Goal: Communication & Community: Answer question/provide support

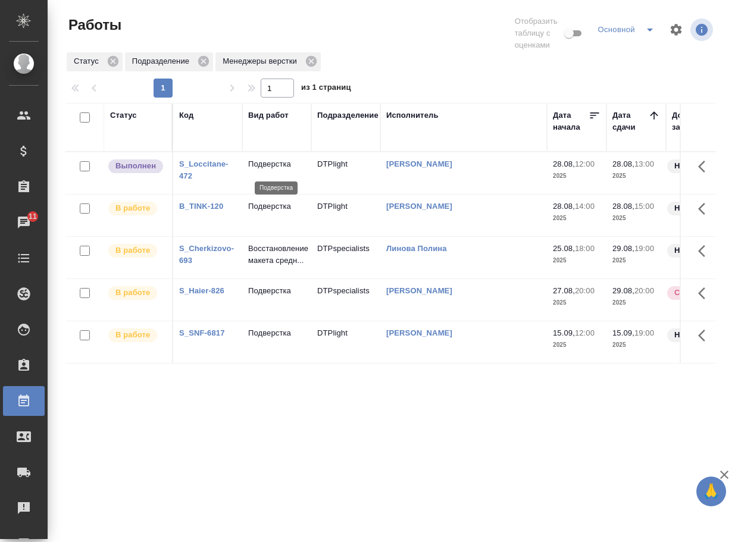
click at [278, 165] on p "Подверстка" at bounding box center [276, 164] width 57 height 12
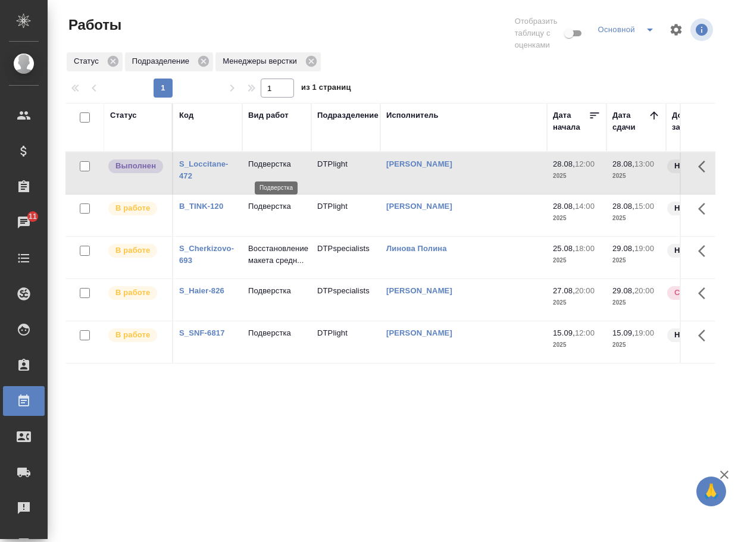
click at [278, 165] on p "Подверстка" at bounding box center [276, 164] width 57 height 12
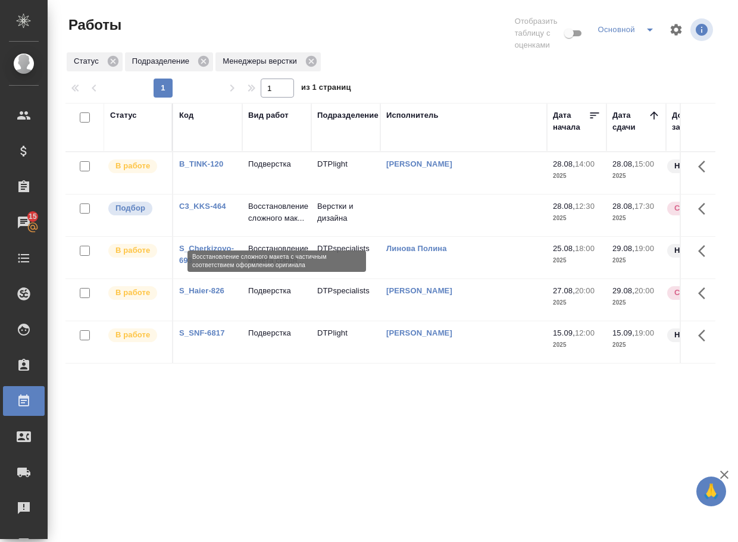
click at [278, 222] on p "Восстановление сложного мак..." at bounding box center [276, 212] width 57 height 24
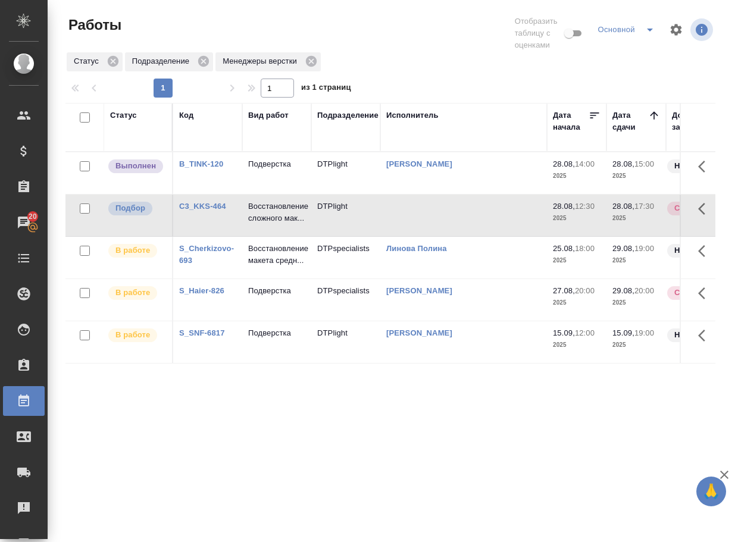
click at [275, 170] on p "Подверстка" at bounding box center [276, 164] width 57 height 12
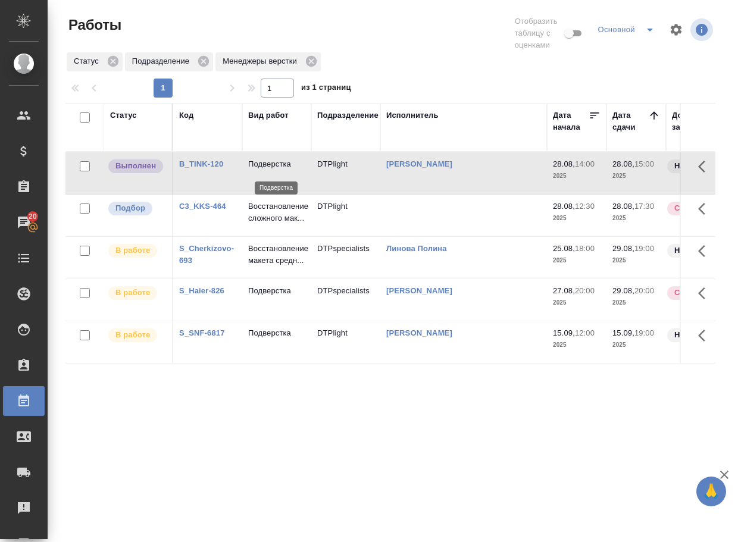
click at [275, 170] on p "Подверстка" at bounding box center [276, 164] width 57 height 12
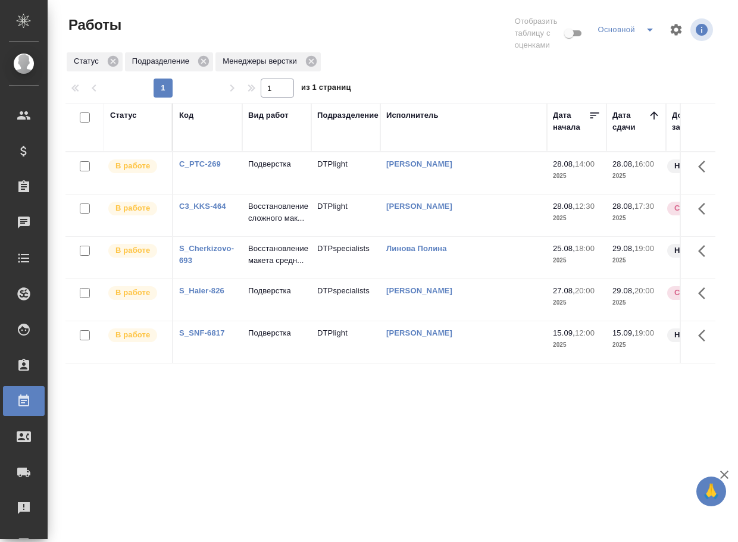
click at [153, 469] on div "Статус Код Вид работ Подразделение Исполнитель Дата начала Дата сдачи Доп. стат…" at bounding box center [390, 317] width 650 height 428
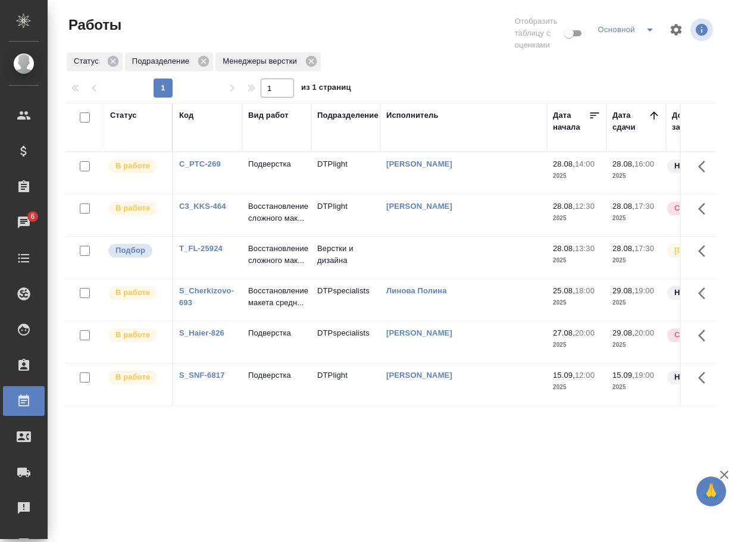
click at [214, 253] on link "T_FL-25924" at bounding box center [200, 248] width 43 height 9
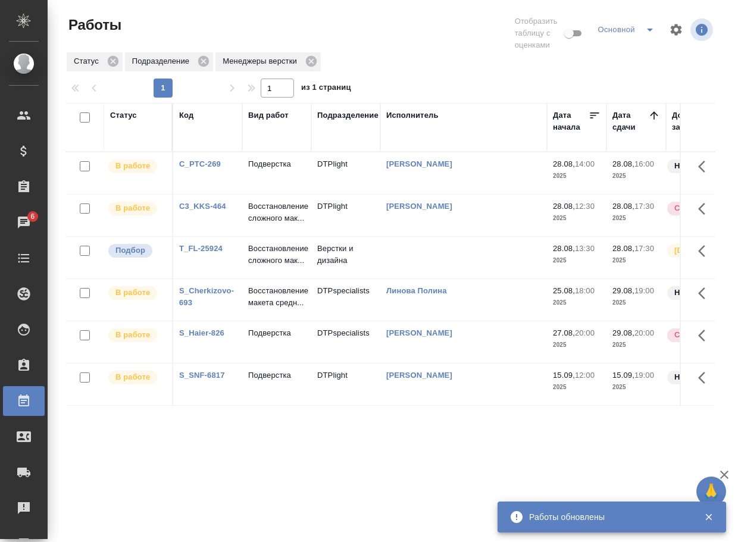
click at [270, 267] on p "Восстановление сложного мак..." at bounding box center [276, 255] width 57 height 24
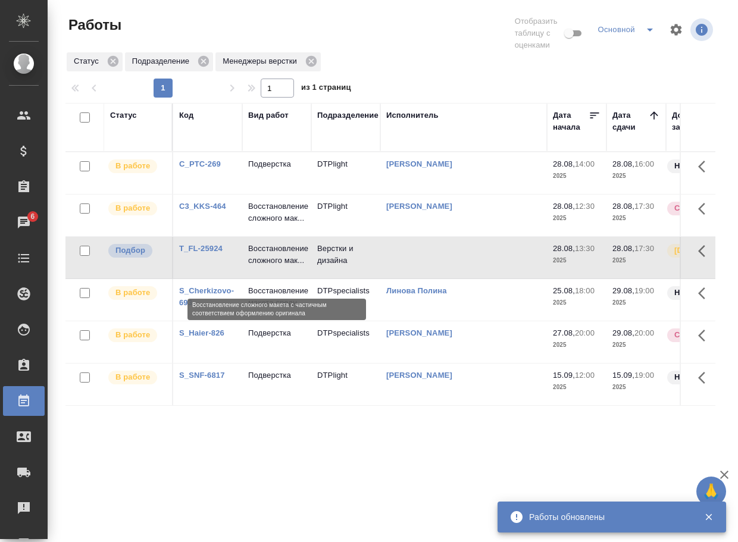
click at [270, 267] on p "Восстановление сложного мак..." at bounding box center [276, 255] width 57 height 24
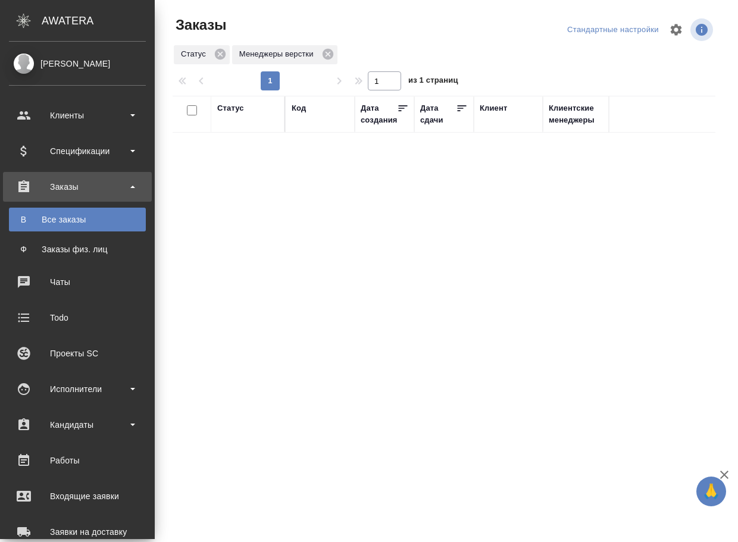
click at [306, 337] on div "Статус Код Дата создания Дата сдачи Клиент Клиентские менеджеры Проектные менед…" at bounding box center [444, 310] width 543 height 428
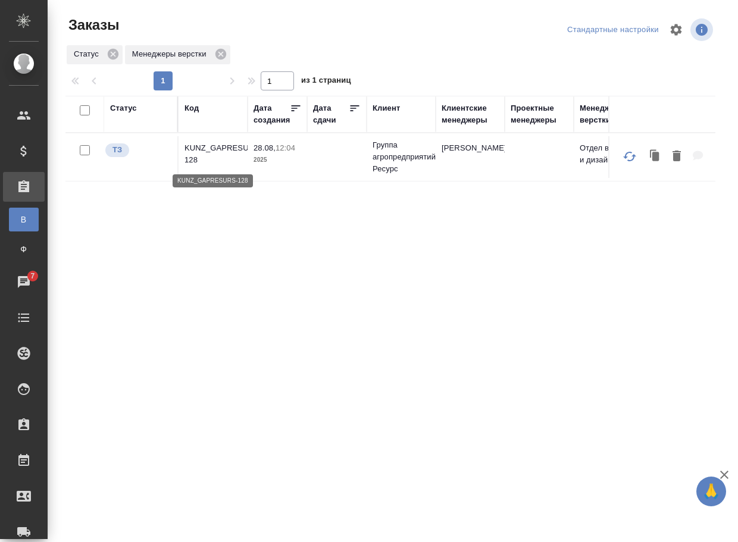
click at [226, 150] on p "KUNZ_GAPRESURS-128" at bounding box center [212, 154] width 57 height 24
click at [214, 151] on p "V_FL-841" at bounding box center [212, 148] width 57 height 12
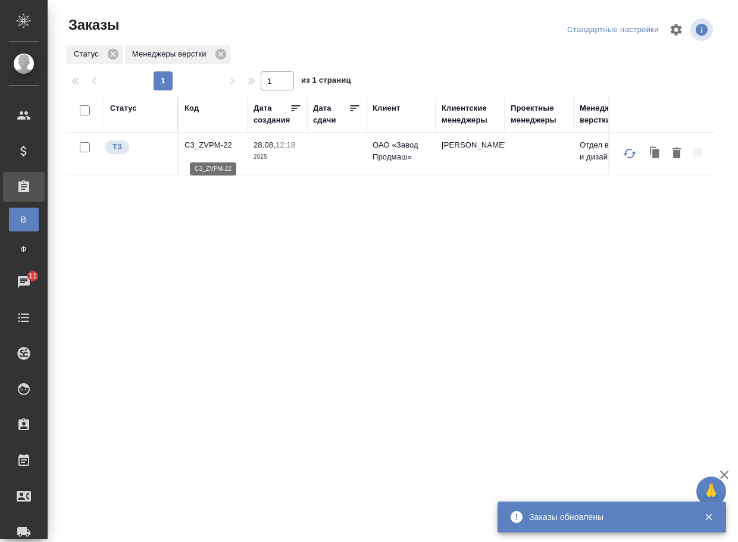
click at [205, 148] on p "C3_ZVPM-22" at bounding box center [212, 145] width 57 height 12
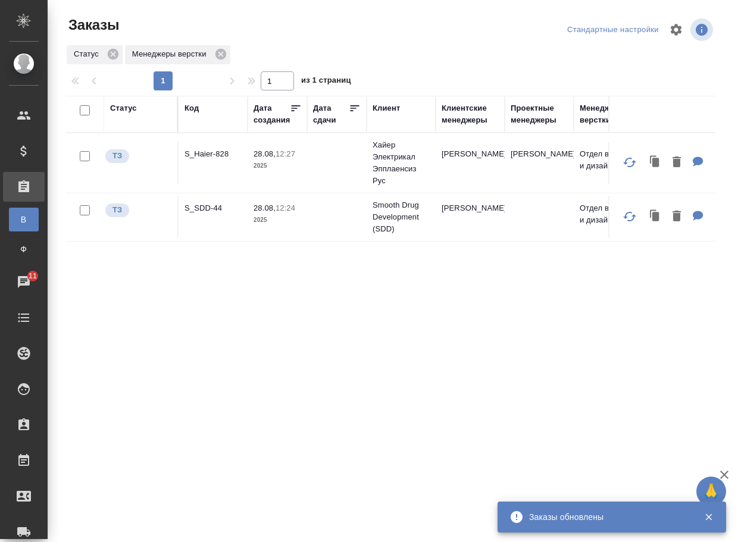
click at [221, 265] on div "Статус Код Дата создания Дата сдачи Клиент Клиентские менеджеры Проектные менед…" at bounding box center [390, 310] width 650 height 428
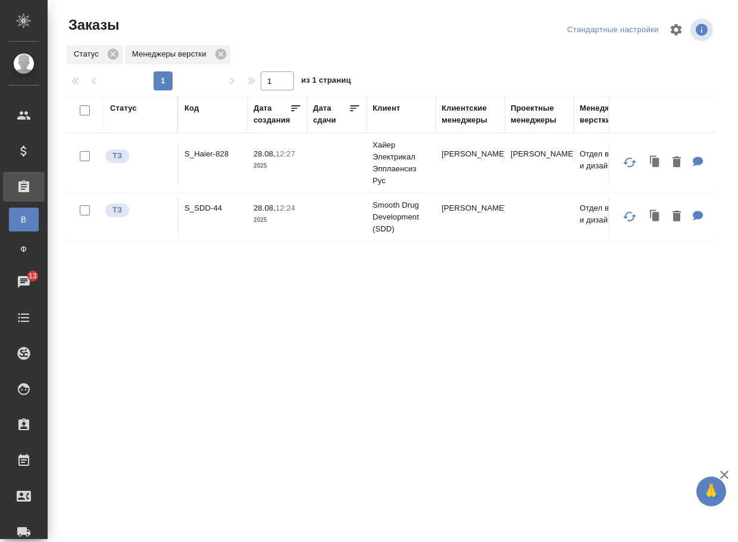
click at [205, 209] on p "S_SDD-44" at bounding box center [212, 208] width 57 height 12
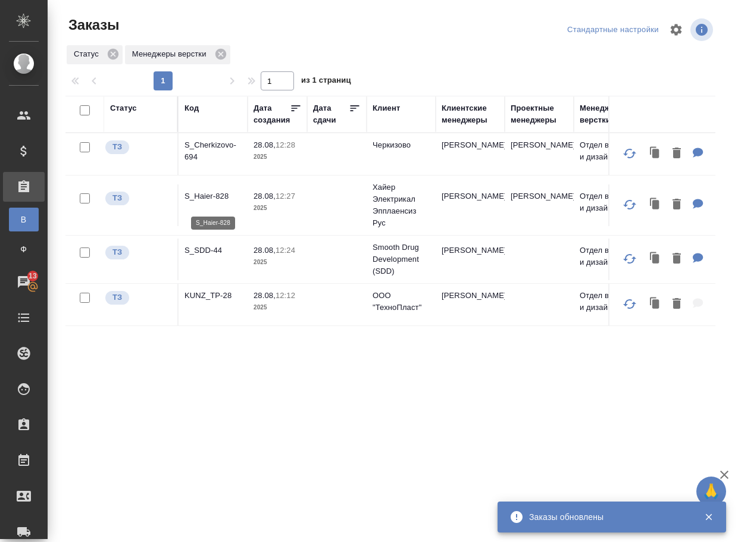
click at [214, 198] on p "S_Haier-828" at bounding box center [212, 196] width 57 height 12
click at [214, 302] on p "KUNZ_TP-28" at bounding box center [212, 296] width 57 height 12
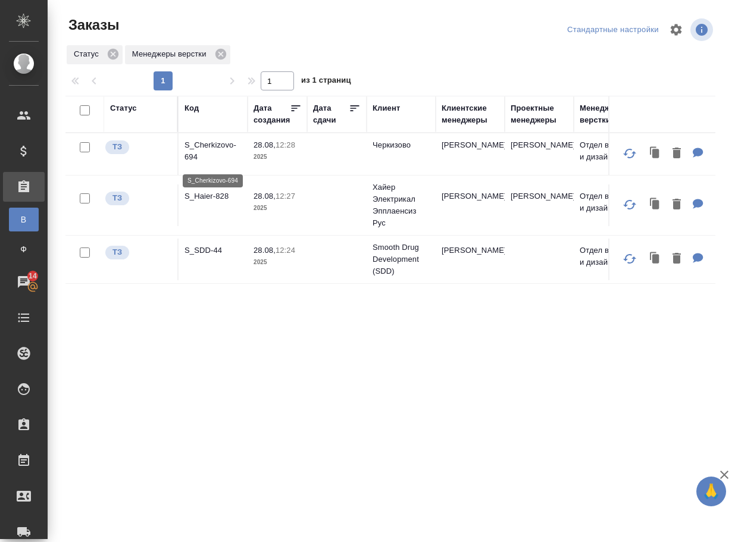
click at [204, 151] on p "S_Cherkizovo-694" at bounding box center [212, 151] width 57 height 24
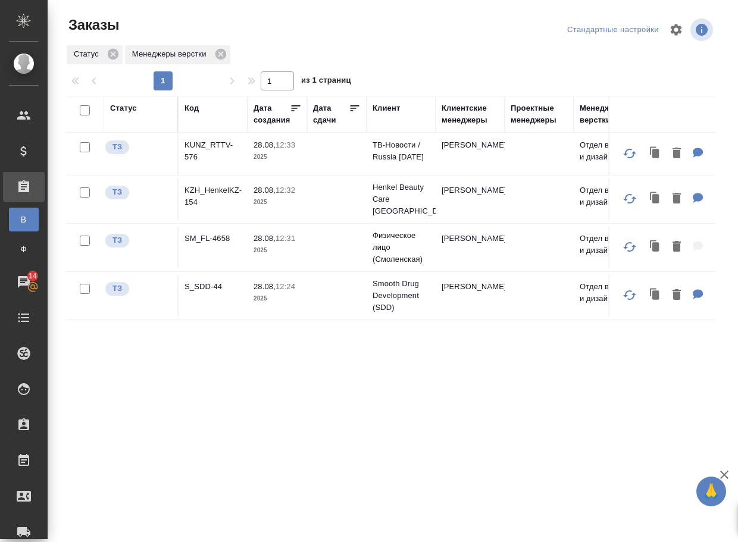
click at [300, 423] on div "Статус Код Дата создания Дата сдачи Клиент Клиентские менеджеры Проектные менед…" at bounding box center [390, 310] width 650 height 428
click at [212, 244] on p "SM_FL-4658" at bounding box center [212, 239] width 57 height 12
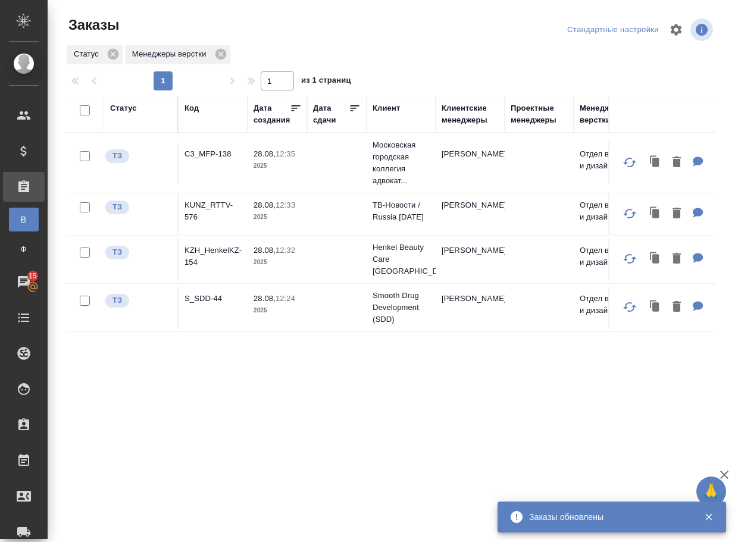
click at [244, 369] on div "Статус Код Дата создания Дата сдачи Клиент Клиентские менеджеры Проектные менед…" at bounding box center [390, 310] width 650 height 428
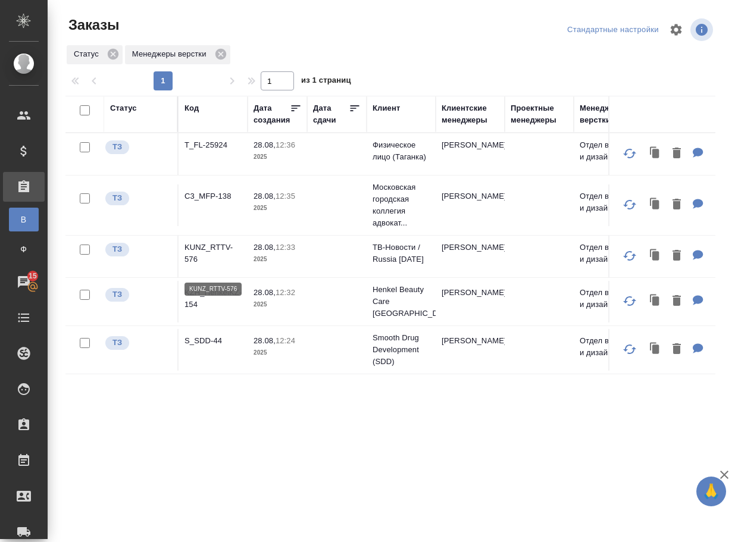
click at [209, 260] on p "KUNZ_RTTV-576" at bounding box center [212, 254] width 57 height 24
click at [219, 310] on p "KZH_HenkelKZ-154" at bounding box center [212, 299] width 57 height 24
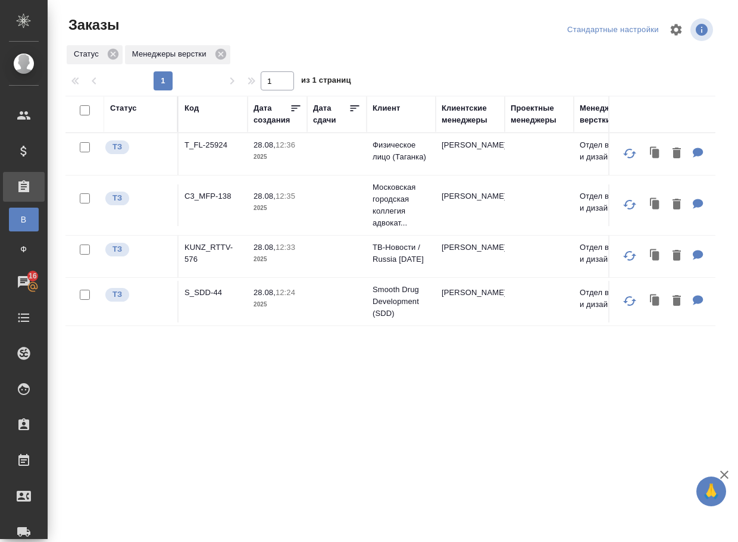
click at [230, 402] on div "Статус Код Дата создания Дата сдачи Клиент Клиентские менеджеры Проектные менед…" at bounding box center [390, 310] width 650 height 428
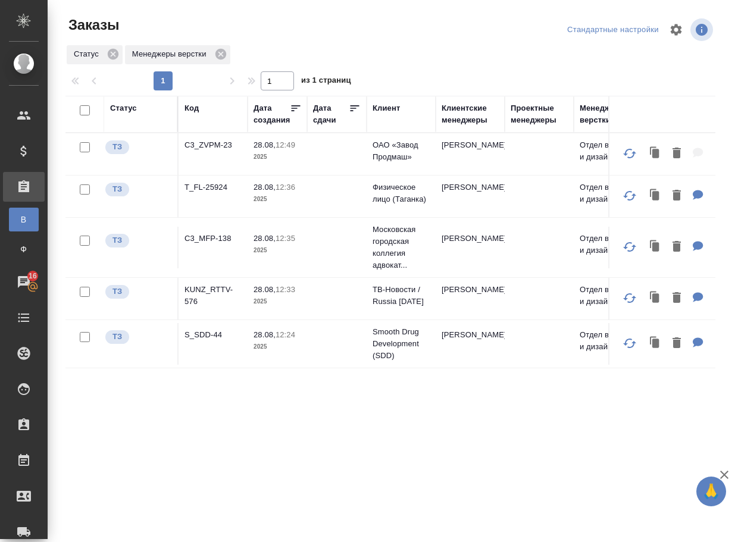
click at [222, 193] on p "T_FL-25924" at bounding box center [212, 187] width 57 height 12
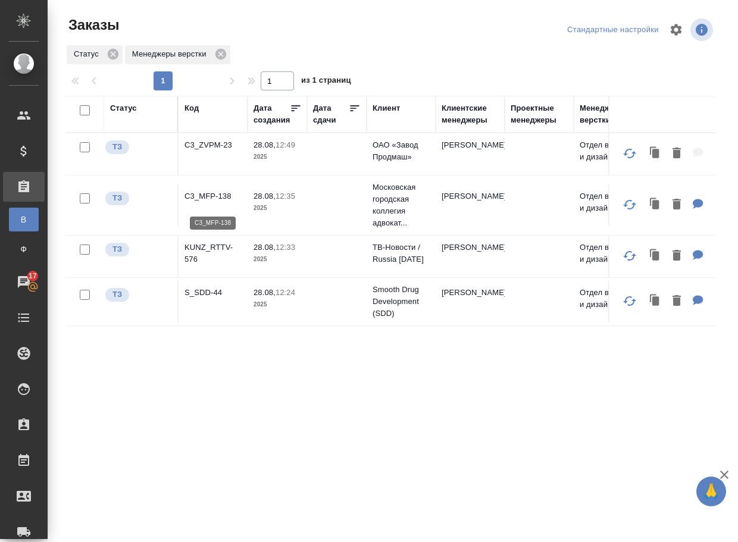
click at [211, 201] on p "C3_MFP-138" at bounding box center [212, 196] width 57 height 12
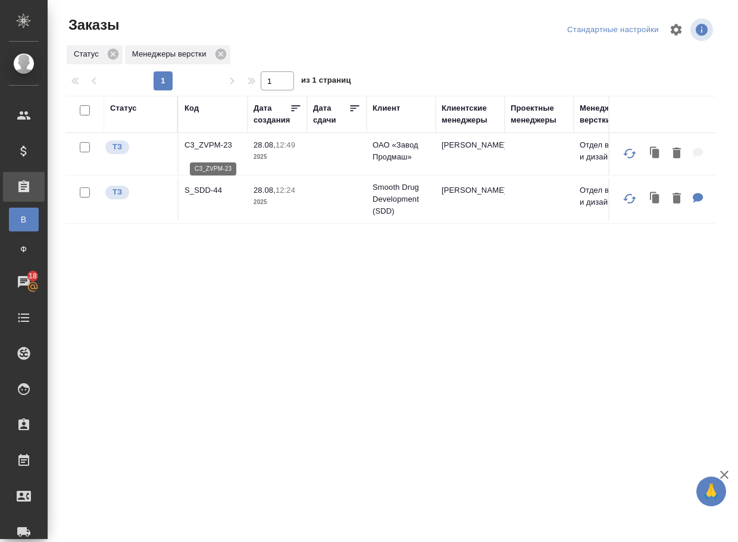
click at [201, 151] on p "C3_ZVPM-23" at bounding box center [212, 145] width 57 height 12
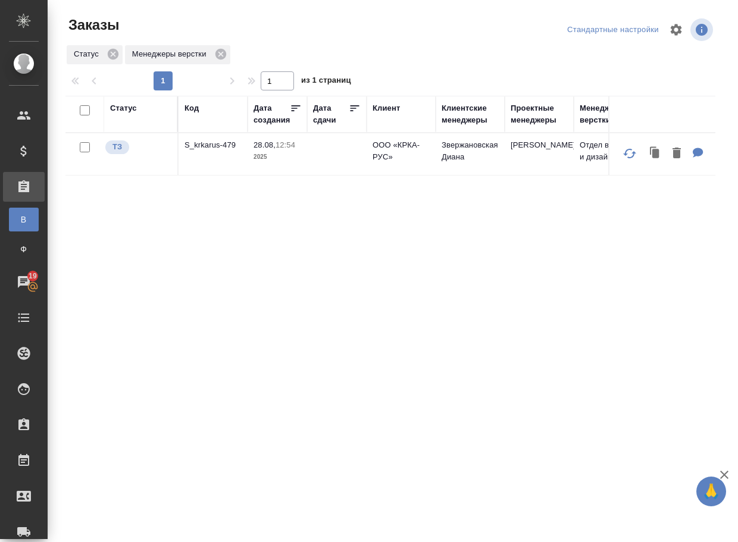
click at [210, 147] on p "S_krkarus-479" at bounding box center [212, 145] width 57 height 12
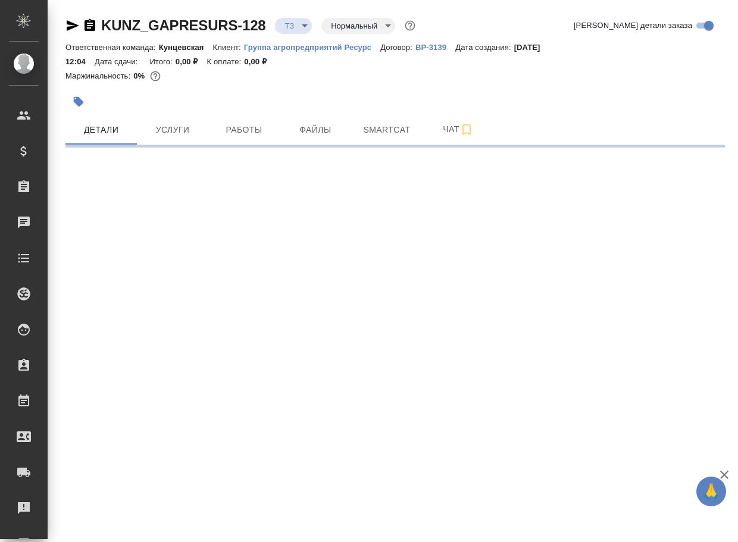
select select "RU"
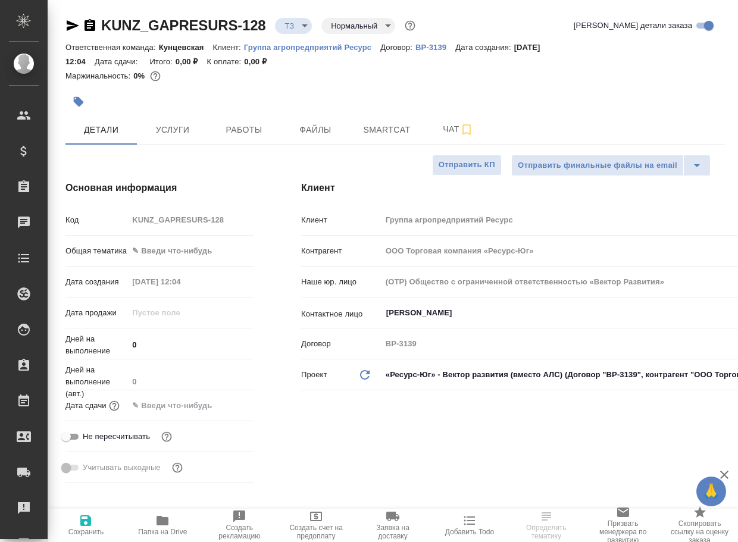
type textarea "x"
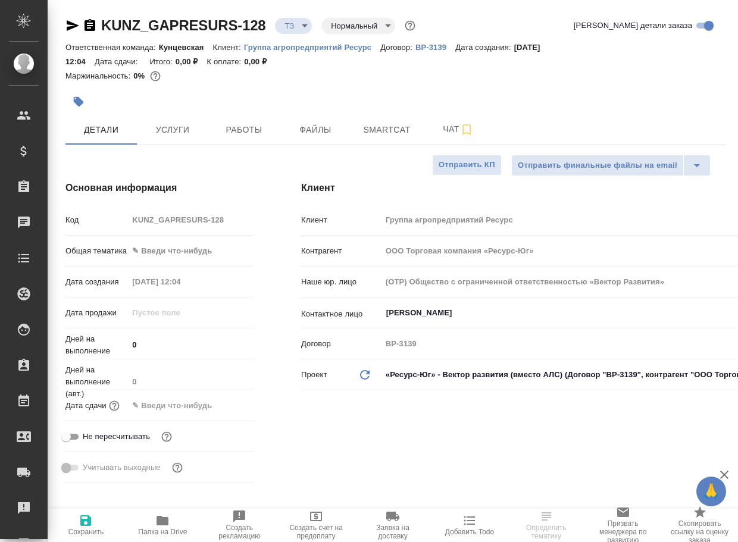
type textarea "x"
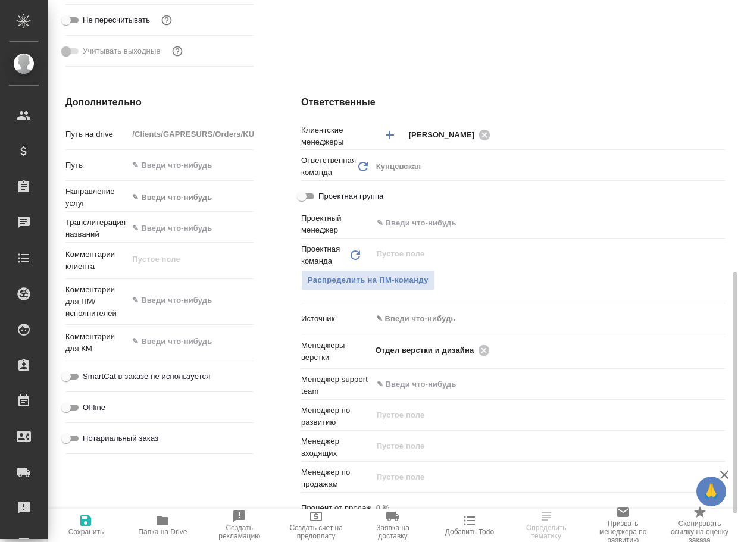
scroll to position [476, 0]
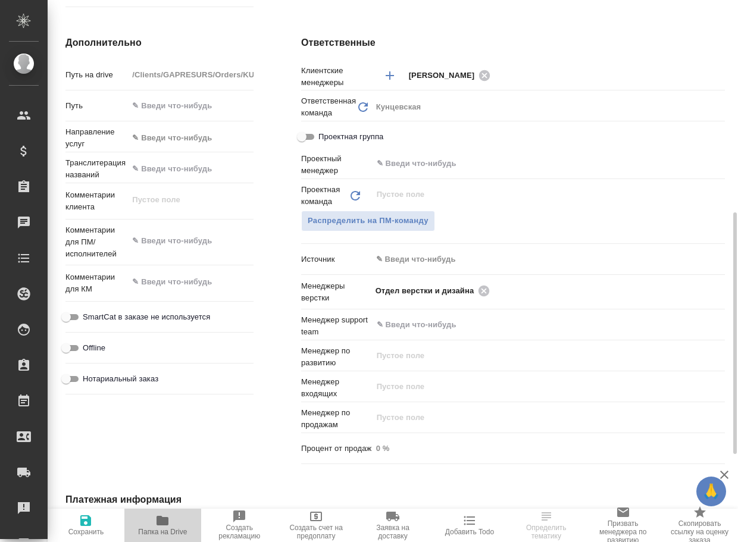
click at [169, 522] on icon "button" at bounding box center [162, 520] width 14 height 14
type textarea "x"
select select "RU"
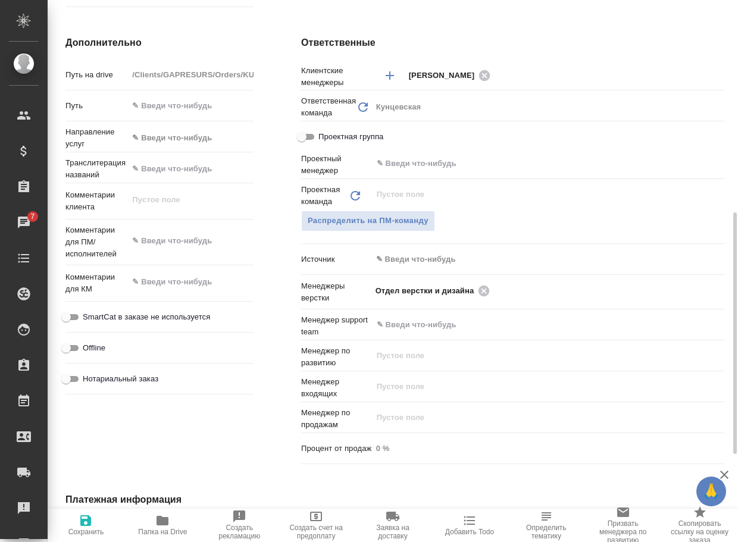
type textarea "x"
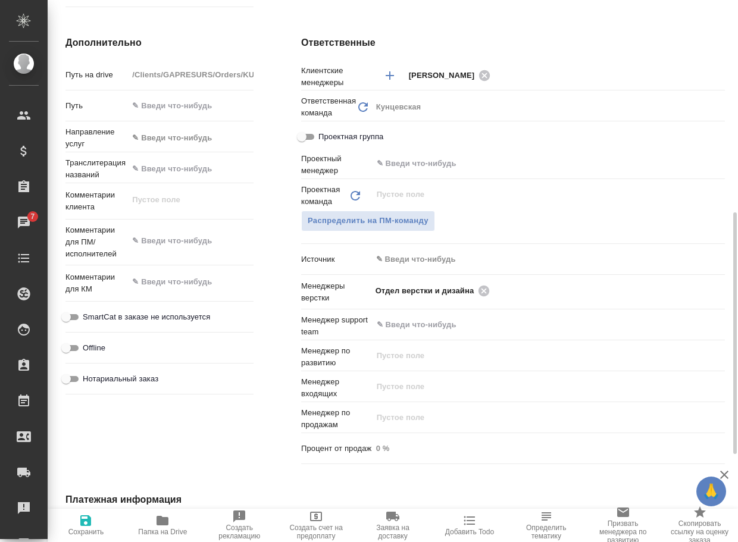
type textarea "x"
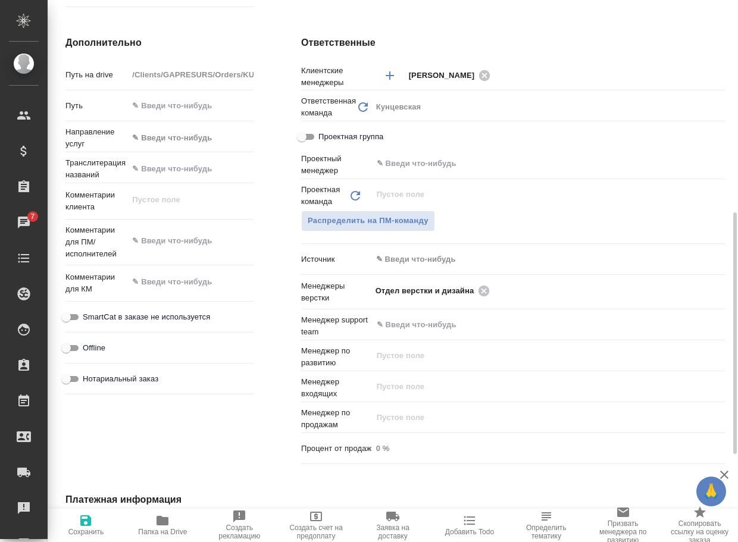
type textarea "x"
click at [483, 289] on icon at bounding box center [483, 290] width 13 height 13
type textarea "x"
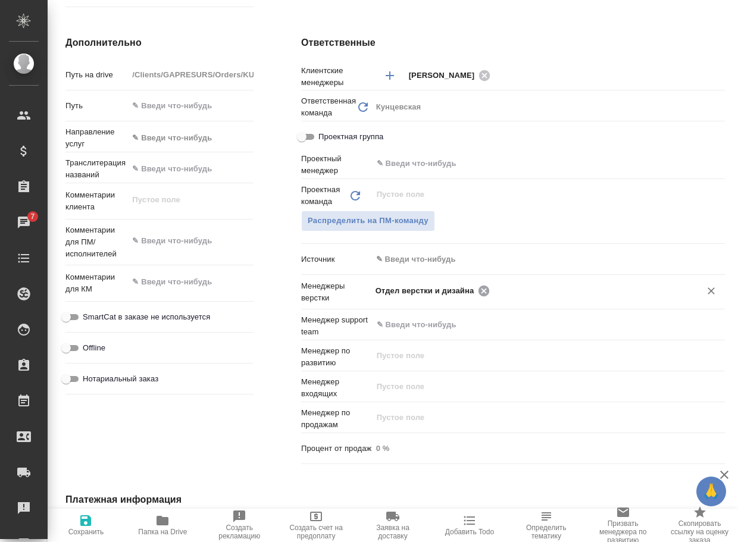
type textarea "x"
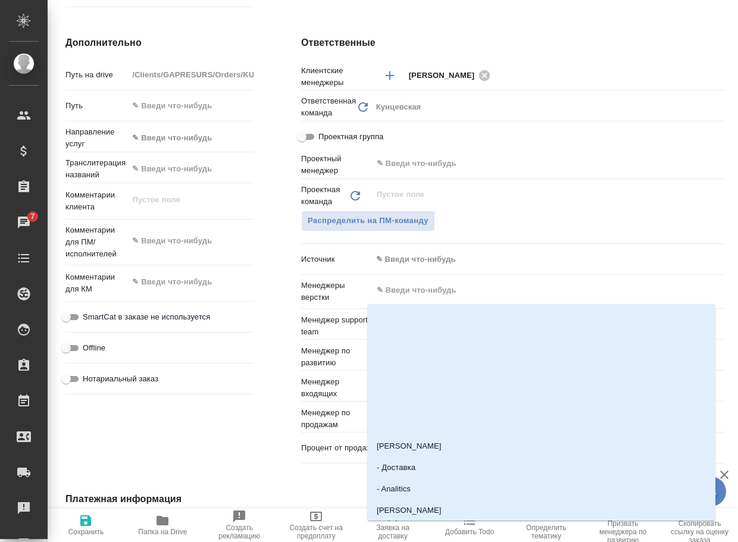
click at [483, 289] on input "text" at bounding box center [528, 290] width 306 height 14
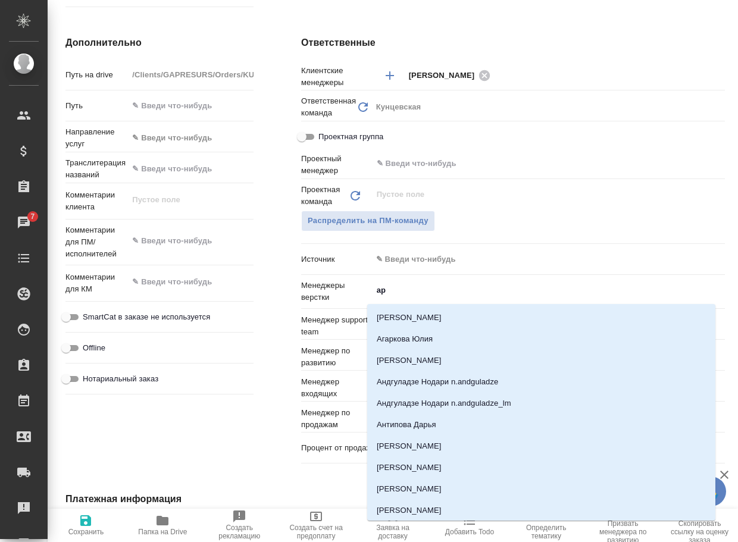
type input "арс"
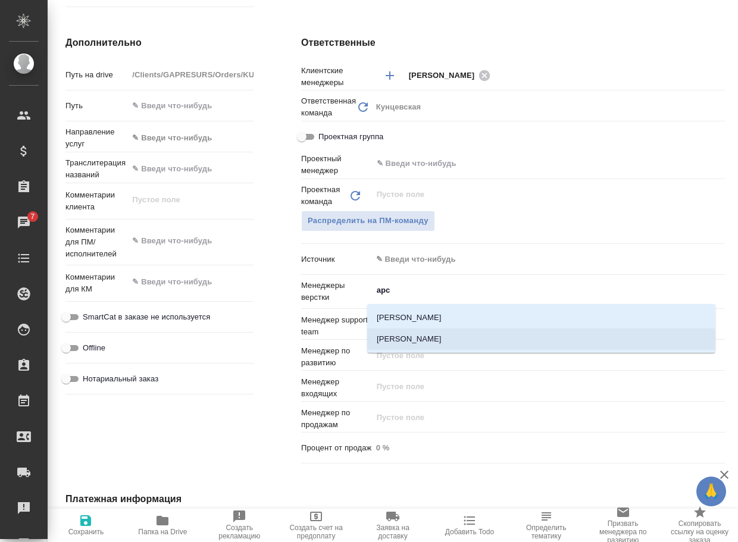
click at [453, 331] on li "[PERSON_NAME]" at bounding box center [541, 338] width 348 height 21
type textarea "x"
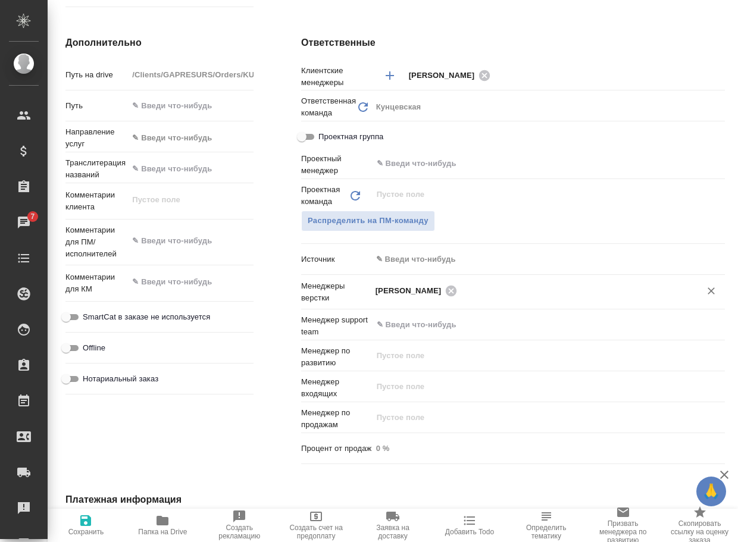
click at [85, 529] on span "Сохранить" at bounding box center [86, 532] width 36 height 8
type textarea "x"
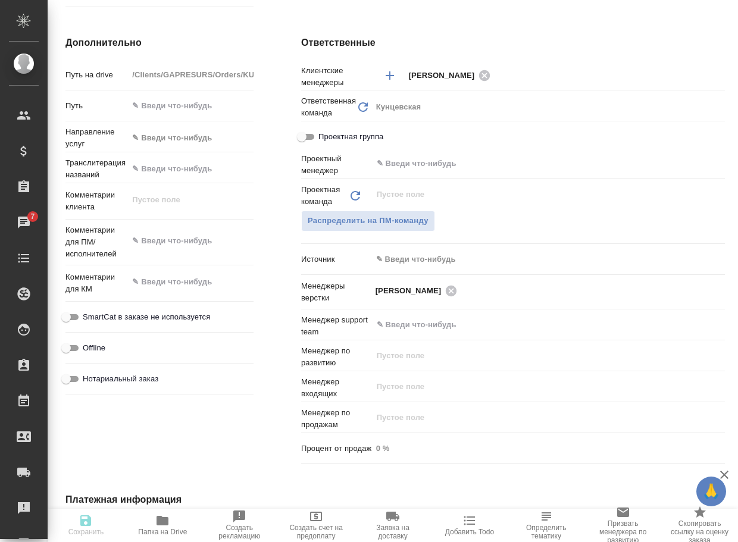
type textarea "x"
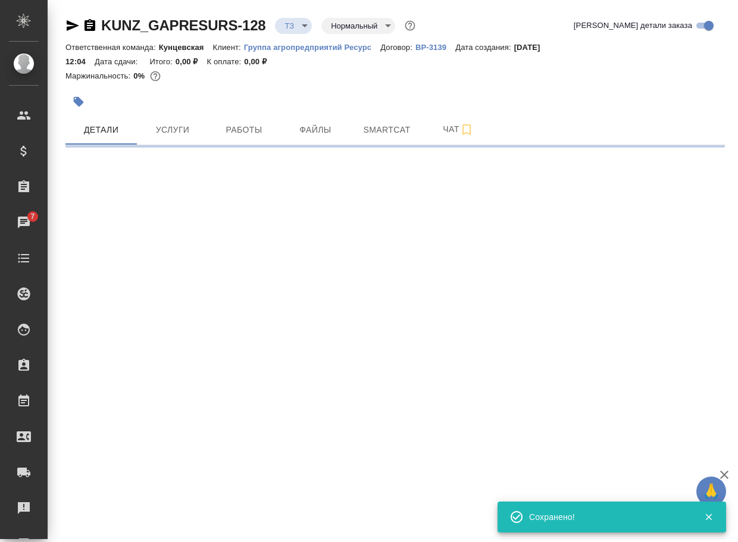
scroll to position [0, 0]
select select "RU"
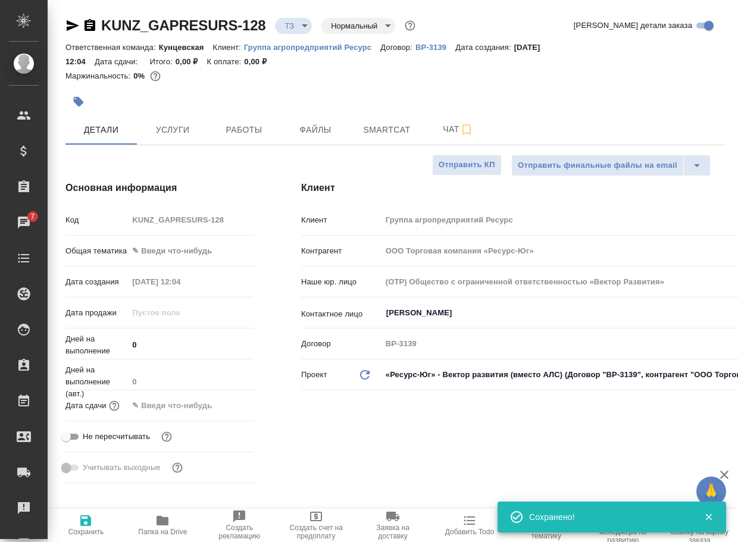
type textarea "x"
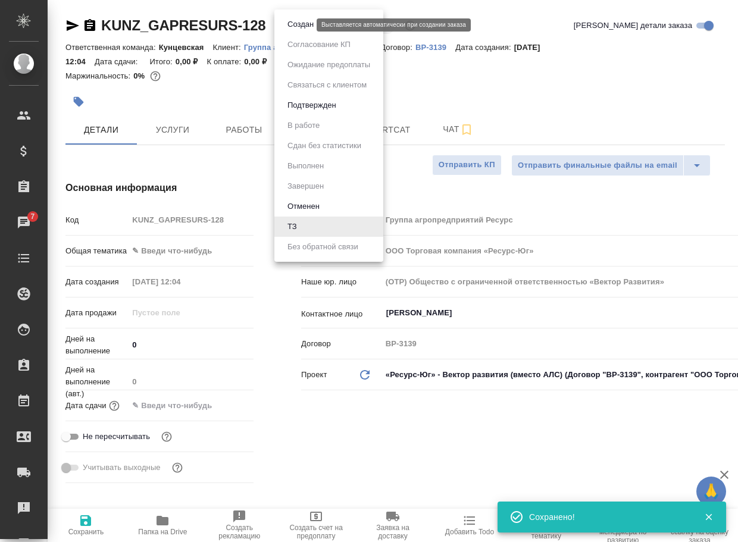
click at [293, 27] on body "🙏 .cls-1 fill:#fff; AWATERA Arsenyeva Vera Клиенты Спецификации Заказы 7 Чаты T…" at bounding box center [369, 271] width 738 height 542
click at [294, 27] on button "Создан" at bounding box center [300, 24] width 33 height 13
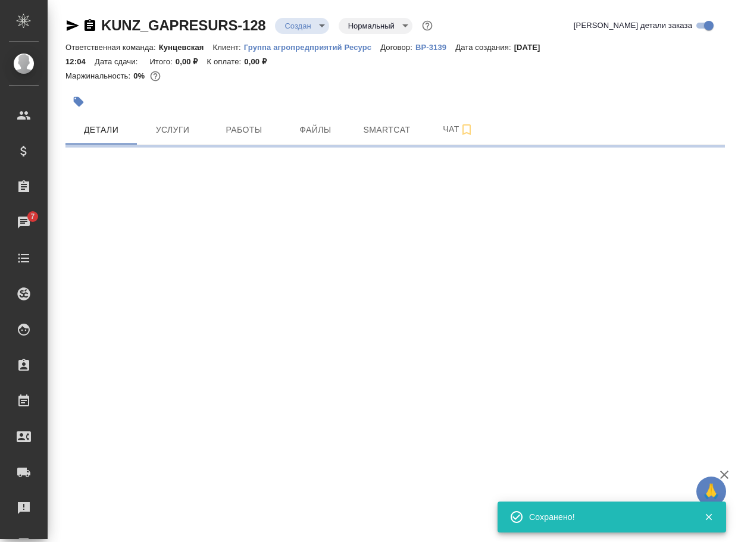
select select "RU"
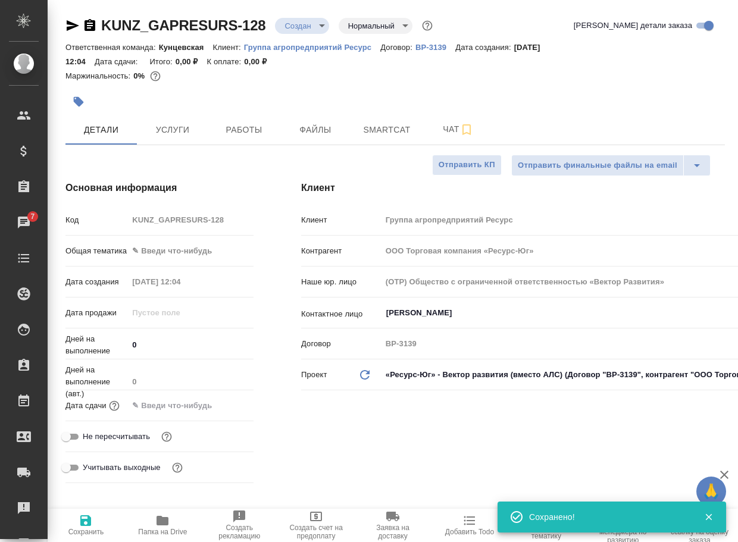
type textarea "x"
drag, startPoint x: 267, startPoint y: 33, endPoint x: 92, endPoint y: 23, distance: 174.6
click at [92, 23] on div "KUNZ_GAPRESURS-128 Создан new Нормальный normal" at bounding box center [249, 25] width 369 height 19
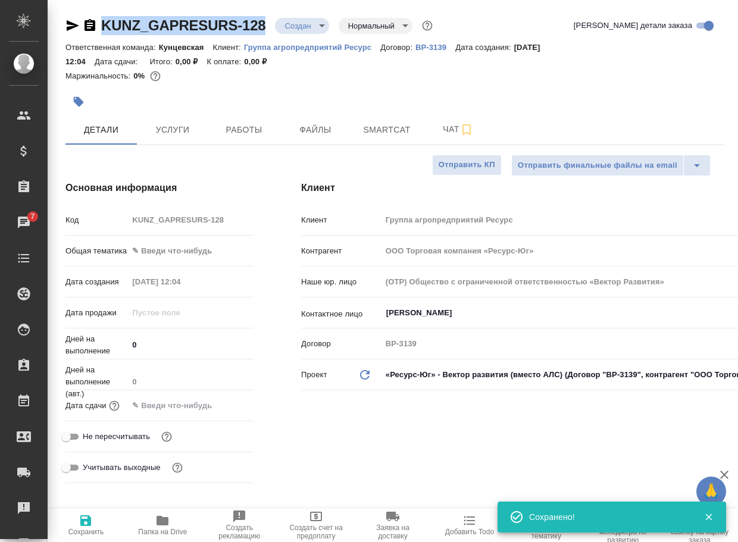
copy link "KUNZ_GAPRESURS-128"
type textarea "x"
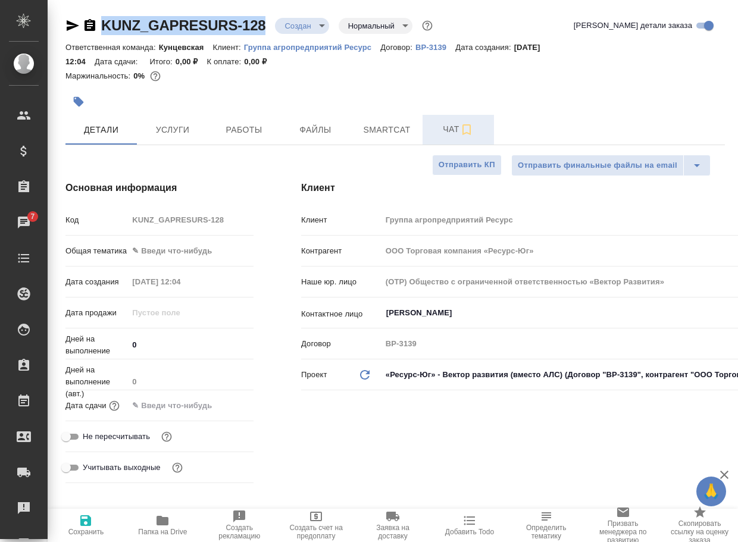
click at [441, 135] on span "Чат" at bounding box center [457, 129] width 57 height 15
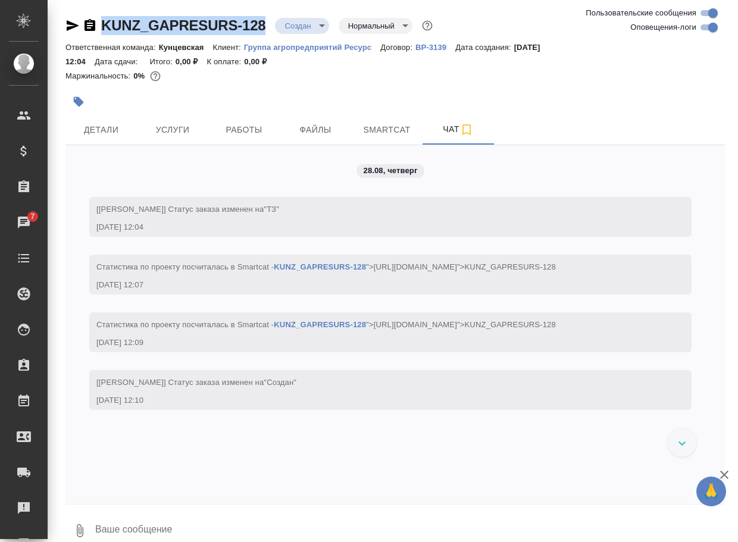
click at [169, 522] on textarea at bounding box center [409, 530] width 631 height 40
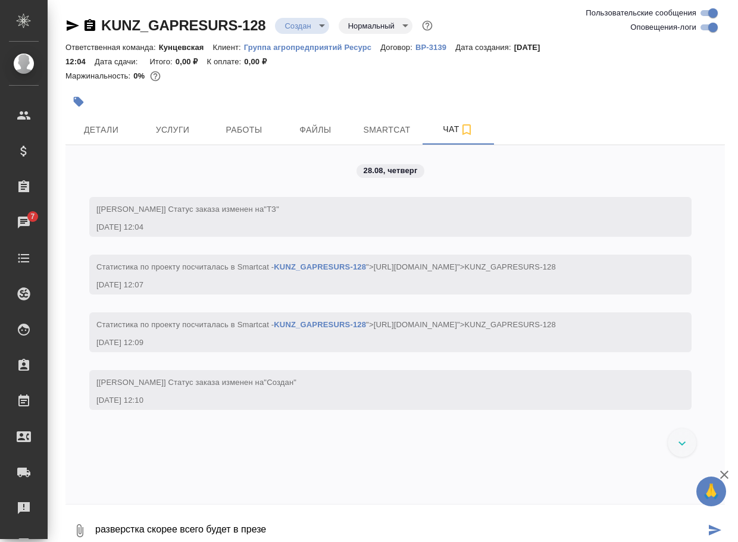
type textarea "разверстка скорее всего будет в презе"
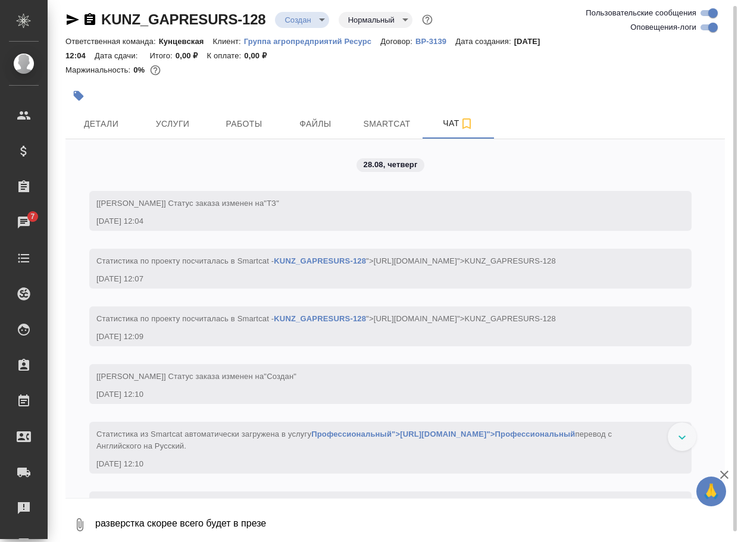
scroll to position [145, 0]
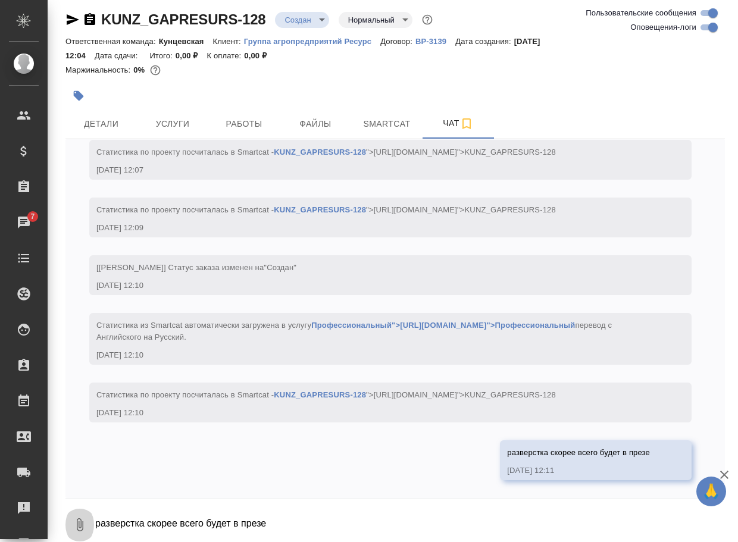
click at [79, 526] on icon "button" at bounding box center [80, 524] width 7 height 13
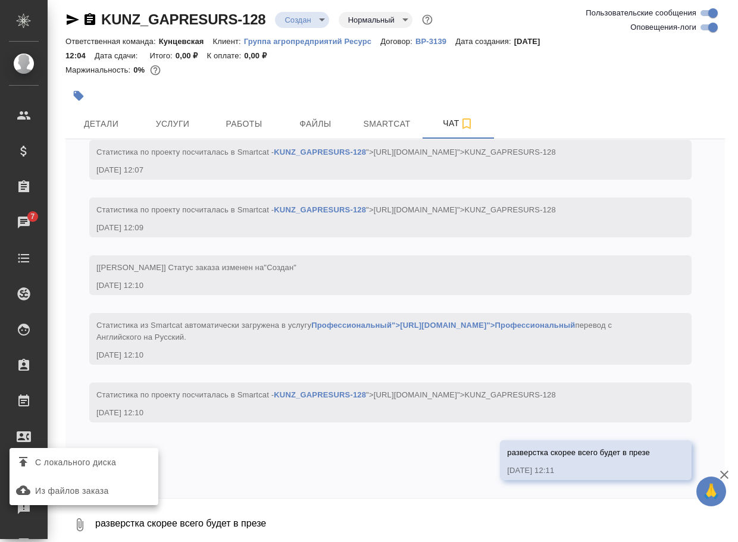
click at [103, 464] on span "С локального диска" at bounding box center [75, 462] width 81 height 15
click at [0, 0] on input "С локального диска" at bounding box center [0, 0] width 0 height 0
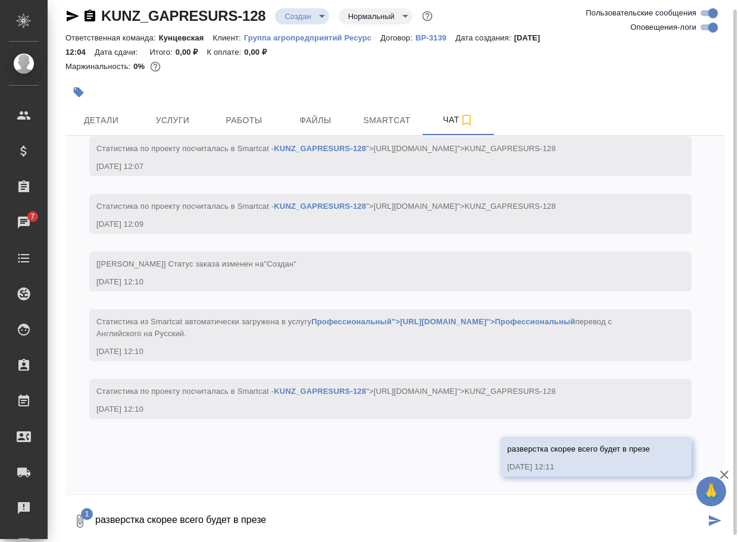
click at [155, 535] on textarea "разверстка скорее всего будет в презе" at bounding box center [399, 521] width 611 height 40
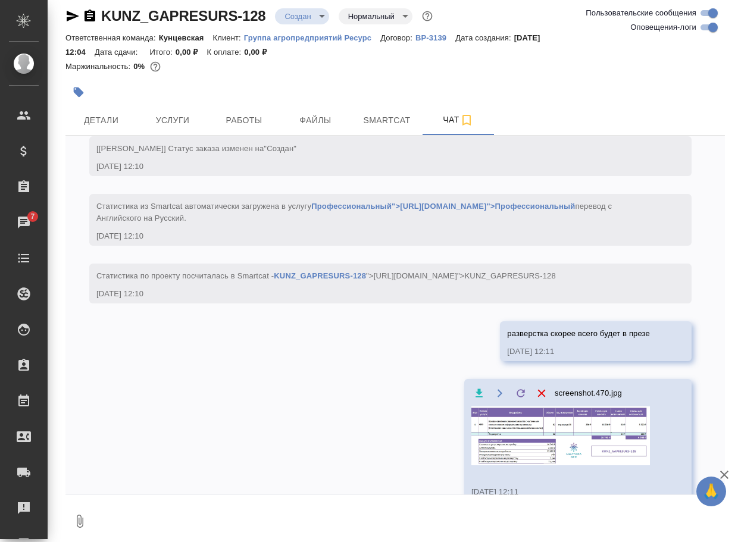
scroll to position [226, 0]
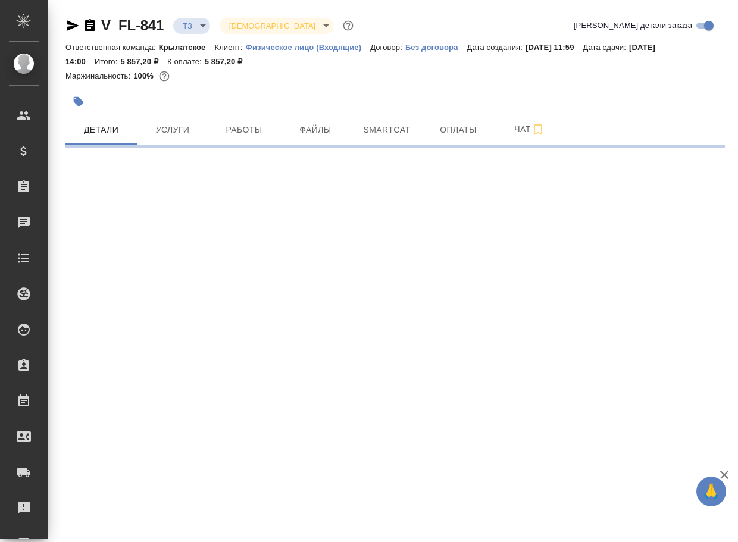
select select "RU"
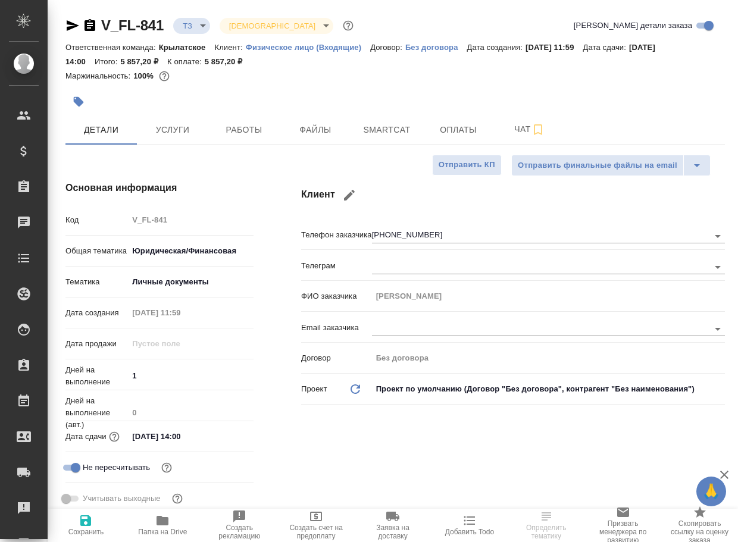
type textarea "x"
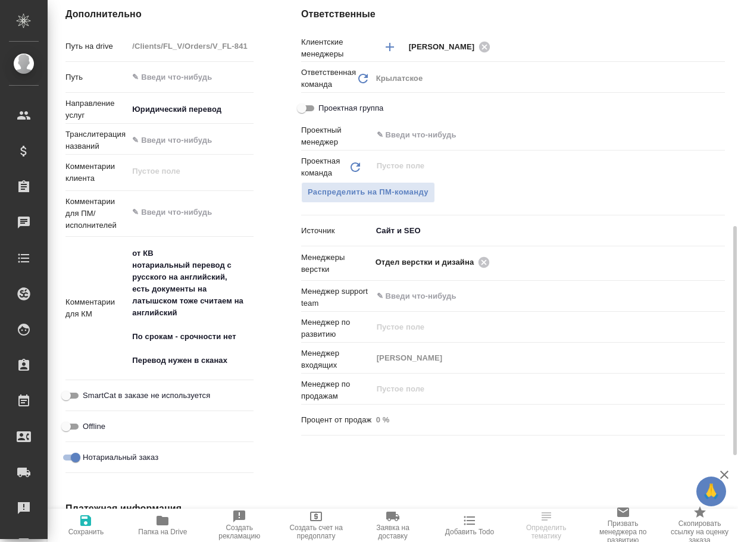
scroll to position [595, 0]
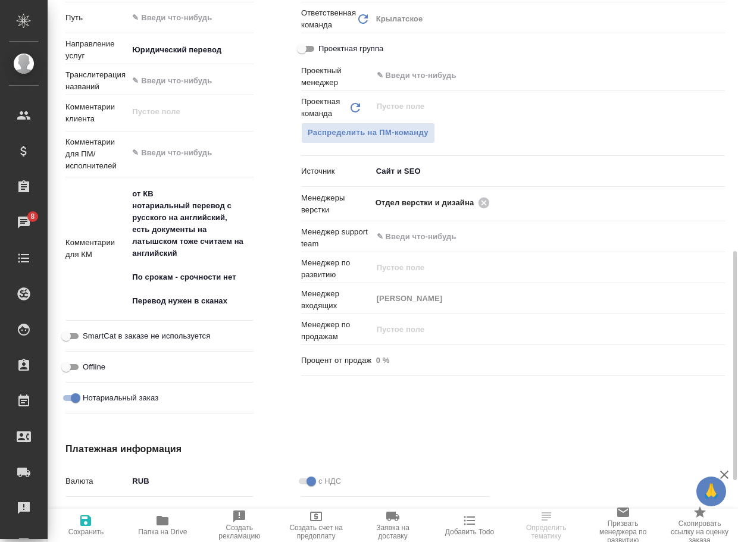
click at [164, 528] on span "Папка на Drive" at bounding box center [162, 532] width 49 height 8
type textarea "x"
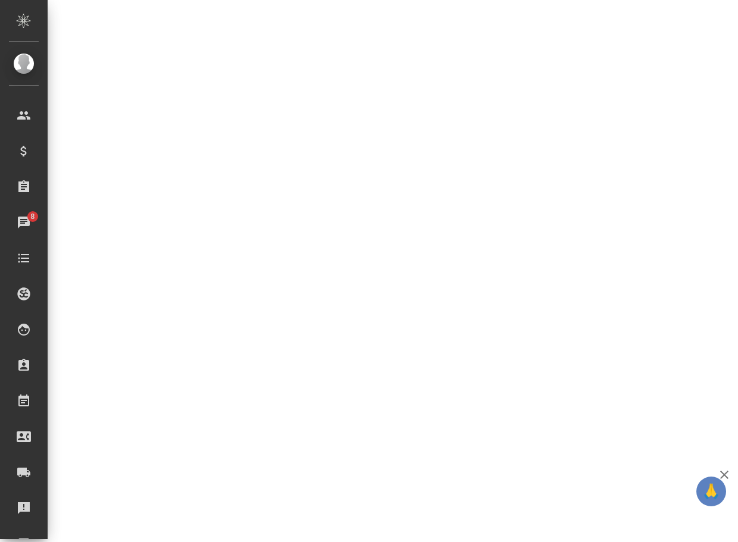
select select "RU"
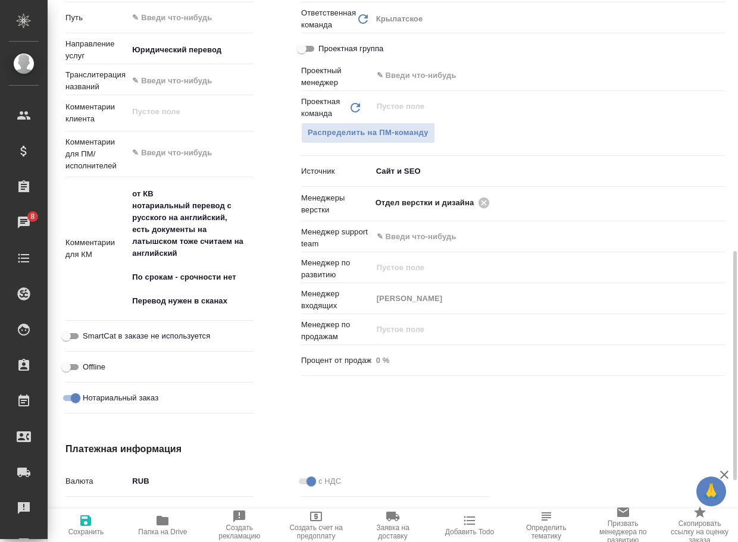
type textarea "x"
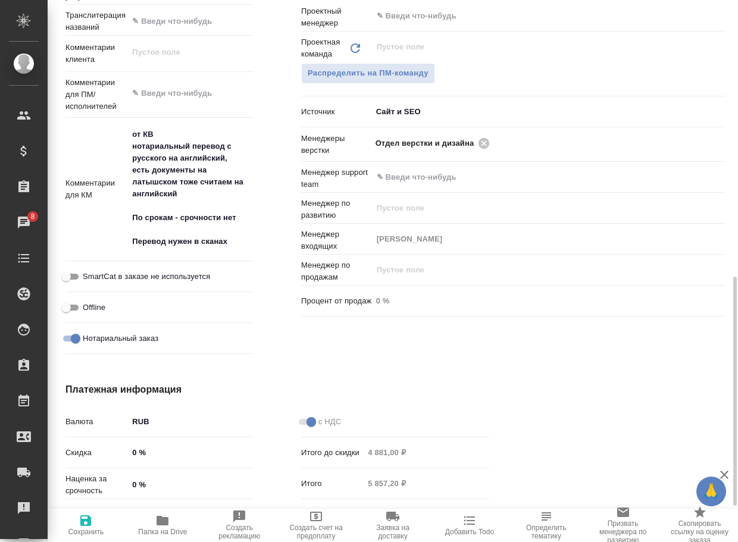
scroll to position [476, 0]
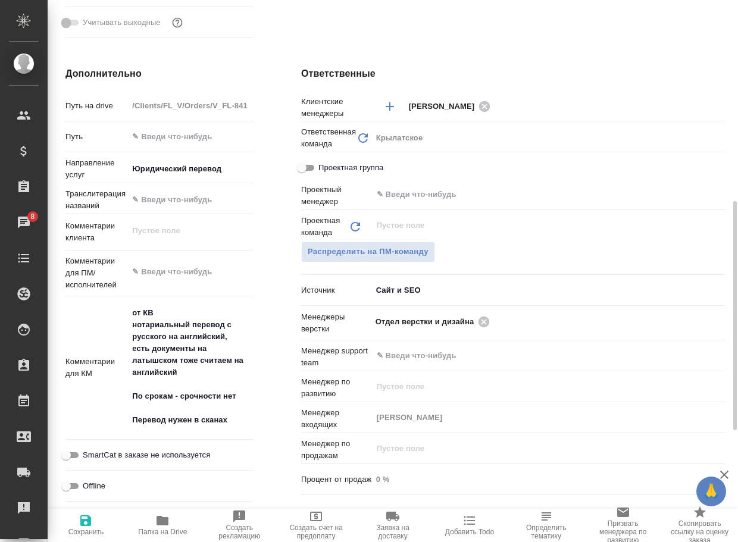
type textarea "x"
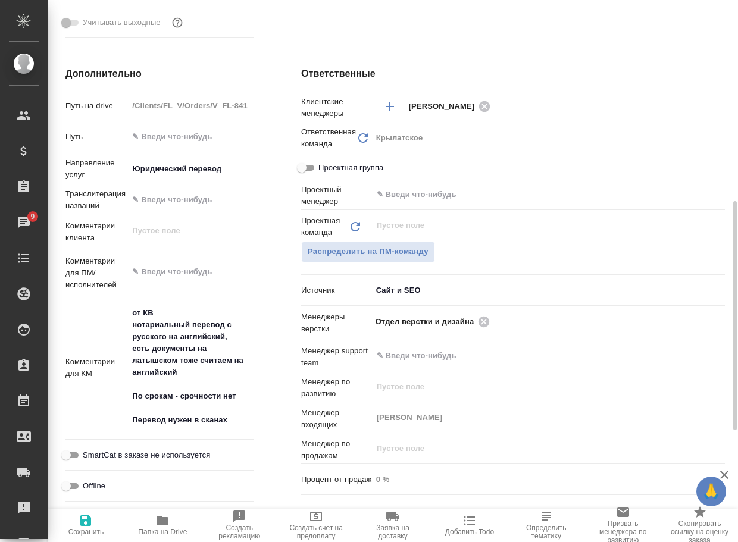
type textarea "x"
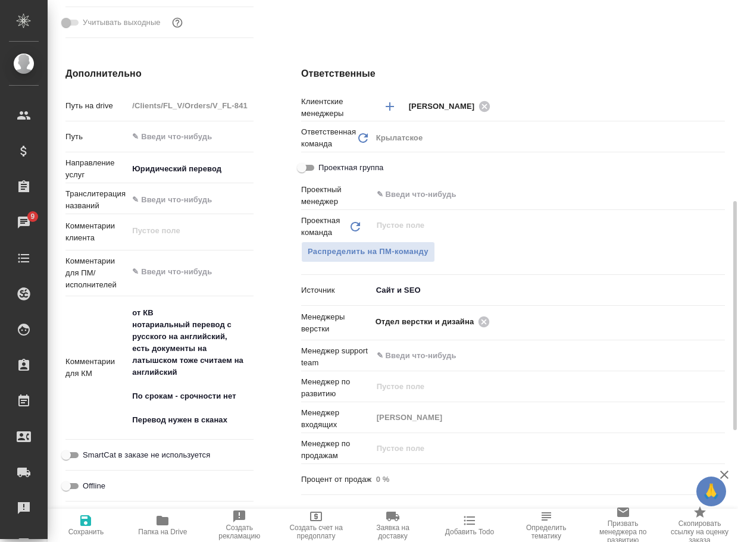
type textarea "x"
click at [483, 321] on icon at bounding box center [483, 321] width 11 height 11
type textarea "x"
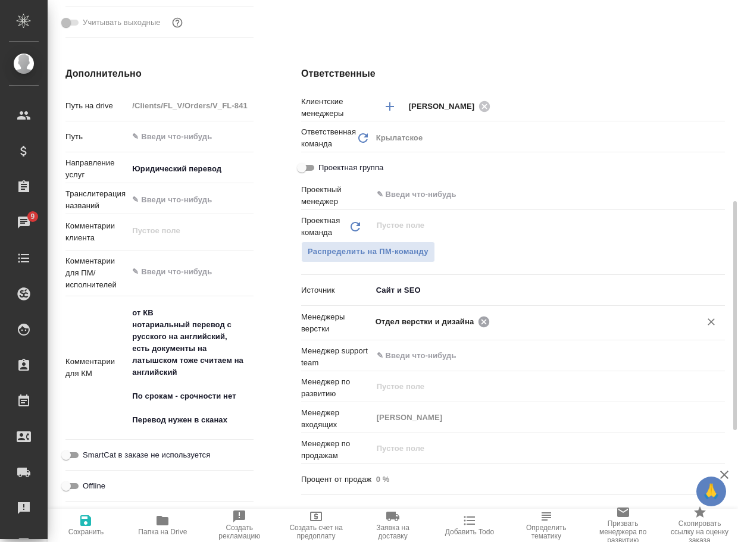
type textarea "x"
click at [483, 321] on input "text" at bounding box center [528, 321] width 306 height 14
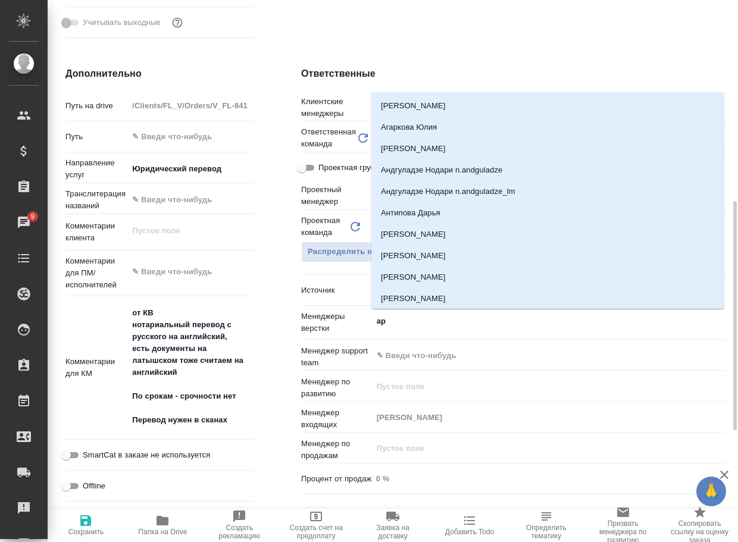
type input "арс"
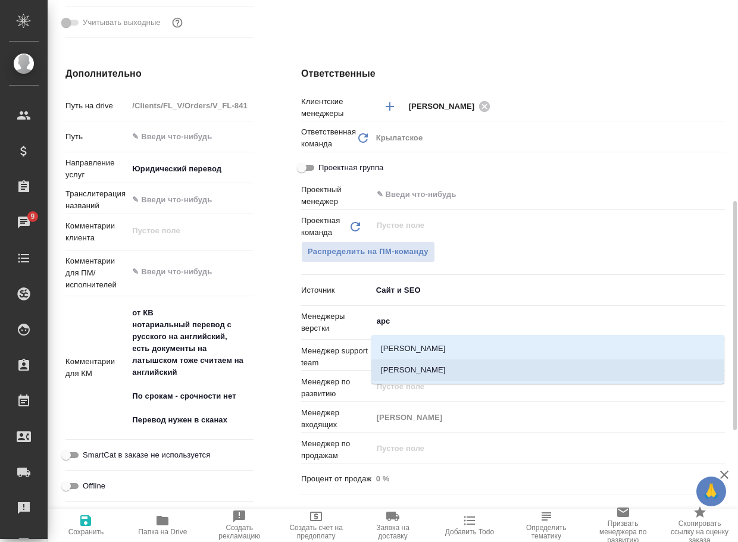
click at [424, 374] on li "[PERSON_NAME]" at bounding box center [547, 369] width 353 height 21
type textarea "x"
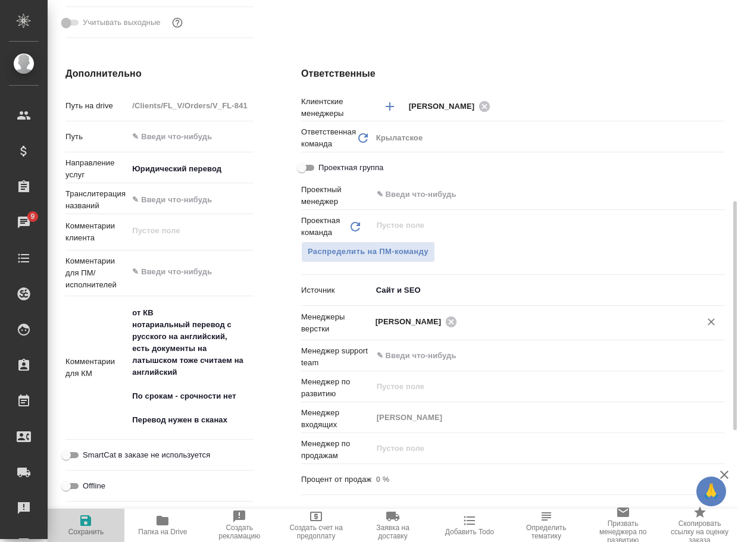
click at [80, 525] on icon "button" at bounding box center [86, 520] width 14 height 14
type textarea "x"
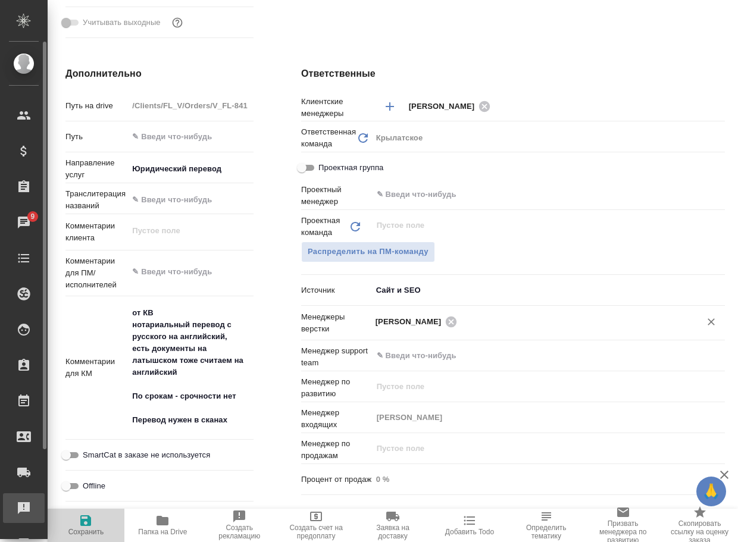
type textarea "x"
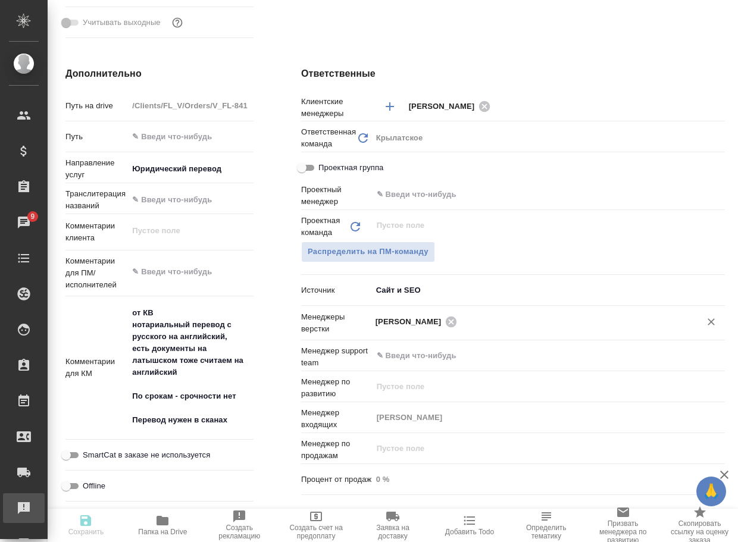
type textarea "x"
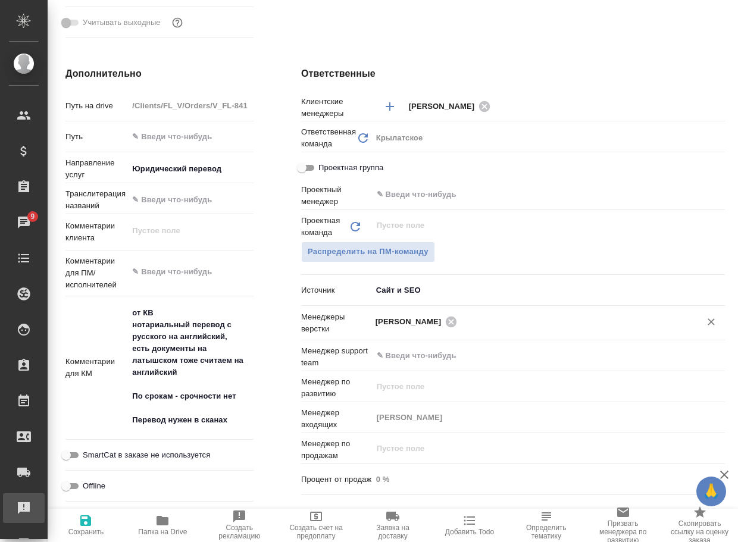
type textarea "x"
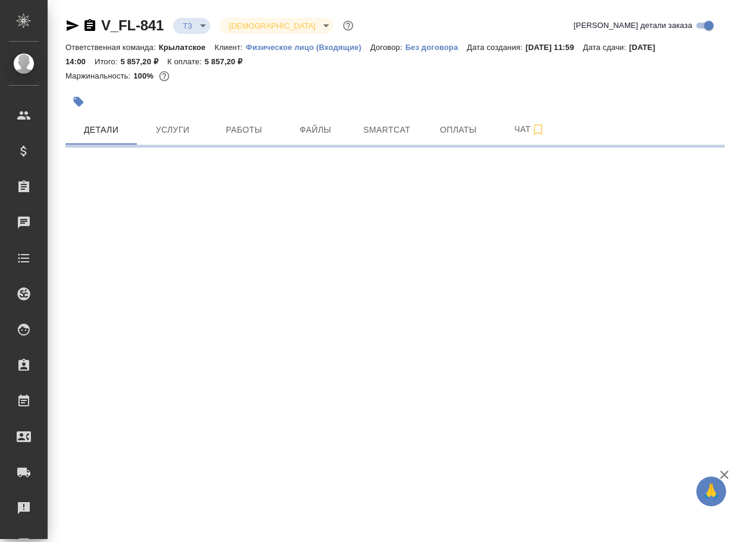
select select "RU"
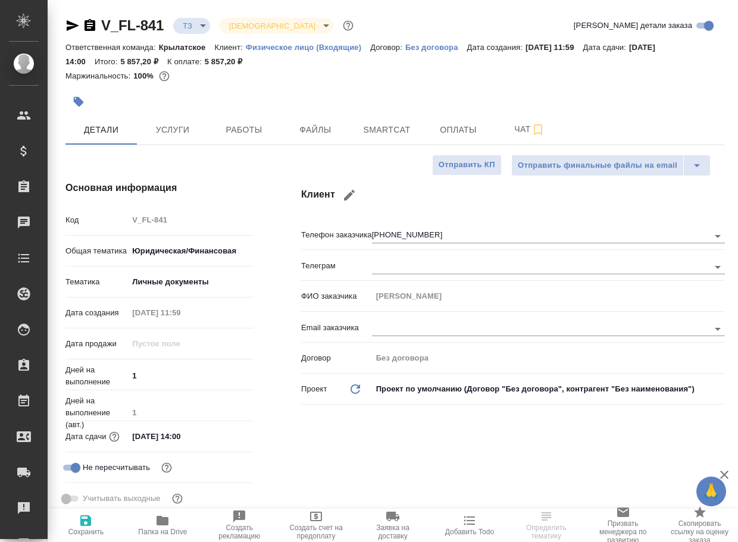
type textarea "x"
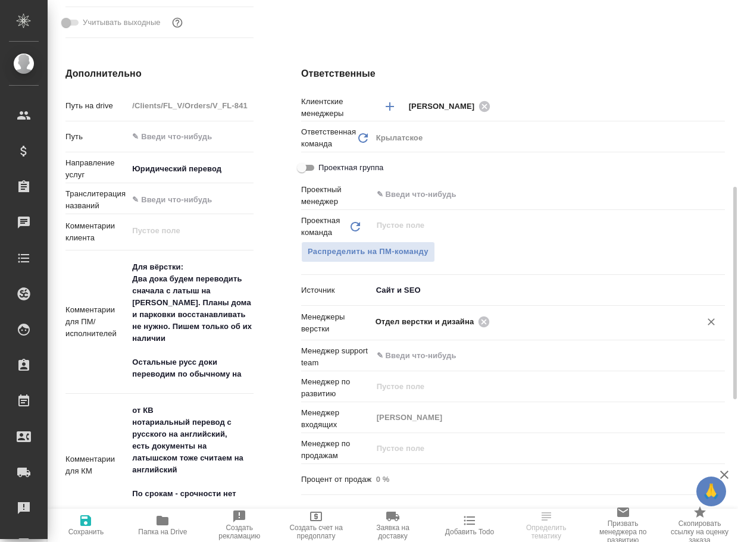
scroll to position [535, 0]
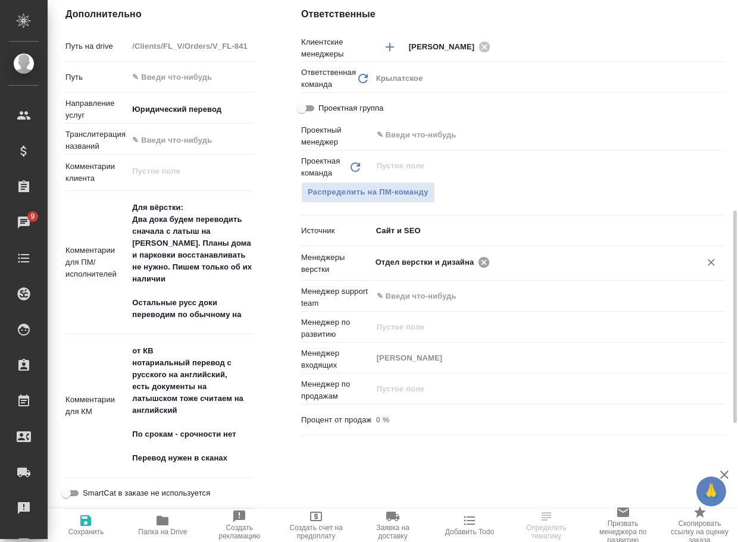
click at [488, 259] on icon at bounding box center [483, 261] width 11 height 11
type textarea "x"
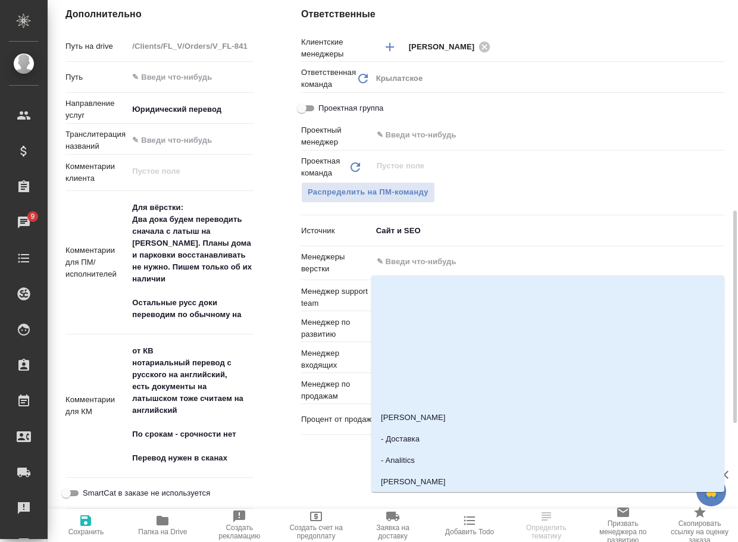
click at [488, 259] on input "text" at bounding box center [528, 262] width 306 height 14
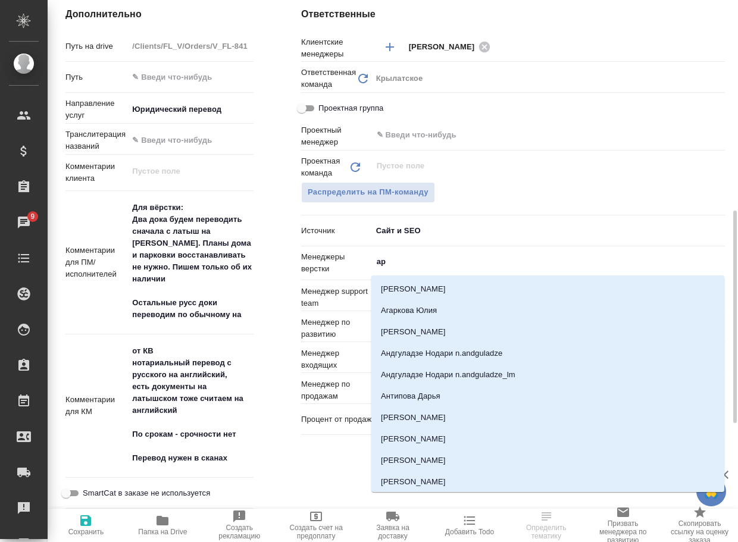
type input "арс"
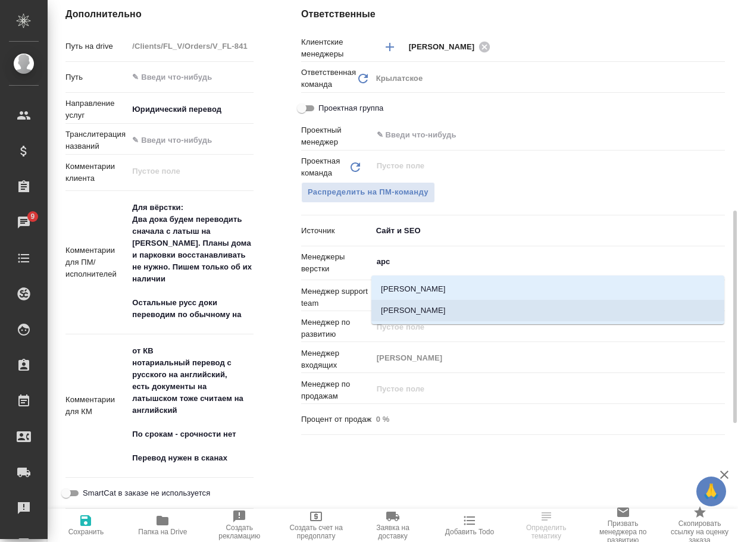
click at [440, 308] on li "[PERSON_NAME]" at bounding box center [547, 310] width 353 height 21
type textarea "x"
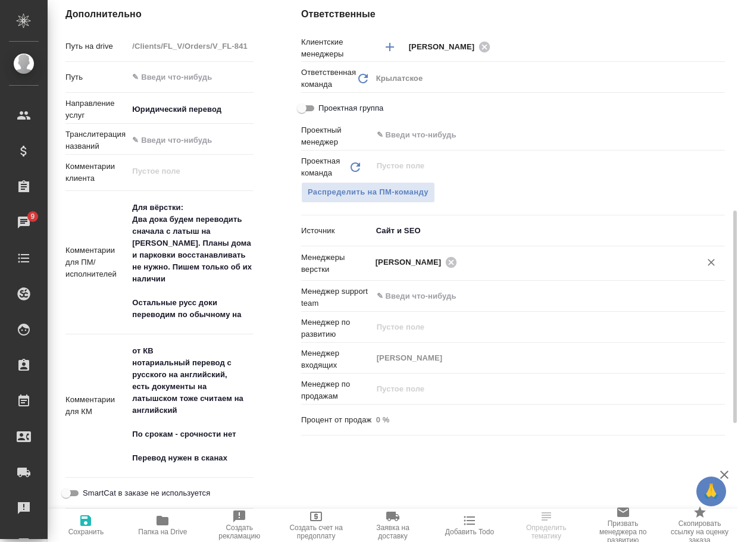
click at [85, 522] on icon "button" at bounding box center [86, 520] width 14 height 14
type textarea "x"
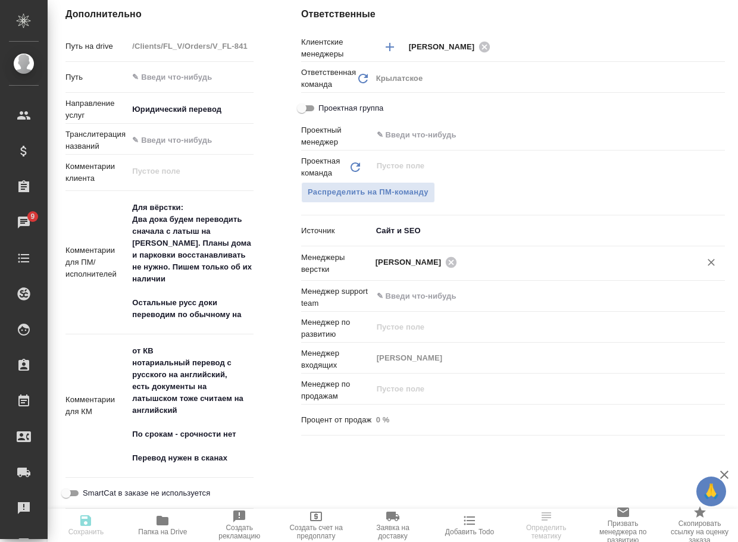
type textarea "x"
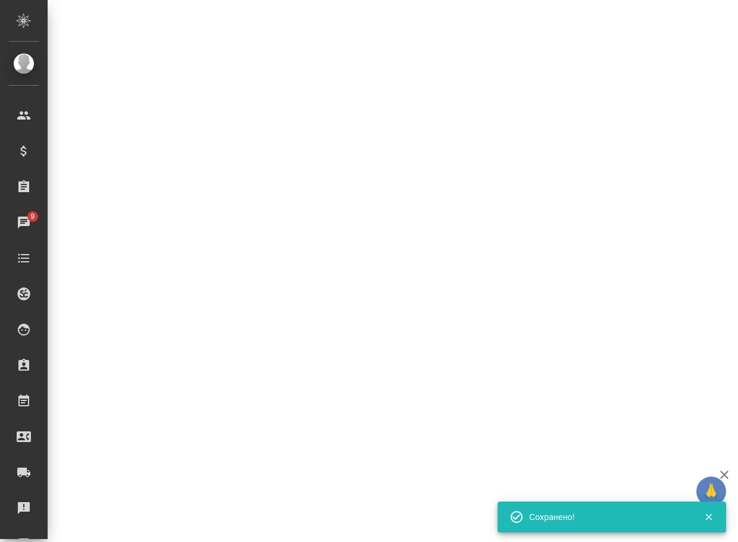
select select "RU"
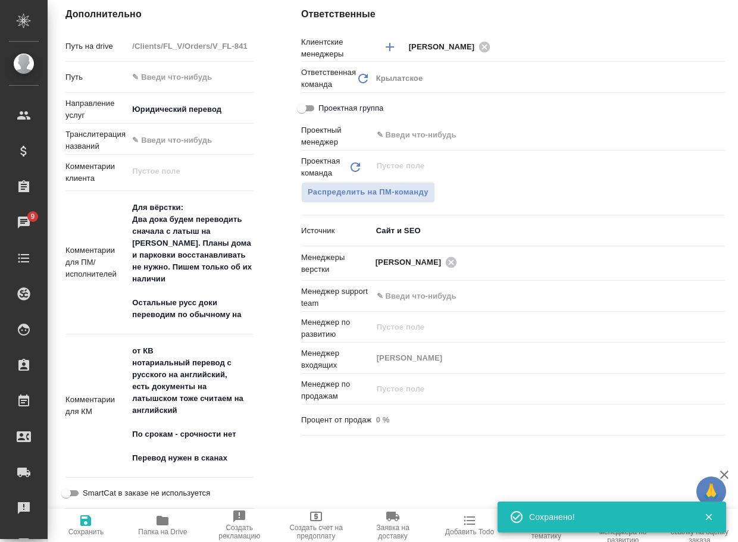
type textarea "x"
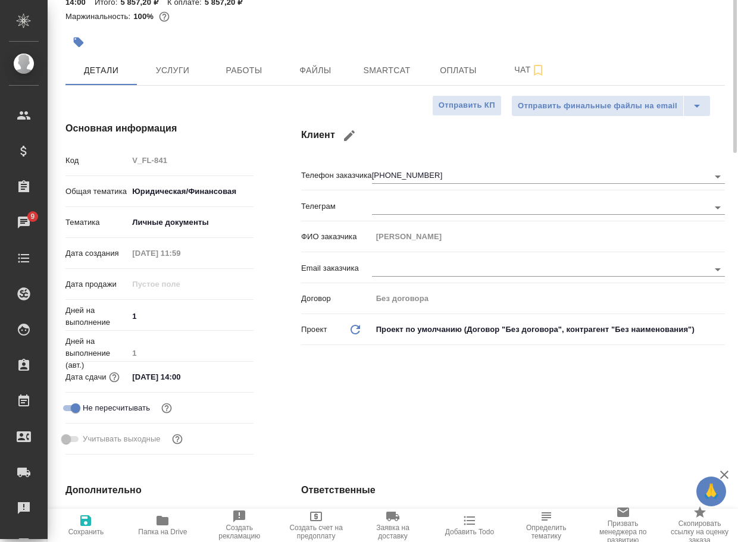
scroll to position [0, 0]
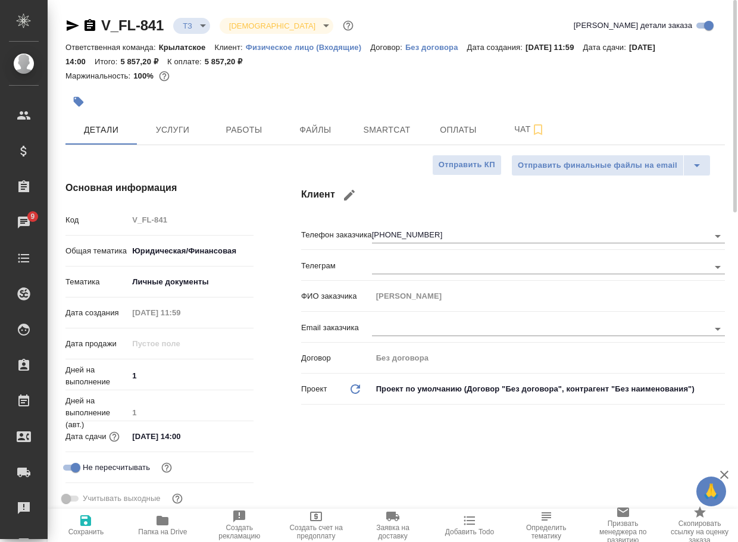
click at [193, 26] on body "🙏 .cls-1 fill:#fff; AWATERA Arsenyeva Vera Клиенты Спецификации Заказы 9 Чаты T…" at bounding box center [369, 271] width 738 height 542
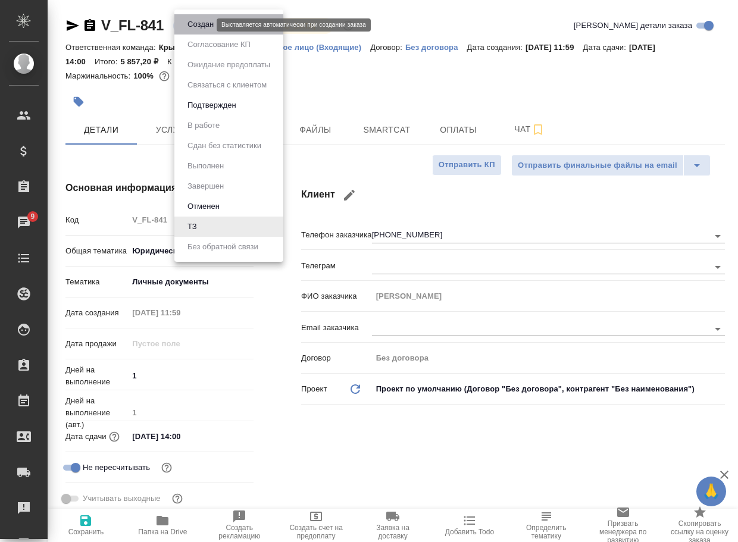
click at [196, 27] on button "Создан" at bounding box center [200, 24] width 33 height 13
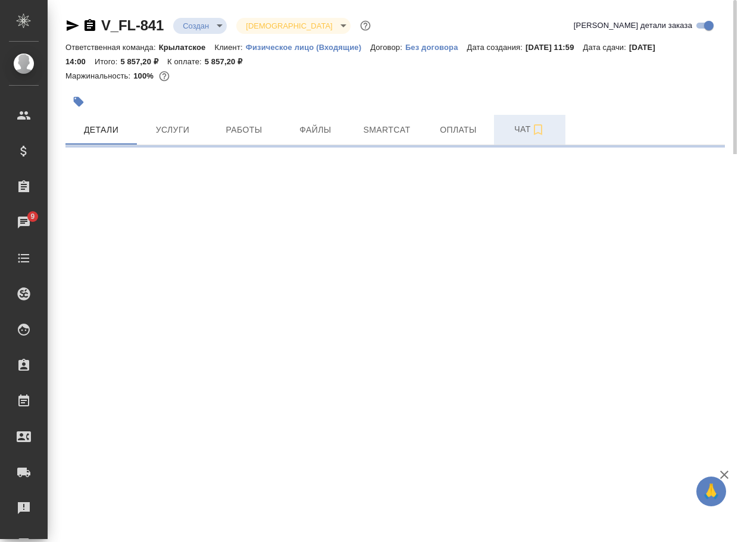
click at [514, 131] on span "Чат" at bounding box center [529, 129] width 57 height 15
select select "RU"
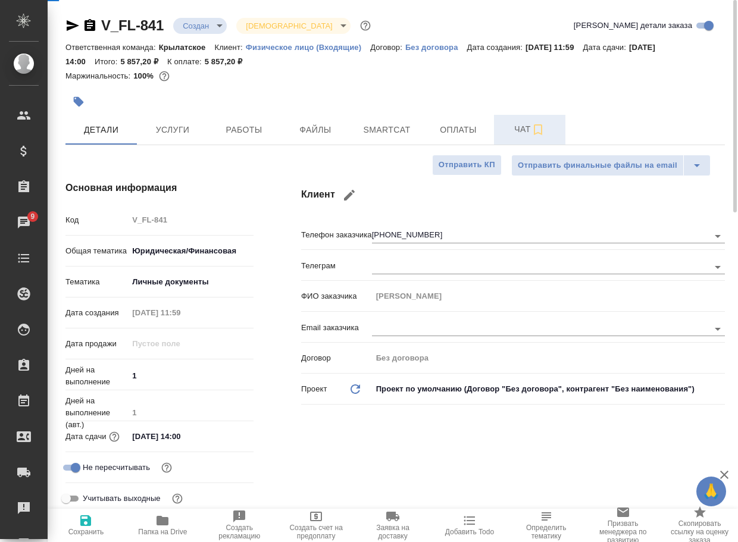
type textarea "x"
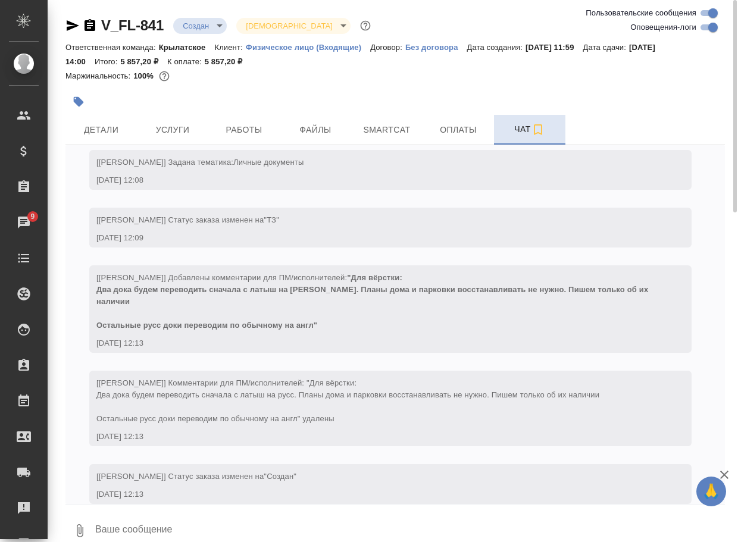
scroll to position [111, 0]
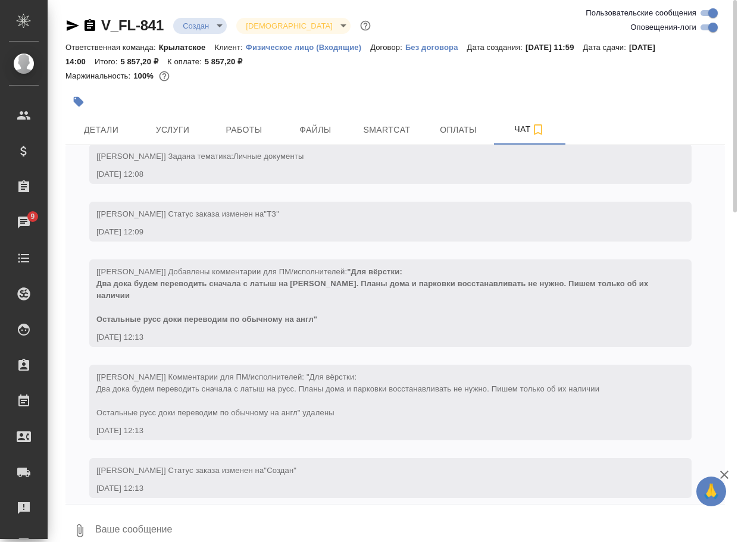
click at [144, 528] on textarea at bounding box center [409, 530] width 631 height 40
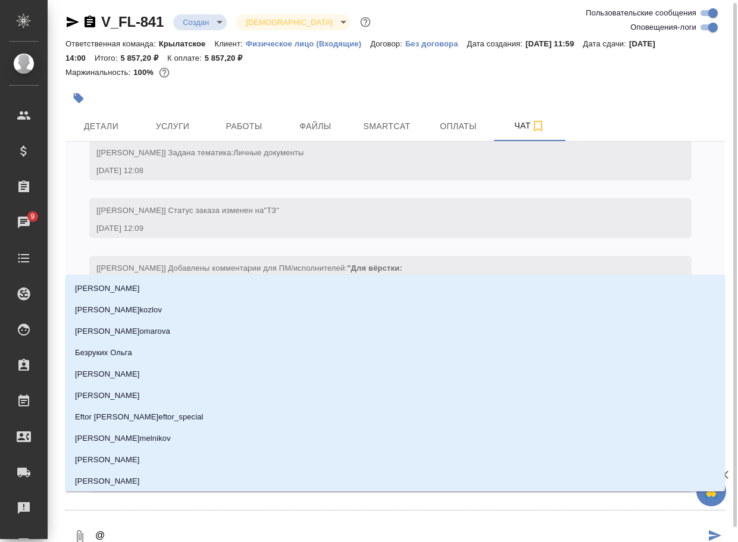
type textarea "@к"
type input "к"
type textarea "@ка"
type input "ка"
type textarea "@кас"
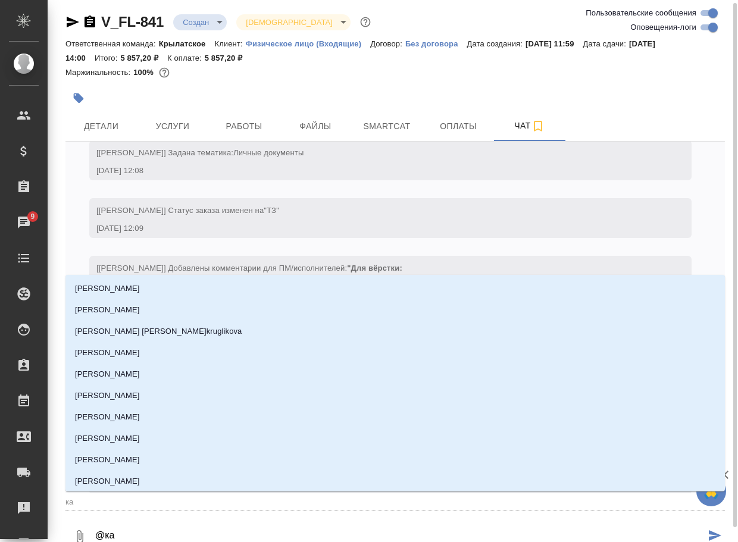
type input "кас"
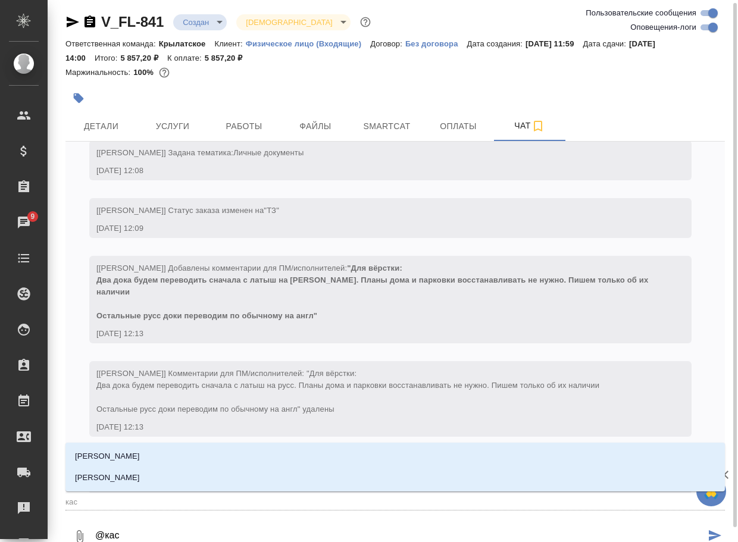
type textarea "@касы"
type input "касы"
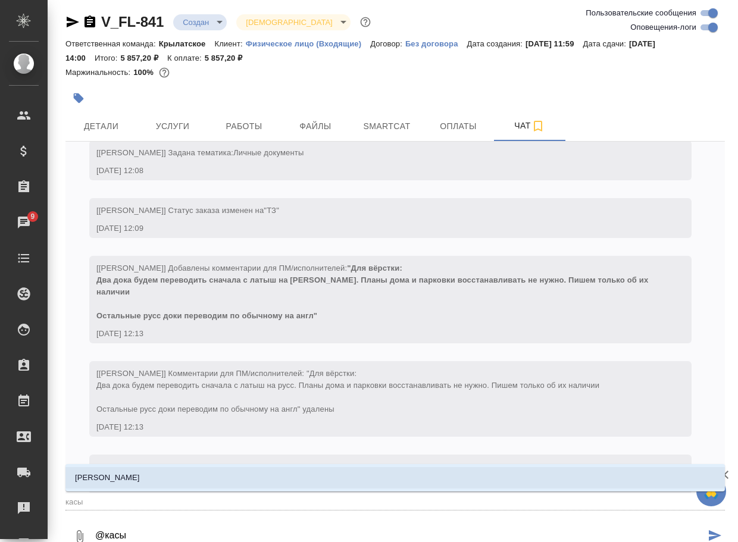
click at [143, 475] on li "Касымов Тимур" at bounding box center [394, 477] width 659 height 21
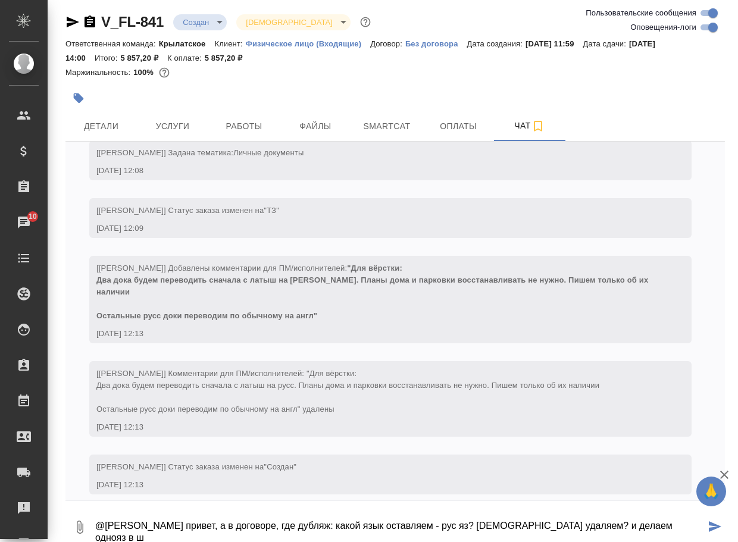
scroll to position [6, 0]
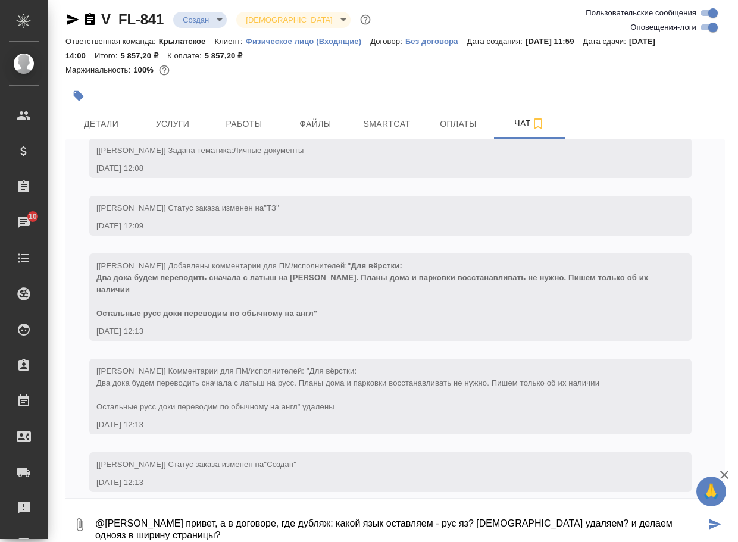
type textarea "@Касымов Тимур привет, а в договоре, где дубляж: какой язык оставляем - рус яз?…"
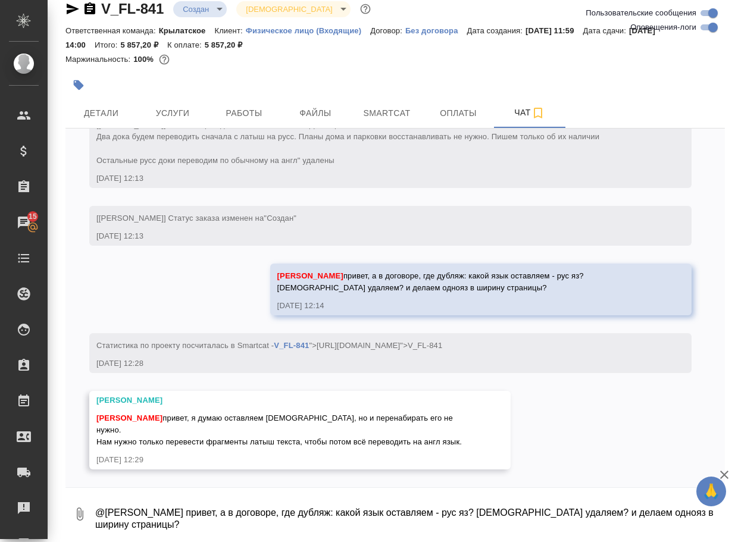
scroll to position [370, 0]
click at [544, 463] on div "28.08, четверг [Касымов Тимур] Задана общая тематика: Юридическая/Финансовая 28…" at bounding box center [394, 307] width 659 height 359
click at [171, 506] on textarea "@Касымов Тимур привет, а в договоре, где дубляж: какой язык оставляем - рус яз?…" at bounding box center [409, 514] width 631 height 40
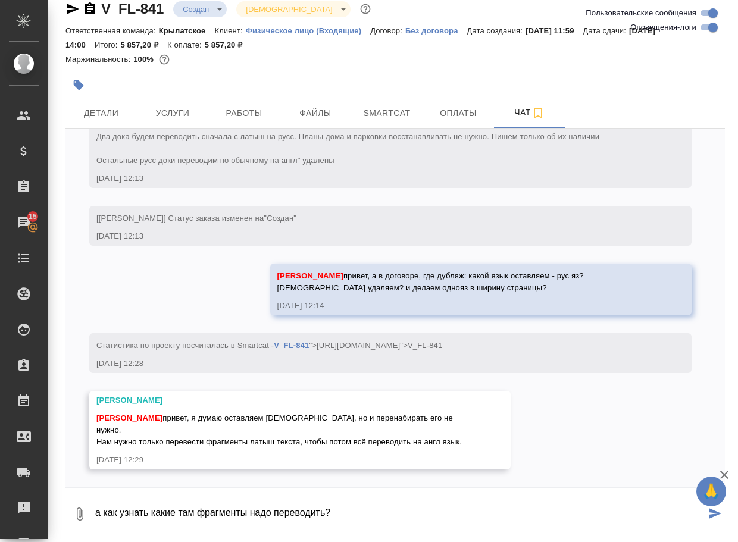
type textarea "а как узнать какие там фрагменты надо переводить?"
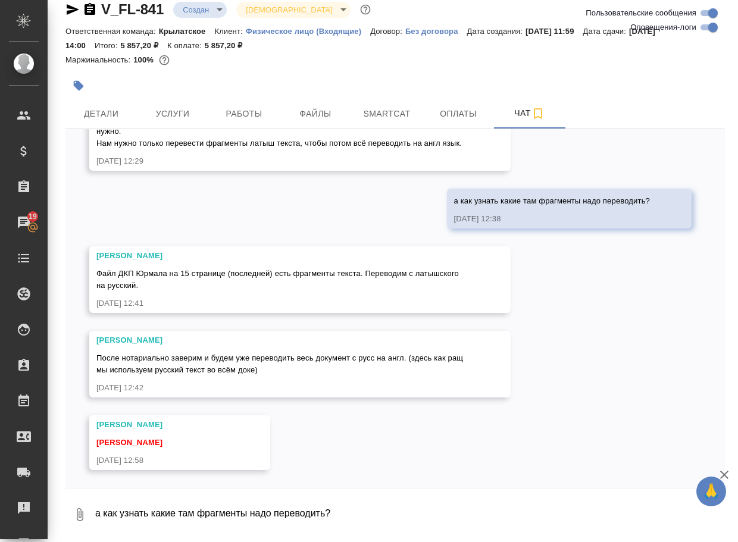
scroll to position [669, 0]
drag, startPoint x: 413, startPoint y: 428, endPoint x: 419, endPoint y: 441, distance: 13.6
click at [413, 429] on div "28.08, четверг [Касымов Тимур] Задана общая тематика: Юридическая/Финансовая 28…" at bounding box center [394, 308] width 659 height 359
click at [205, 508] on textarea "а как узнать какие там фрагменты надо переводить?" at bounding box center [409, 514] width 631 height 40
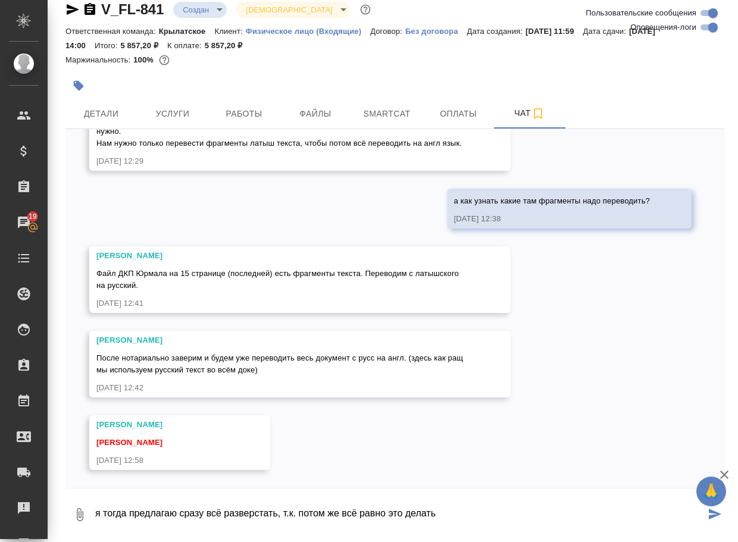
type textarea "я тогда предлагаю сразу всё разверстать, т.к. потом же всё равно это делать"
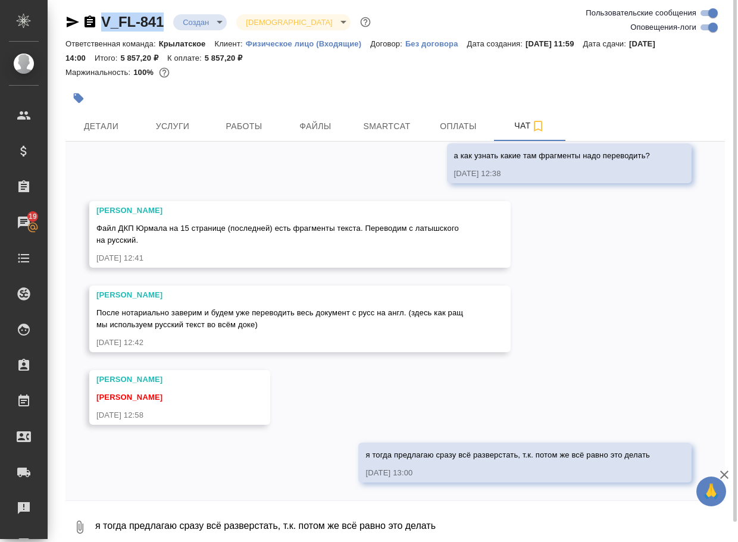
scroll to position [0, 0]
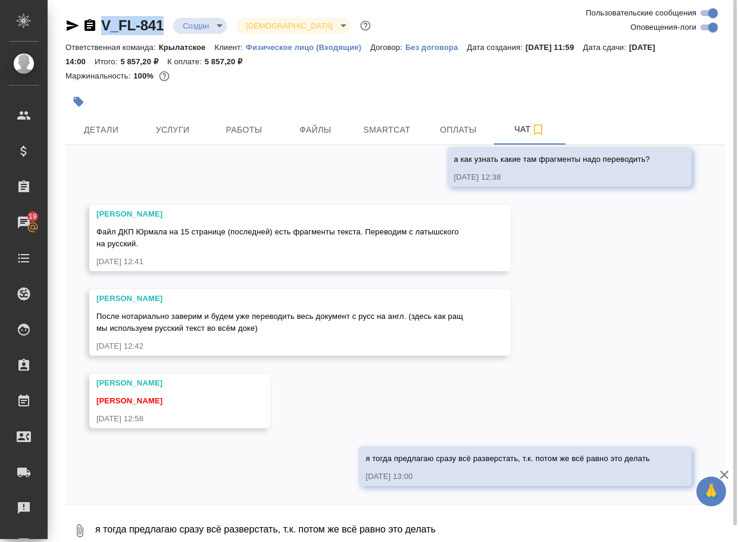
drag, startPoint x: 170, startPoint y: 11, endPoint x: 93, endPoint y: 14, distance: 76.2
click at [95, 12] on div "V_FL-841 Создан new Святая троица holyTrinity Ответственная команда: Крылатское…" at bounding box center [395, 279] width 672 height 558
copy link "V_FL-841"
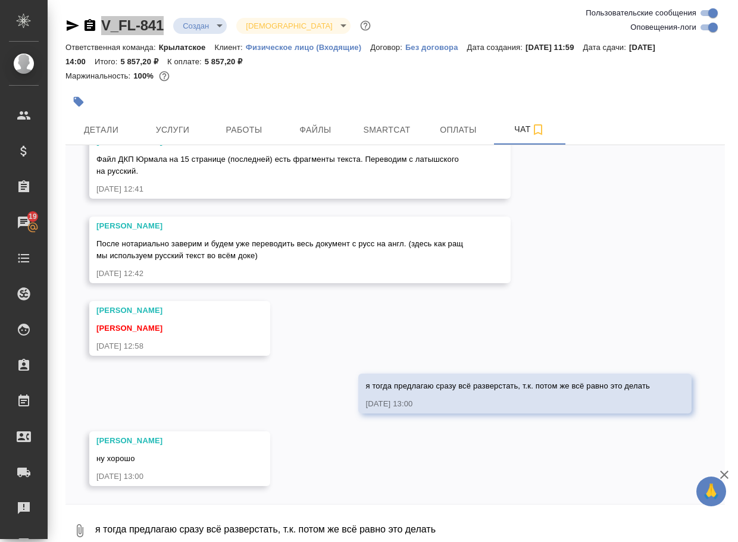
scroll to position [800, 0]
click at [73, 525] on button "0" at bounding box center [79, 530] width 29 height 40
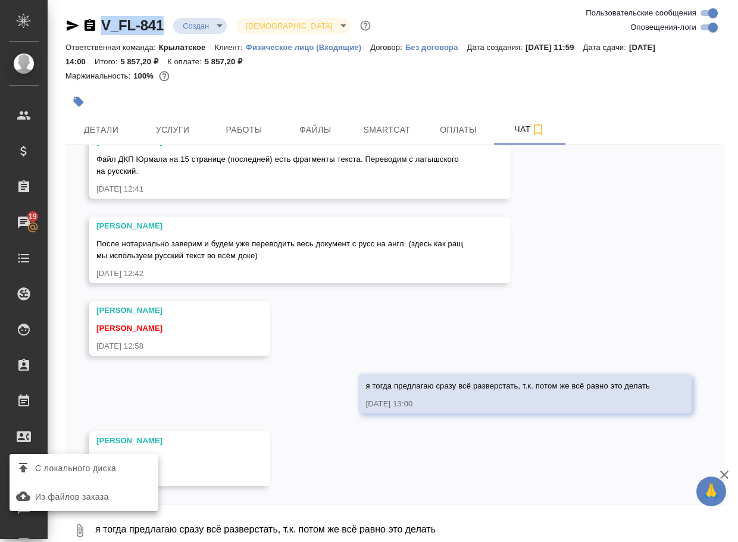
click at [87, 472] on span "С локального диска" at bounding box center [75, 468] width 81 height 15
click at [0, 0] on input "С локального диска" at bounding box center [0, 0] width 0 height 0
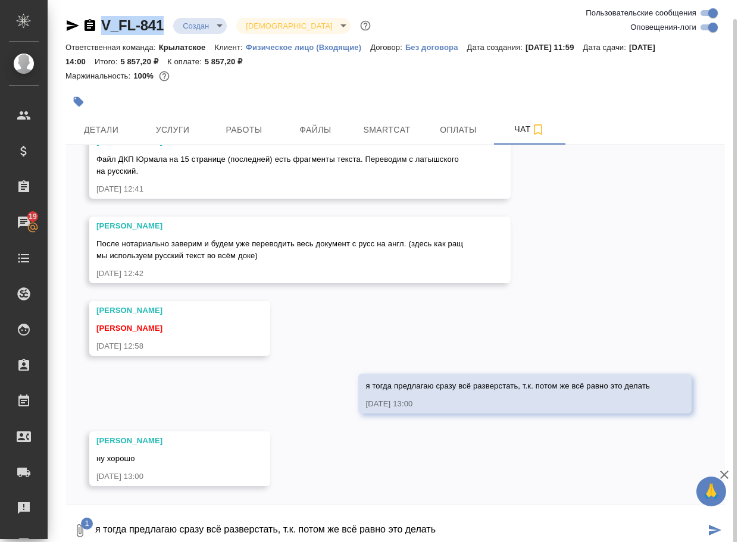
scroll to position [10, 0]
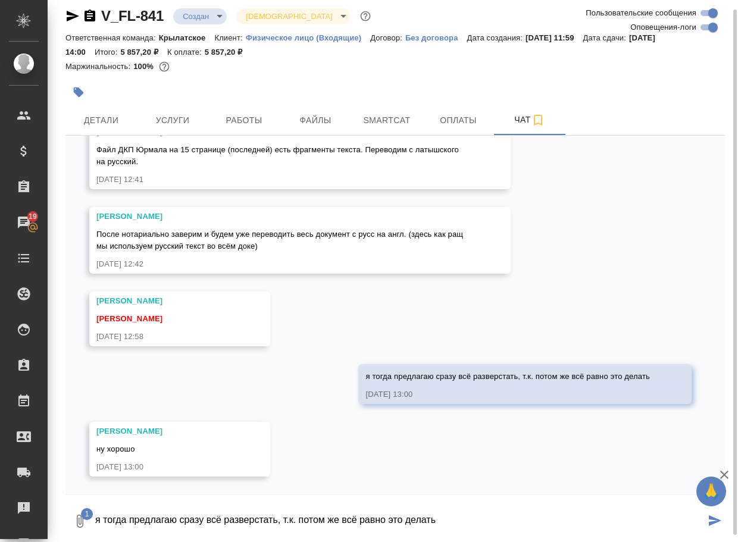
click at [170, 515] on textarea "я тогда предлагаю сразу всё разверстать, т.к. потом же всё равно это делать" at bounding box center [399, 521] width 611 height 40
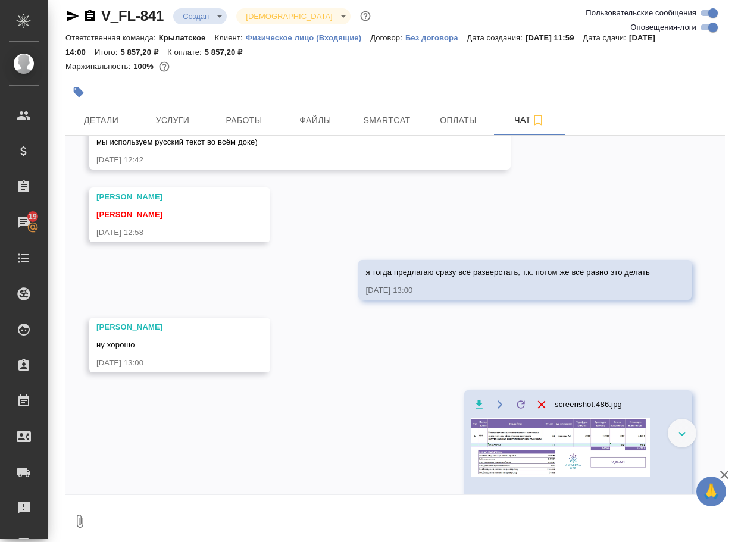
scroll to position [881, 0]
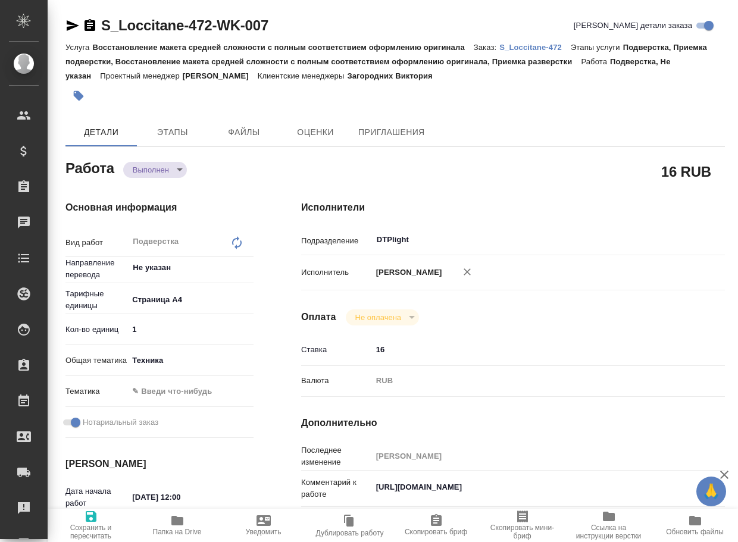
type textarea "x"
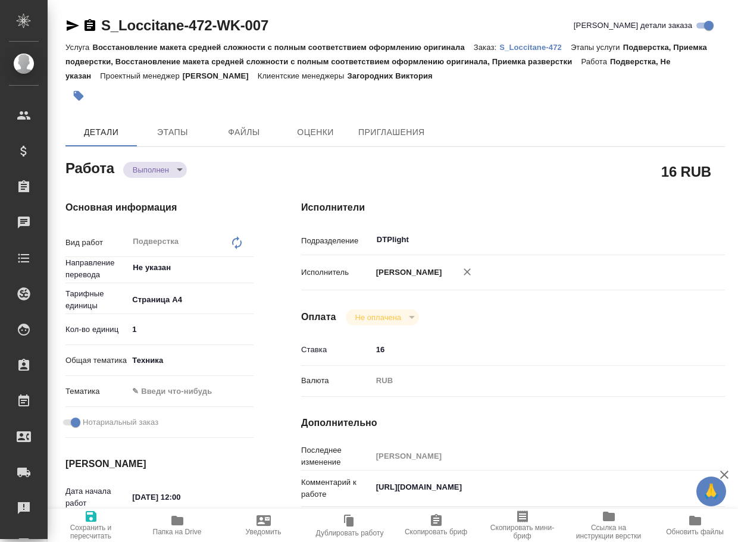
click at [183, 519] on icon "button" at bounding box center [177, 521] width 12 height 10
type textarea "x"
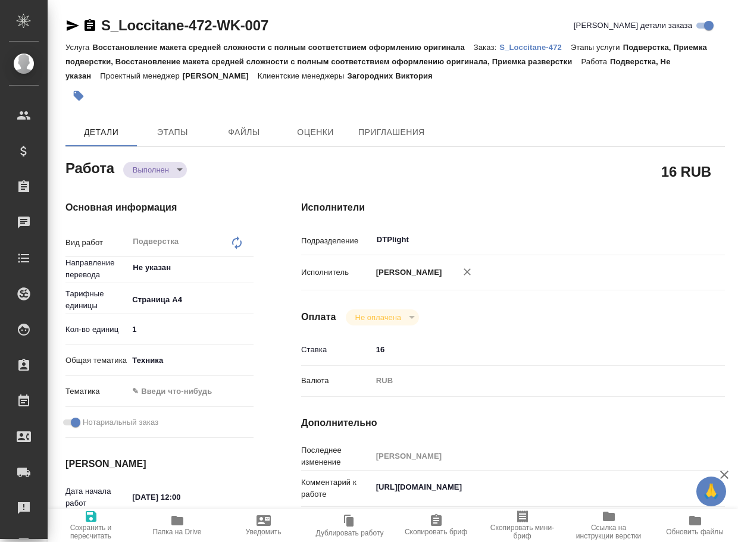
type textarea "x"
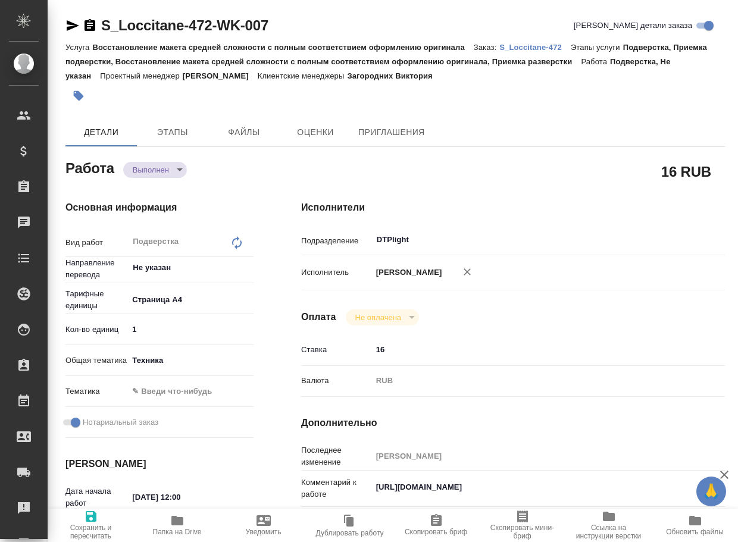
type textarea "x"
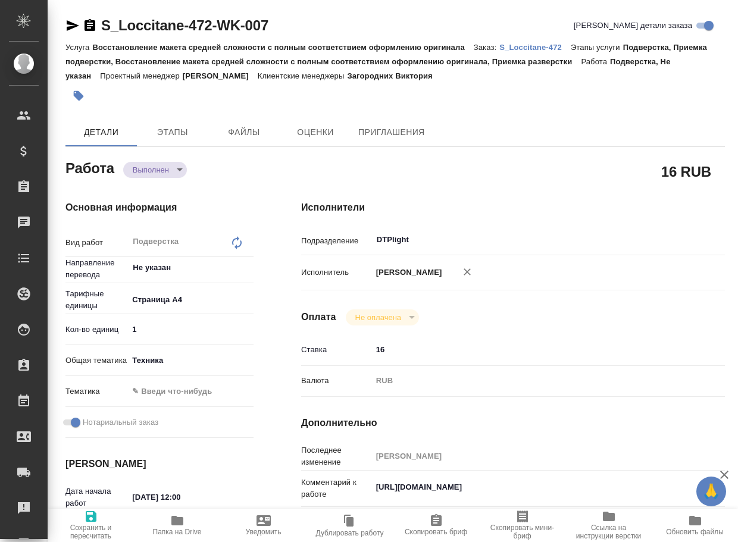
type textarea "x"
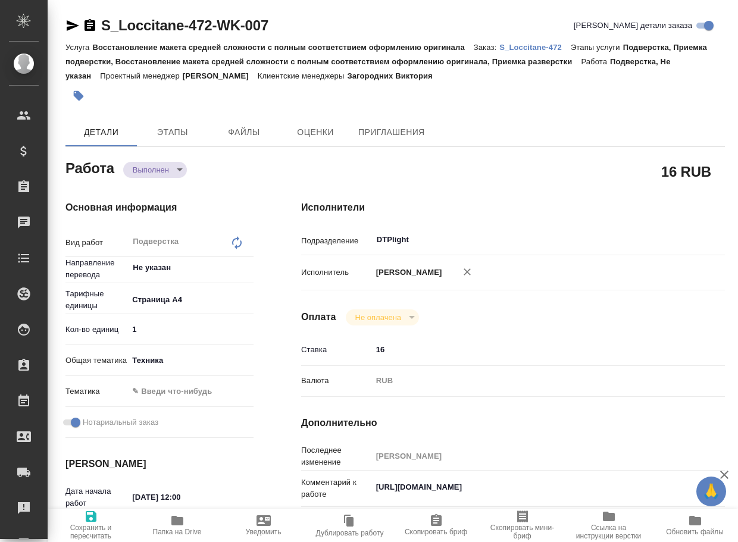
type textarea "x"
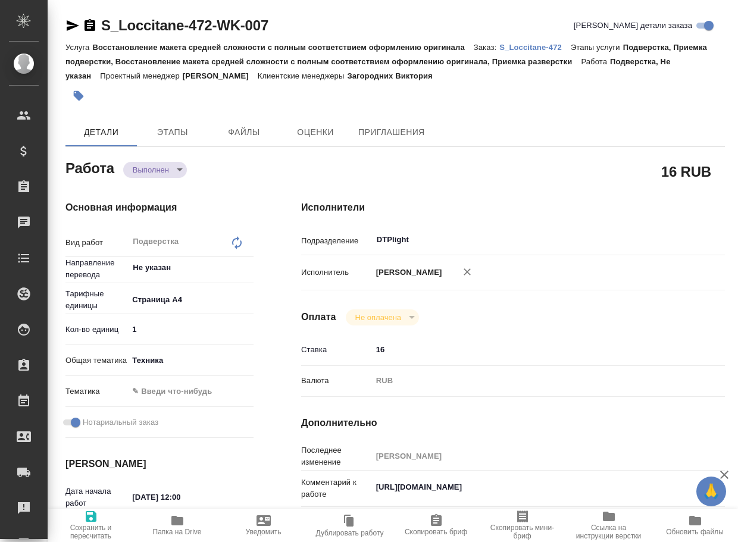
type textarea "x"
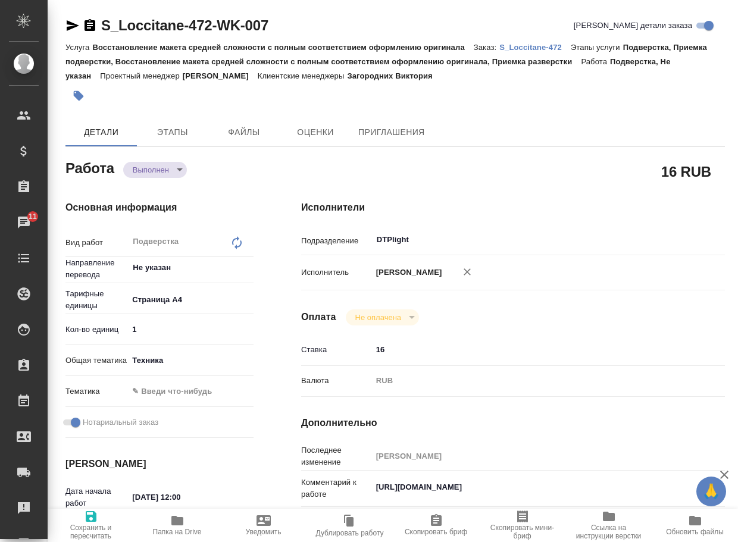
type textarea "x"
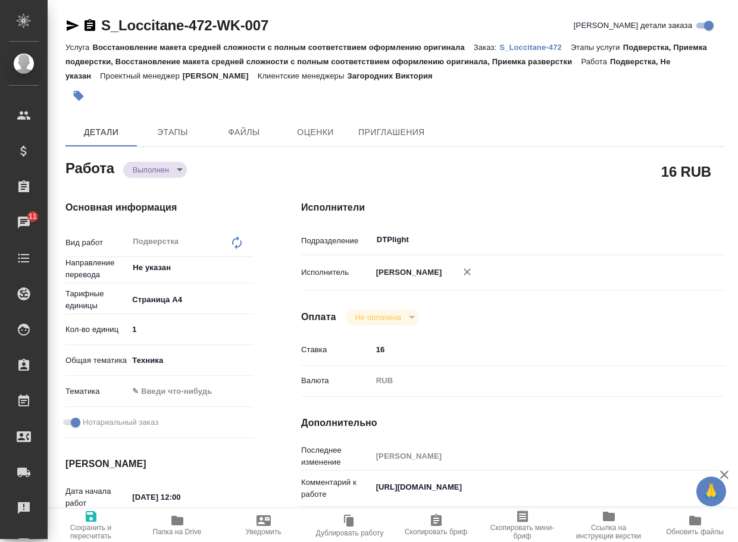
type textarea "x"
click at [165, 165] on body "🙏 .cls-1 fill:#fff; AWATERA Arsenyeva Vera Клиенты Спецификации Заказы 11 Чаты …" at bounding box center [369, 271] width 738 height 542
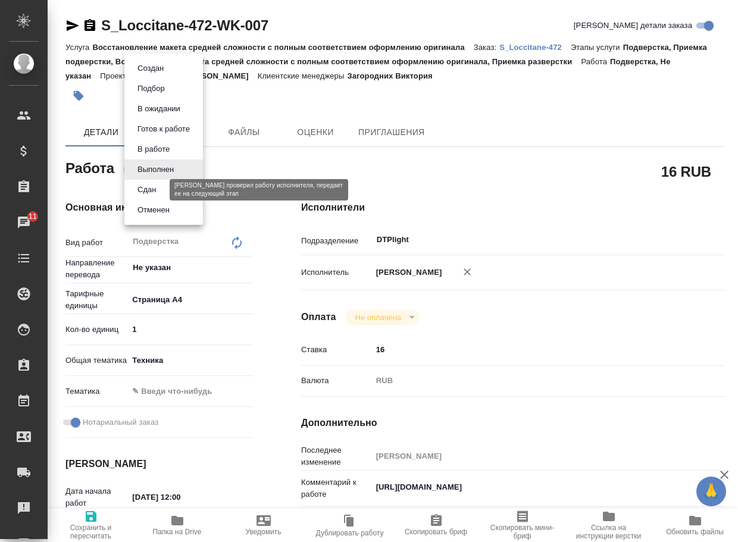
click at [153, 195] on button "Сдан" at bounding box center [147, 189] width 26 height 13
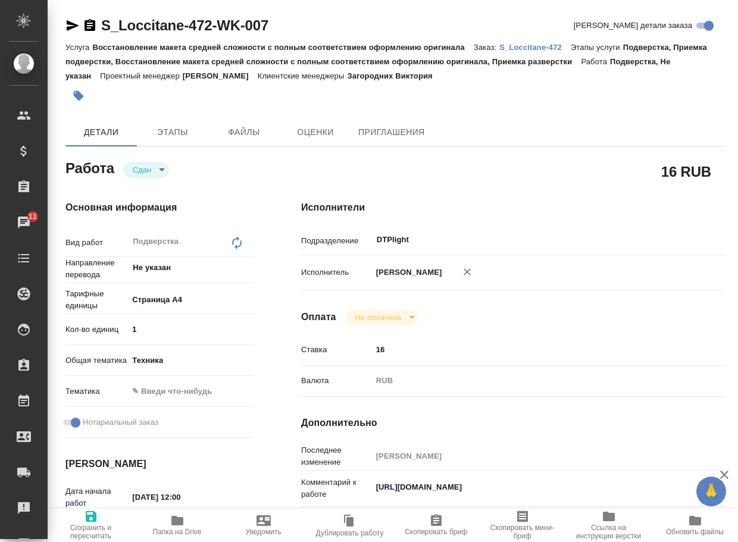
type textarea "x"
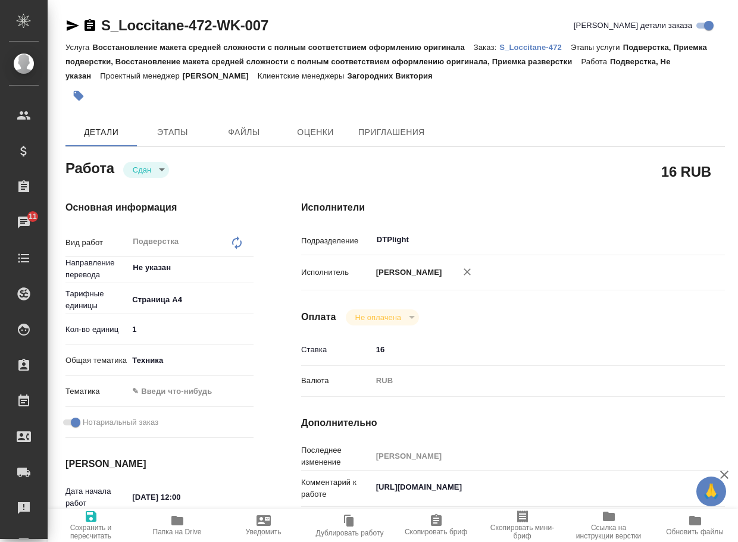
type textarea "x"
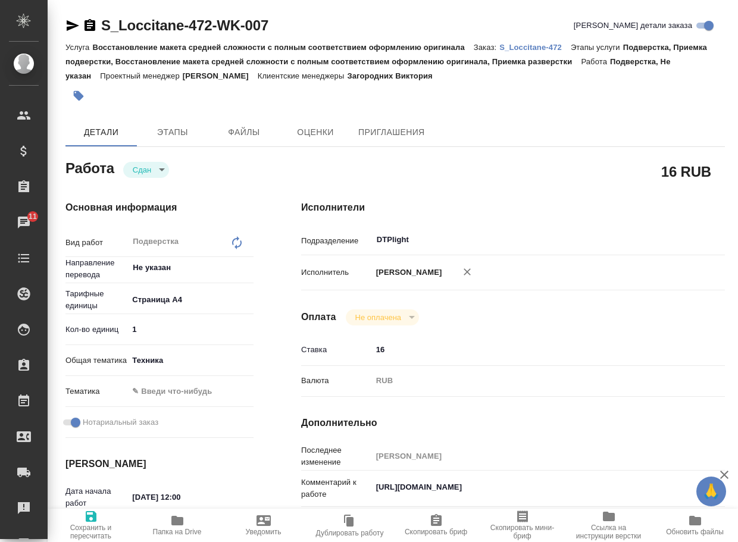
type textarea "x"
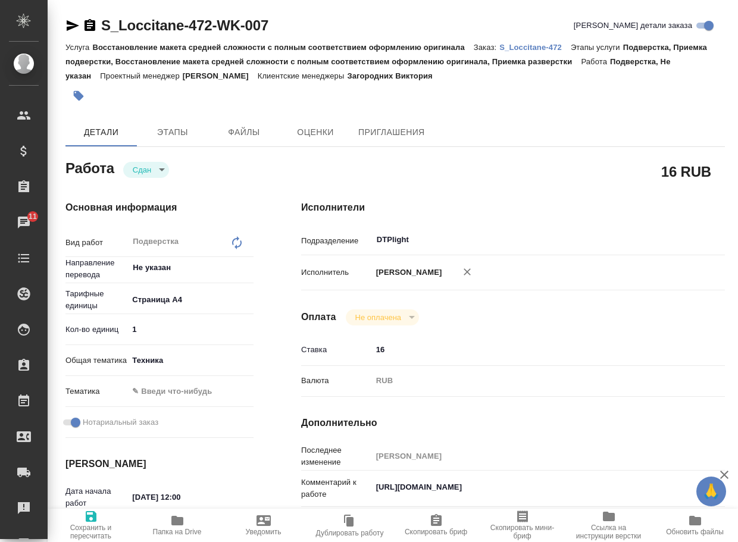
click at [532, 51] on p "S_Loccitane-472" at bounding box center [534, 47] width 71 height 9
type textarea "x"
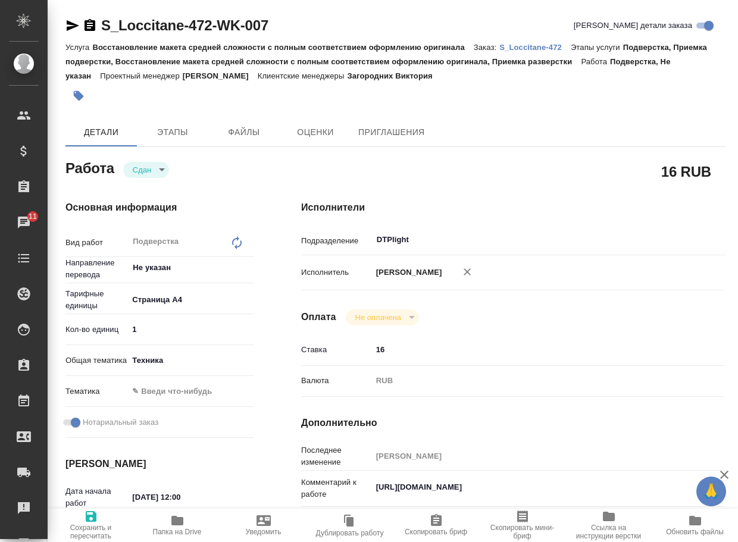
type textarea "x"
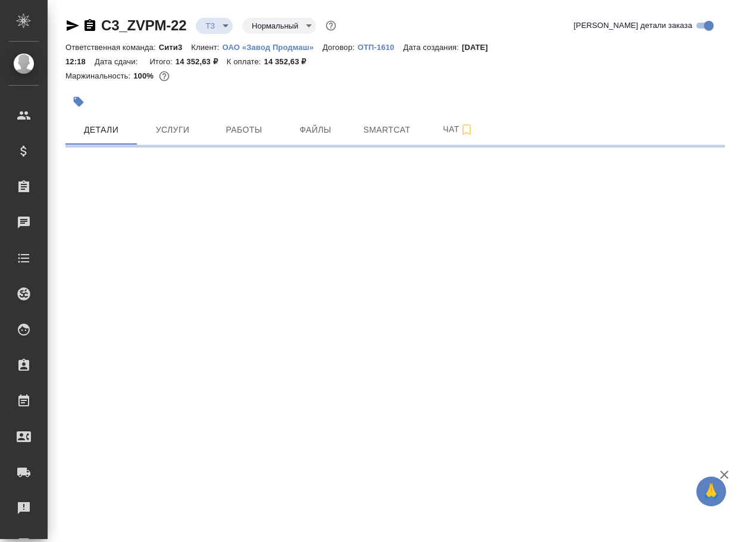
select select "RU"
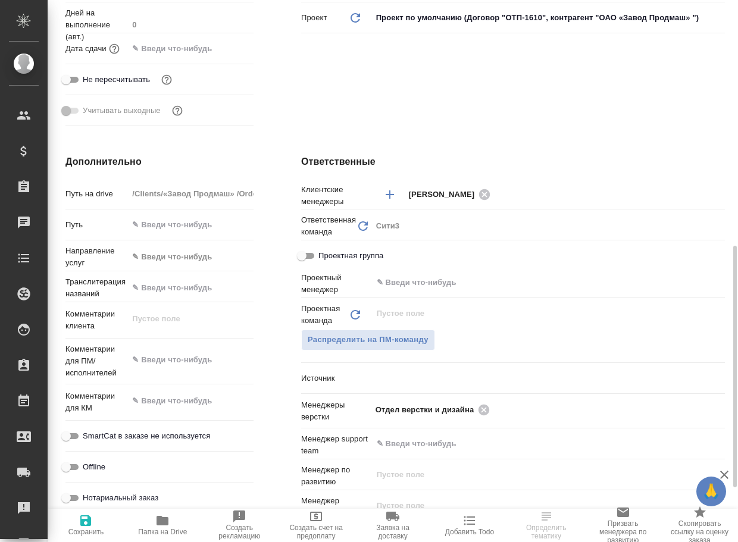
type textarea "x"
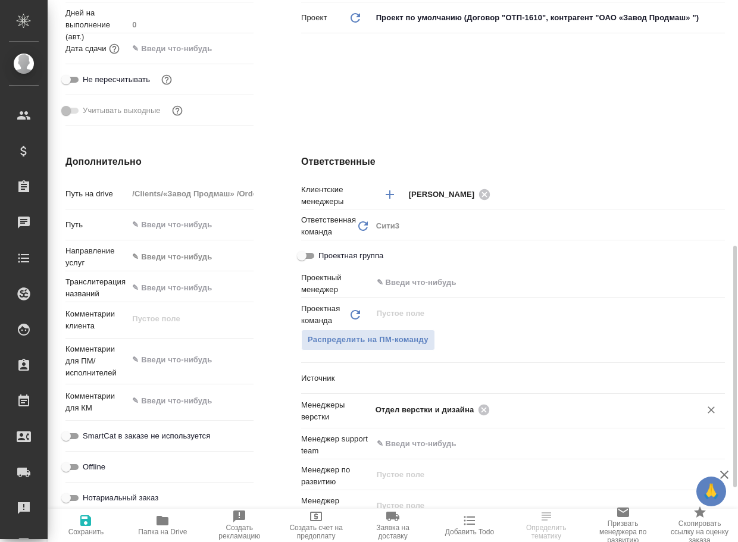
type textarea "x"
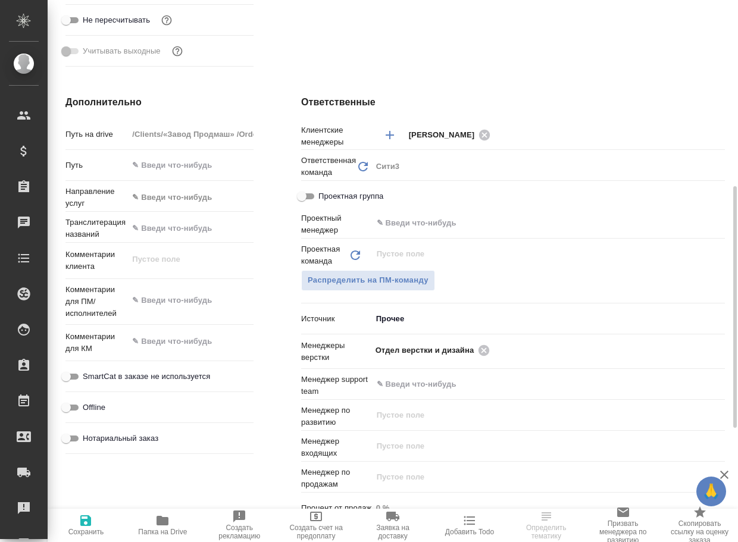
click at [161, 530] on span "Папка на Drive" at bounding box center [162, 532] width 49 height 8
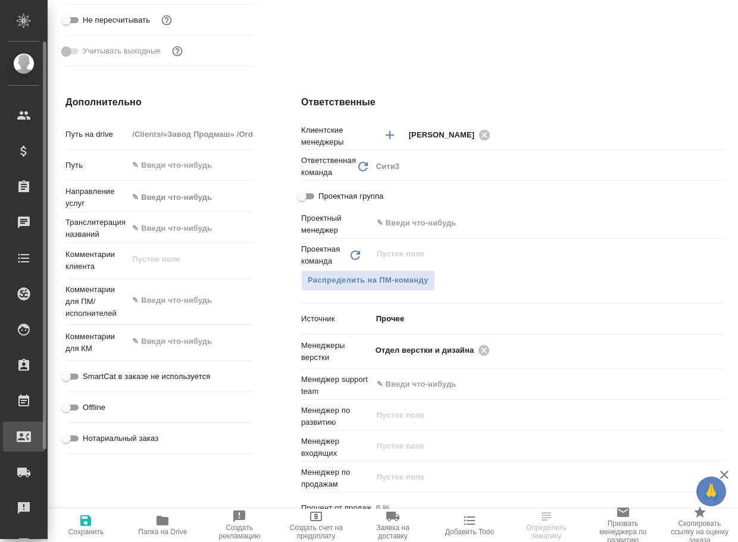
type textarea "x"
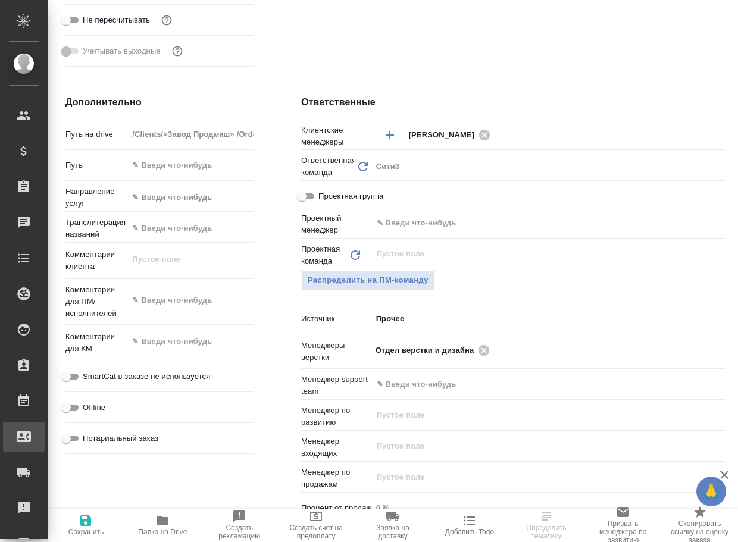
type textarea "x"
select select "RU"
type textarea "x"
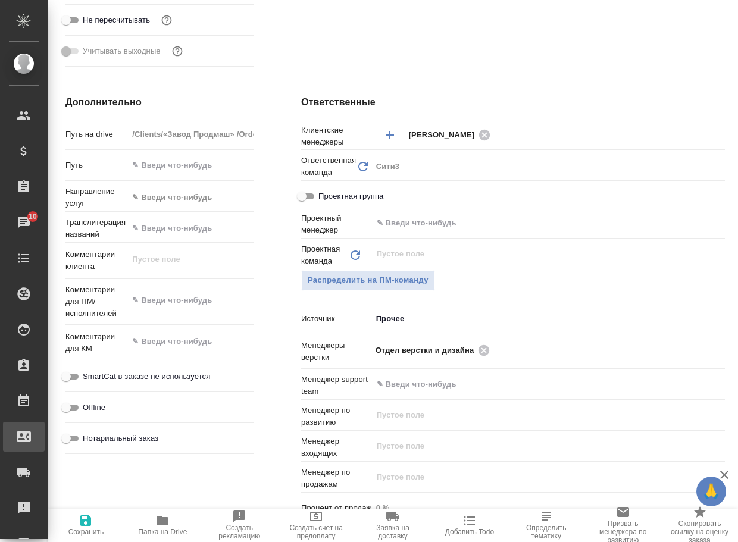
type textarea "x"
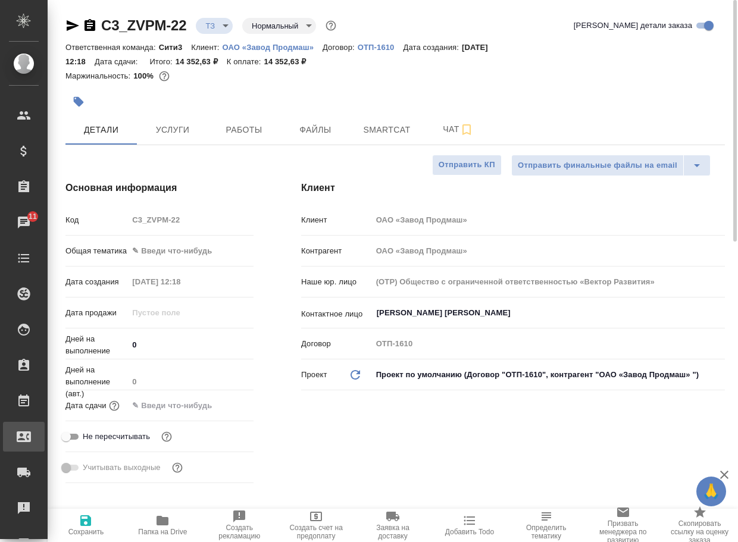
type textarea "x"
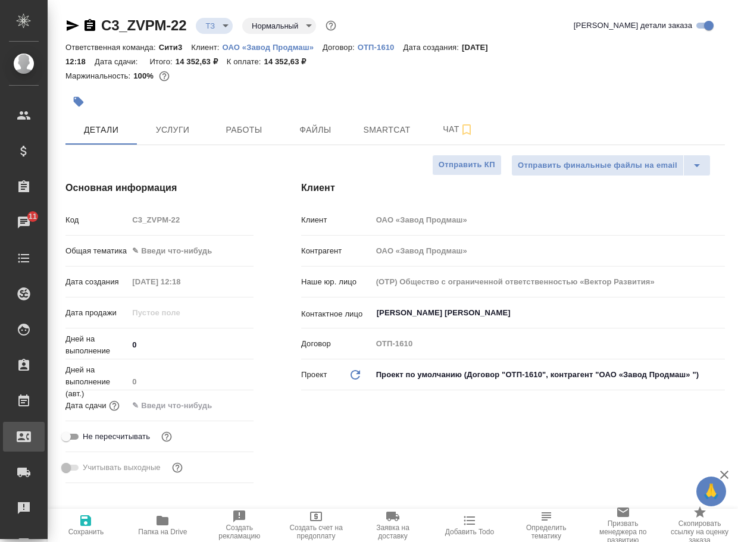
type textarea "x"
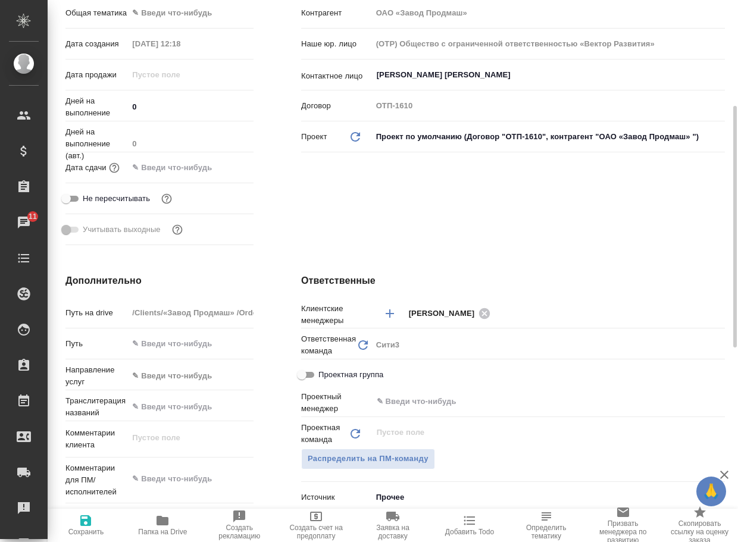
scroll to position [416, 0]
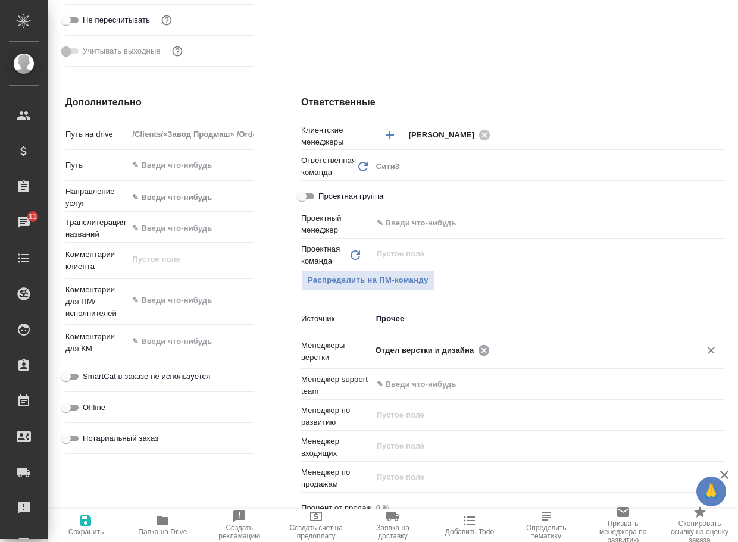
click at [481, 352] on icon at bounding box center [483, 349] width 11 height 11
type textarea "x"
click at [493, 352] on input "text" at bounding box center [587, 350] width 188 height 14
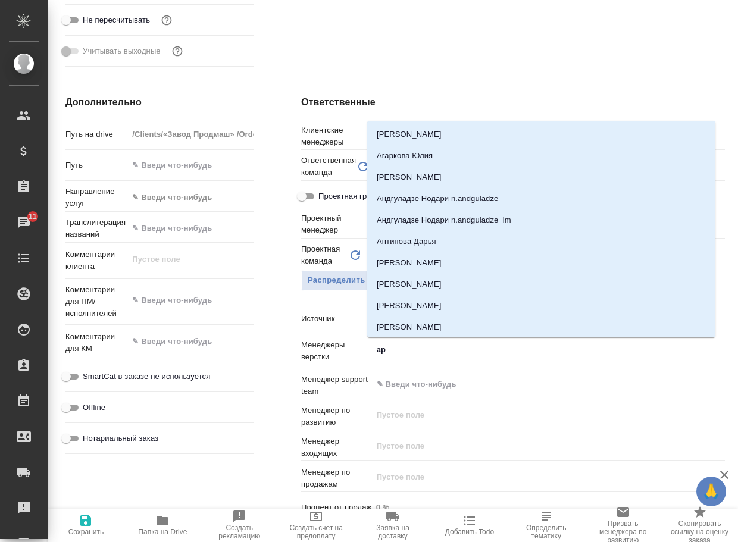
type input "арс"
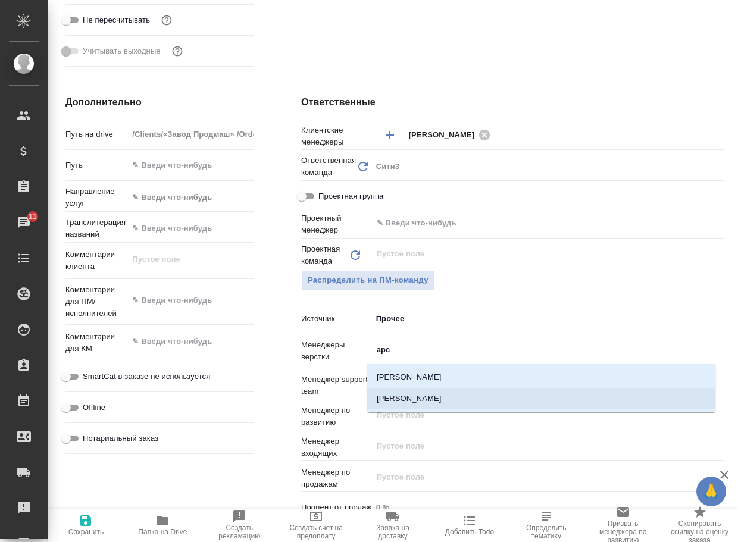
click at [456, 394] on li "[PERSON_NAME]" at bounding box center [541, 398] width 348 height 21
type textarea "x"
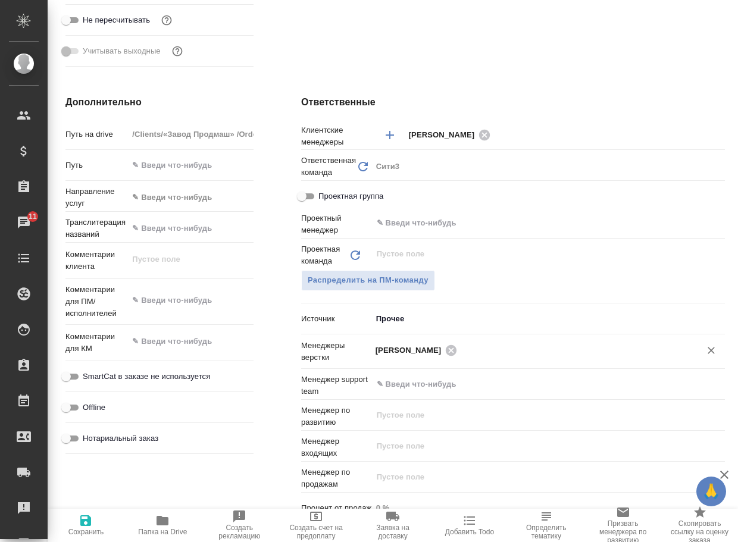
click at [84, 521] on icon "button" at bounding box center [85, 520] width 11 height 11
type textarea "x"
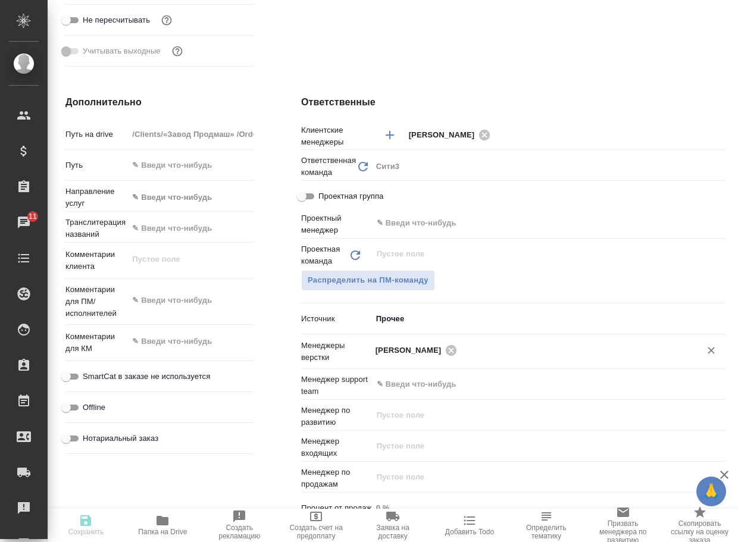
type textarea "x"
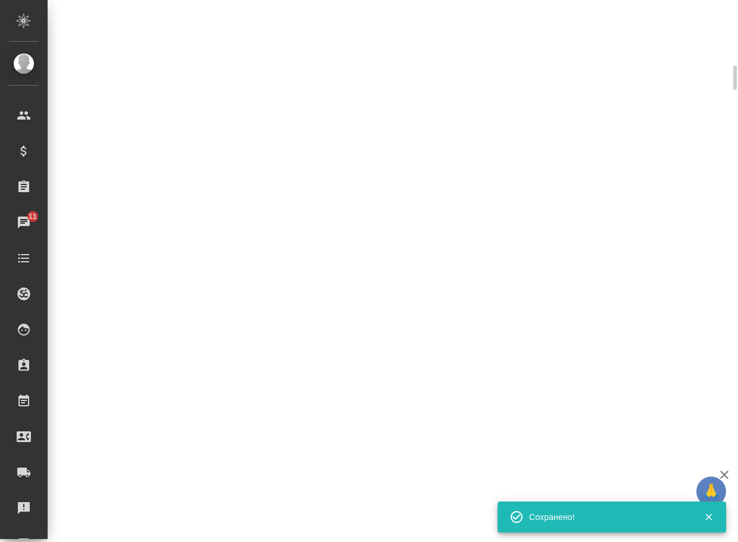
select select "RU"
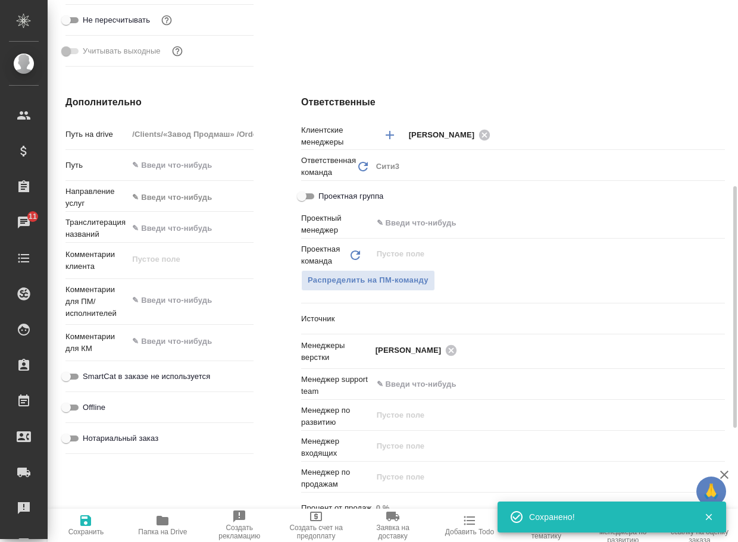
type textarea "x"
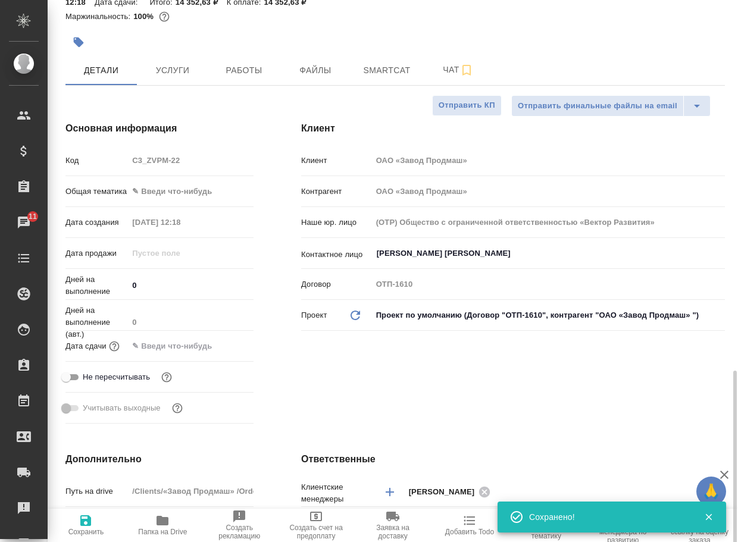
scroll to position [0, 0]
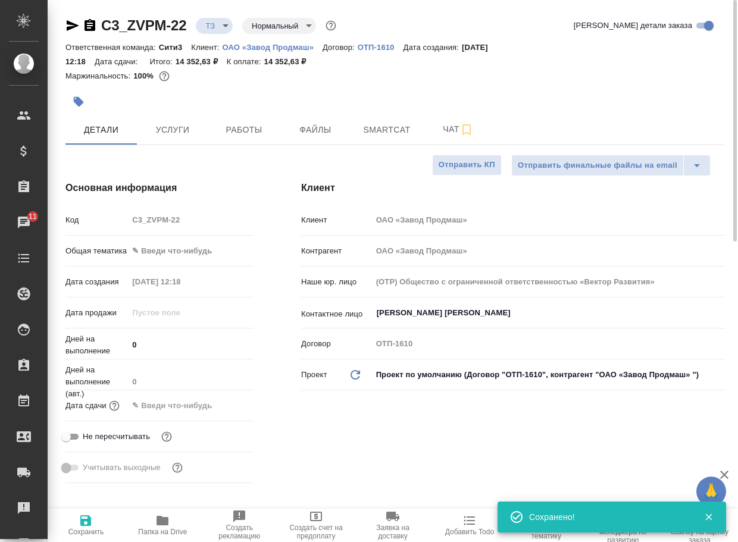
click at [218, 16] on div "C3_ZVPM-22 ТЗ tz Нормальный normal" at bounding box center [201, 25] width 273 height 19
click at [220, 24] on body "🙏 .cls-1 fill:#fff; AWATERA Arsenyeva Vera Клиенты Спецификации Заказы 11 Чаты …" at bounding box center [369, 271] width 738 height 542
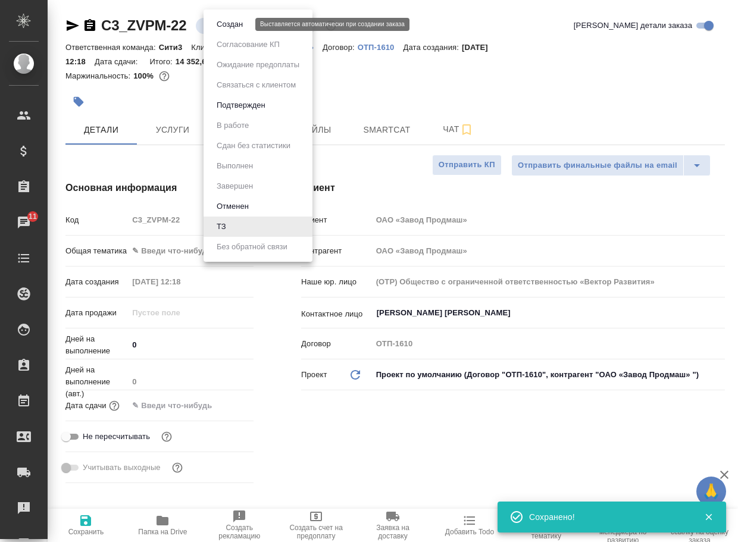
click at [224, 26] on button "Создан" at bounding box center [229, 24] width 33 height 13
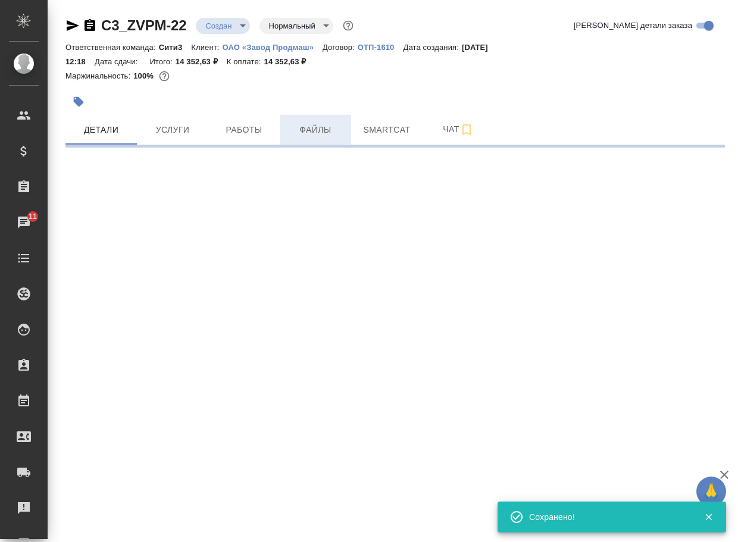
select select "RU"
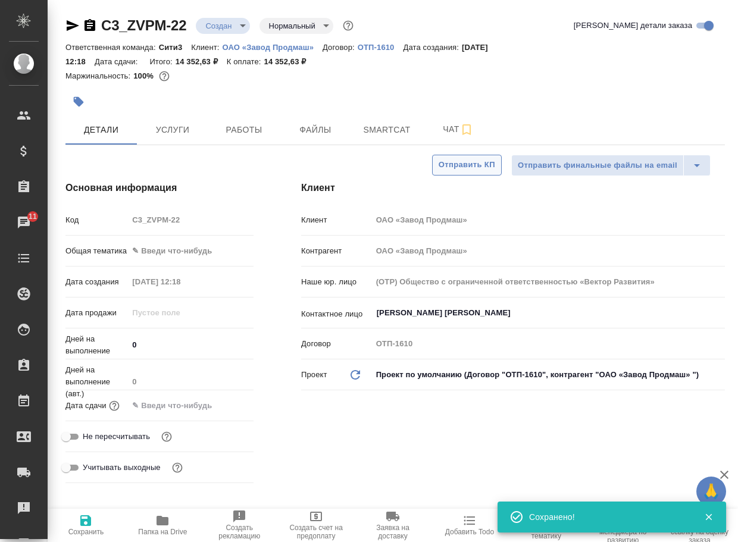
type textarea "x"
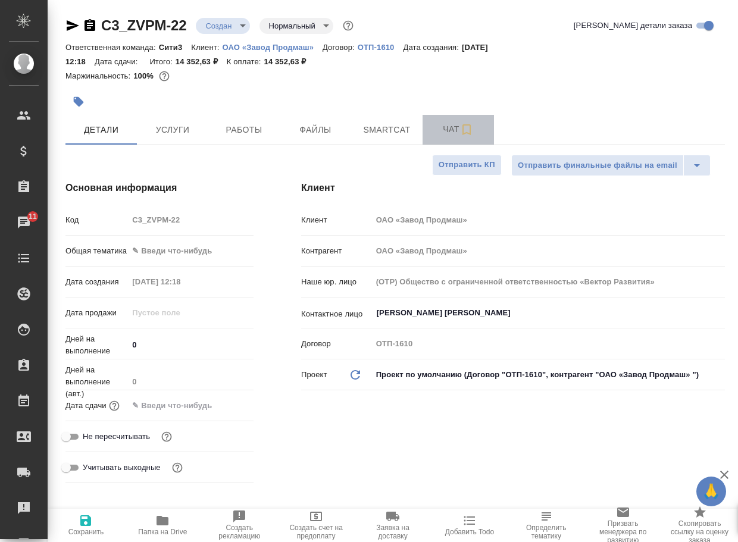
click at [445, 130] on span "Чат" at bounding box center [457, 129] width 57 height 15
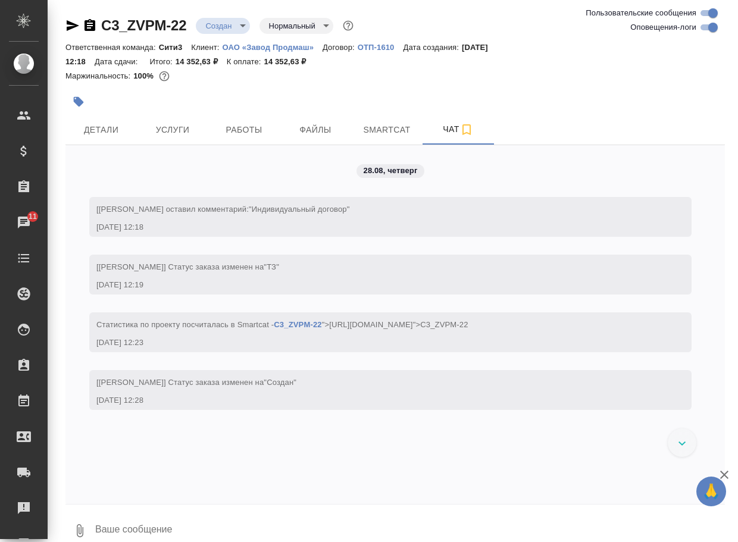
click at [122, 526] on textarea at bounding box center [409, 530] width 631 height 40
click at [71, 536] on button "0" at bounding box center [79, 530] width 29 height 40
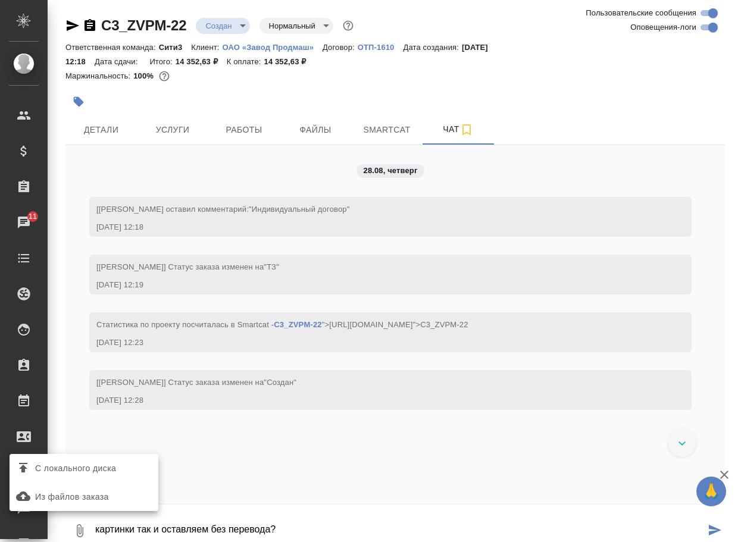
click at [91, 469] on span "С локального диска" at bounding box center [75, 468] width 81 height 15
click at [0, 0] on input "С локального диска" at bounding box center [0, 0] width 0 height 0
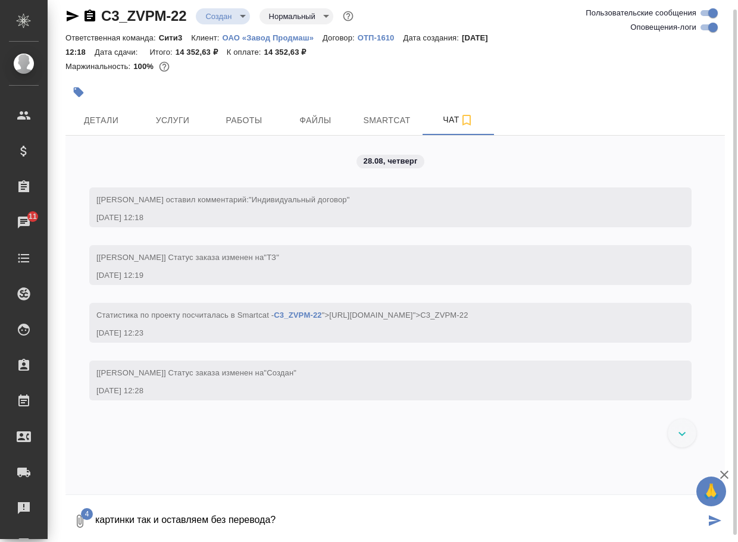
click at [347, 516] on textarea "картинки так и оставляем без перевода?" at bounding box center [399, 521] width 611 height 40
type textarea "картинки так и оставляем без перевода?"
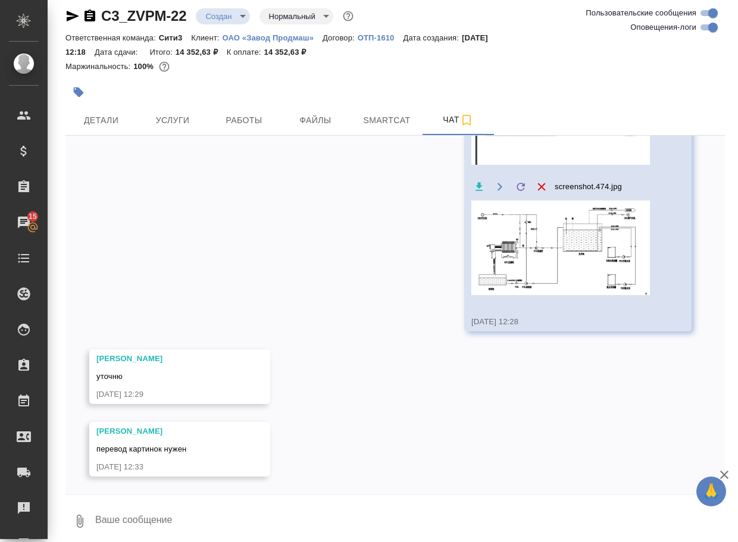
scroll to position [1164, 0]
drag, startPoint x: 178, startPoint y: 25, endPoint x: 91, endPoint y: 30, distance: 87.6
click at [91, 30] on div "C3_ZVPM-22 Создан new Нормальный normal" at bounding box center [394, 19] width 659 height 24
copy link "C3_ZVPM-22"
click at [80, 521] on icon "button" at bounding box center [80, 521] width 14 height 14
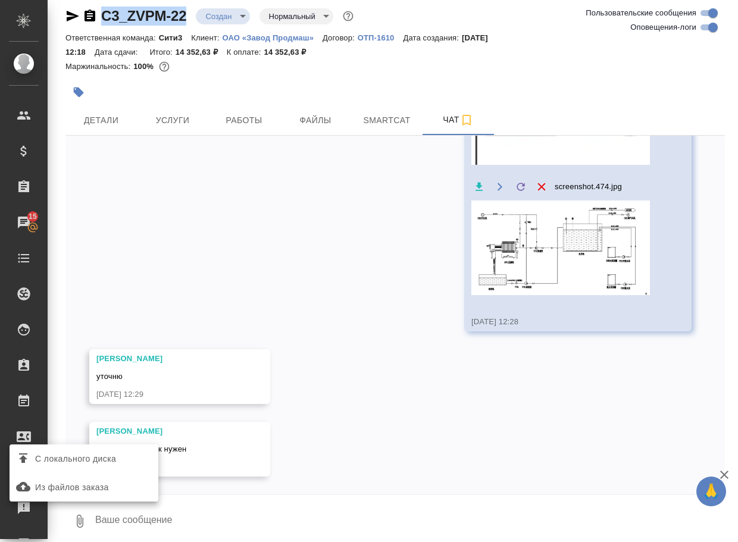
click at [90, 460] on span "С локального диска" at bounding box center [75, 459] width 81 height 15
click at [0, 0] on input "С локального диска" at bounding box center [0, 0] width 0 height 0
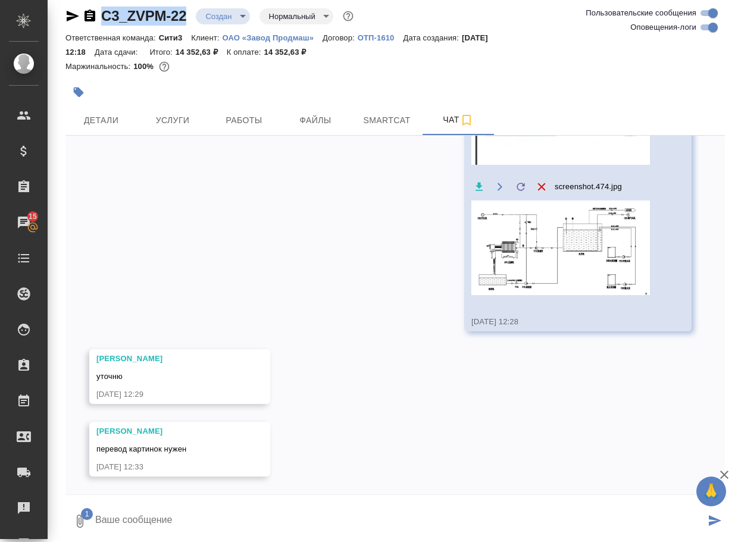
click at [181, 508] on textarea at bounding box center [399, 521] width 611 height 40
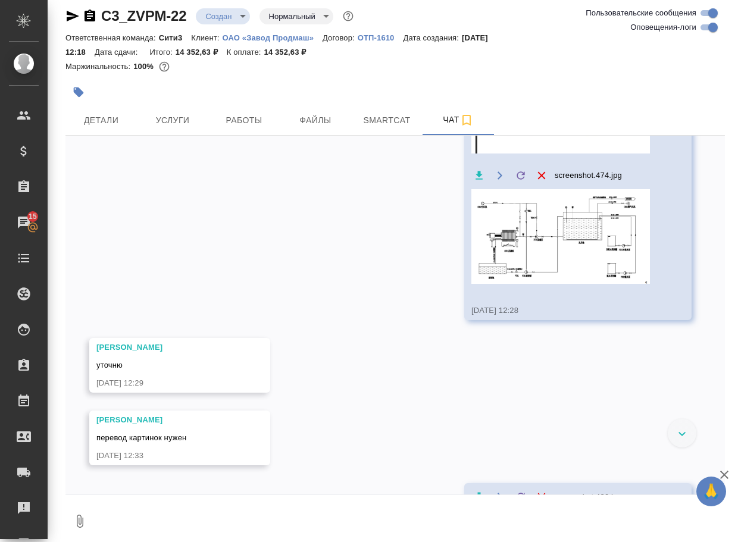
scroll to position [1246, 0]
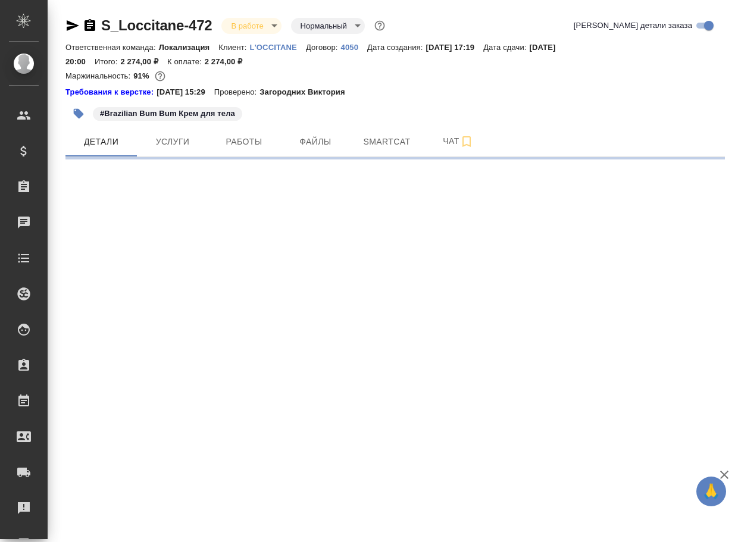
select select "RU"
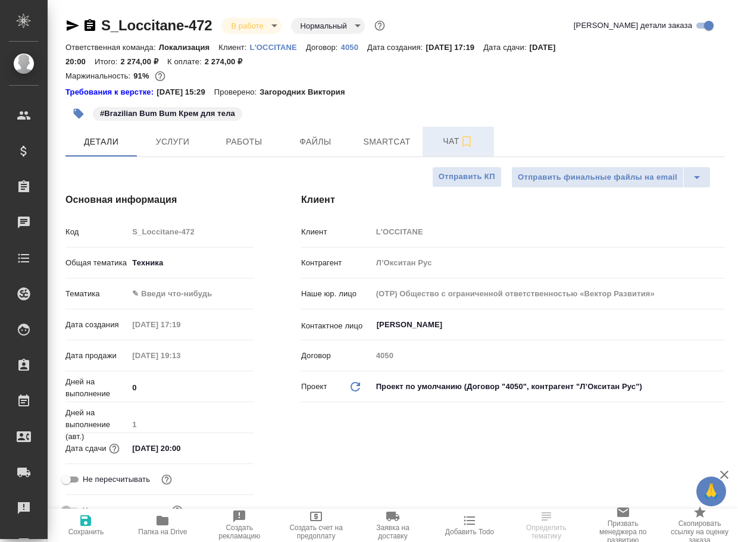
type textarea "x"
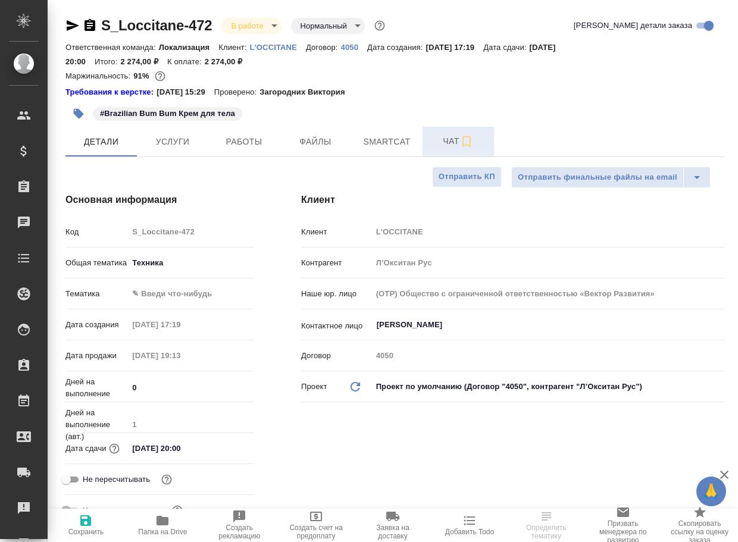
type textarea "x"
click at [451, 144] on span "Чат" at bounding box center [457, 141] width 57 height 15
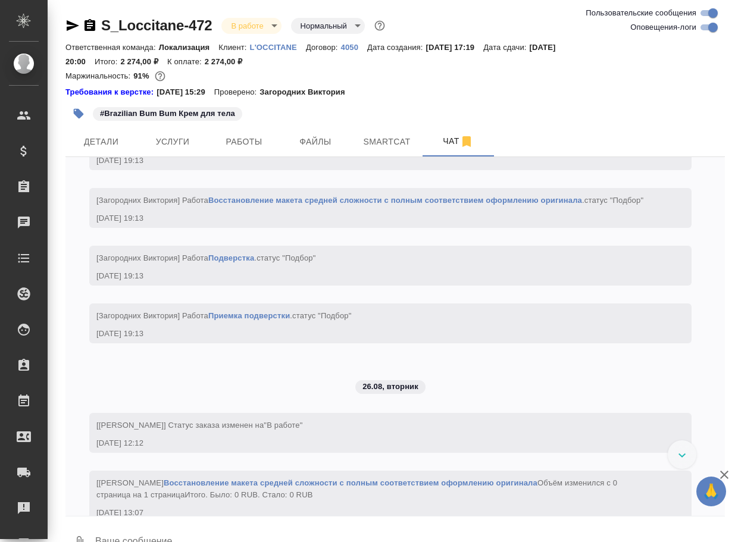
click at [271, 523] on textarea at bounding box center [409, 542] width 631 height 40
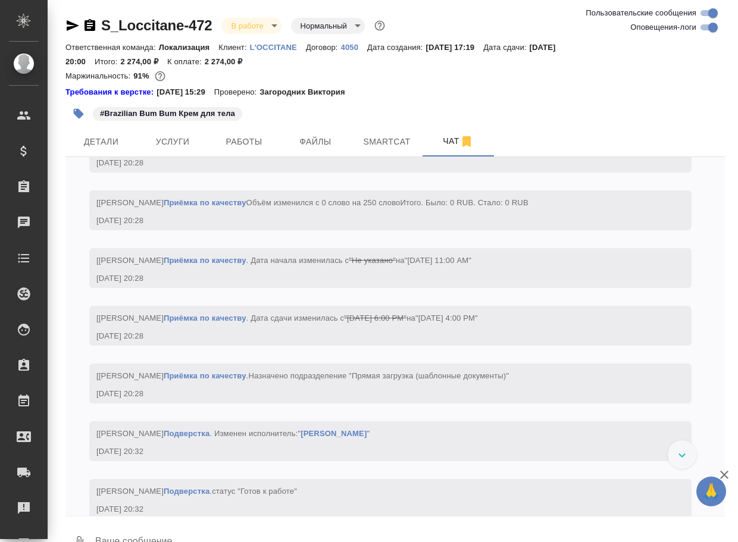
paste textarea "[URL][DOMAIN_NAME]"
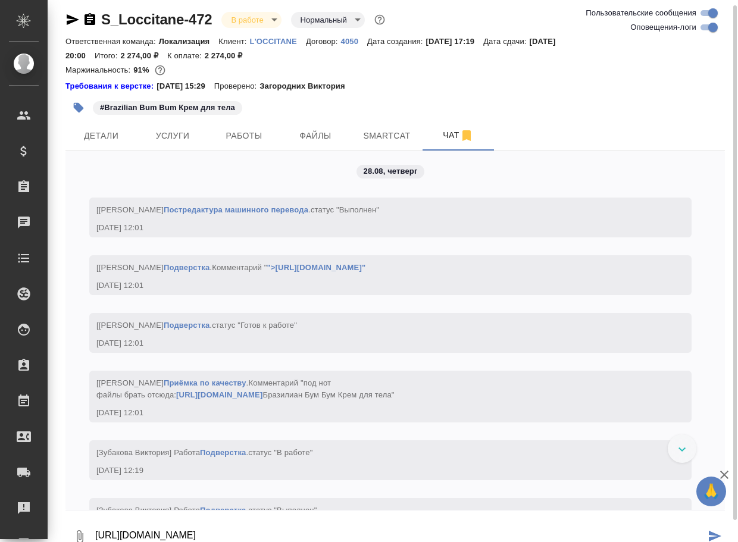
type textarea "[URL][DOMAIN_NAME]"
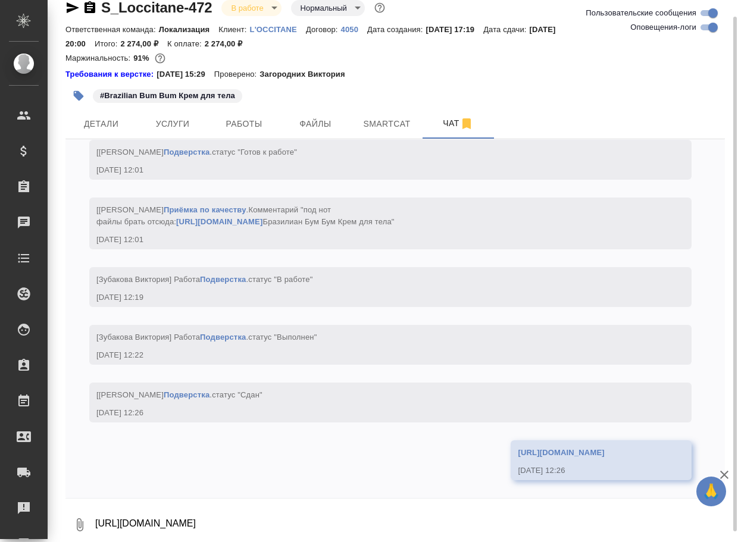
scroll to position [4355, 0]
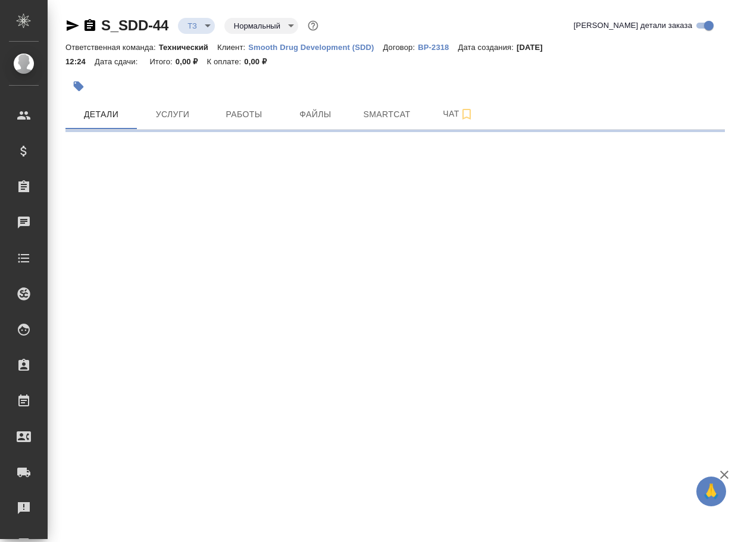
select select "RU"
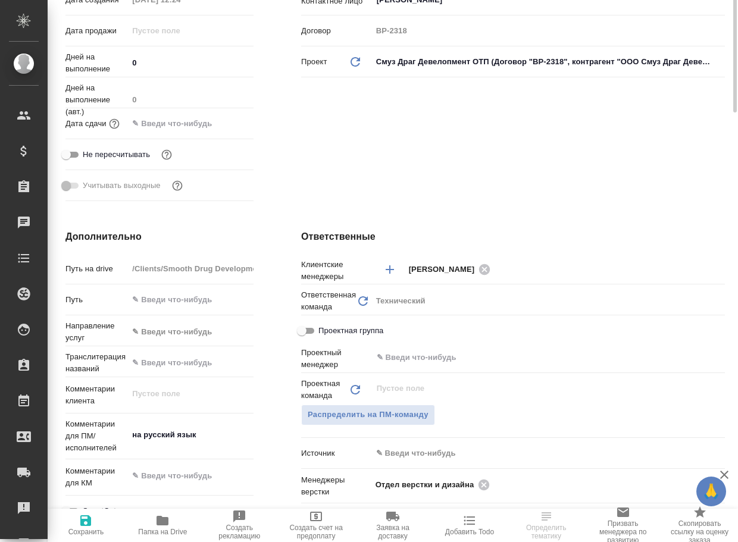
scroll to position [357, 0]
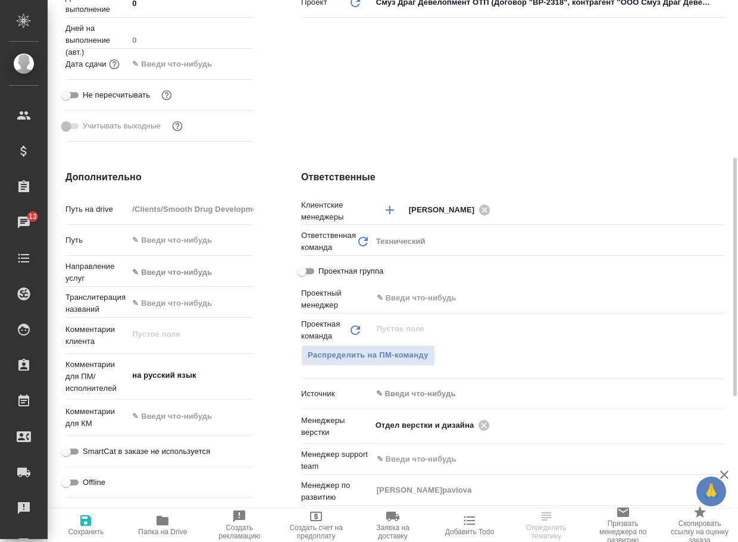
type textarea "x"
click at [158, 536] on button "Папка на Drive" at bounding box center [162, 525] width 77 height 33
type textarea "x"
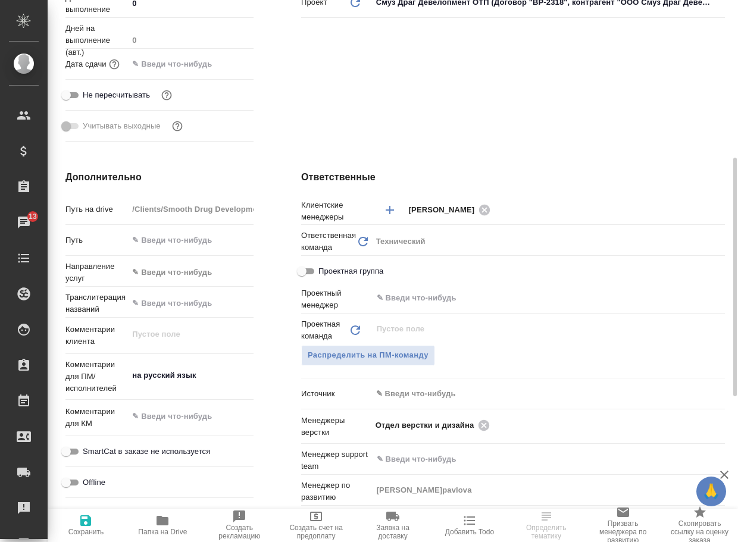
type textarea "x"
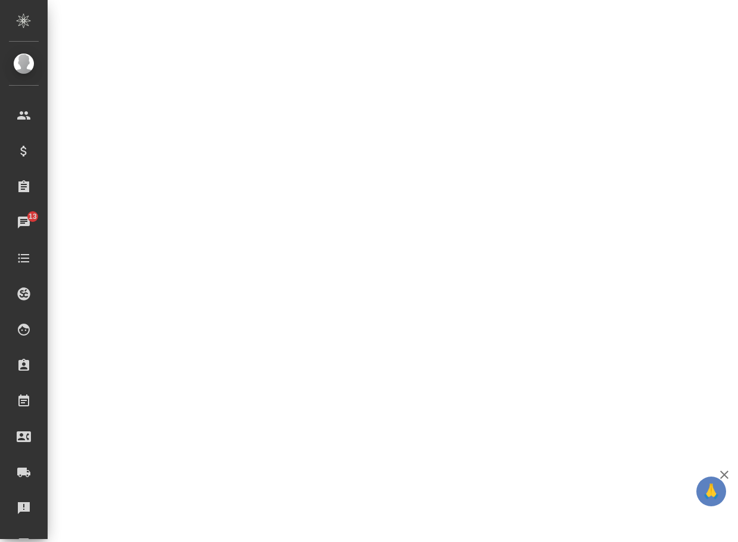
select select "RU"
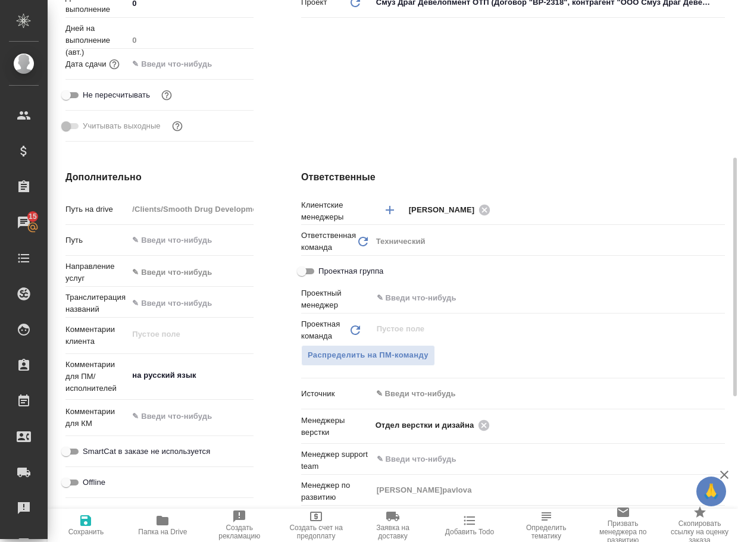
type textarea "x"
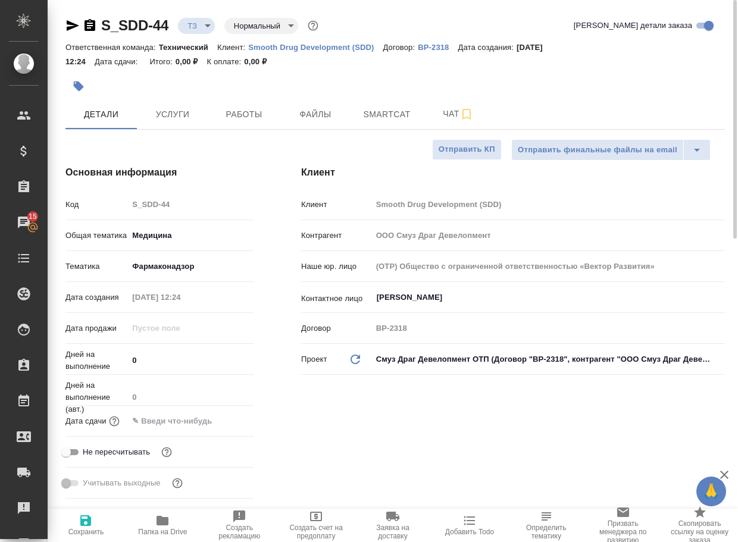
type textarea "x"
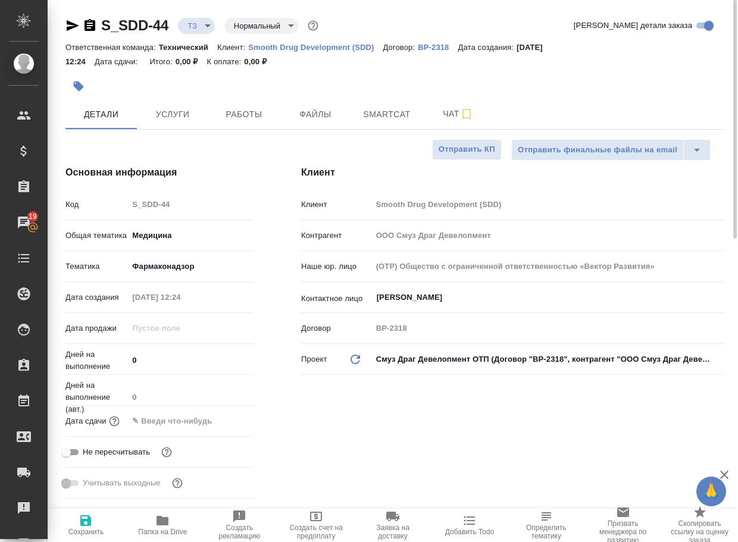
type textarea "x"
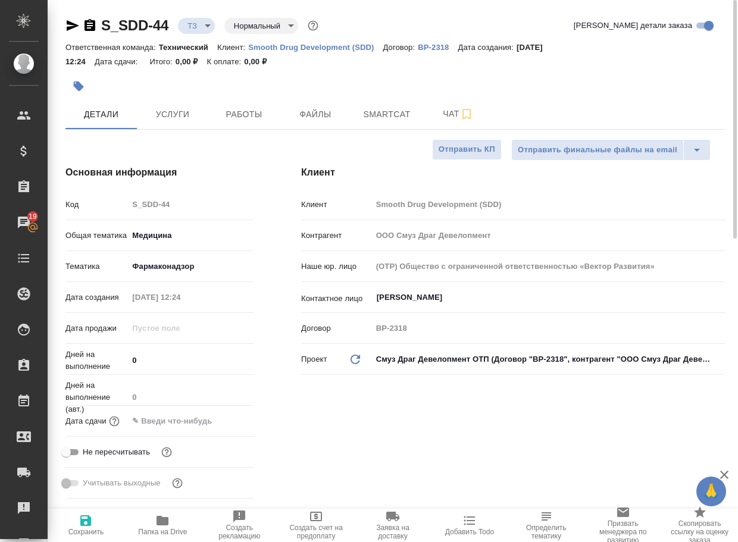
type textarea "x"
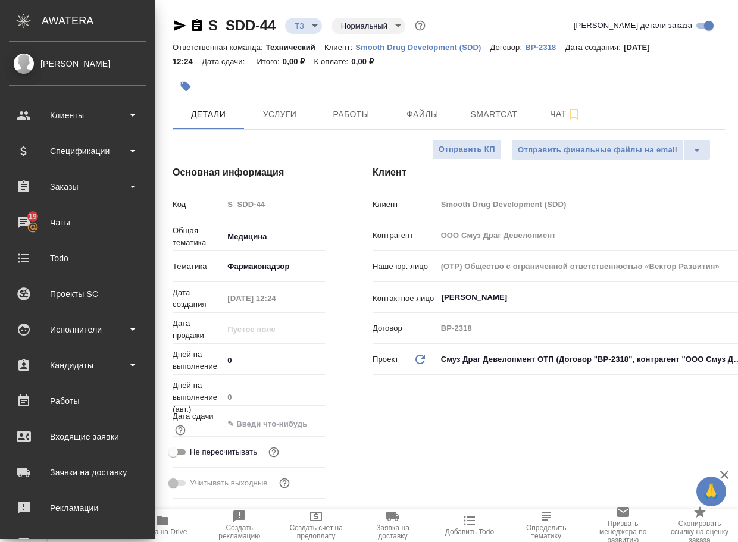
type textarea "x"
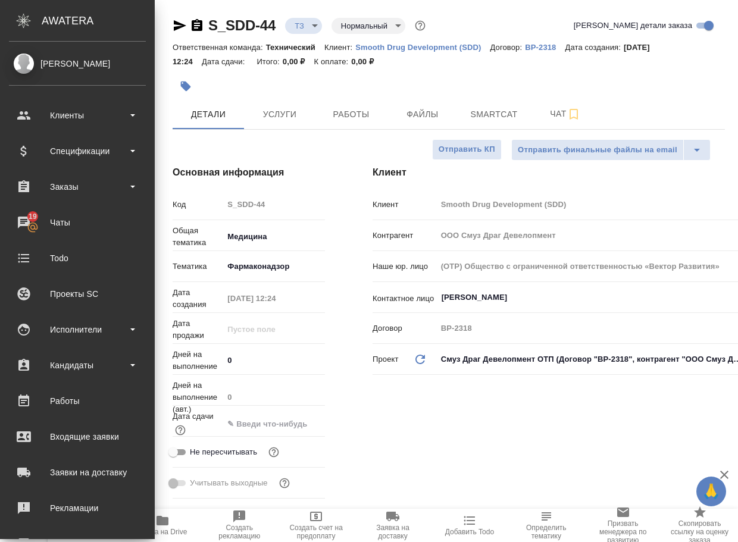
type textarea "x"
drag, startPoint x: 284, startPoint y: 34, endPoint x: 195, endPoint y: 26, distance: 89.6
click at [195, 26] on div "S_SDD-44 ТЗ tz Нормальный normal" at bounding box center [300, 25] width 255 height 19
copy link "S_SDD-44"
type textarea "x"
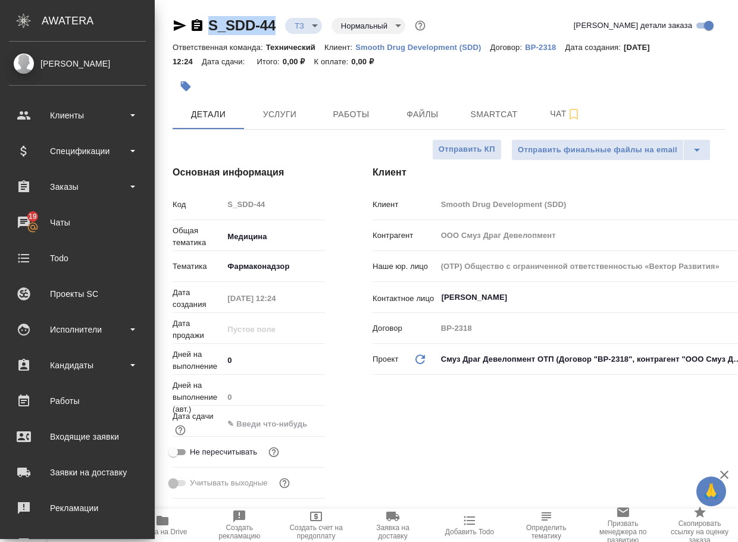
type textarea "x"
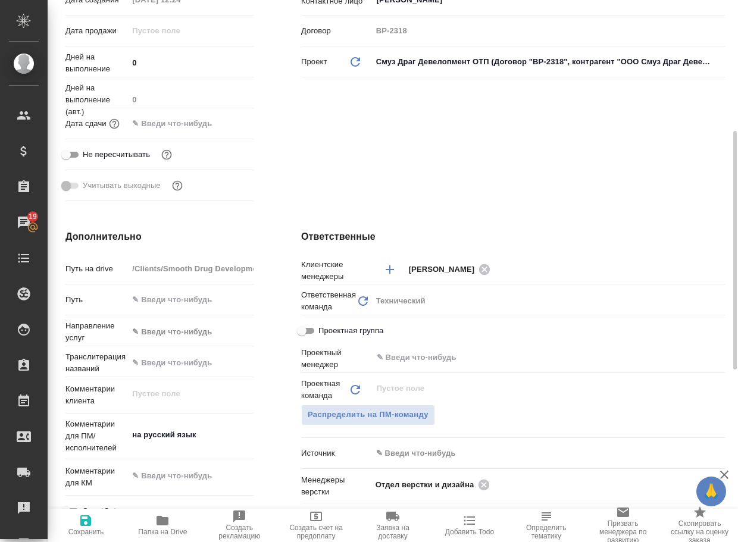
scroll to position [535, 0]
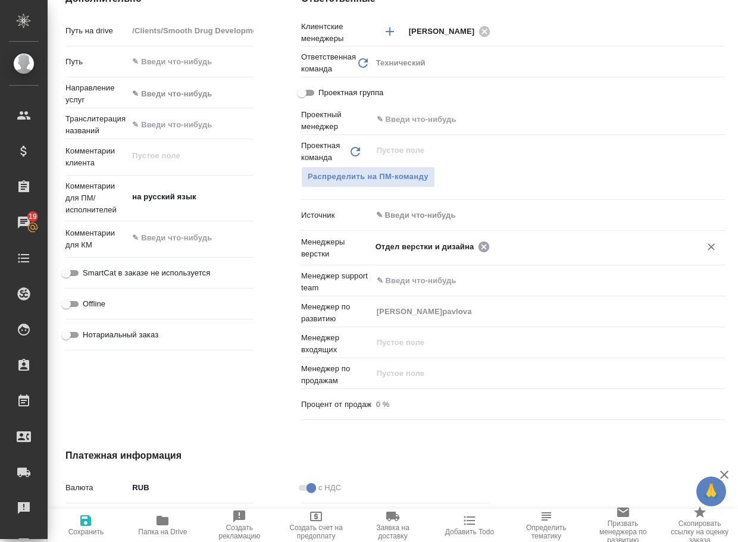
click at [484, 247] on icon at bounding box center [483, 246] width 11 height 11
type textarea "x"
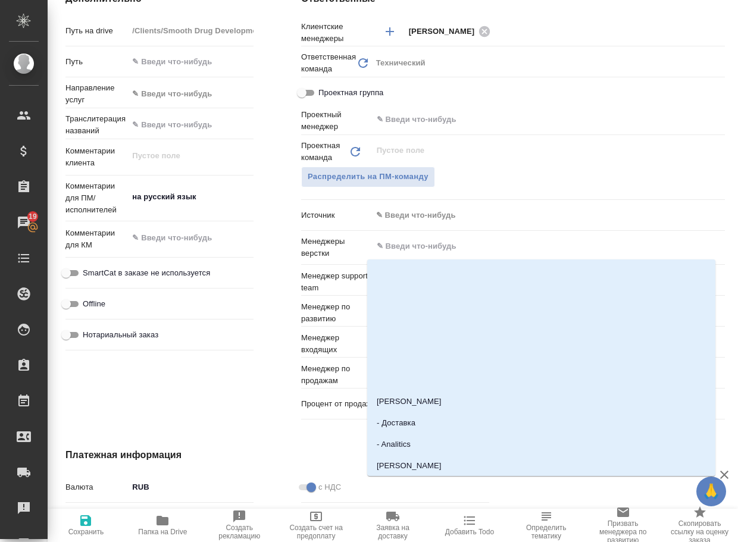
click at [484, 247] on input "text" at bounding box center [528, 246] width 306 height 14
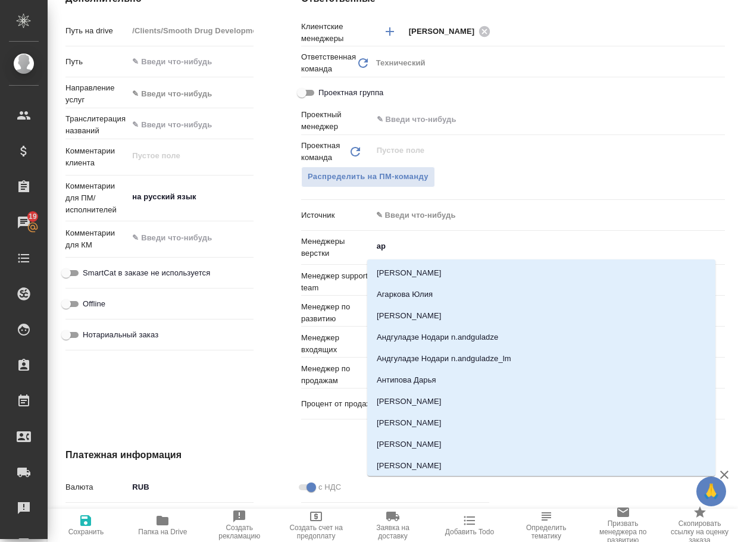
type input "арс"
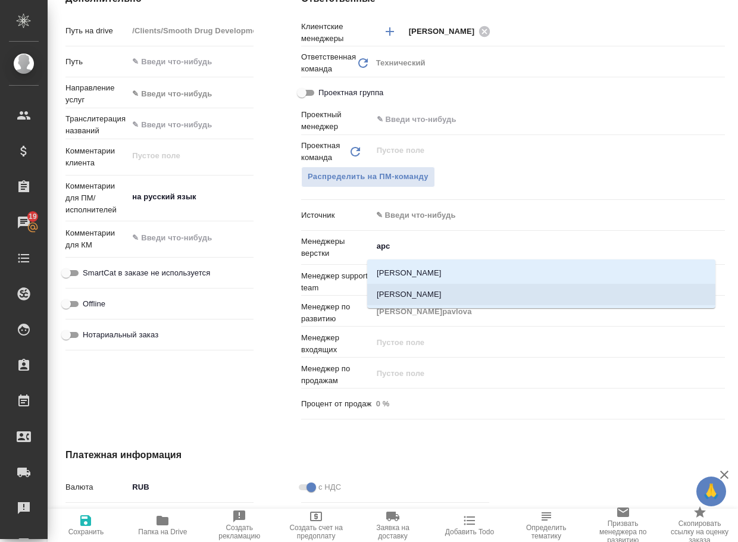
click at [450, 288] on li "[PERSON_NAME]" at bounding box center [541, 294] width 348 height 21
type textarea "x"
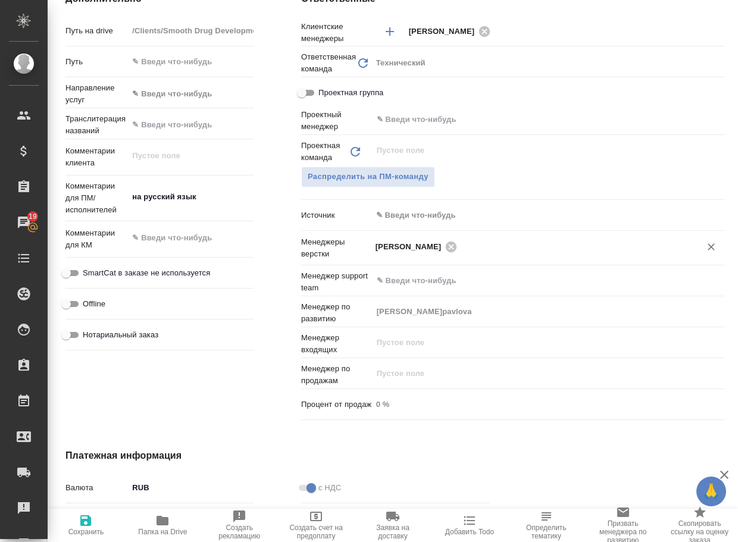
click at [80, 519] on icon "button" at bounding box center [86, 520] width 14 height 14
type textarea "x"
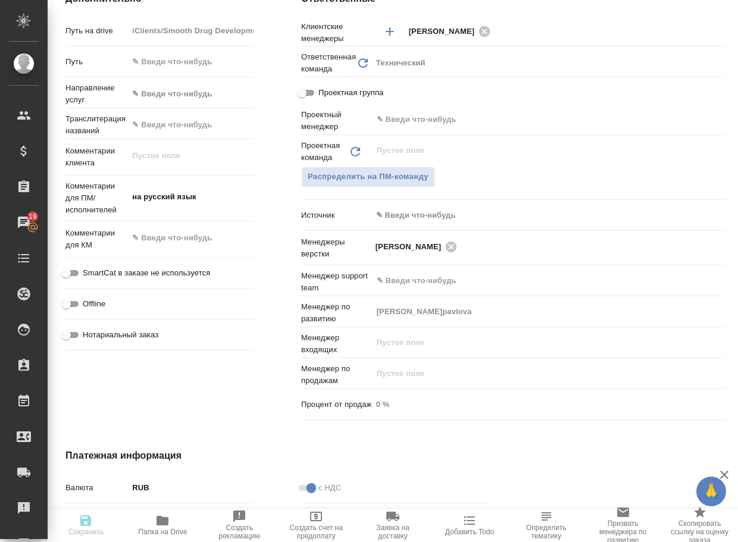
type textarea "x"
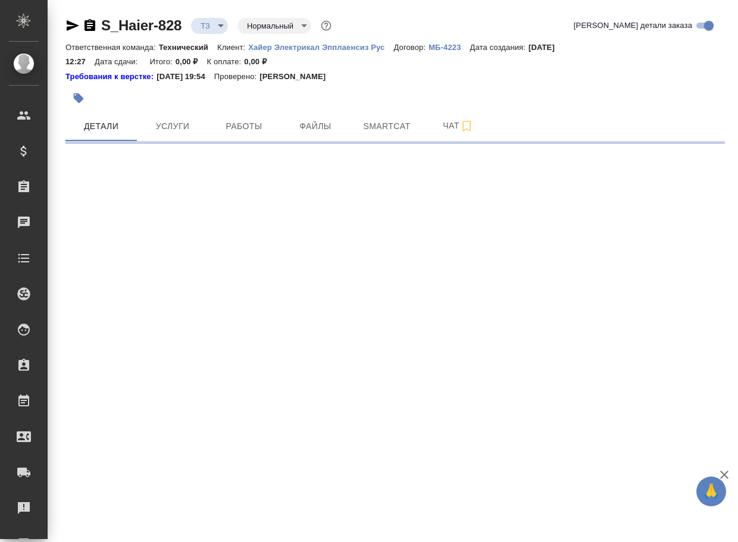
select select "RU"
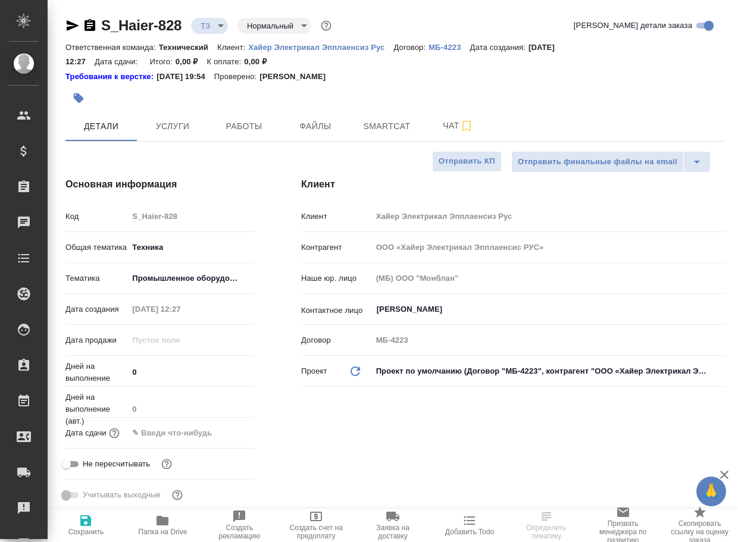
type textarea "x"
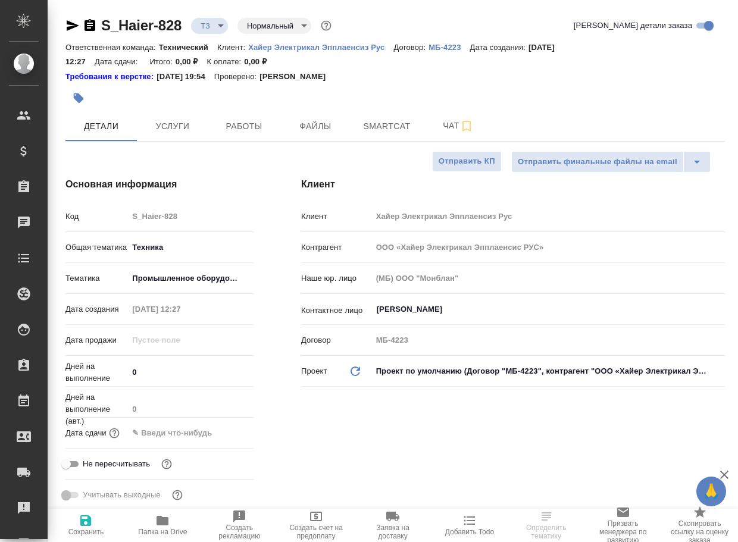
type textarea "x"
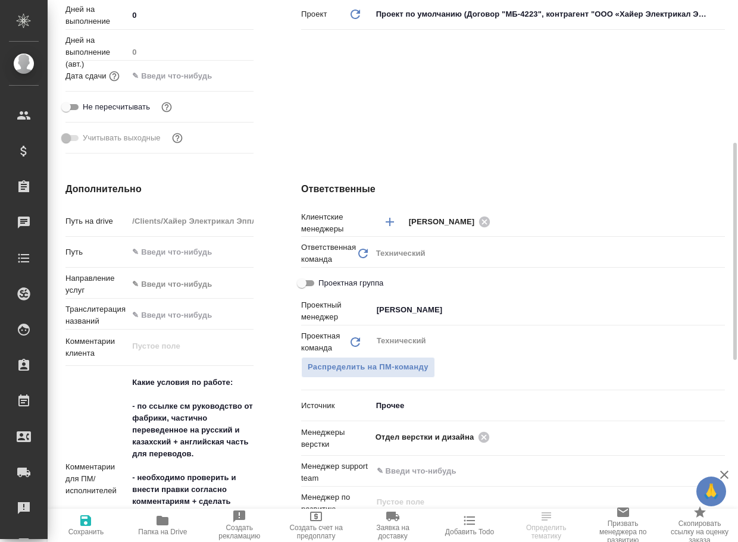
scroll to position [476, 0]
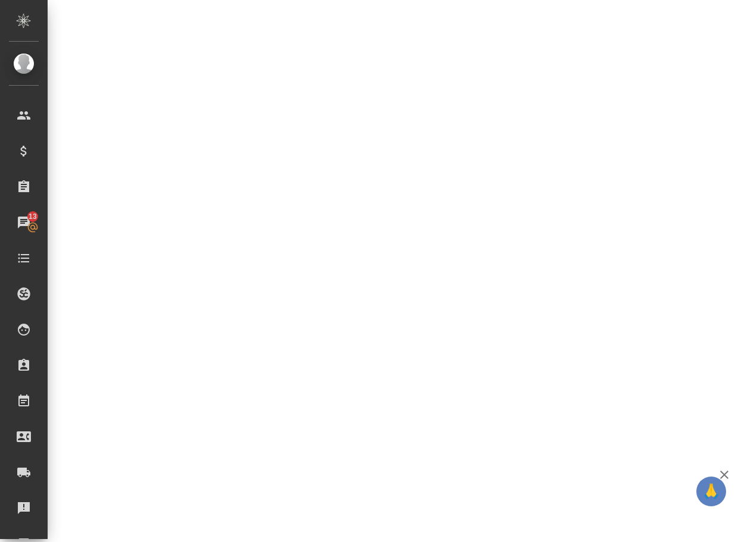
select select "RU"
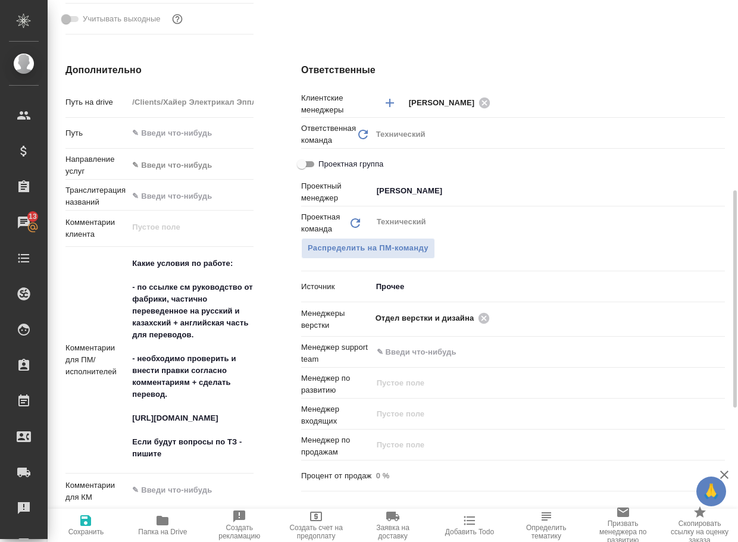
type textarea "x"
click at [161, 525] on icon "button" at bounding box center [162, 521] width 12 height 10
type textarea "x"
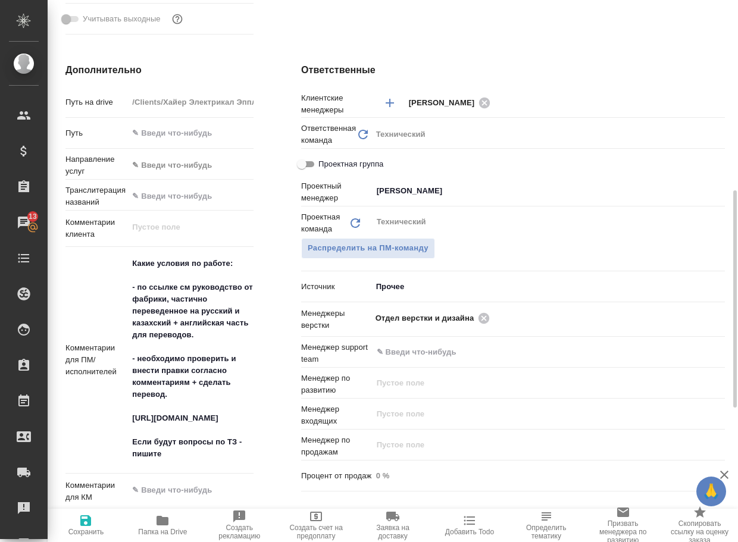
type textarea "x"
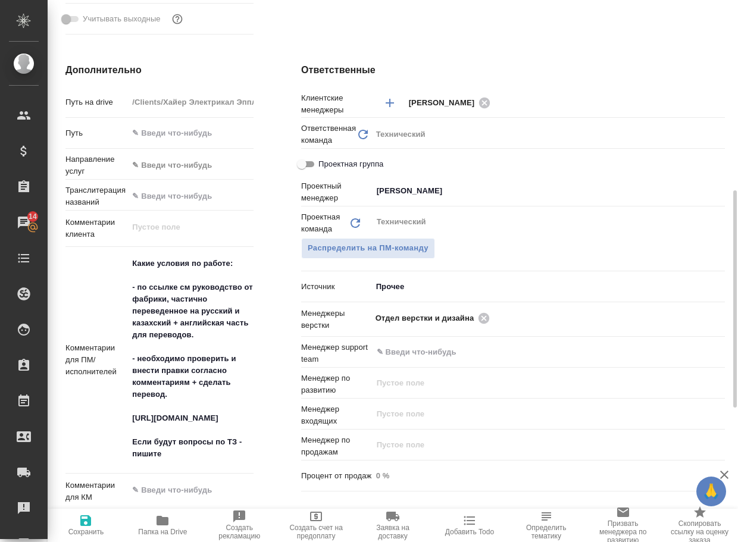
type textarea "x"
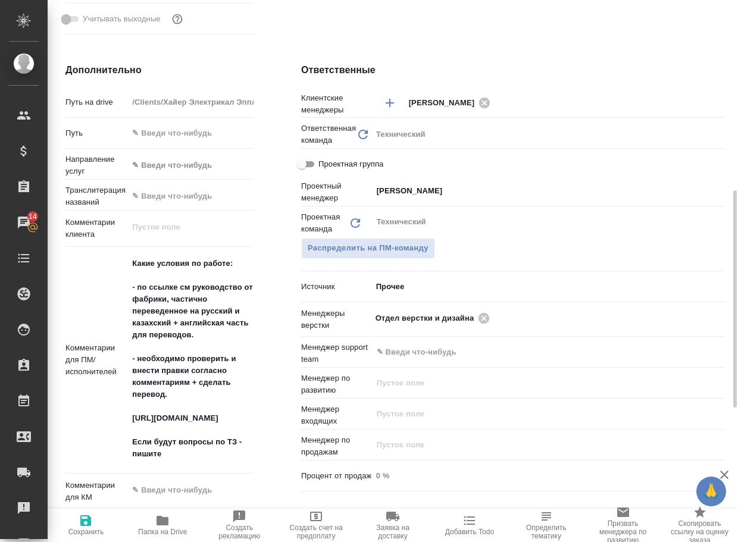
type textarea "x"
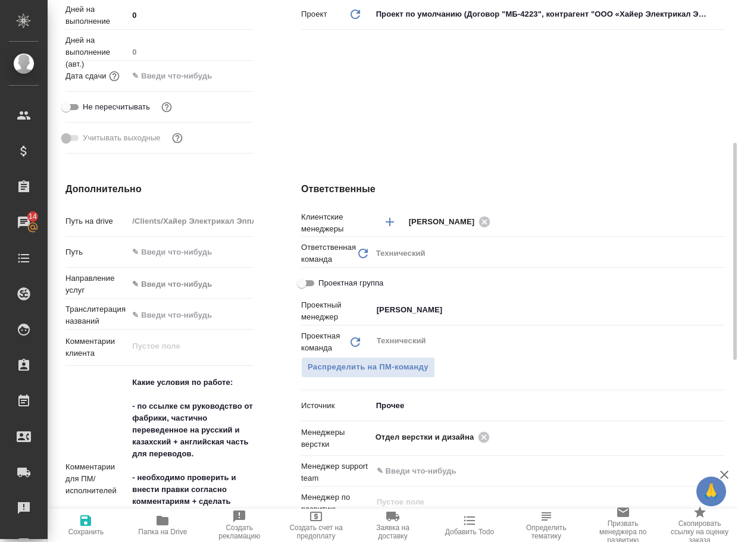
scroll to position [535, 0]
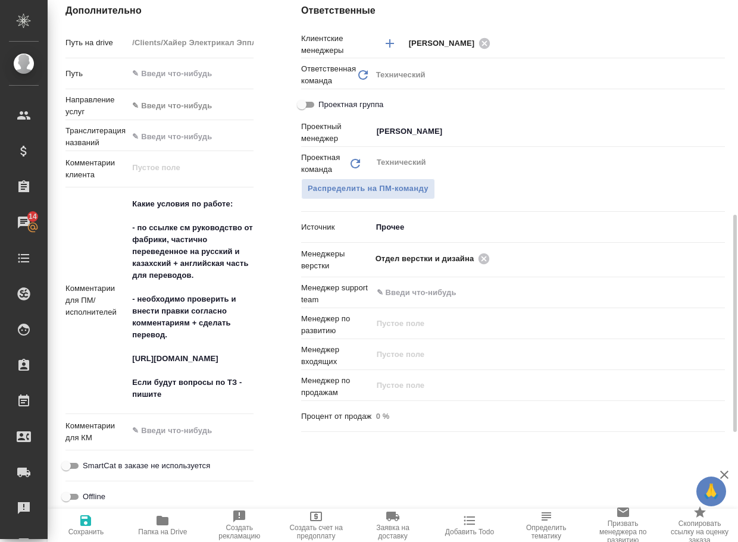
type textarea "x"
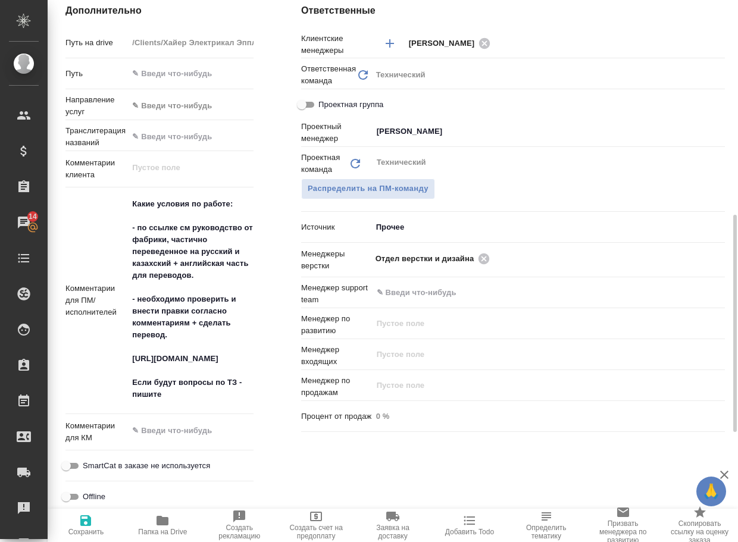
type textarea "x"
click at [489, 256] on icon at bounding box center [483, 258] width 11 height 11
type textarea "x"
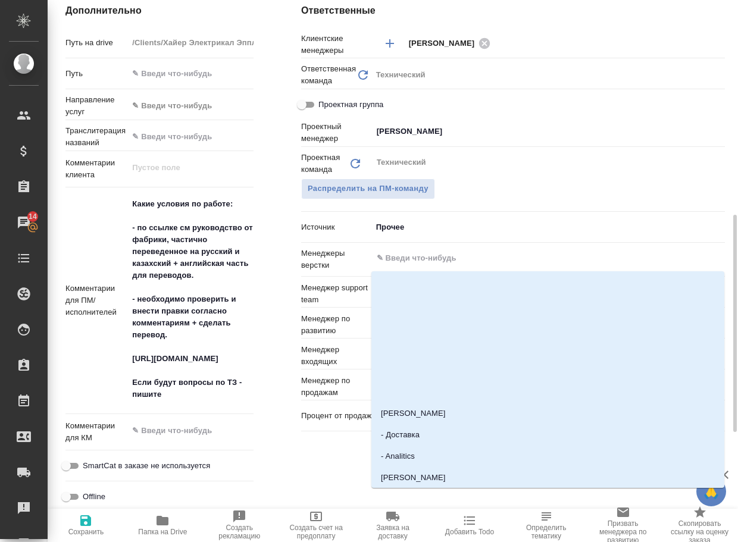
click at [489, 256] on input "text" at bounding box center [528, 258] width 306 height 14
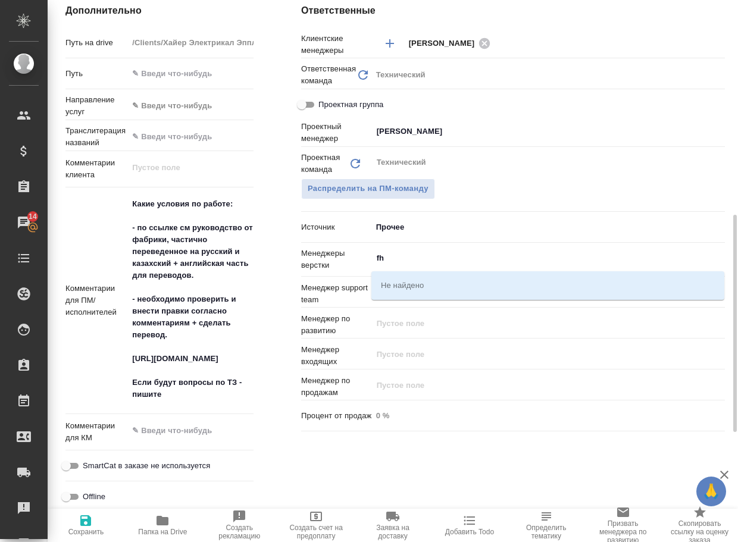
type input "f"
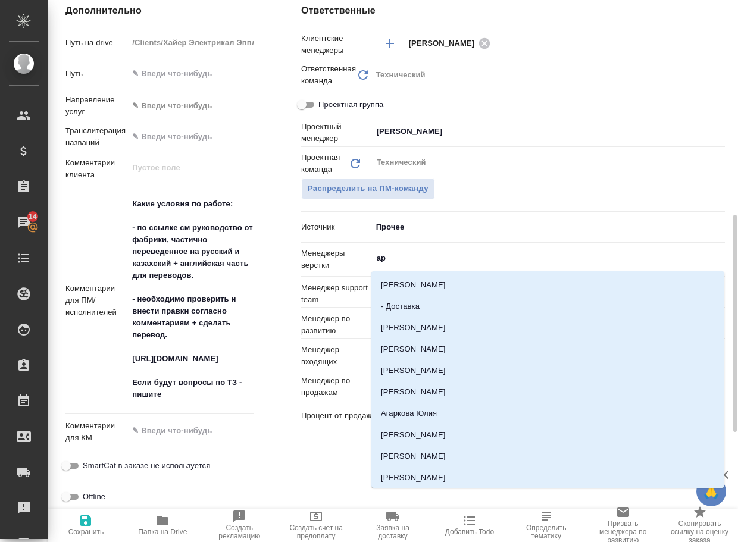
type input "арс"
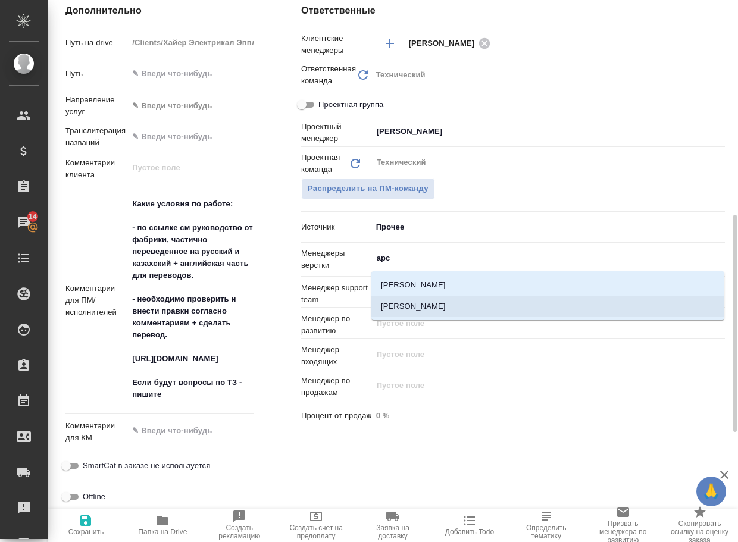
click at [463, 304] on li "[PERSON_NAME]" at bounding box center [547, 306] width 353 height 21
type textarea "x"
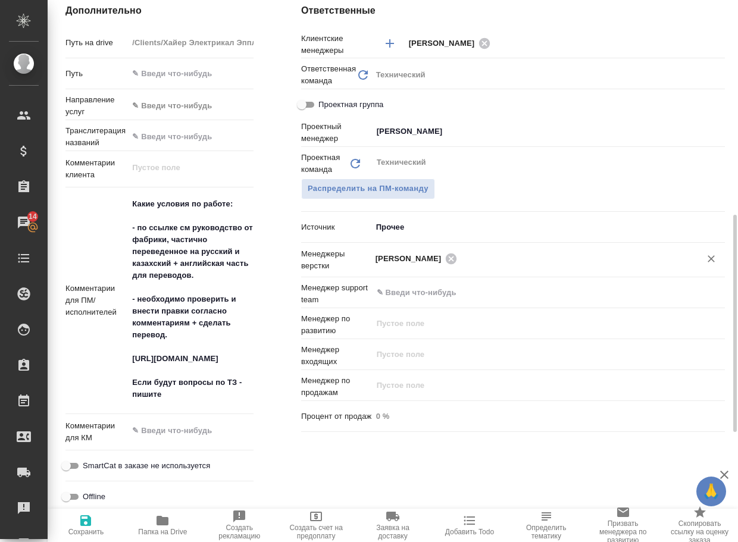
click at [90, 525] on icon "button" at bounding box center [85, 520] width 11 height 11
type textarea "x"
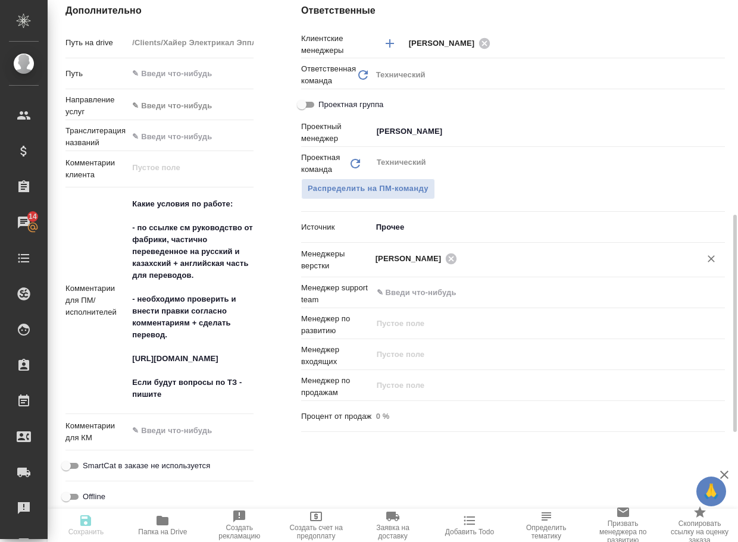
type textarea "x"
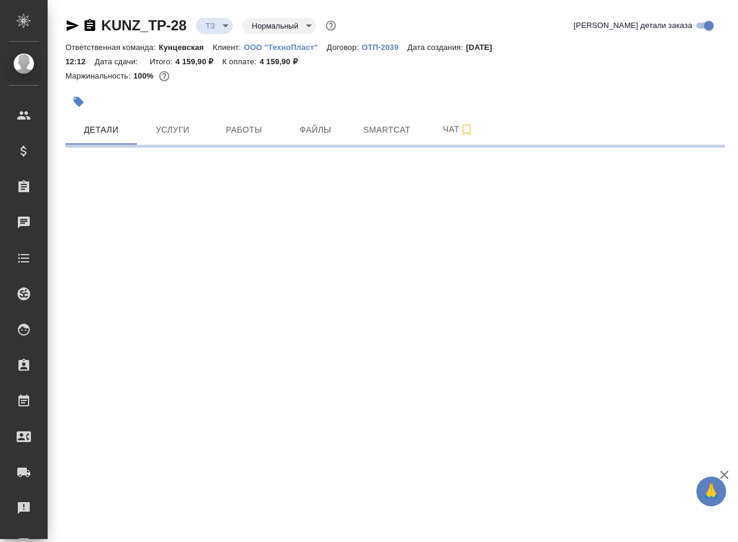
select select "RU"
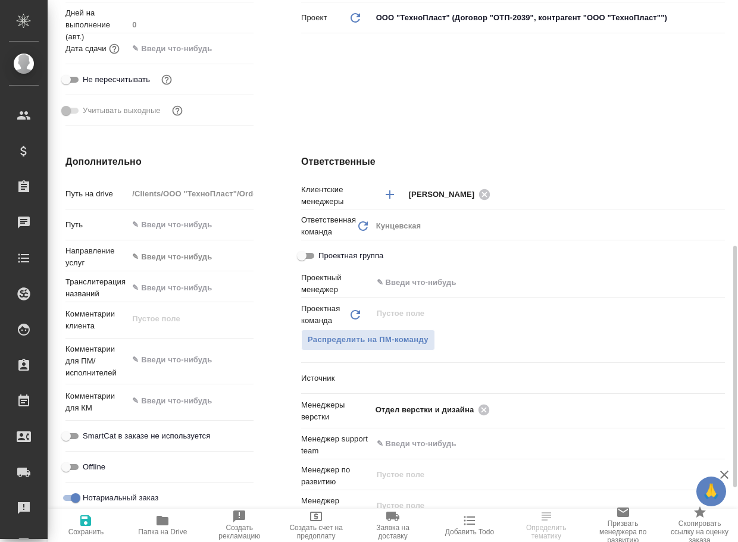
scroll to position [416, 0]
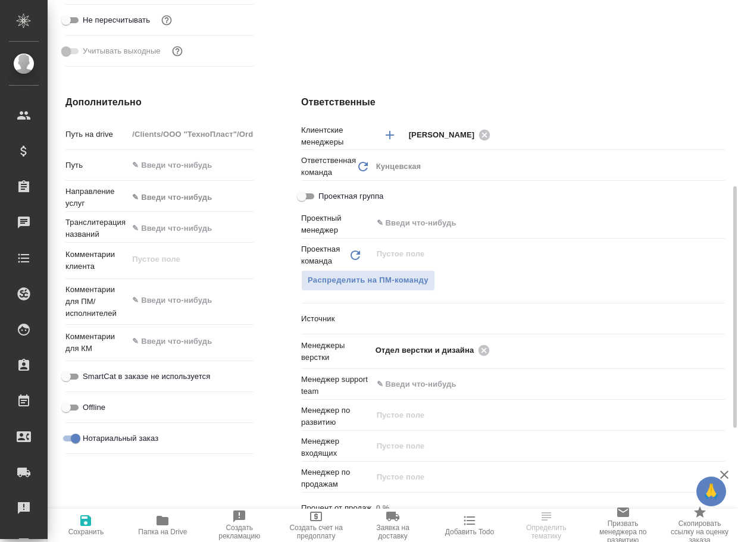
type textarea "x"
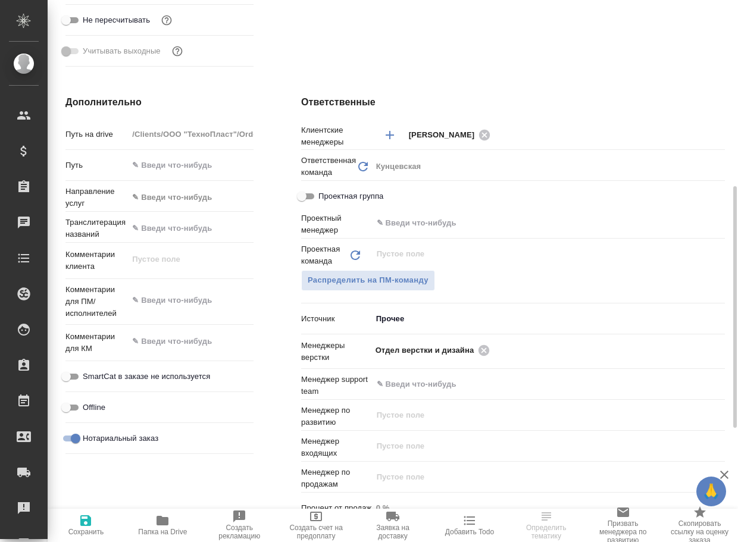
type textarea "x"
click at [170, 519] on icon "button" at bounding box center [162, 520] width 14 height 14
type textarea "x"
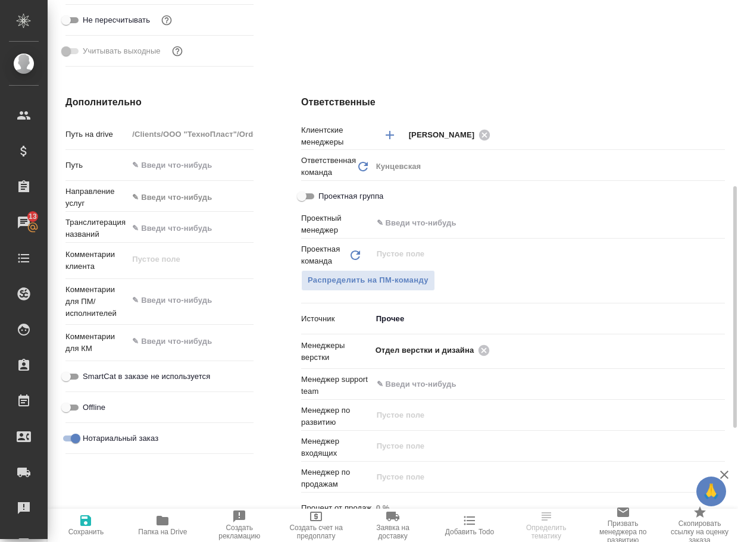
select select "RU"
type textarea "x"
click at [485, 355] on icon at bounding box center [483, 349] width 11 height 11
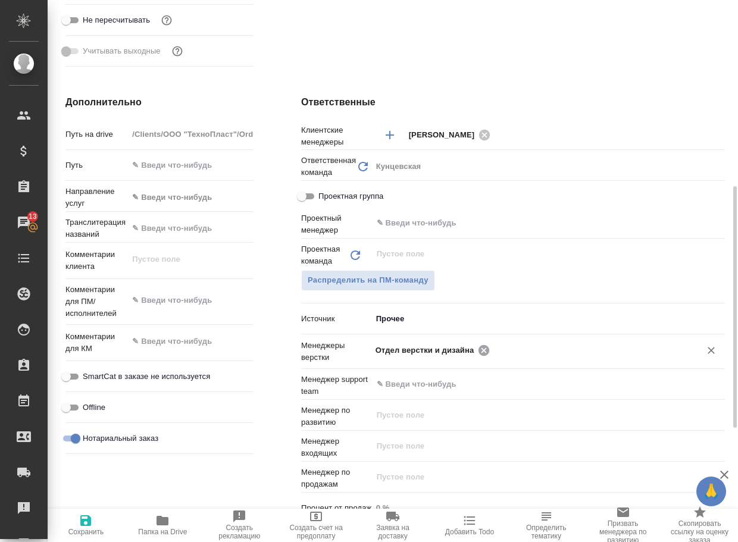
type textarea "x"
click at [493, 355] on input "text" at bounding box center [587, 350] width 188 height 14
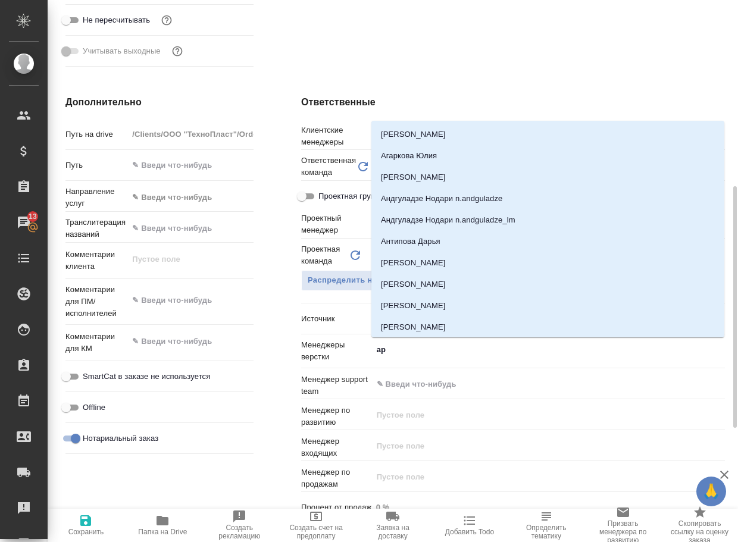
type input "арс"
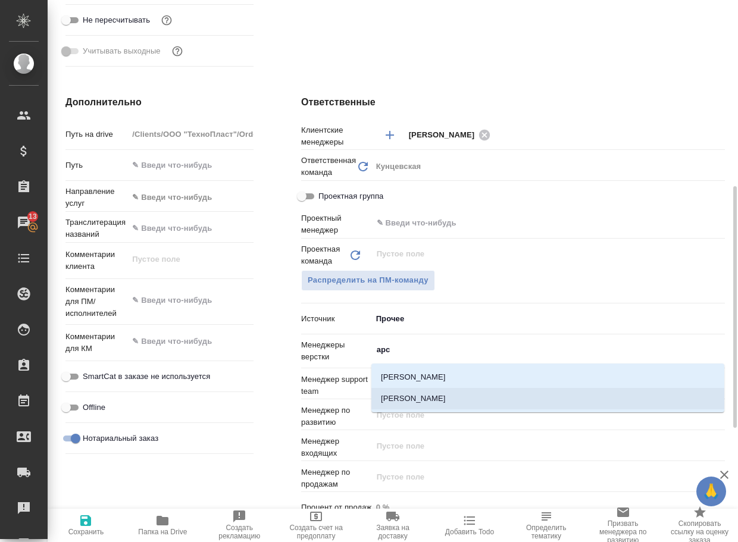
click at [463, 397] on li "[PERSON_NAME]" at bounding box center [547, 398] width 353 height 21
type textarea "x"
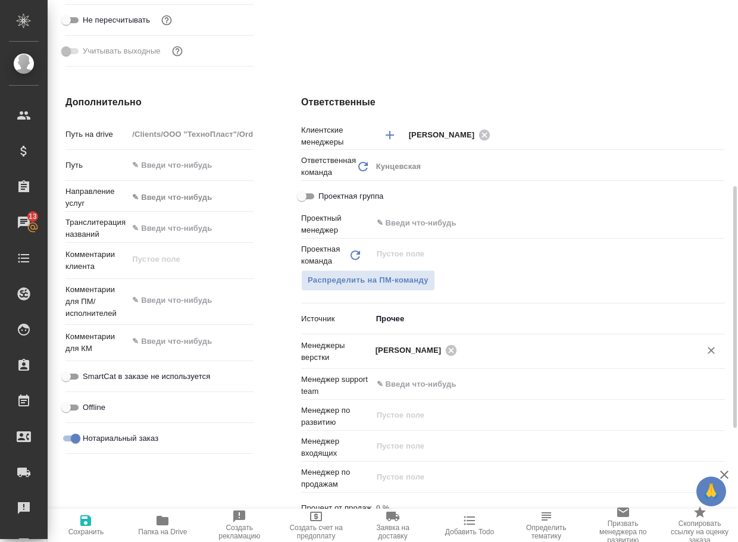
click at [77, 526] on span "Сохранить" at bounding box center [86, 524] width 62 height 23
type textarea "x"
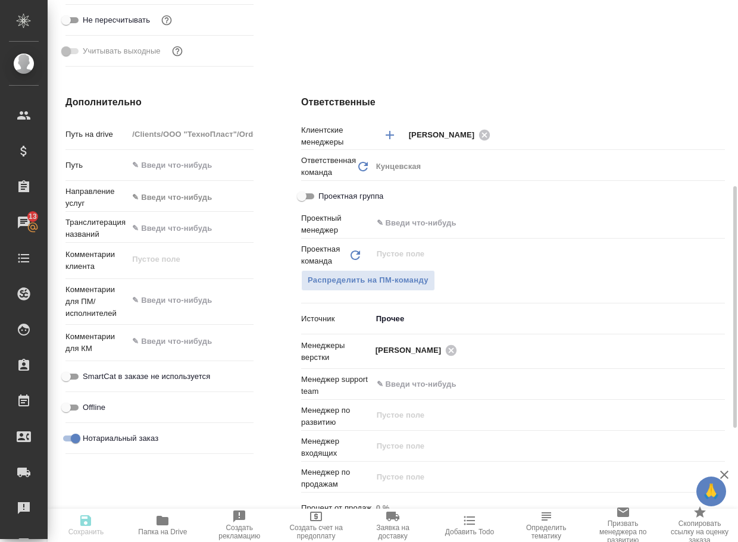
type textarea "x"
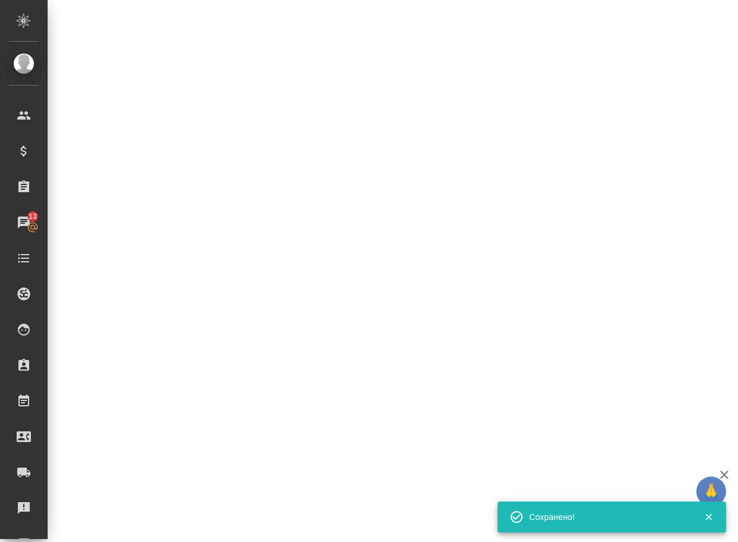
select select "RU"
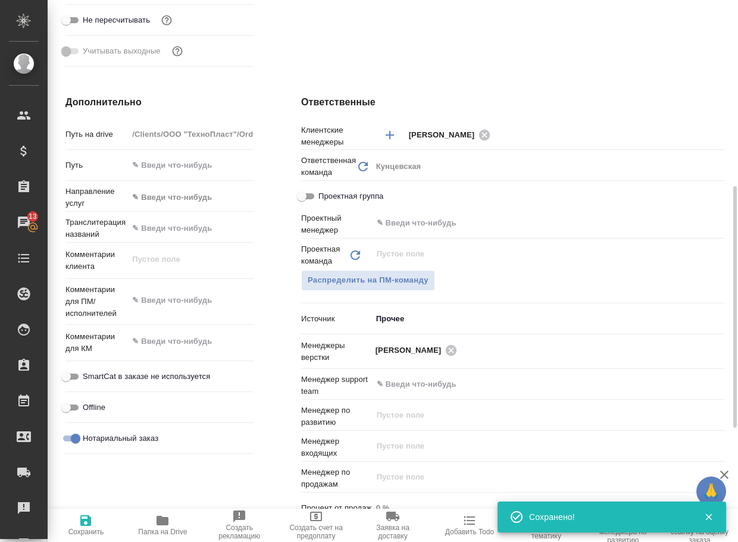
type textarea "x"
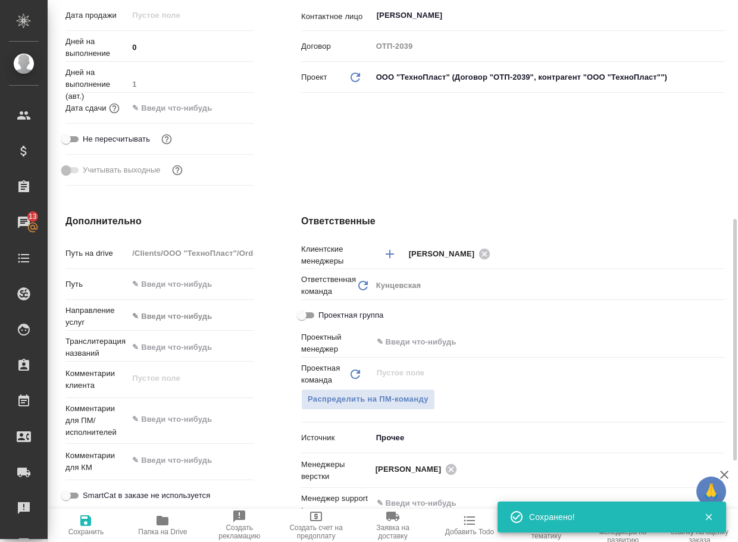
scroll to position [0, 0]
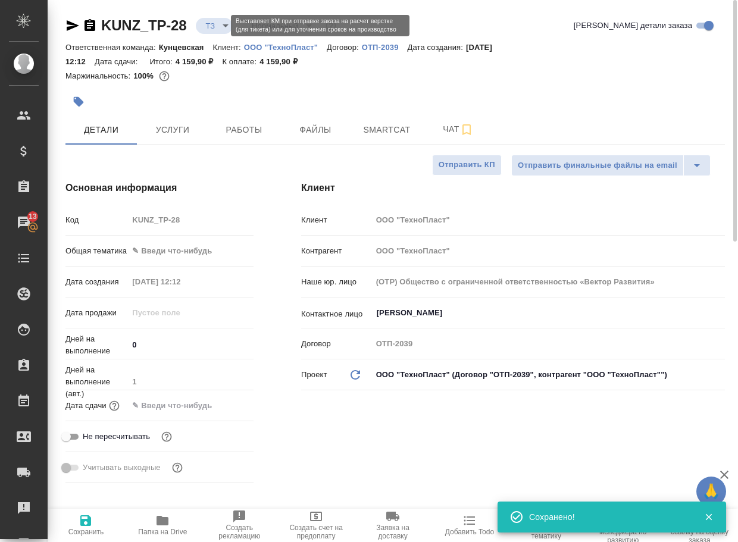
click at [215, 26] on body "🙏 .cls-1 fill:#fff; AWATERA Arsenyeva [PERSON_NAME] Спецификации Заказы 13 Чаты…" at bounding box center [369, 271] width 738 height 542
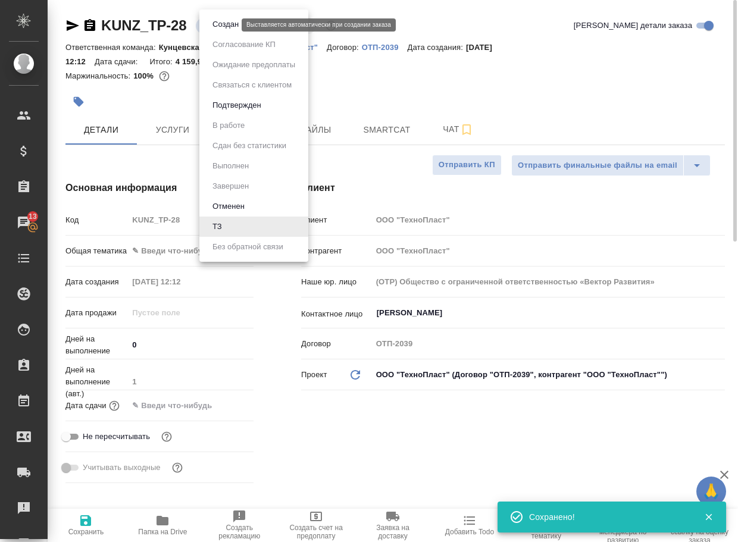
click at [224, 29] on button "Создан" at bounding box center [225, 24] width 33 height 13
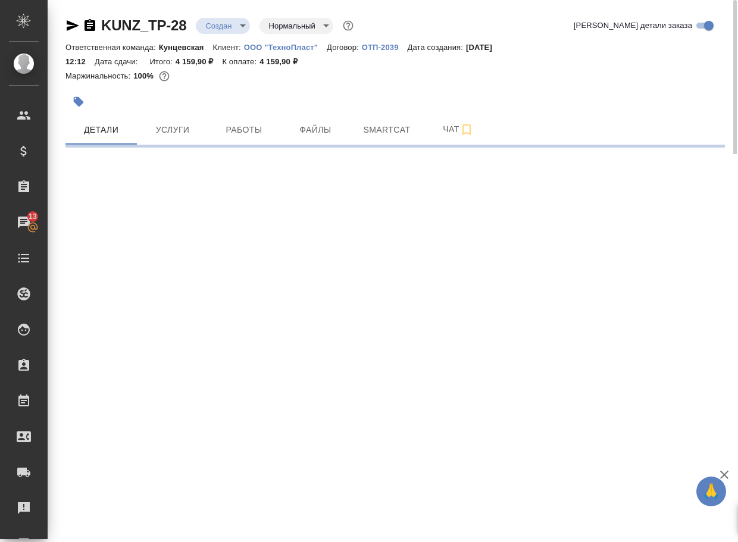
select select "RU"
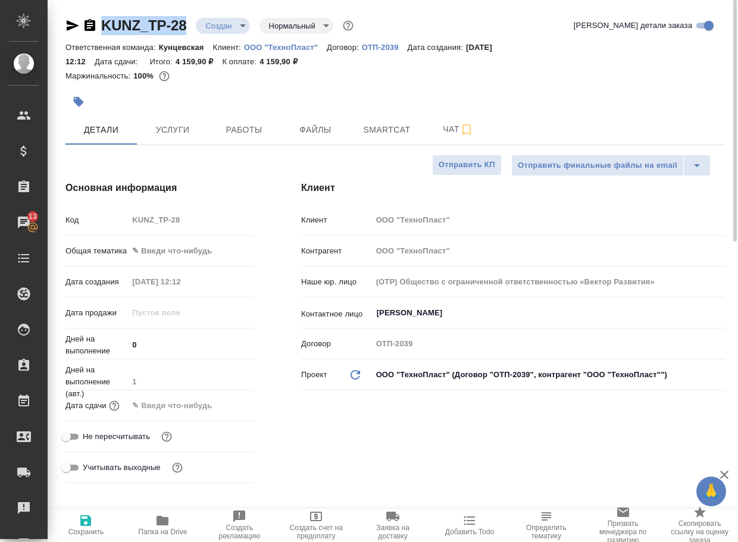
drag, startPoint x: 196, startPoint y: 33, endPoint x: 98, endPoint y: 30, distance: 98.2
click at [98, 30] on div "KUNZ_TP-28 Создан new Нормальный normal" at bounding box center [210, 25] width 290 height 19
type textarea "x"
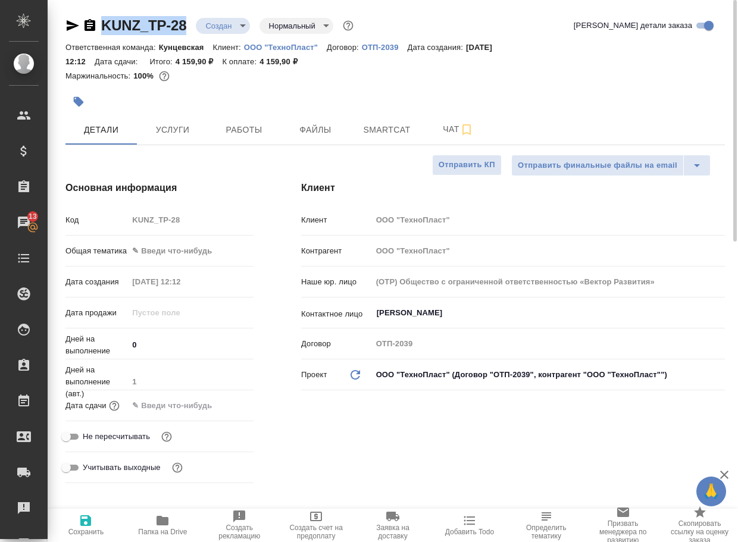
copy link "KUNZ_TP-28"
click at [446, 126] on span "Чат" at bounding box center [457, 129] width 57 height 15
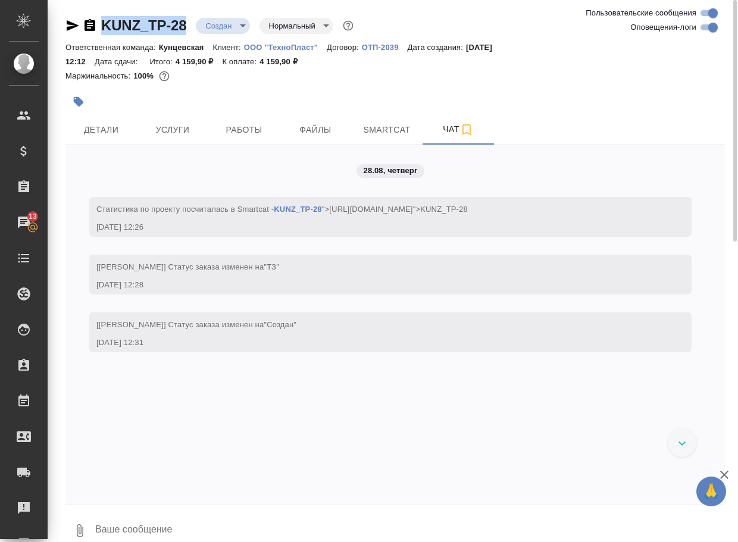
click at [76, 528] on icon "button" at bounding box center [80, 530] width 14 height 14
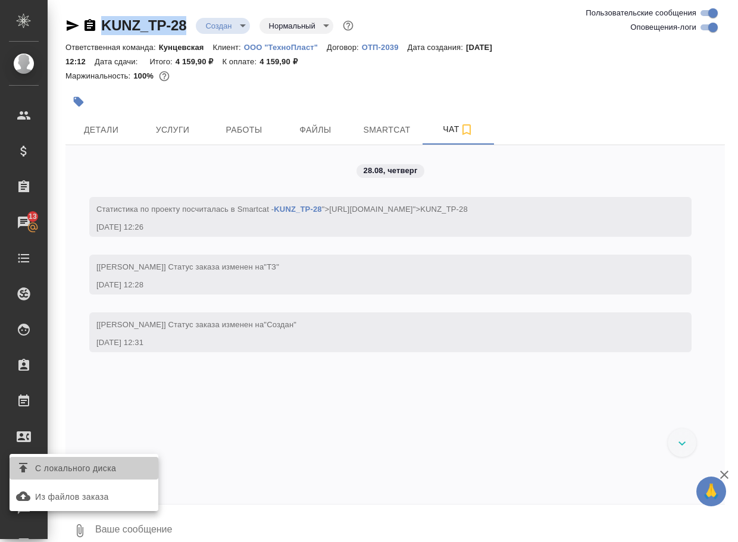
click at [102, 470] on span "С локального диска" at bounding box center [75, 468] width 81 height 15
click at [0, 0] on input "С локального диска" at bounding box center [0, 0] width 0 height 0
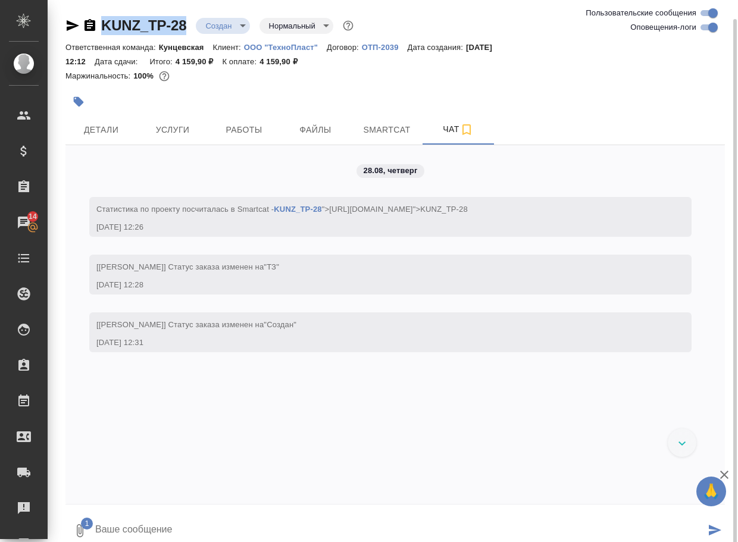
scroll to position [10, 0]
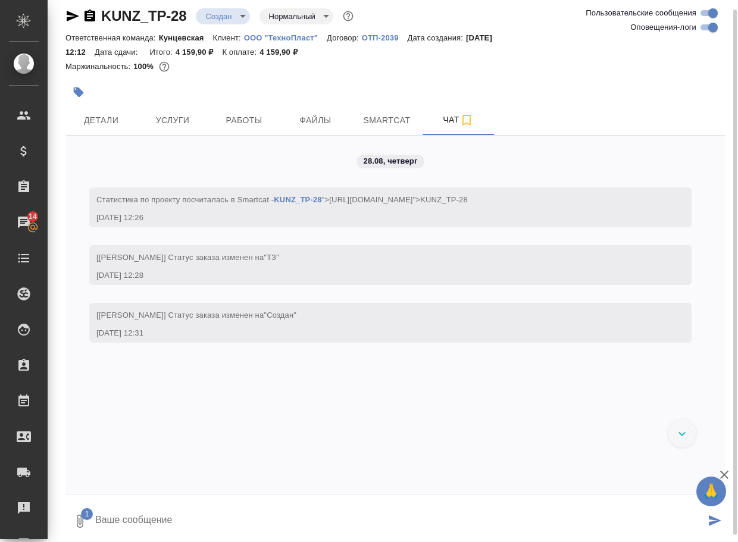
click at [177, 522] on textarea at bounding box center [399, 521] width 611 height 40
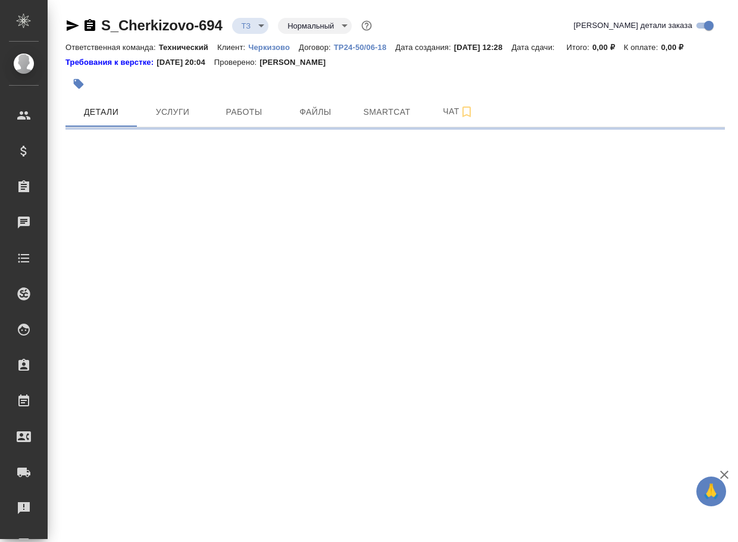
select select "RU"
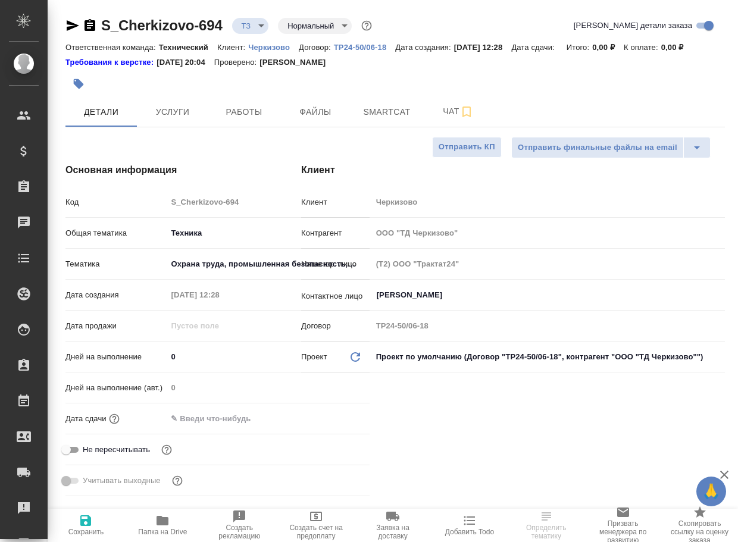
type textarea "x"
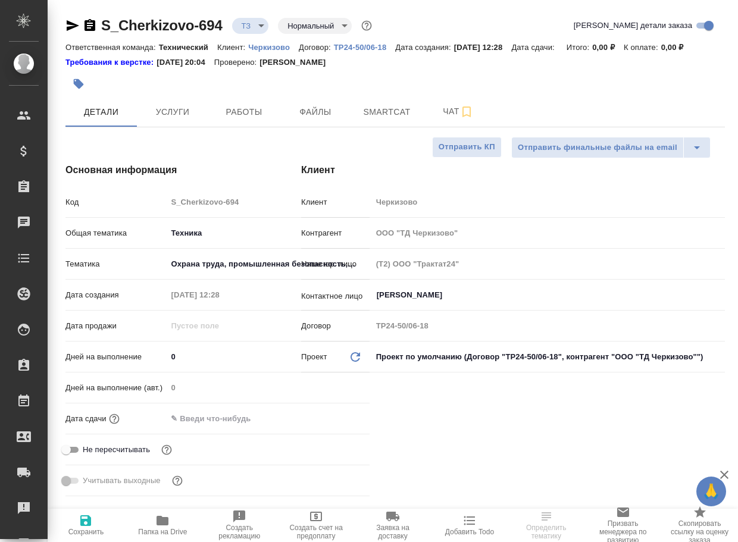
type textarea "x"
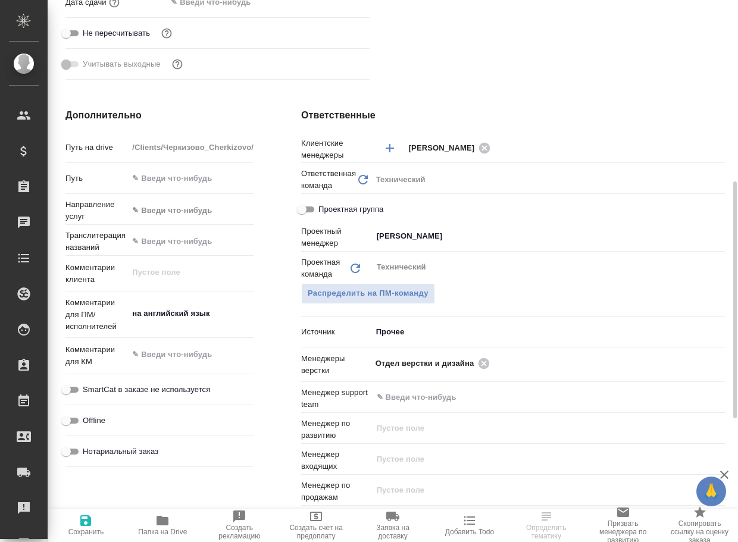
click at [155, 526] on span "Папка на Drive" at bounding box center [162, 524] width 62 height 23
type textarea "x"
select select "RU"
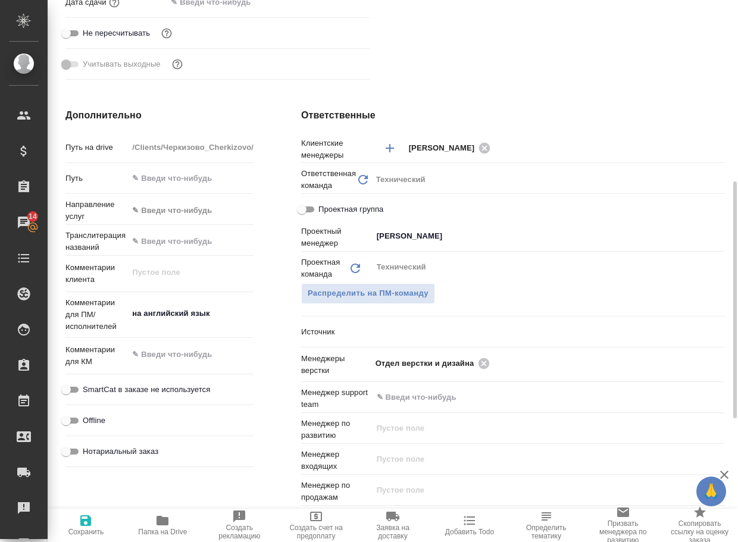
type textarea "x"
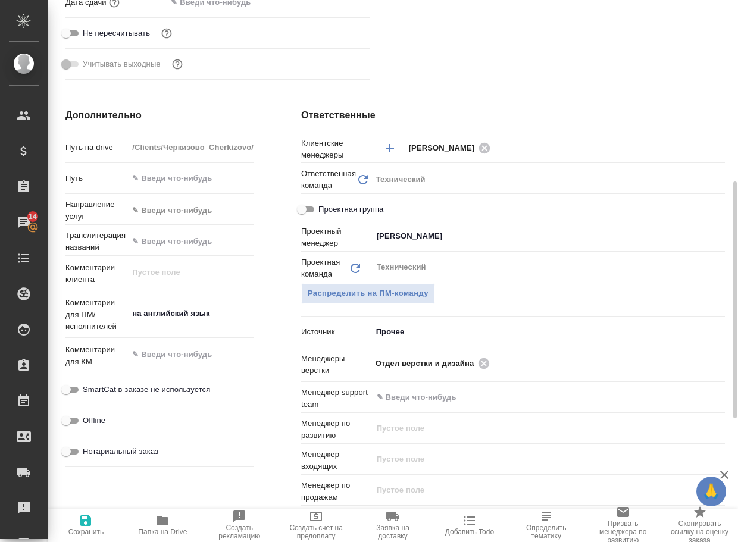
type textarea "x"
click at [486, 370] on icon at bounding box center [483, 363] width 13 height 13
type textarea "x"
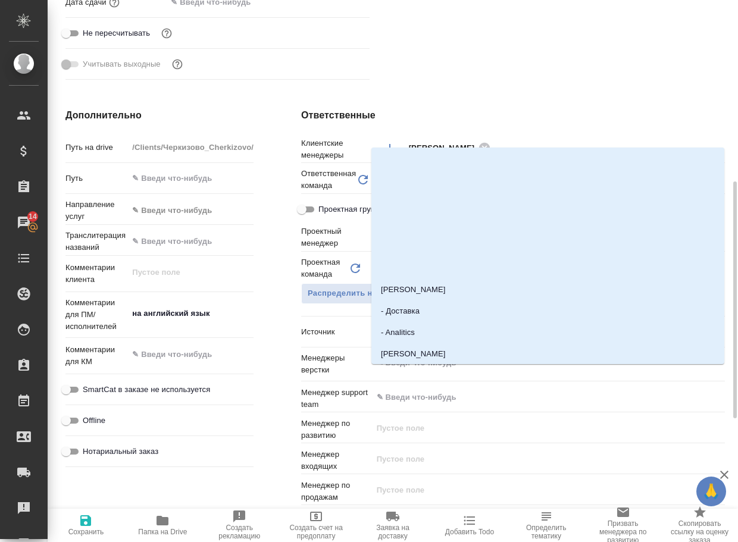
click at [486, 370] on input "text" at bounding box center [528, 363] width 306 height 14
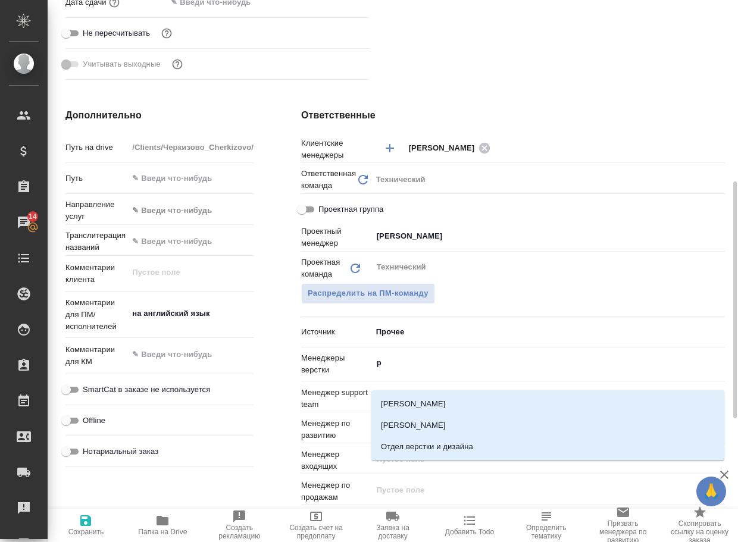
type input "рс"
click at [439, 429] on li "[PERSON_NAME]" at bounding box center [547, 425] width 353 height 21
type textarea "x"
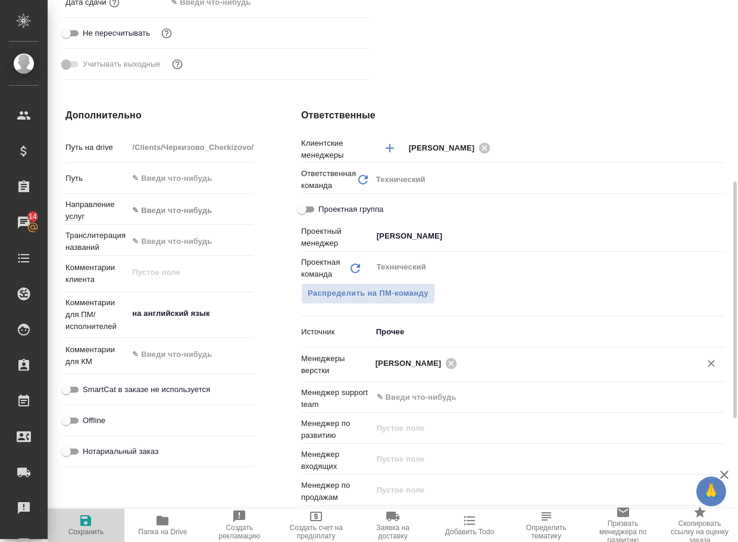
click at [79, 514] on icon "button" at bounding box center [86, 520] width 14 height 14
type textarea "x"
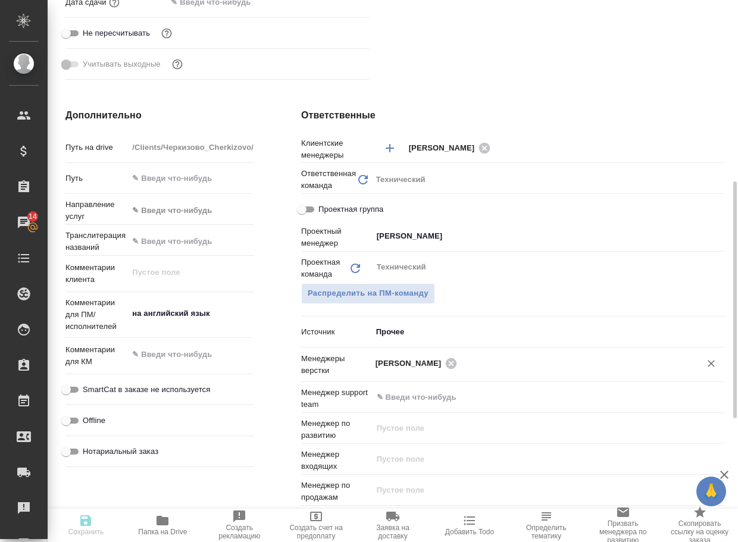
type textarea "x"
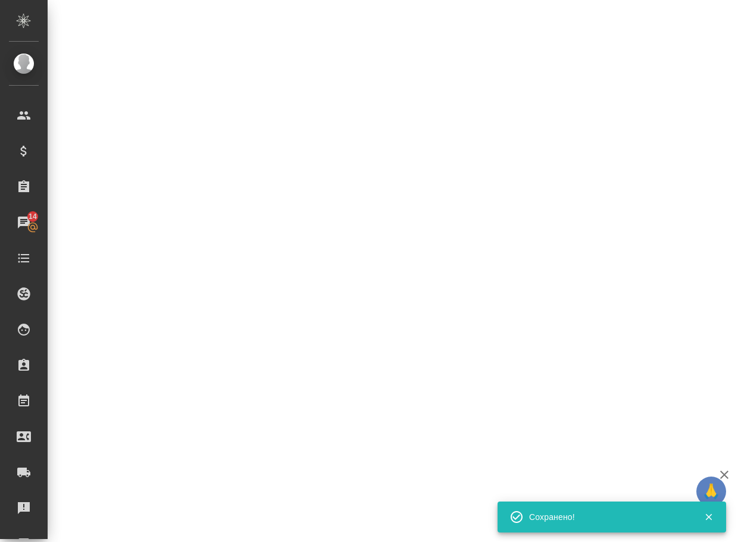
select select "RU"
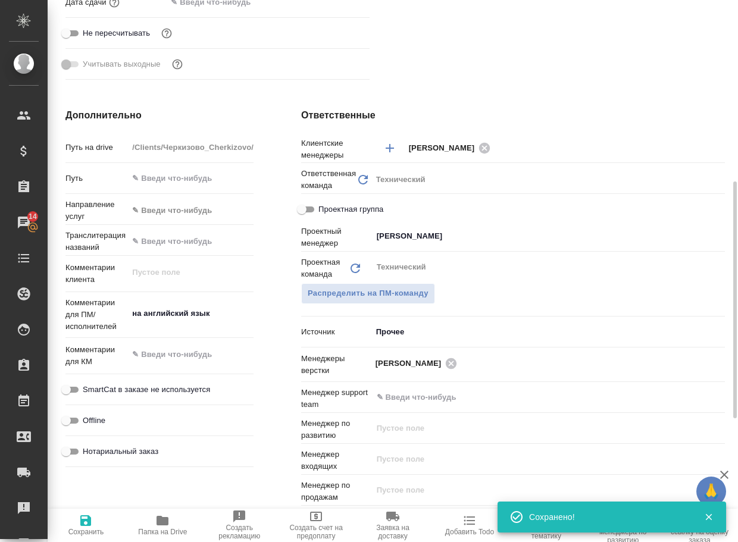
type textarea "x"
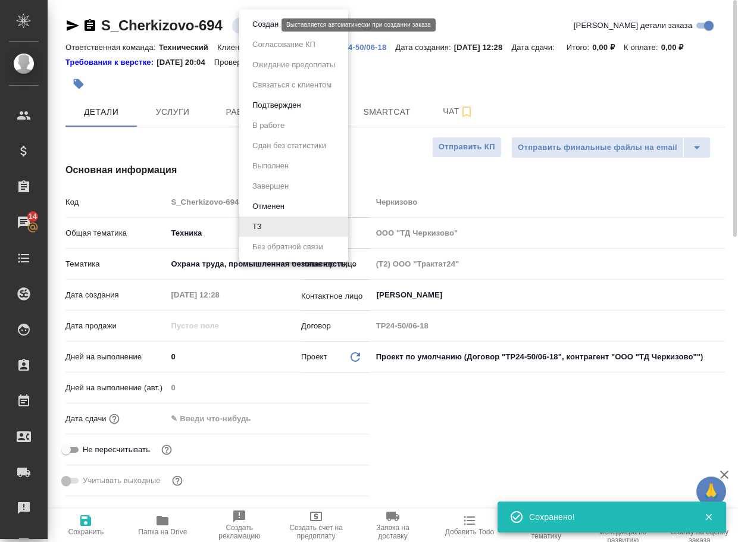
click at [250, 29] on body "🙏 .cls-1 fill:#fff; AWATERA Arsenyeva Vera Клиенты Спецификации Заказы 14 Чаты …" at bounding box center [369, 271] width 738 height 542
click at [256, 29] on button "Создан" at bounding box center [265, 24] width 33 height 13
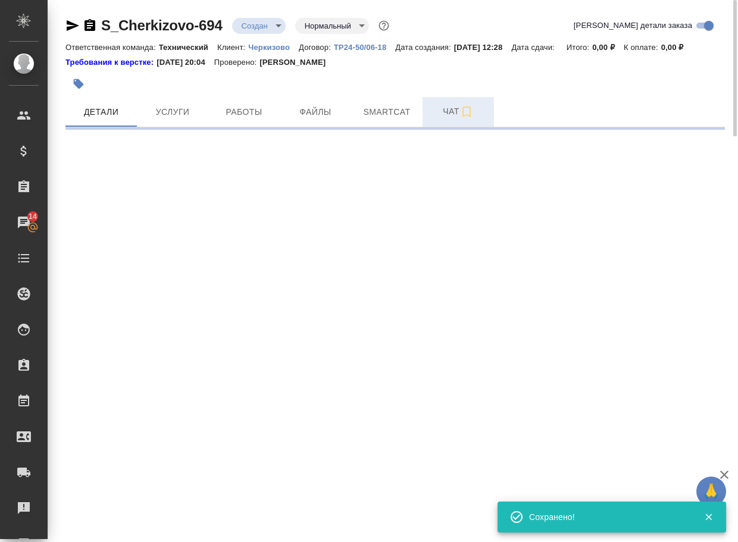
select select "RU"
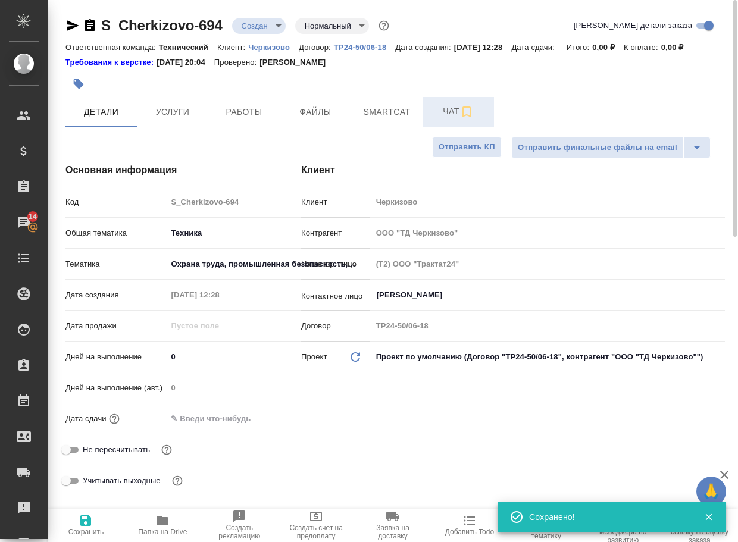
type textarea "x"
click at [448, 119] on span "Чат" at bounding box center [457, 111] width 57 height 15
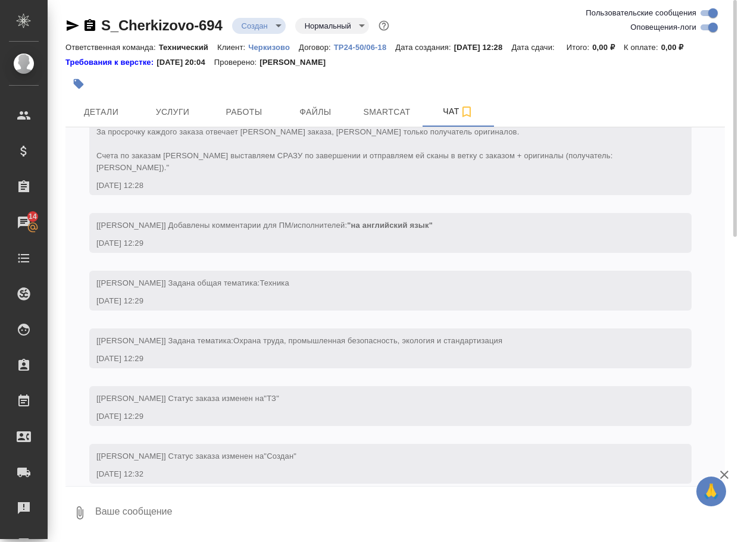
scroll to position [194, 0]
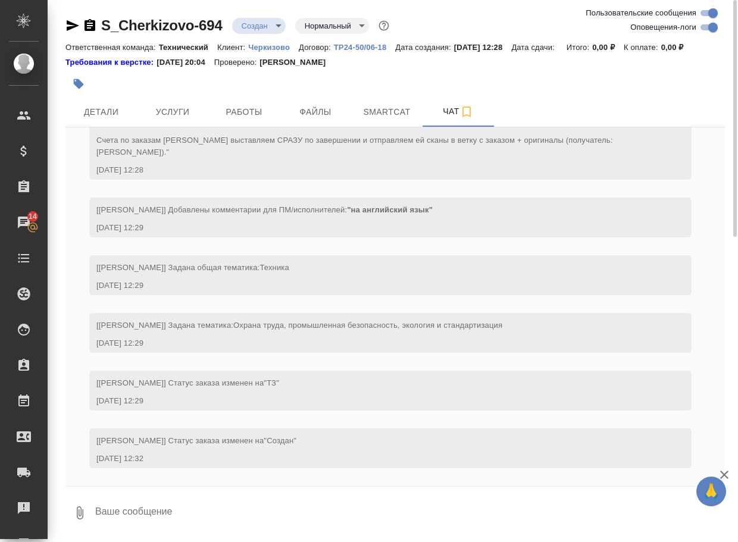
click at [154, 526] on textarea at bounding box center [409, 513] width 631 height 40
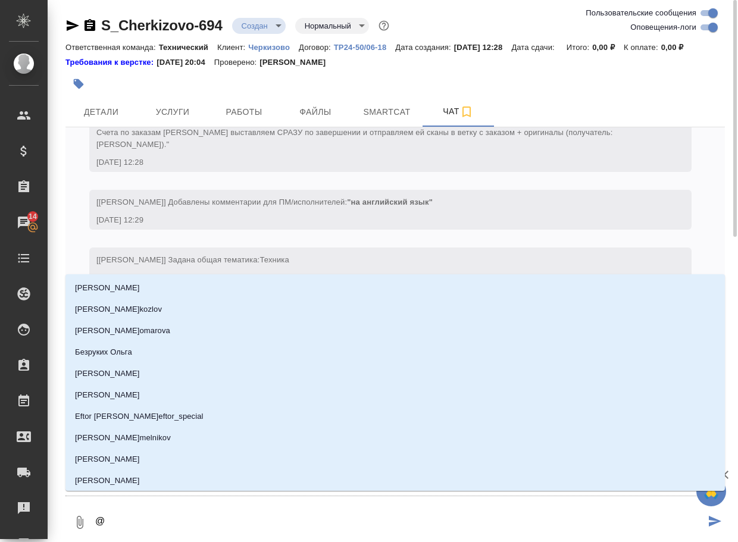
type textarea "@у"
type input "у"
type textarea "@ус"
type input "ус"
type textarea "@усм"
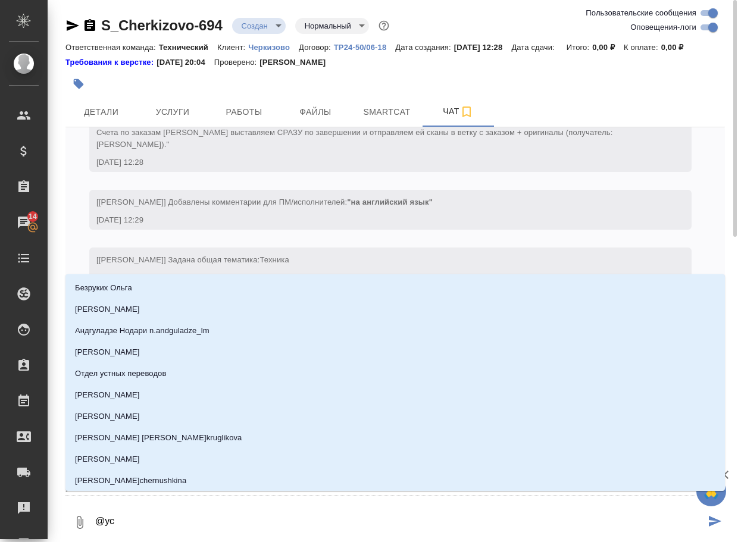
type input "усм"
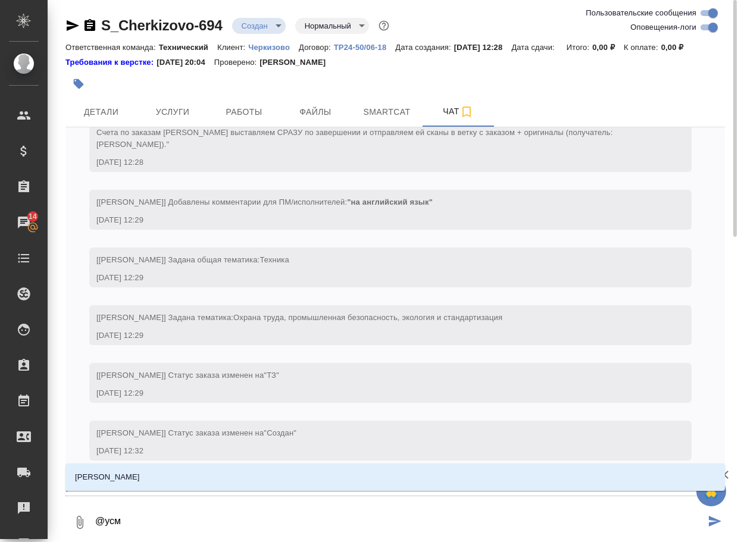
type textarea "@усма"
type input "усма"
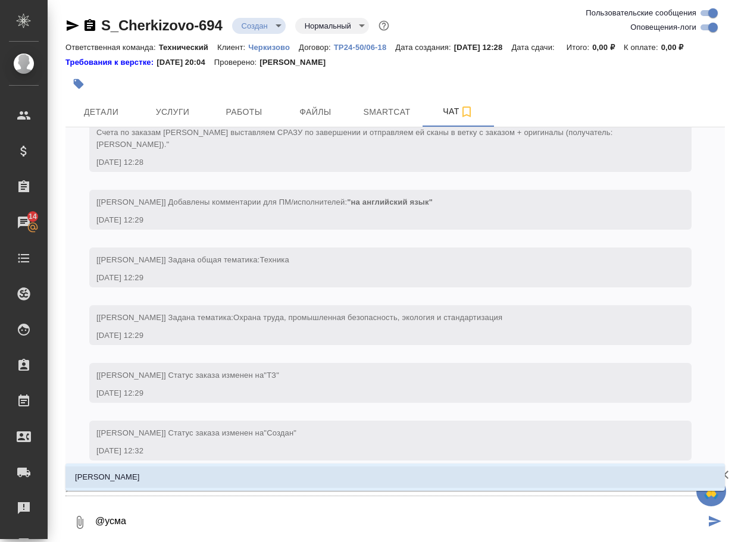
click at [168, 478] on li "Усманова Ольга" at bounding box center [394, 476] width 659 height 21
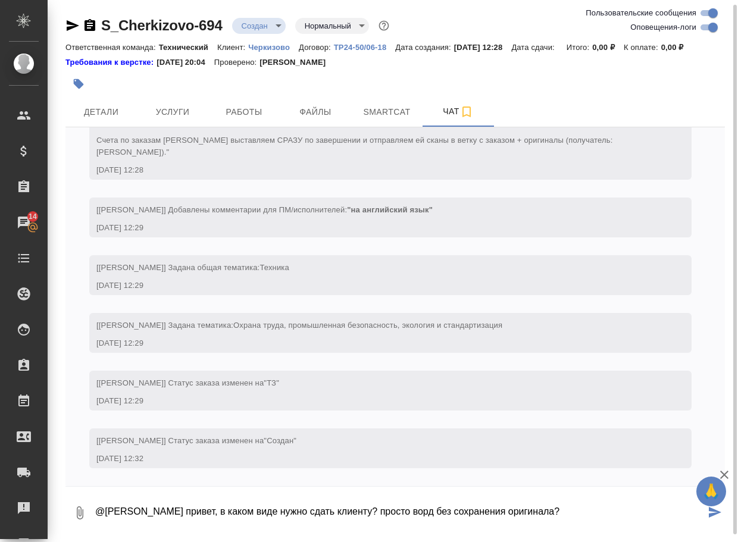
type textarea "@Усманова Ольга привет, в каком виде нужно сдать клиенту? просто ворд без сохра…"
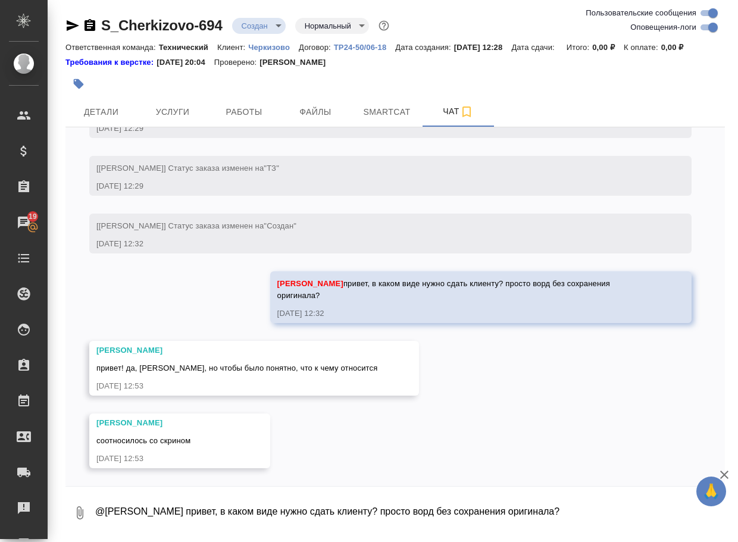
scroll to position [409, 0]
click at [344, 443] on div "28.08, четверг [Усманова Ольга] Клиент оставил комментарий: "Обязательно провер…" at bounding box center [394, 306] width 659 height 359
click at [153, 528] on textarea "@Усманова Ольга привет, в каком виде нужно сдать клиенту? просто ворд без сохра…" at bounding box center [409, 513] width 631 height 40
type textarea "тогда предлагаю сделать двуяз, чтобы уже точно понятно было"
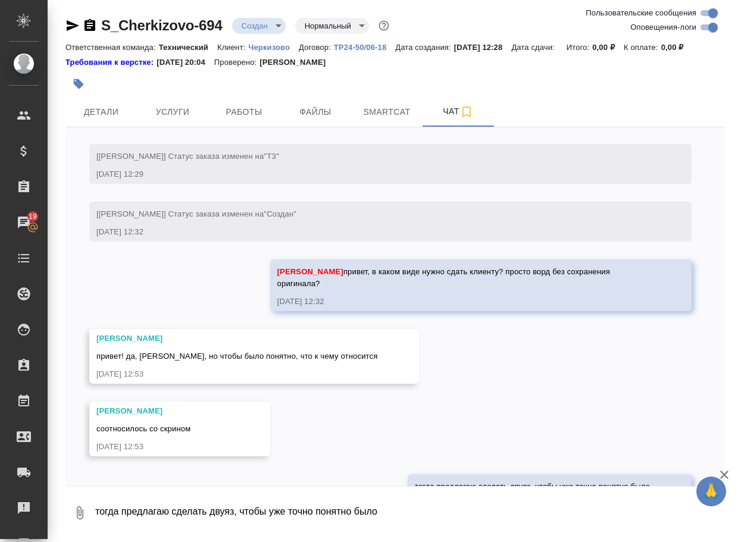
scroll to position [466, 0]
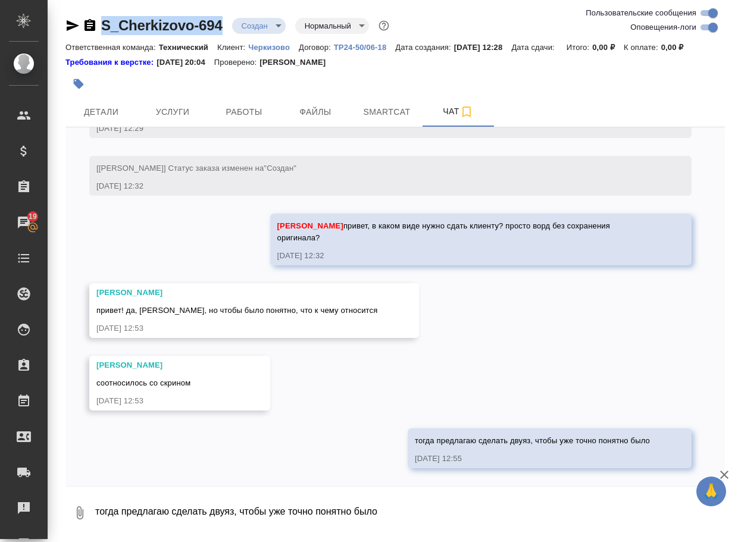
drag, startPoint x: 235, startPoint y: 30, endPoint x: 92, endPoint y: 26, distance: 142.8
click at [92, 26] on div "S_Cherkizovo-694 Создан new Нормальный normal" at bounding box center [228, 25] width 326 height 19
copy link "S_Cherkizovo-694"
click at [147, 533] on textarea "тогда предлагаю сделать двуяз, чтобы уже точно понятно было" at bounding box center [409, 513] width 631 height 40
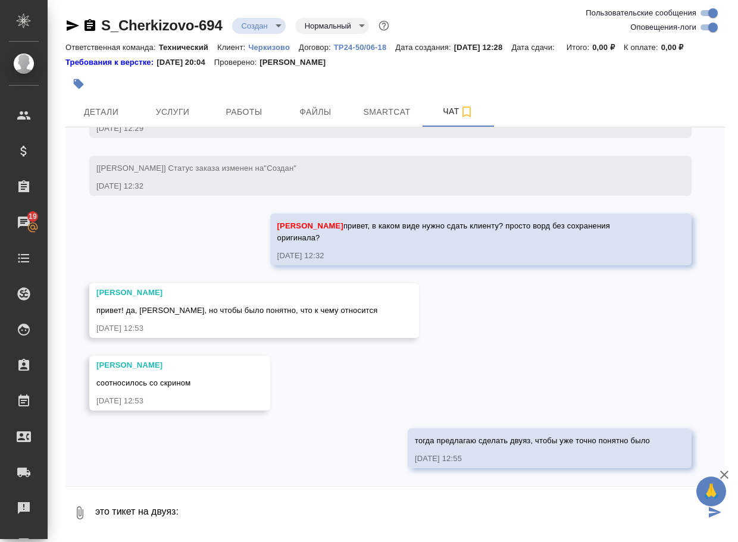
click at [77, 519] on icon "button" at bounding box center [80, 512] width 7 height 13
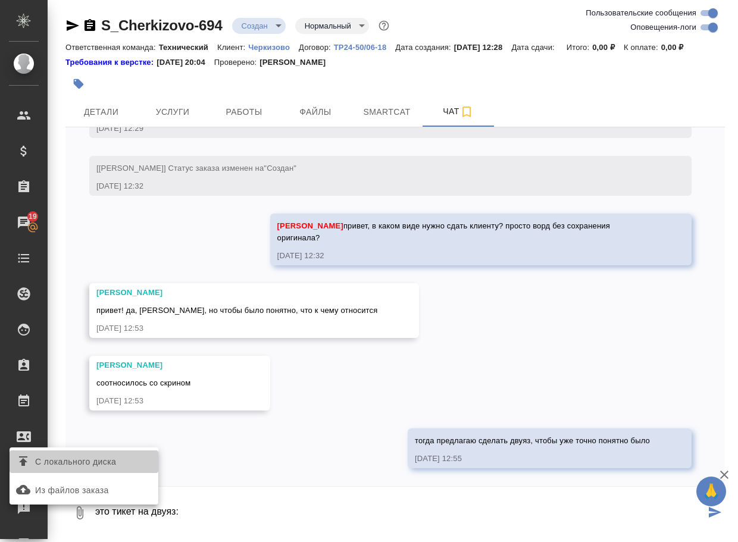
click at [102, 464] on span "С локального диска" at bounding box center [75, 461] width 81 height 15
click at [0, 0] on input "С локального диска" at bounding box center [0, 0] width 0 height 0
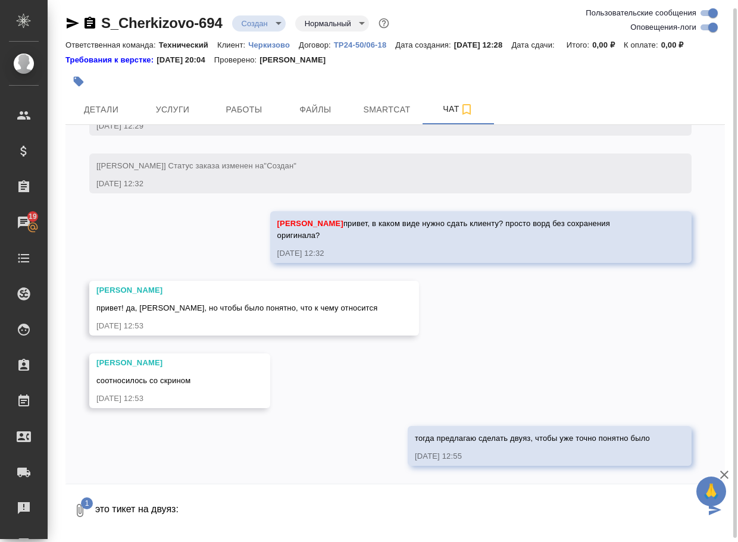
scroll to position [5, 0]
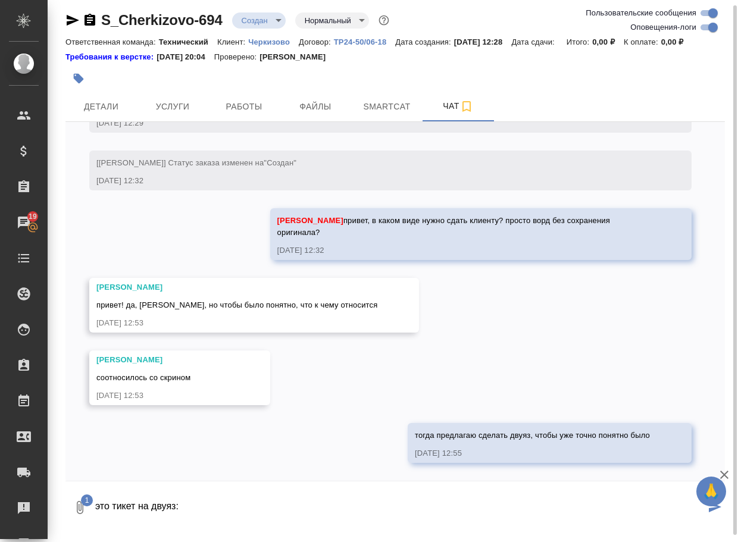
click at [250, 522] on textarea "это тикет на двуяз:" at bounding box center [399, 507] width 611 height 40
type textarea "это тикет на двуяз:"
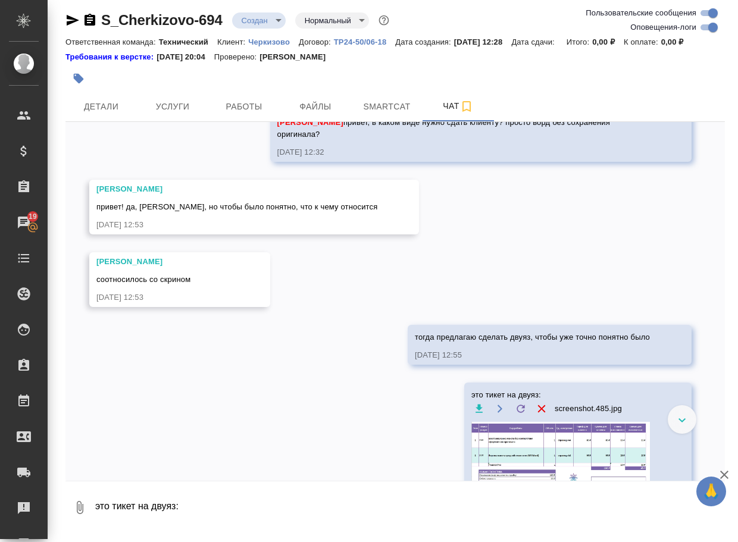
scroll to position [560, 0]
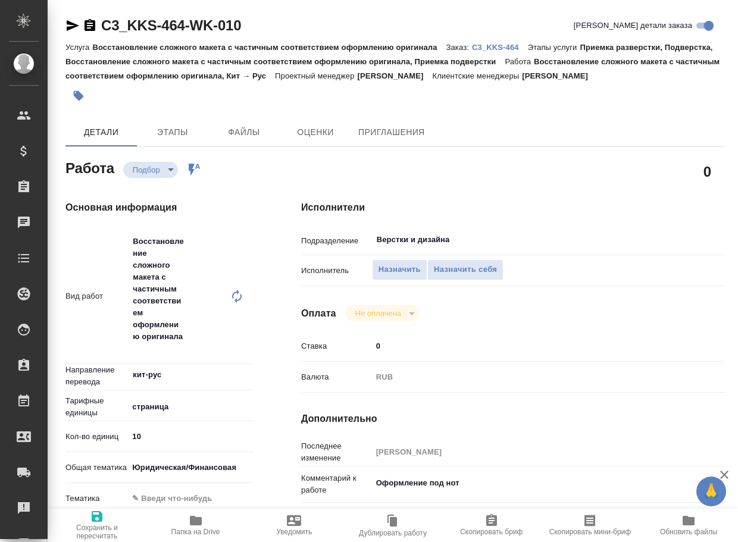
type textarea "x"
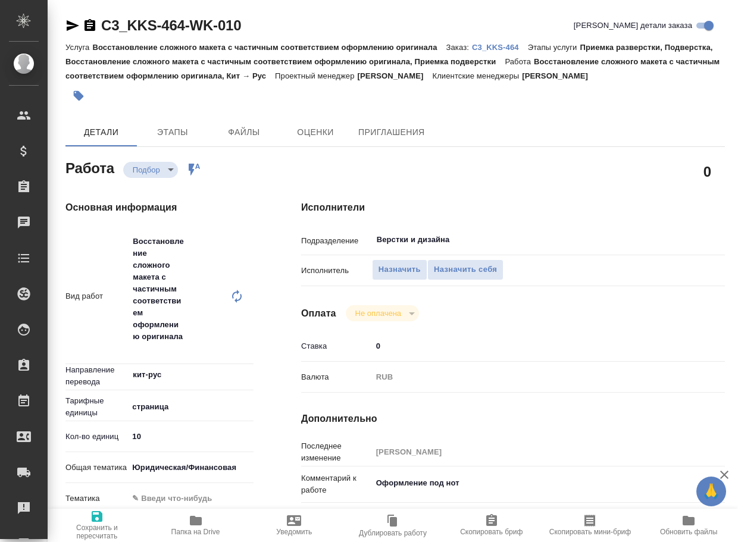
type textarea "x"
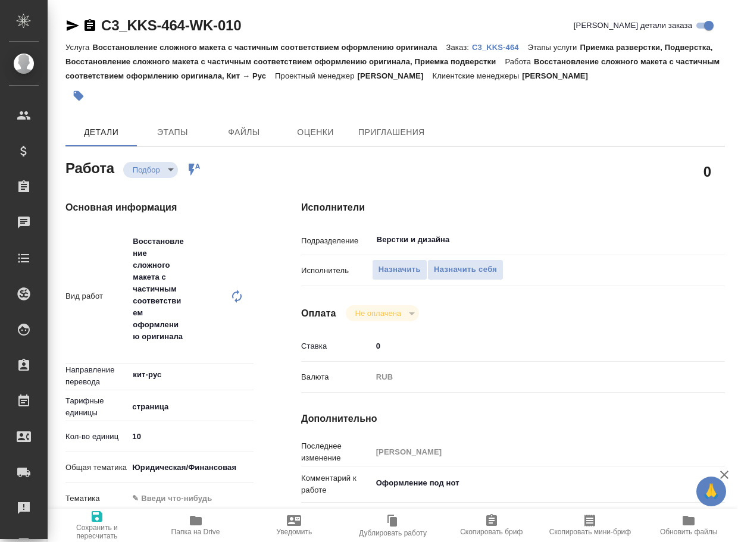
type textarea "x"
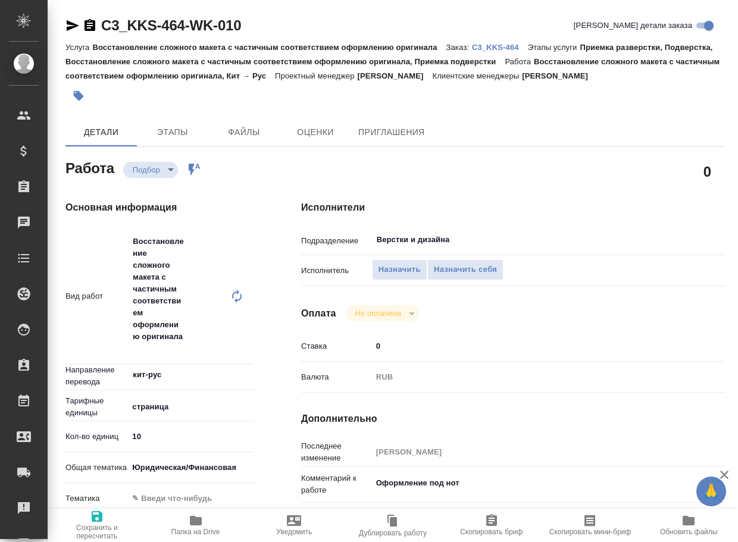
type textarea "x"
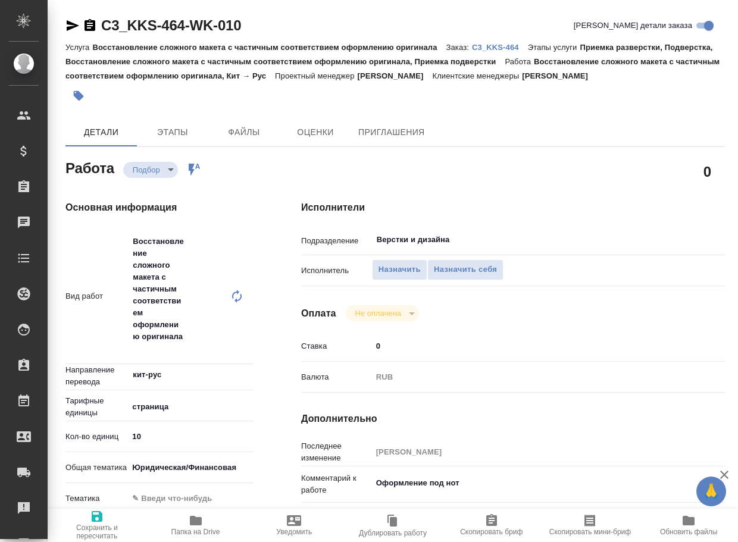
type textarea "x"
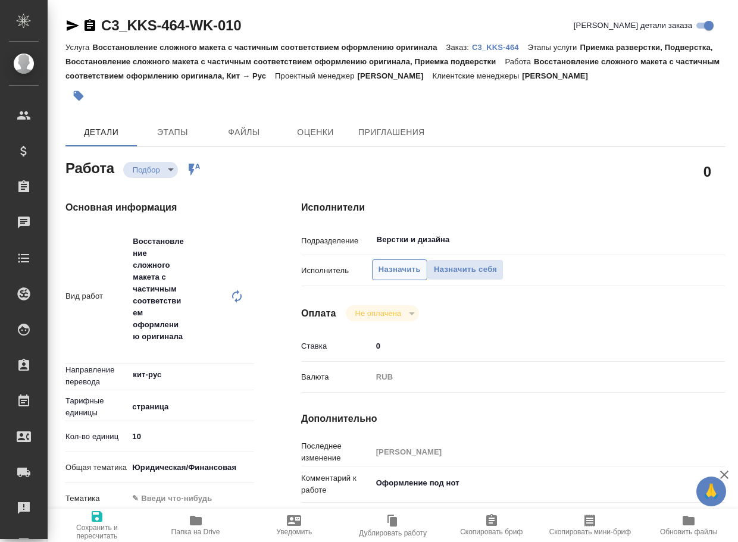
type textarea "x"
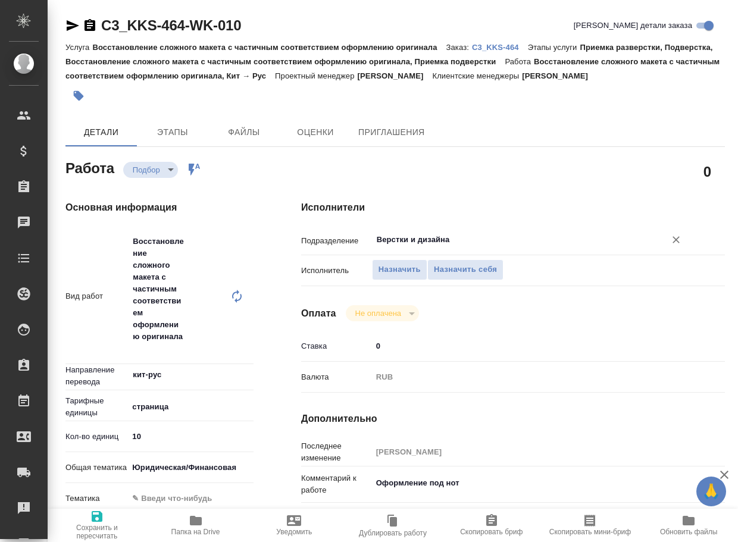
type textarea "x"
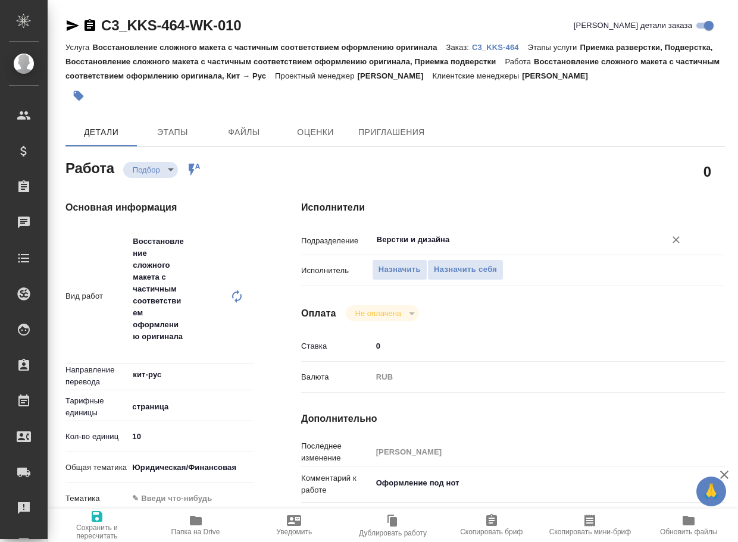
click at [453, 247] on input "Верстки и дизайна" at bounding box center [510, 240] width 271 height 14
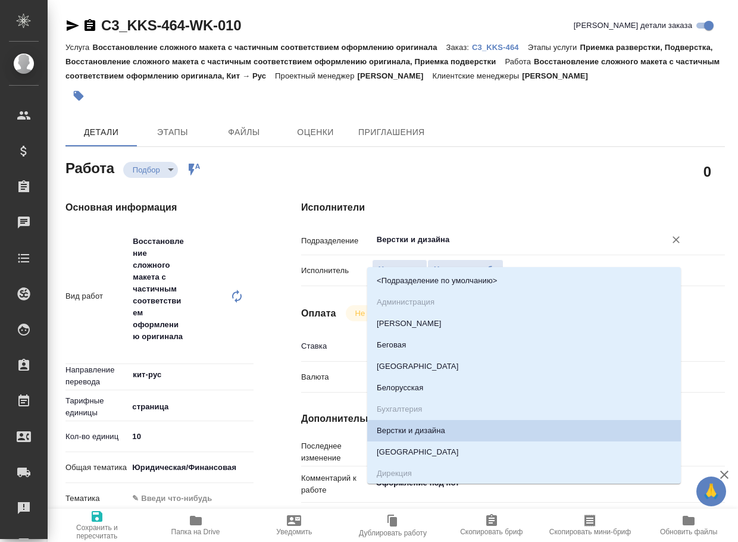
type textarea "x"
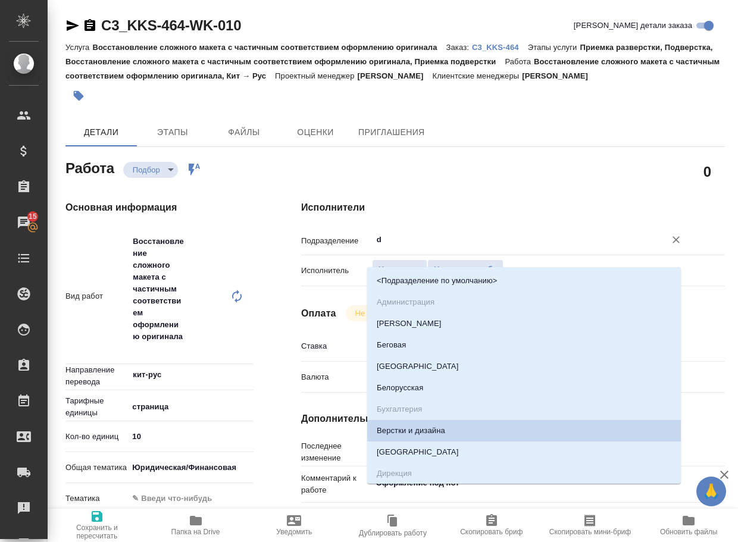
type input "dt"
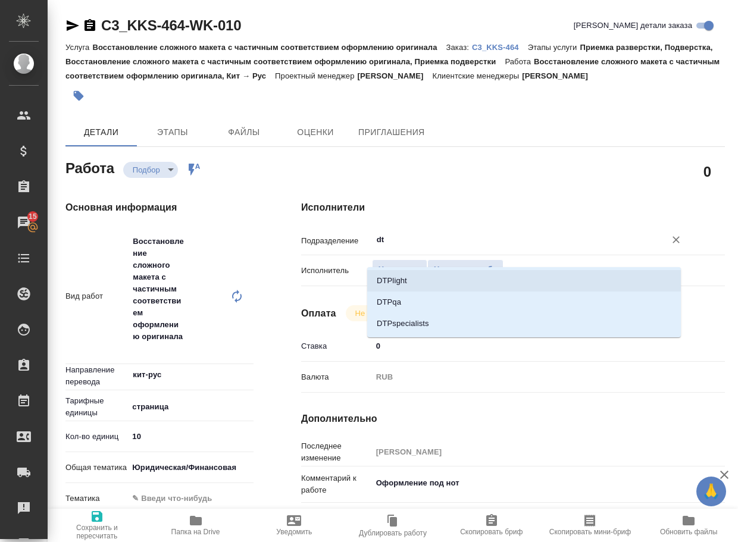
click at [416, 274] on li "DTPlight" at bounding box center [523, 280] width 313 height 21
type textarea "x"
type input "DTPlight"
type textarea "x"
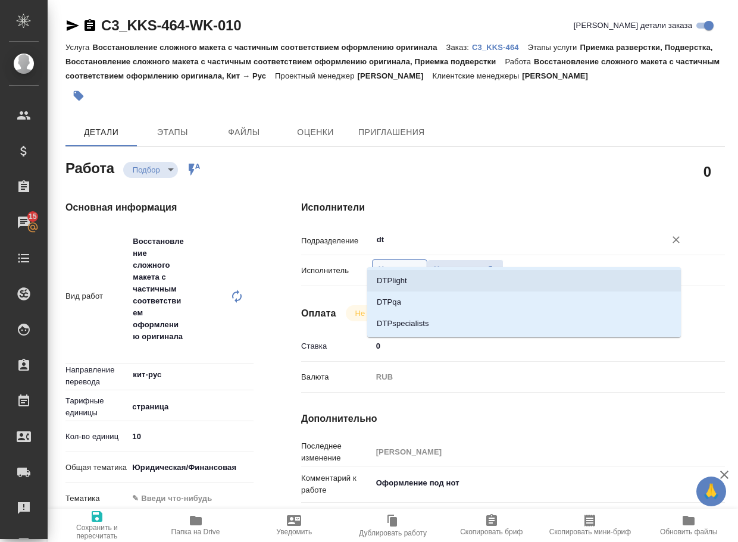
type textarea "x"
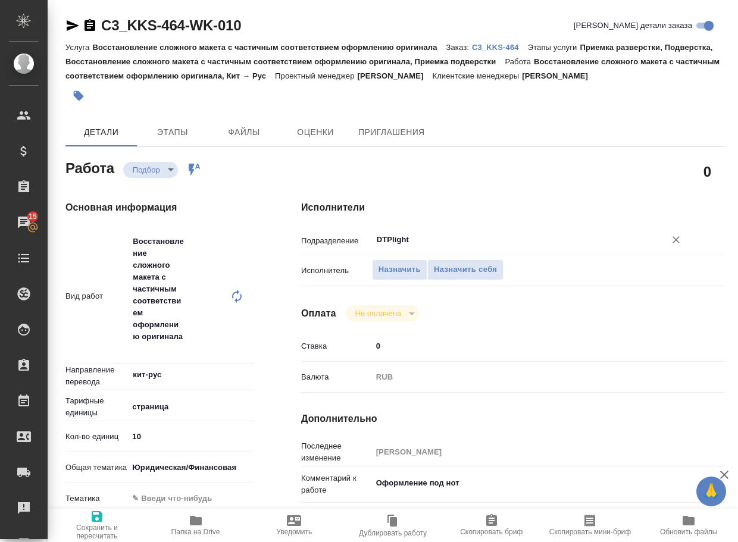
type input "DTPlight"
click at [89, 524] on span "Сохранить и пересчитать" at bounding box center [97, 531] width 84 height 17
type textarea "x"
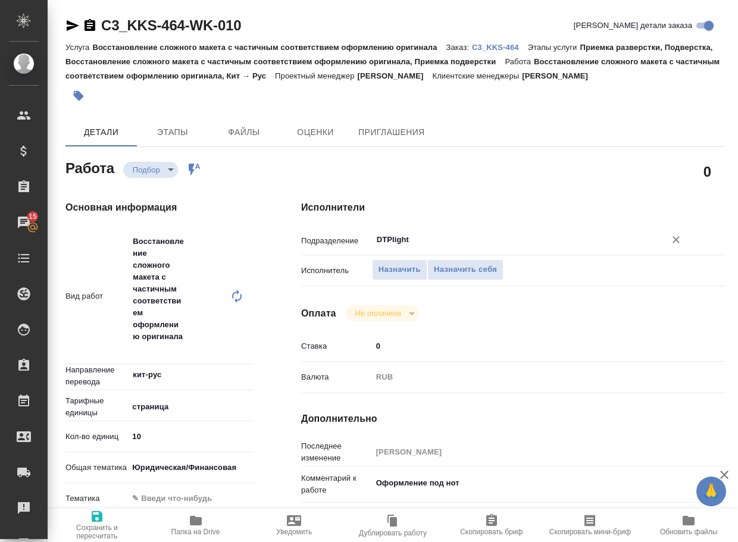
type textarea "x"
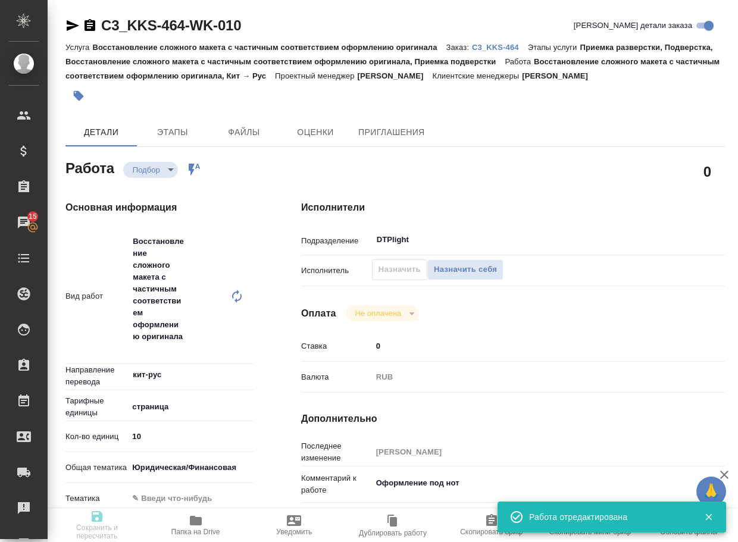
type textarea "x"
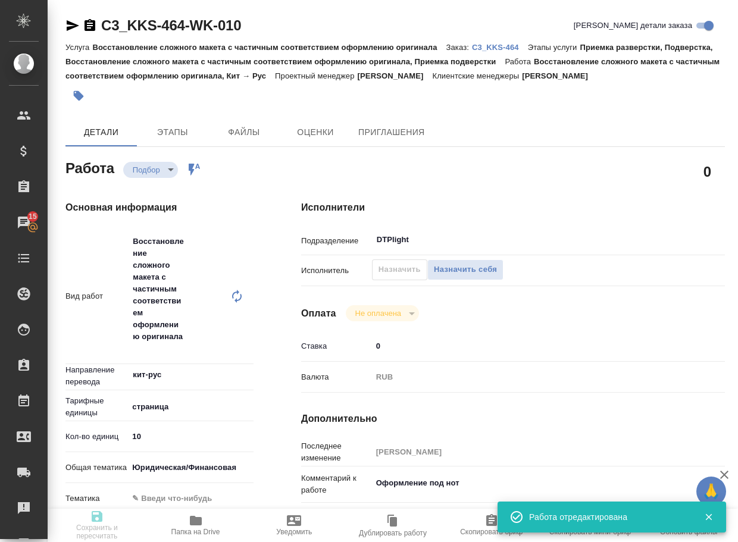
type input "recruiting"
type textarea "Восстановление сложного макета с частичным соответствием оформлению оригинала"
type textarea "x"
type input "кит-рус"
type input "5a8b1489cc6b4906c91bfdb2"
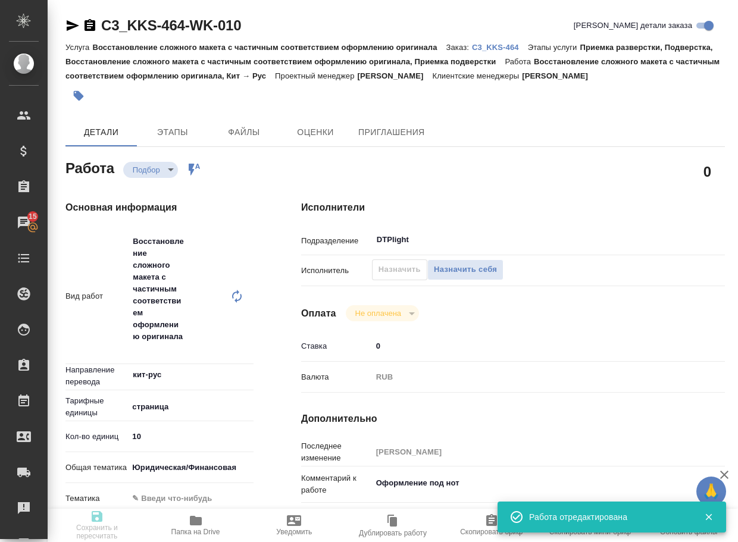
type input "10"
type input "yr-fn"
checkbox input "true"
type input "28.08.2025 12:30"
type input "28.08.2025 17:30"
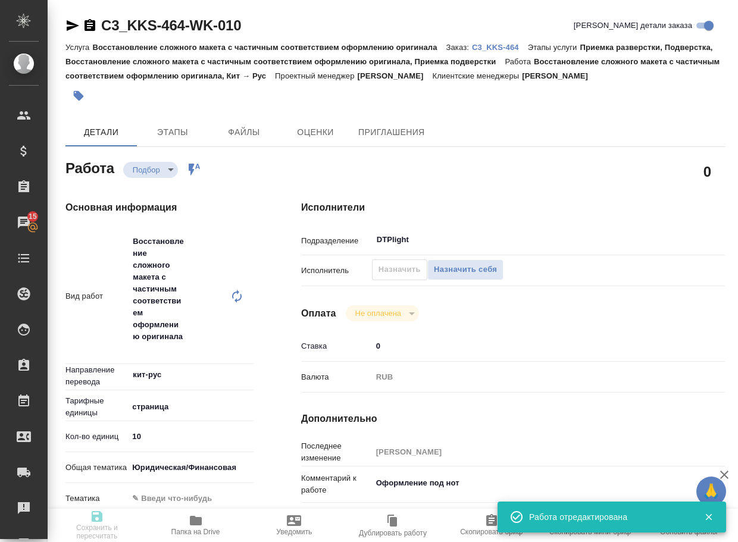
type input "[DATE] 12:00"
type input "DTPlight"
type input "notPayed"
type input "0"
type input "RUB"
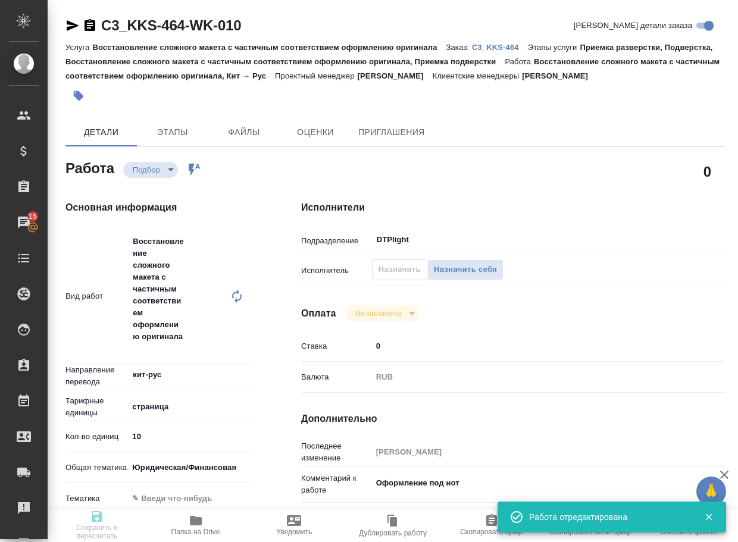
type input "[PERSON_NAME]"
type textarea "Оформление под нот"
type textarea "x"
type textarea "/Clients/МОСКОВСКИЙ ФИЛИАЛ КИТАЙСКОЙ КОМПАНИИ КОММУНИКАЦИЙ И СТРОИТЕЛЬСТВА/Orde…"
type textarea "x"
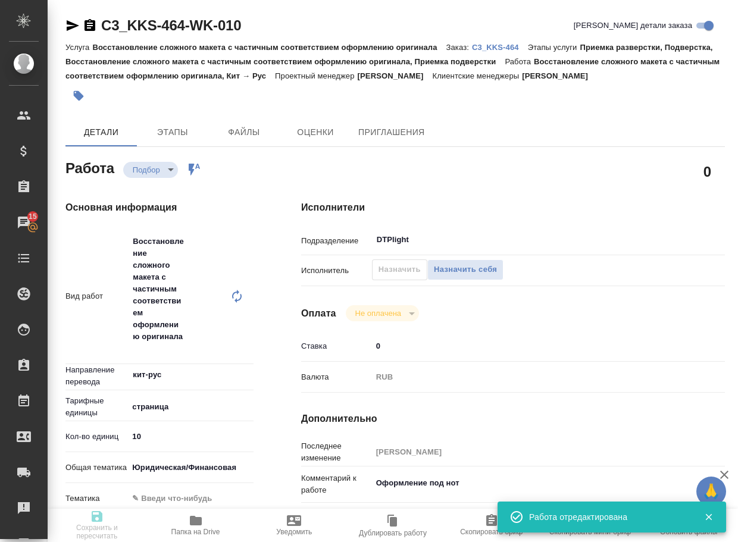
type input "C3_KKS-464"
type input "Восстановление сложного макета с частичным соответствием оформлению оригинала"
type input "Приемка разверстки, Подверстка, Восстановление сложного макета с частичным соот…"
type input "[PERSON_NAME]"
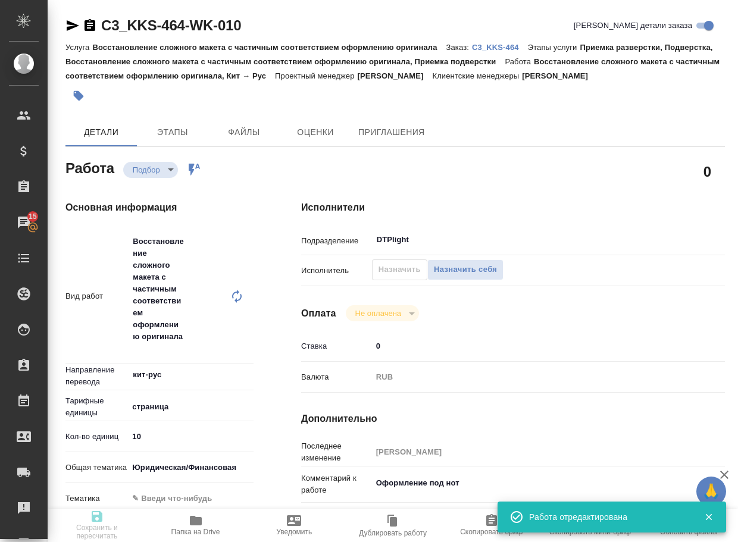
type input "/Clients/МОСКОВСКИЙ ФИЛИАЛ КИТАЙСКОЙ КОМПАНИИ КОММУНИКАЦИЙ И СТРОИТЕЛЬСТВА/Orde…"
type textarea "x"
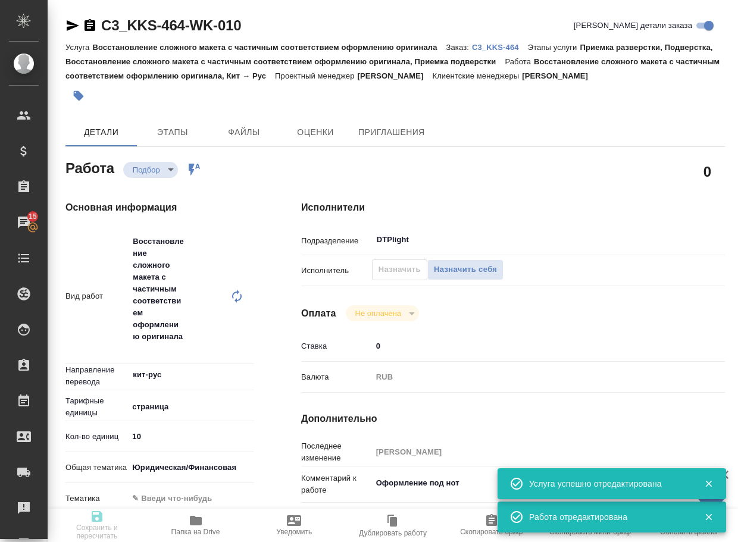
type textarea "x"
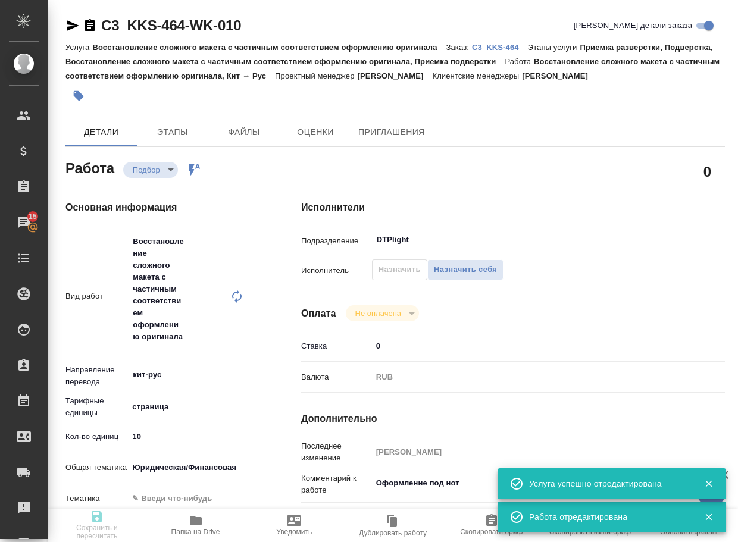
type textarea "x"
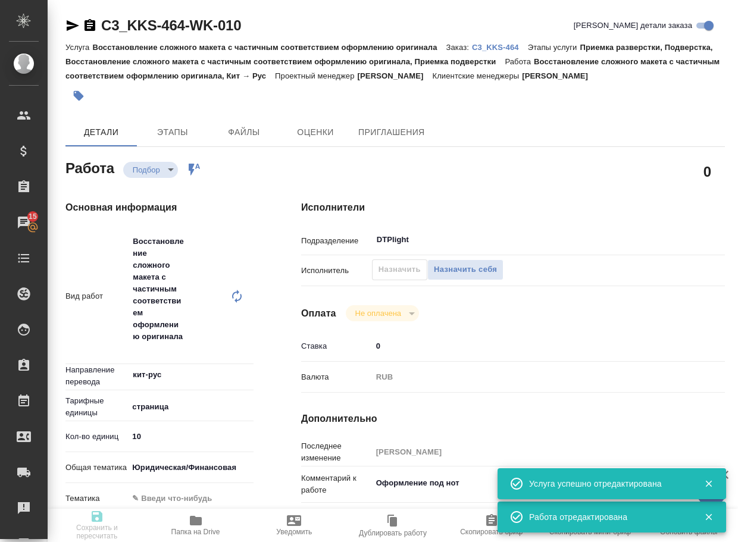
type textarea "x"
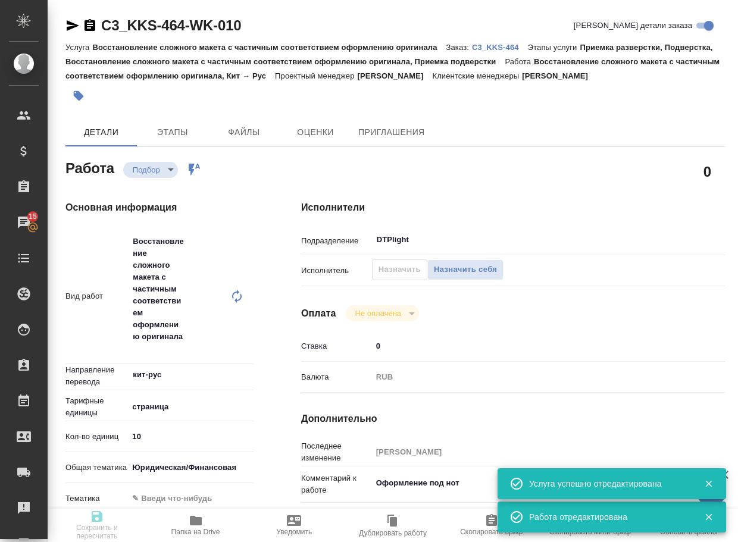
click at [506, 48] on p "C3_KKS-464" at bounding box center [500, 47] width 56 height 9
type textarea "x"
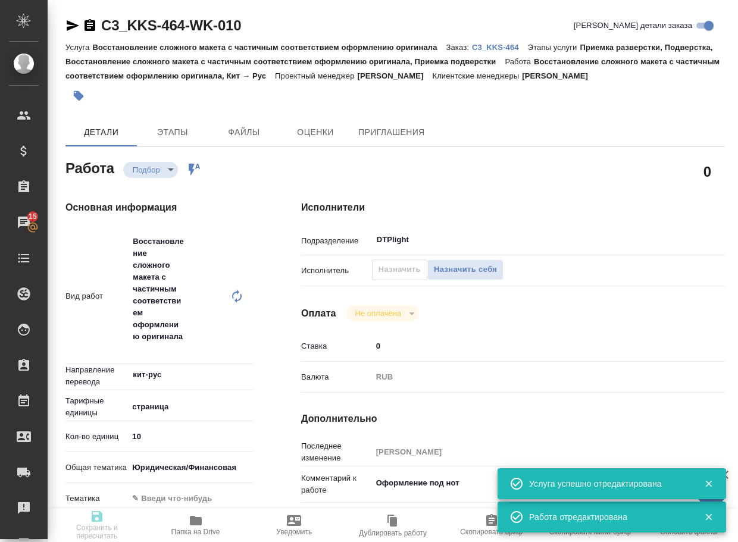
type textarea "x"
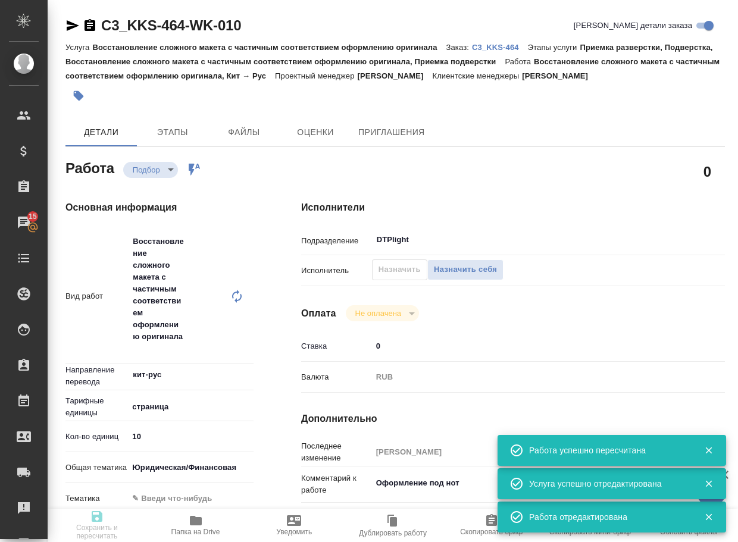
type input "recruiting"
type textarea "Восстановление сложного макета с частичным соответствием оформлению оригинала"
type textarea "x"
type input "кит-рус"
type input "5a8b1489cc6b4906c91bfdb2"
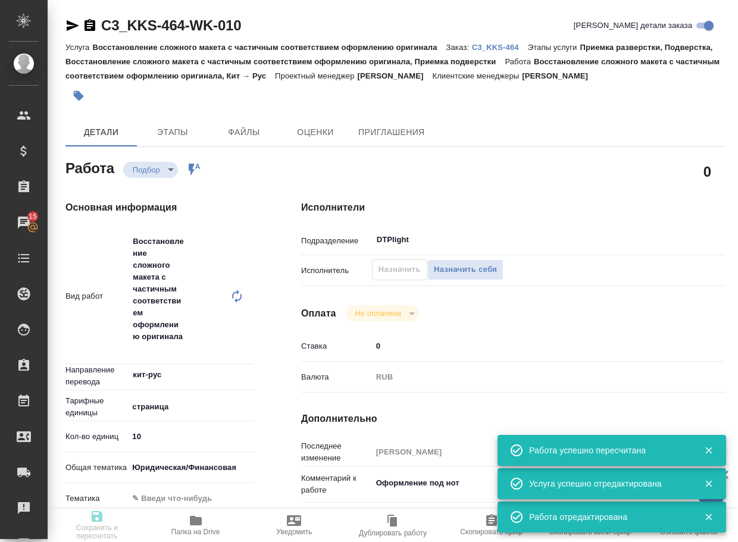
type input "10"
type input "yr-fn"
checkbox input "true"
type input "28.08.2025 12:30"
type input "28.08.2025 17:30"
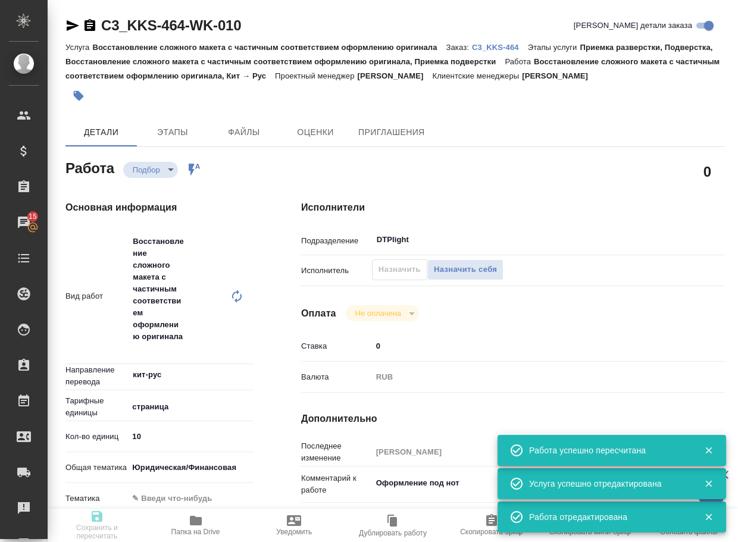
type input "[DATE] 12:00"
type input "DTPlight"
type input "notPayed"
type input "0"
type input "RUB"
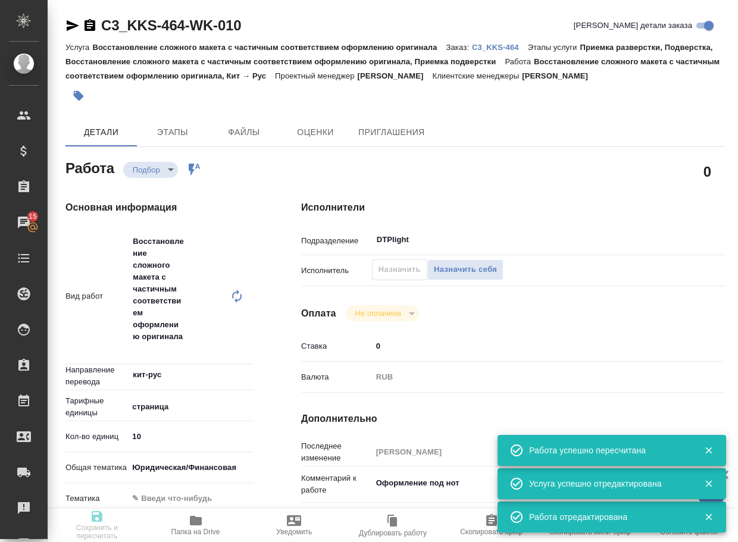
type input "[PERSON_NAME]"
type textarea "Оформление под нот"
type textarea "x"
type textarea "/Clients/МОСКОВСКИЙ ФИЛИАЛ КИТАЙСКОЙ КОМПАНИИ КОММУНИКАЦИЙ И СТРОИТЕЛЬСТВА/Orde…"
type textarea "x"
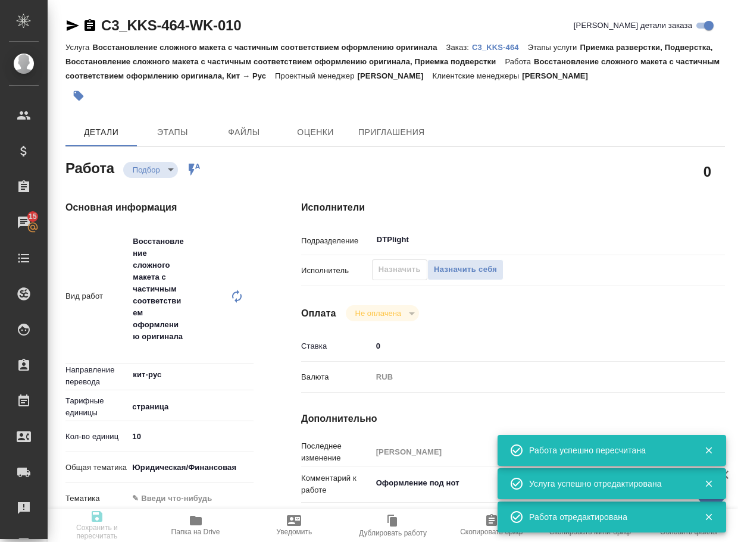
type input "C3_KKS-464"
type input "Восстановление сложного макета с частичным соответствием оформлению оригинала"
type input "Приемка разверстки, Подверстка, Восстановление сложного макета с частичным соот…"
type input "Ильина Екатерина"
type input "Арсеньева Вера"
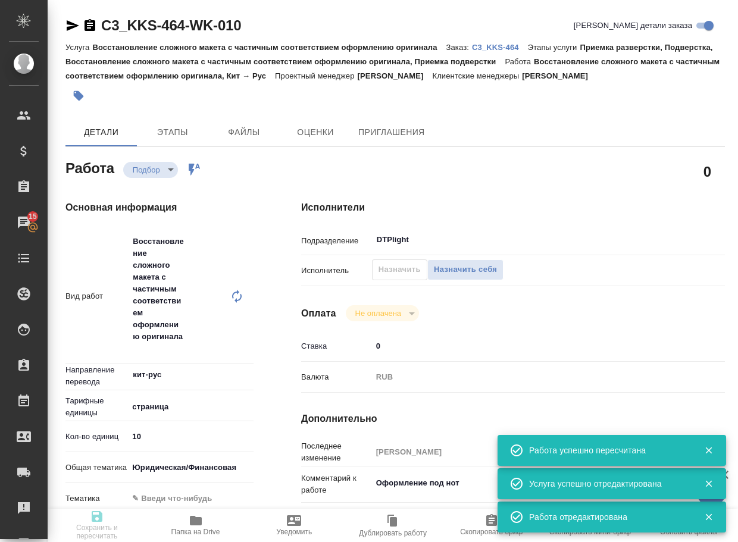
type input "/Clients/МОСКОВСКИЙ ФИЛИАЛ КИТАЙСКОЙ КОМПАНИИ КОММУНИКАЦИЙ И СТРОИТЕЛЬСТВА/Orde…"
type textarea "x"
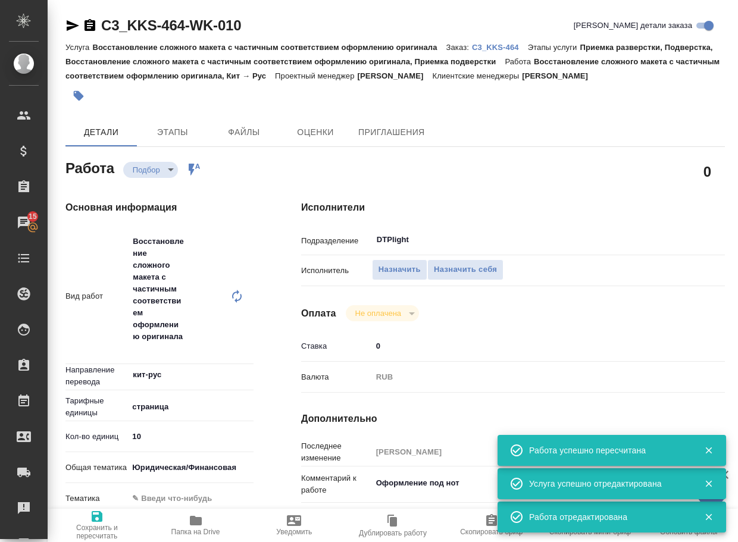
type textarea "x"
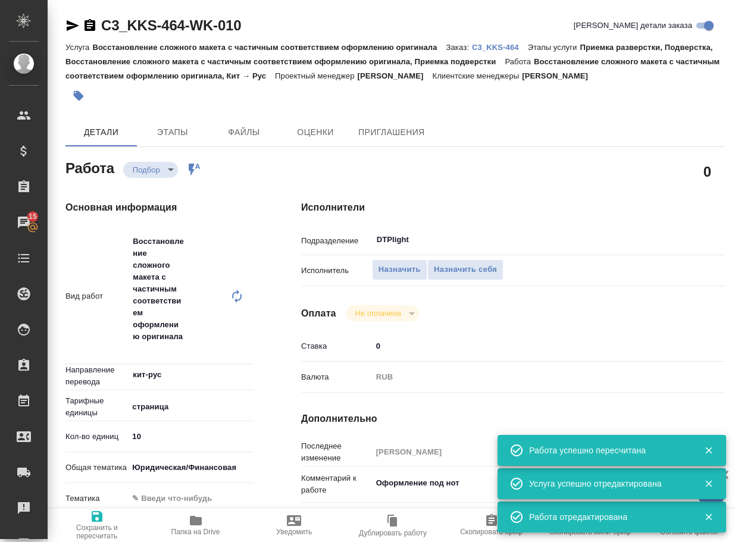
type textarea "x"
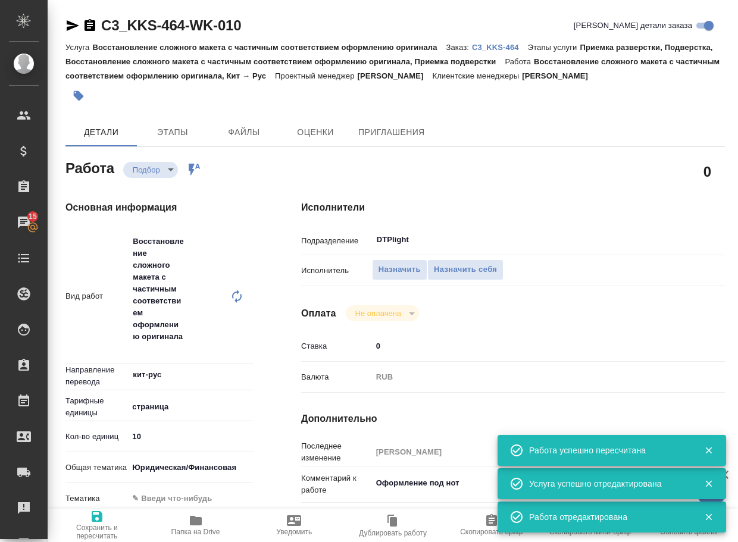
type textarea "x"
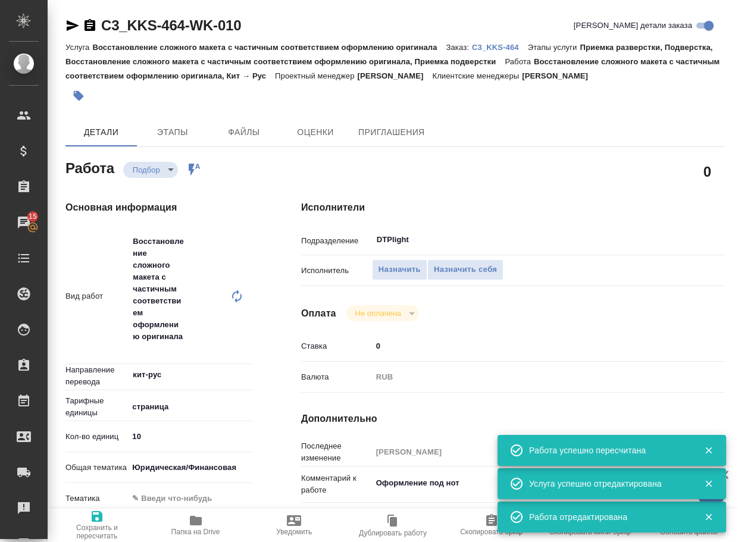
type textarea "x"
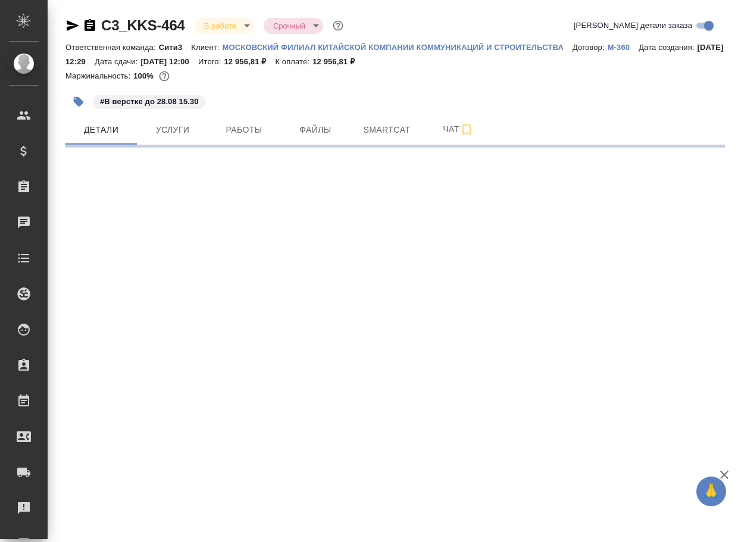
select select "RU"
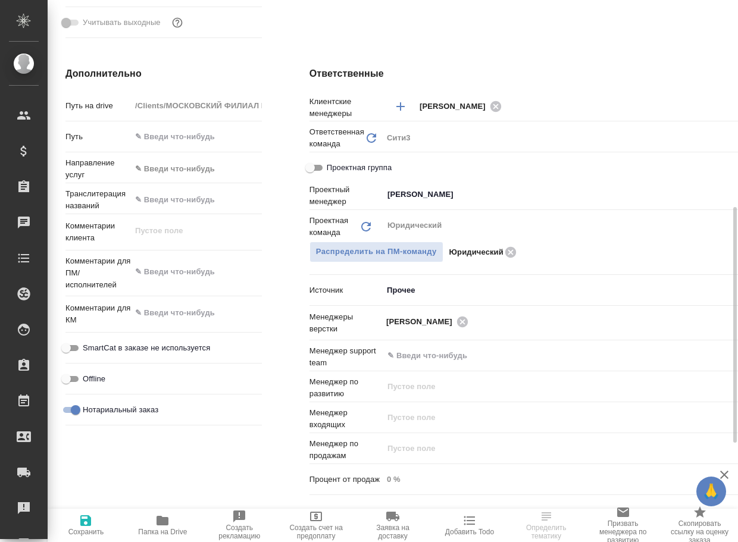
type textarea "x"
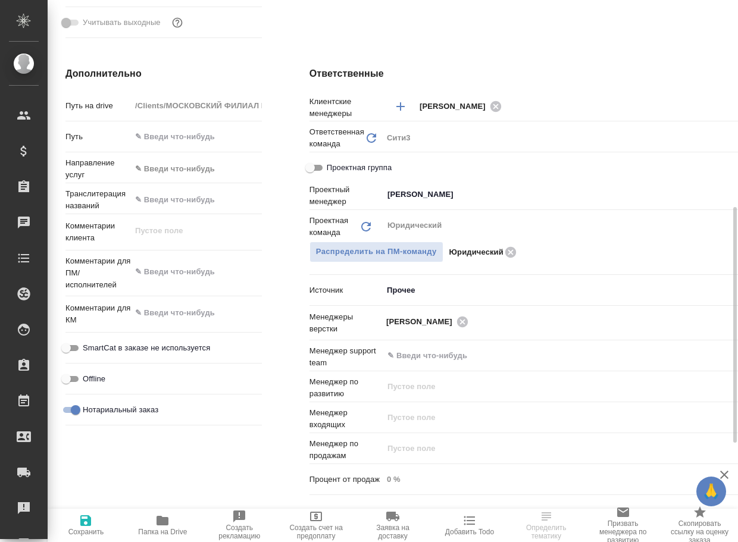
type textarea "x"
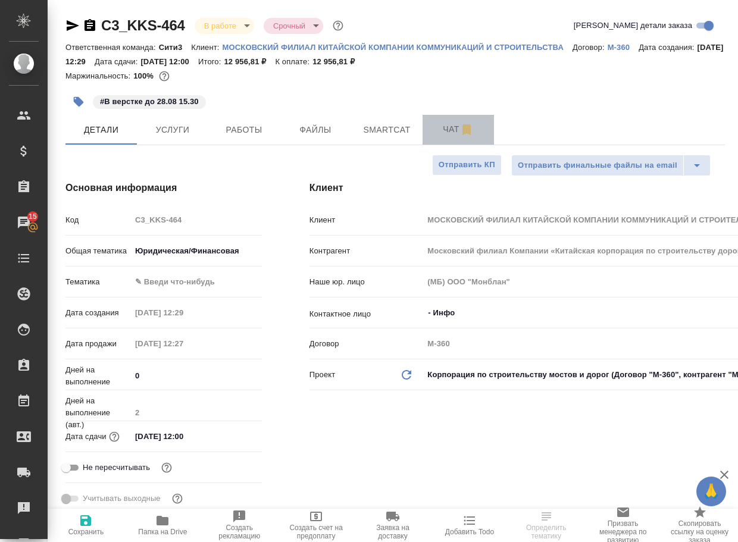
click at [449, 127] on span "Чат" at bounding box center [457, 129] width 57 height 15
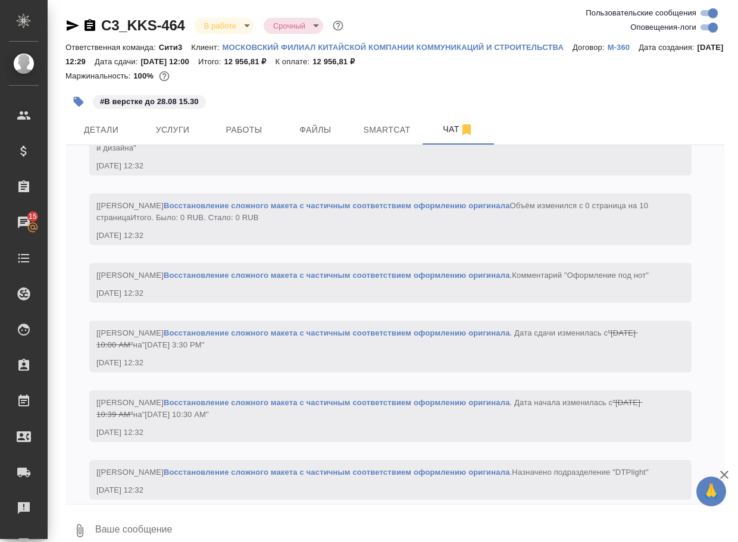
click at [703, 29] on input "Оповещения-логи" at bounding box center [712, 27] width 43 height 14
checkbox input "false"
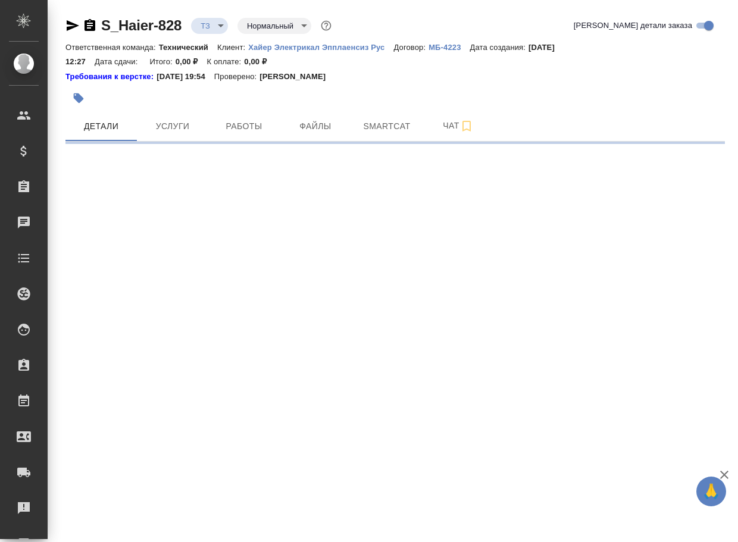
select select "RU"
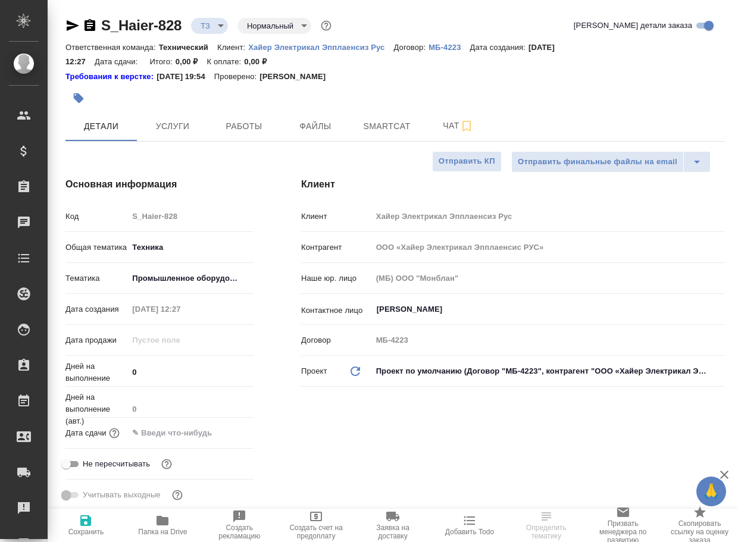
type textarea "x"
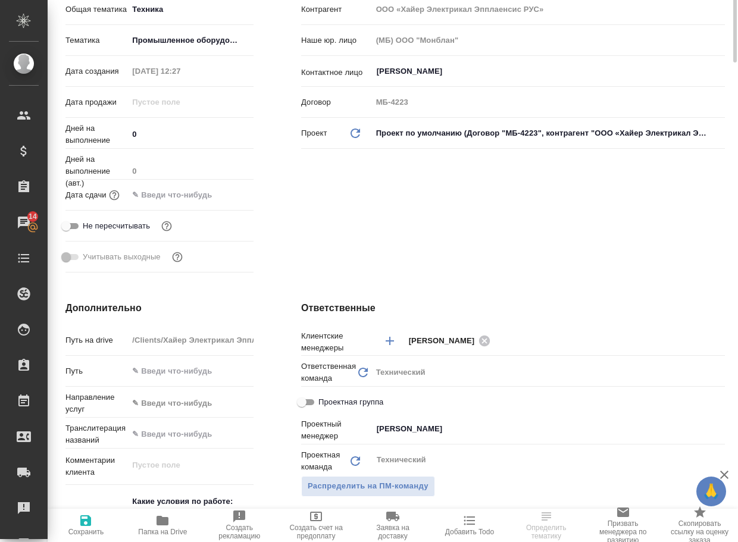
scroll to position [59, 0]
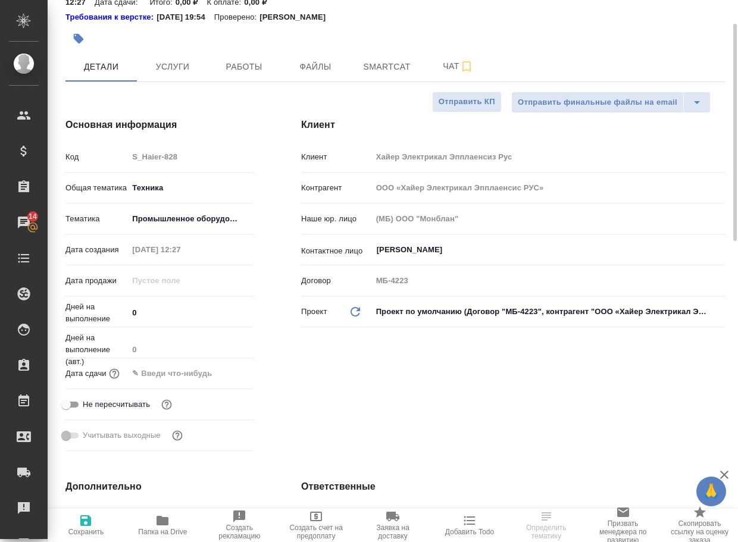
type textarea "x"
select select "RU"
type textarea "x"
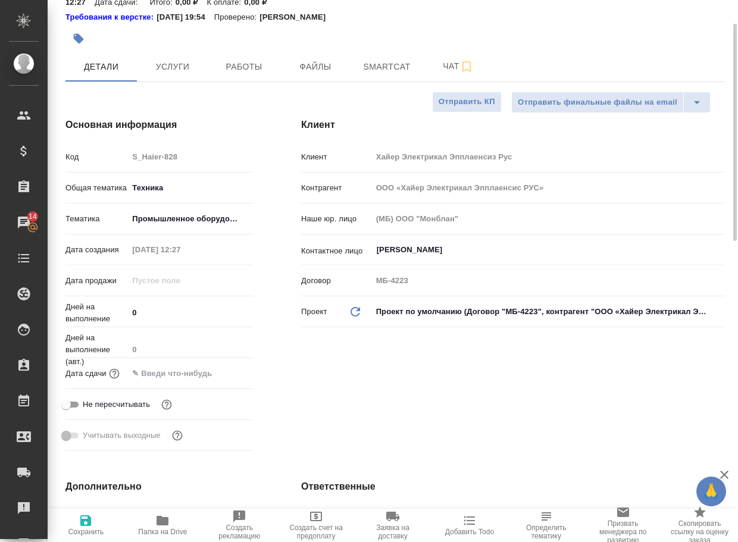
type textarea "x"
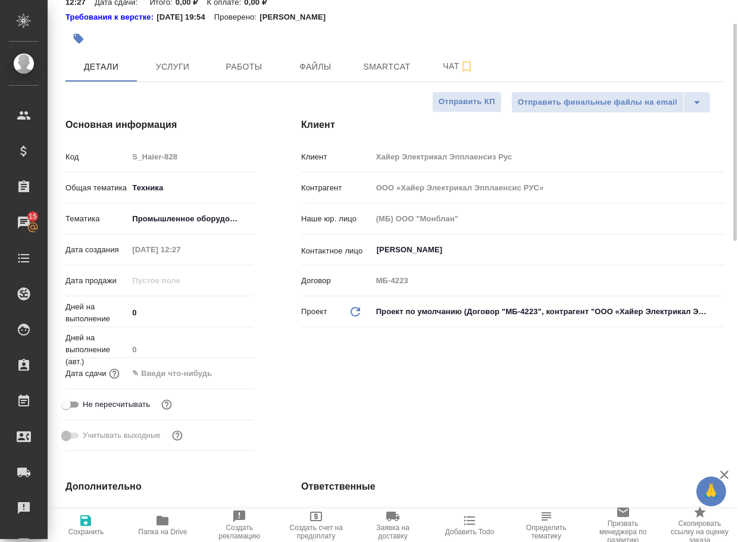
scroll to position [0, 0]
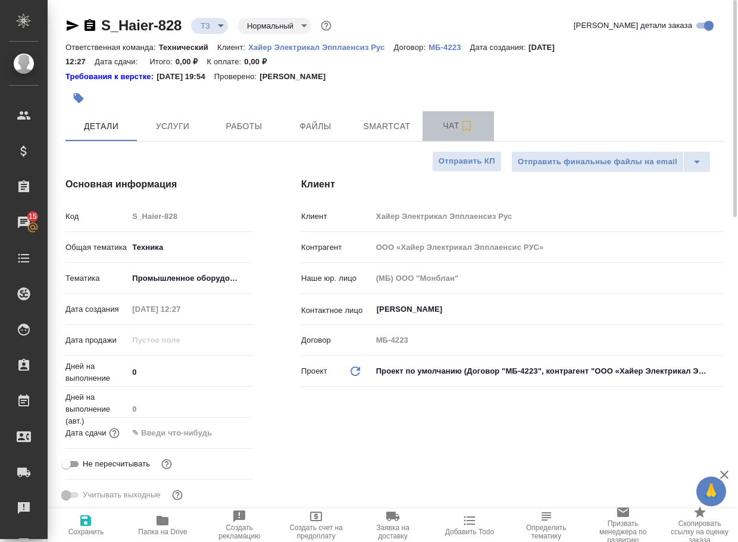
click at [441, 126] on span "Чат" at bounding box center [457, 125] width 57 height 15
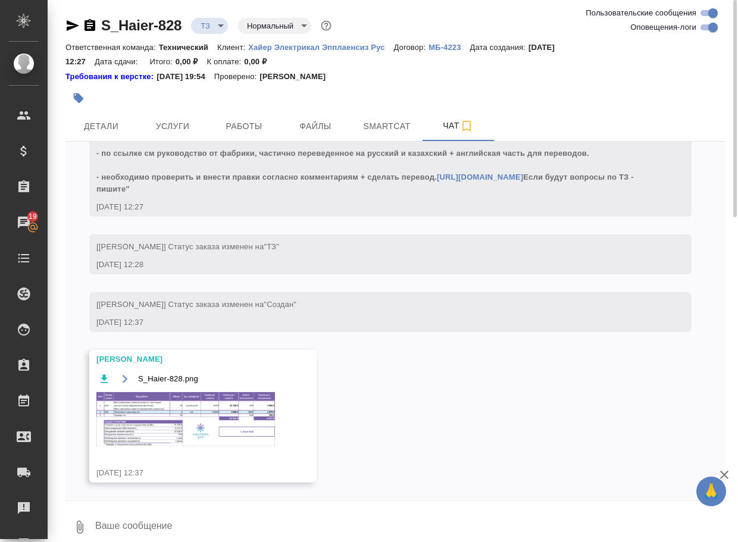
scroll to position [392, 0]
click at [187, 403] on img at bounding box center [185, 419] width 178 height 54
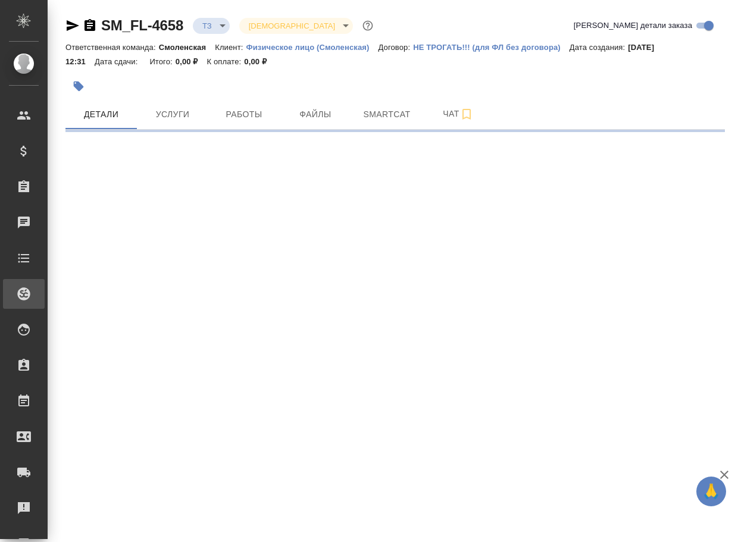
select select "RU"
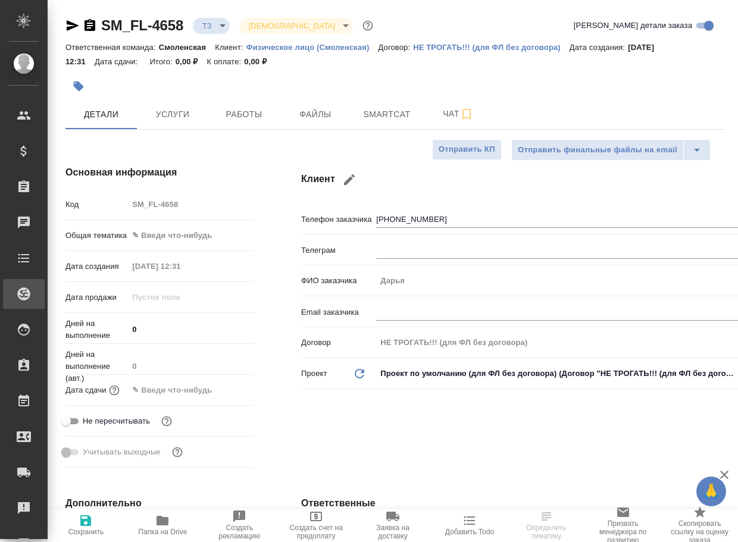
type textarea "x"
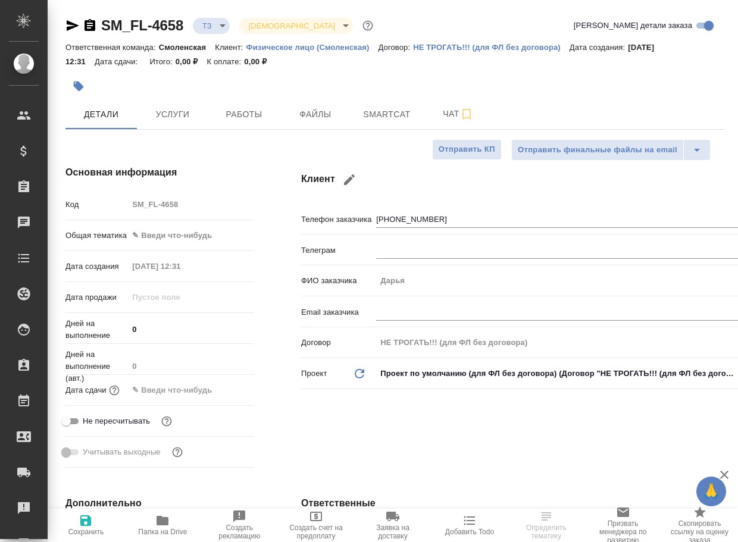
type textarea "x"
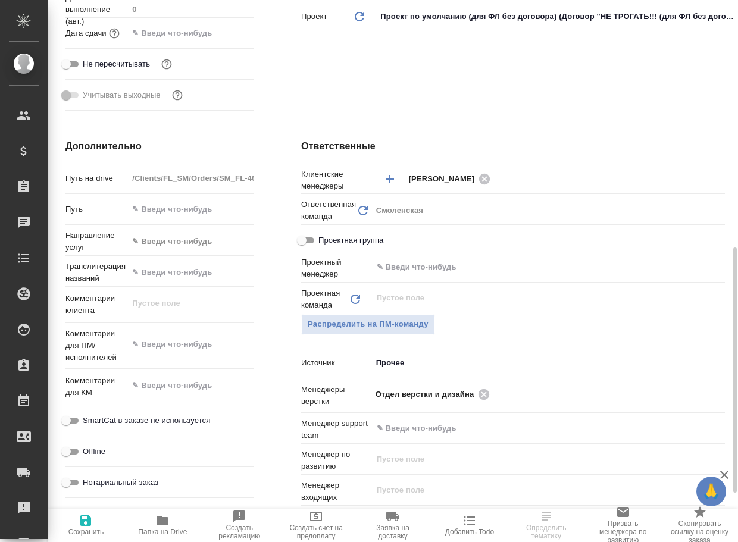
scroll to position [476, 0]
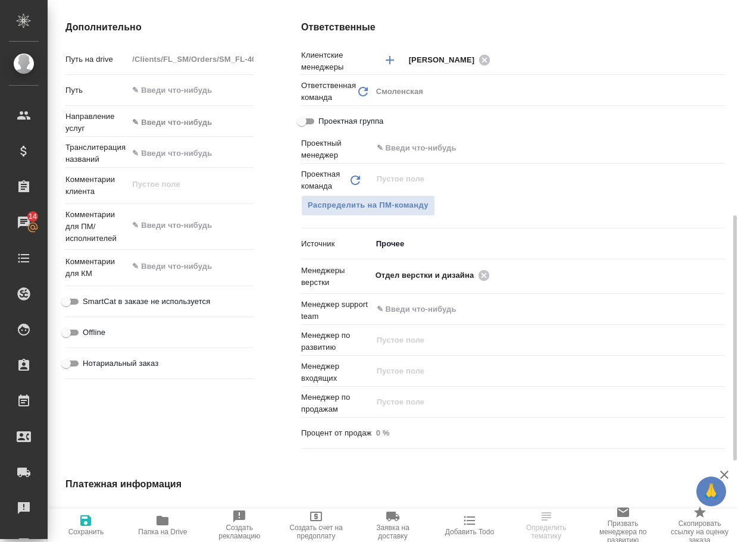
click at [159, 522] on icon "button" at bounding box center [162, 521] width 12 height 10
type textarea "x"
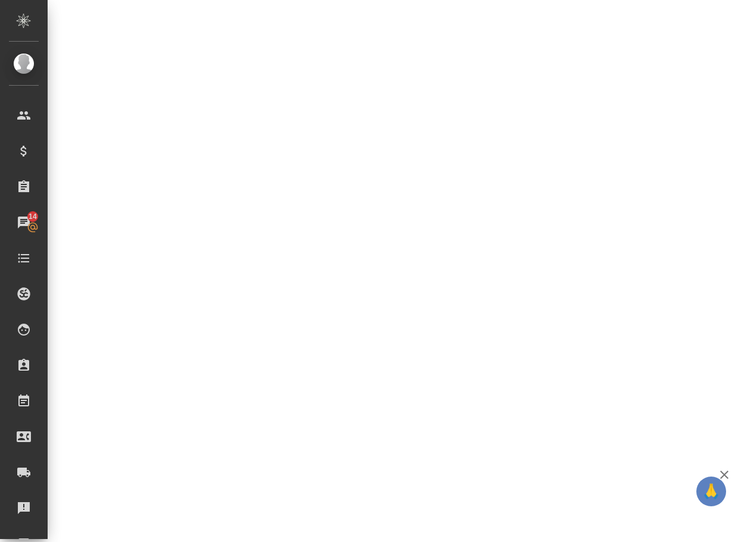
select select "RU"
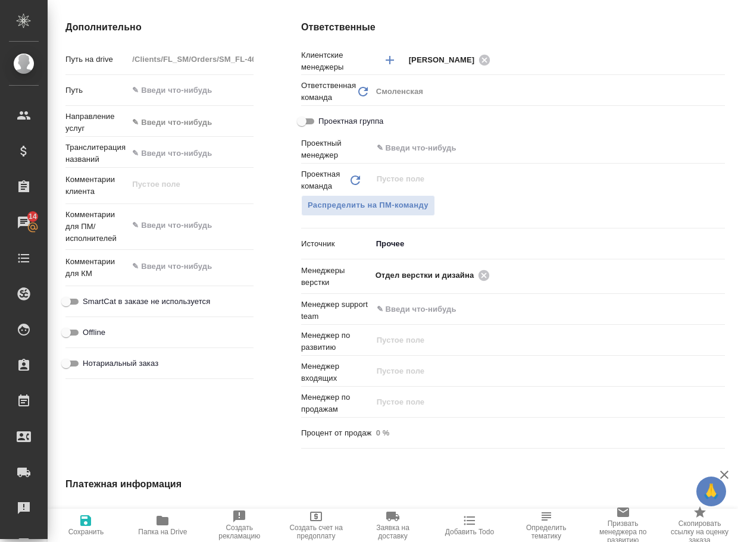
type textarea "x"
click at [482, 274] on icon at bounding box center [483, 275] width 13 height 13
type textarea "x"
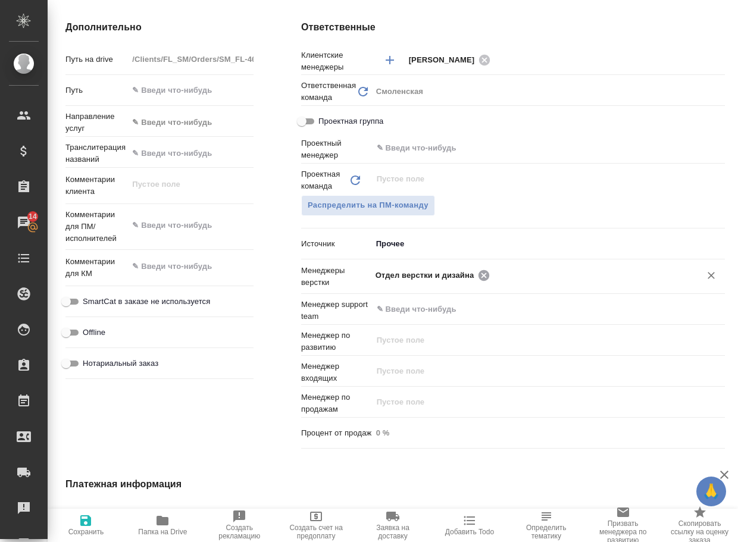
type textarea "x"
click at [493, 274] on input "text" at bounding box center [587, 275] width 188 height 14
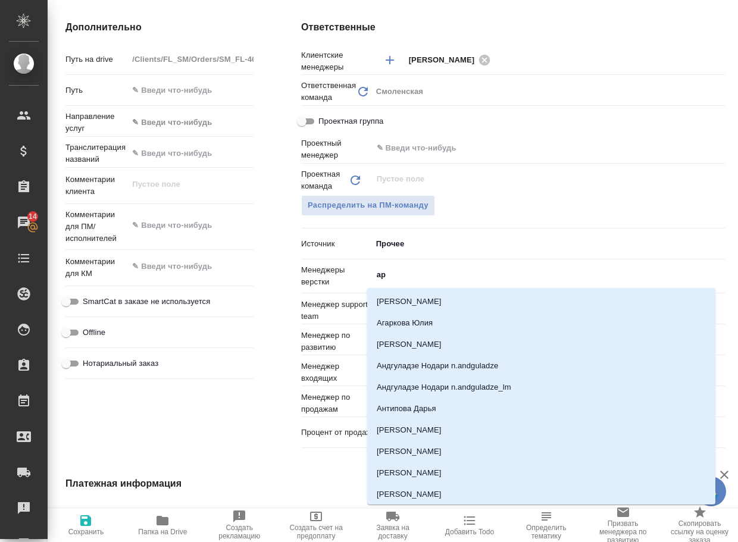
type input "арс"
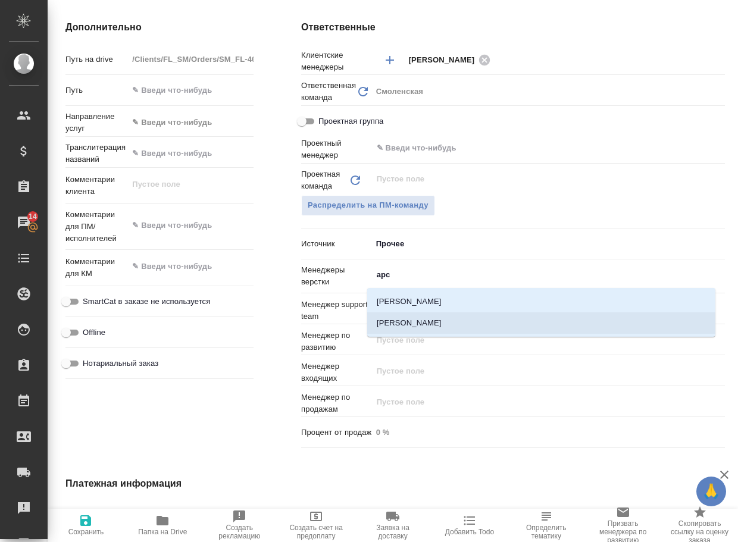
click at [439, 325] on li "[PERSON_NAME]" at bounding box center [541, 322] width 348 height 21
type textarea "x"
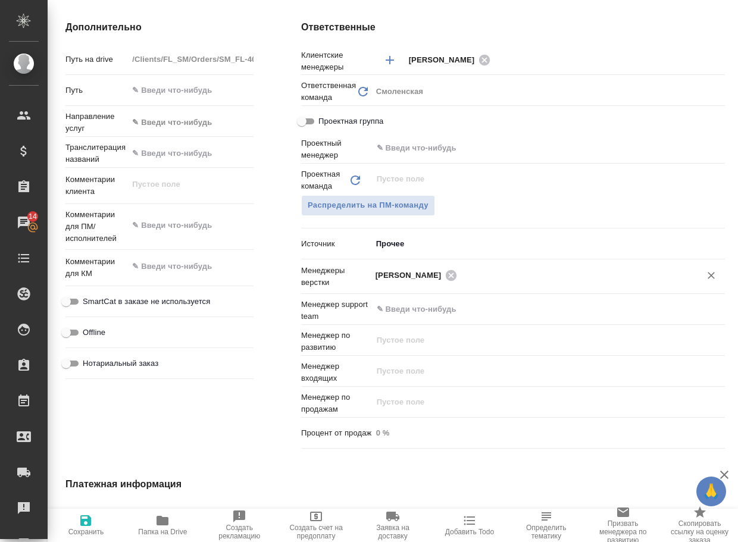
click at [87, 528] on span "Сохранить" at bounding box center [86, 532] width 36 height 8
type textarea "x"
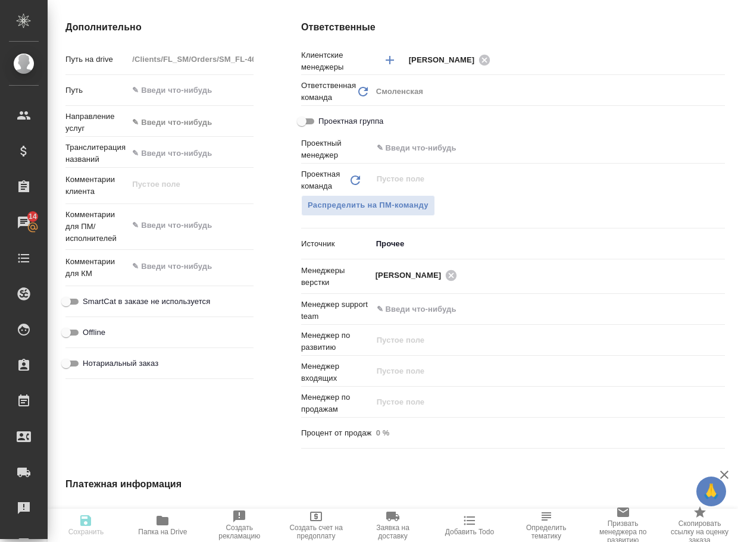
type textarea "x"
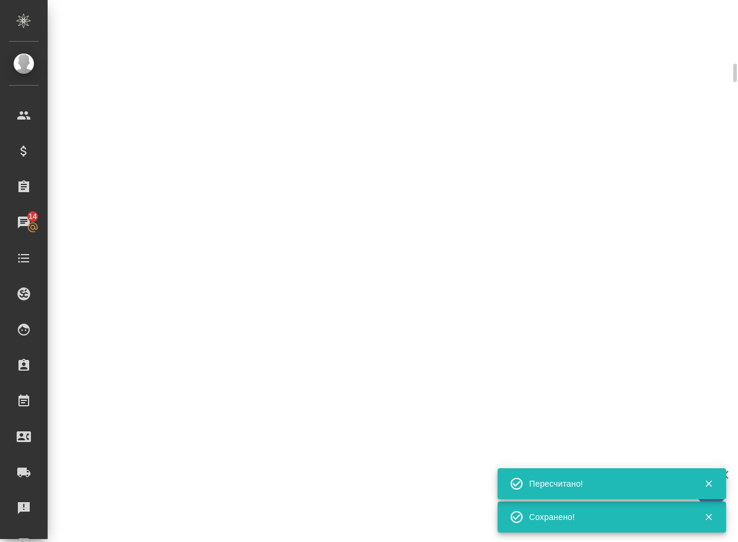
scroll to position [450, 0]
select select "RU"
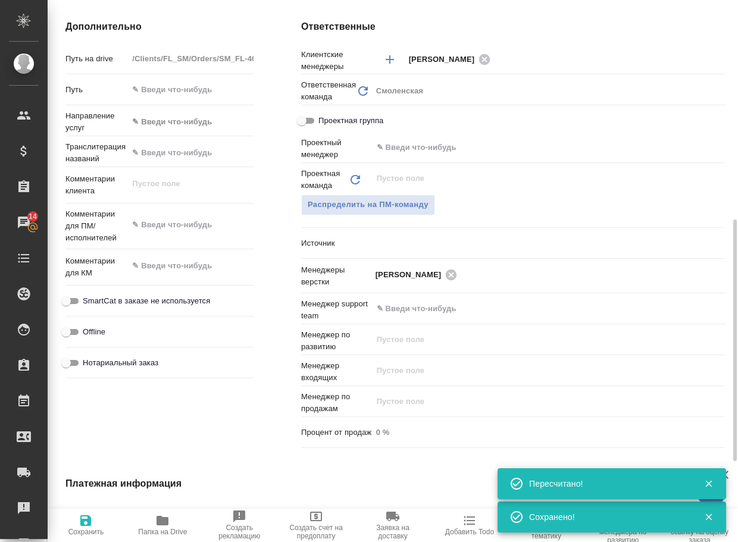
type textarea "x"
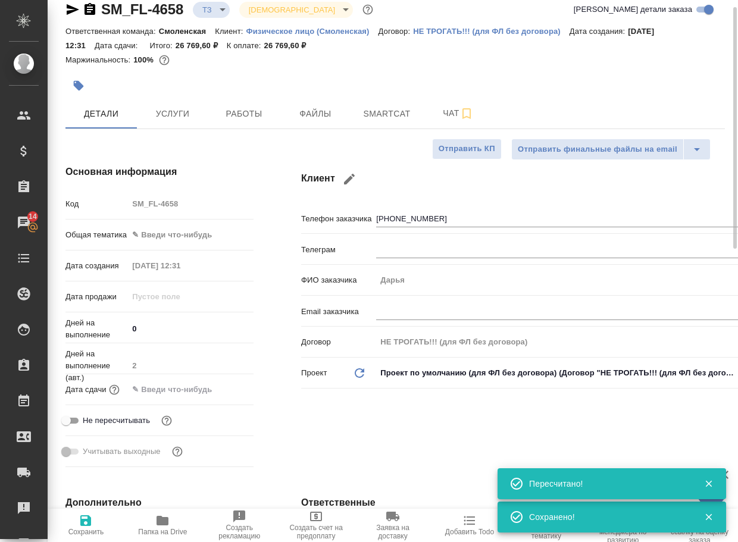
scroll to position [0, 0]
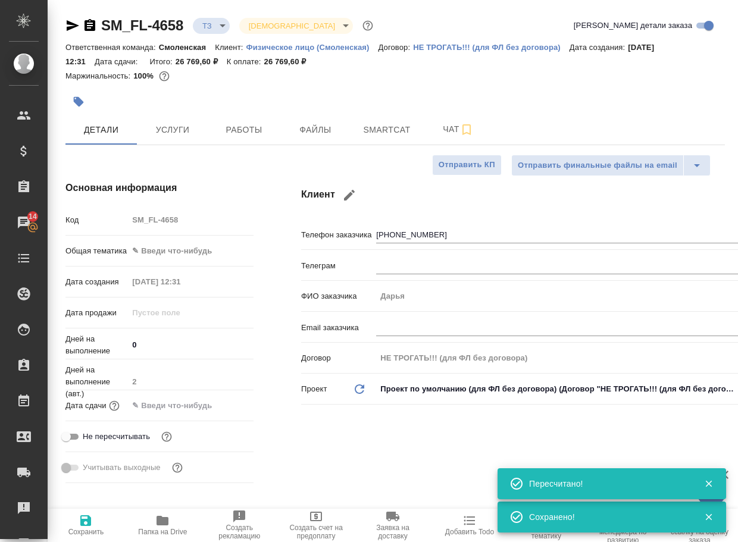
click at [220, 26] on body "🙏 .cls-1 fill:#fff; AWATERA Arsenyeva Vera Клиенты Спецификации Заказы 14 Чаты …" at bounding box center [369, 271] width 738 height 542
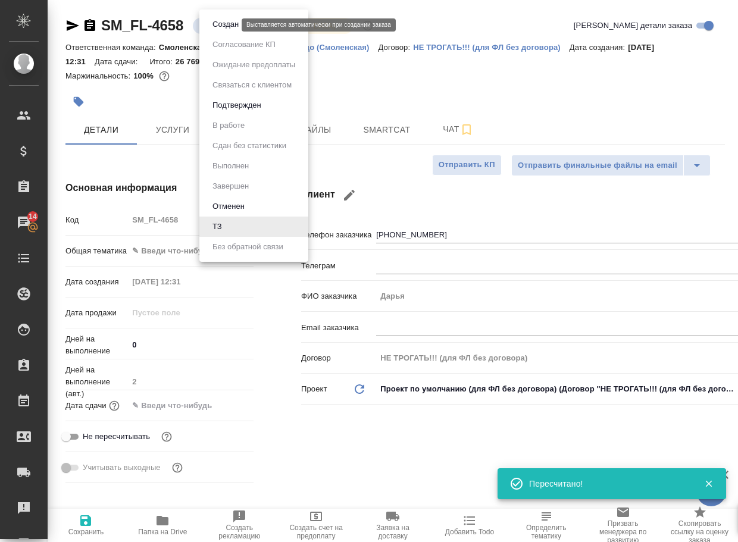
click at [223, 26] on button "Создан" at bounding box center [225, 24] width 33 height 13
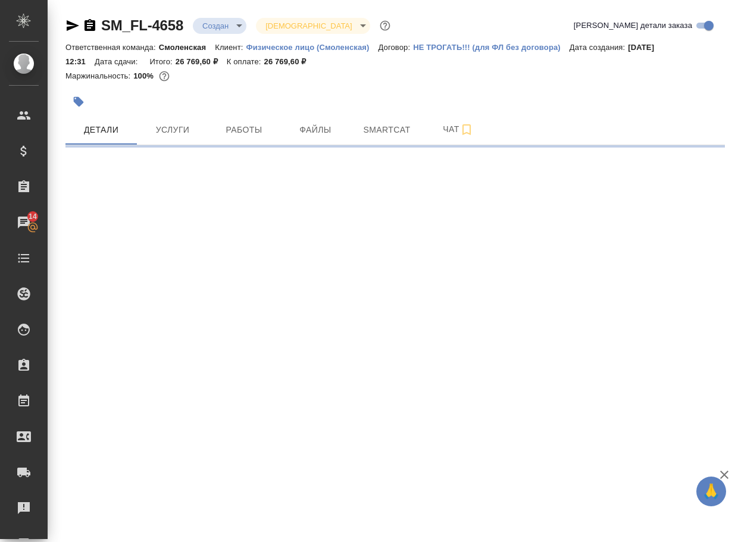
select select "RU"
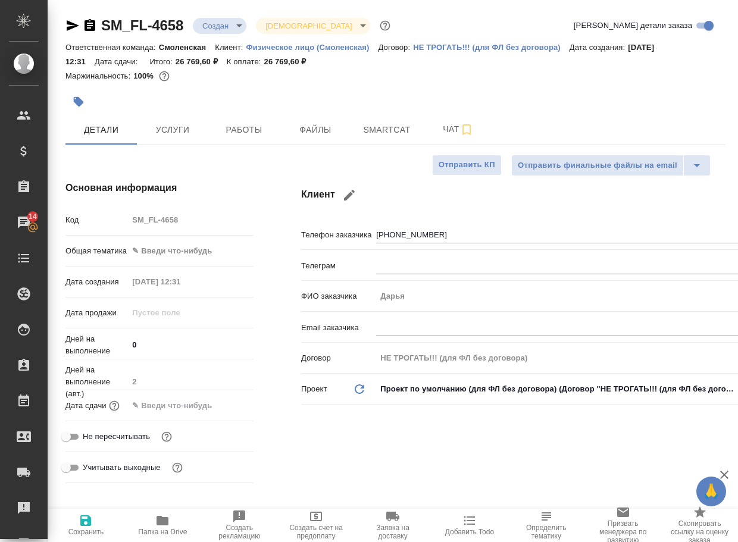
type textarea "x"
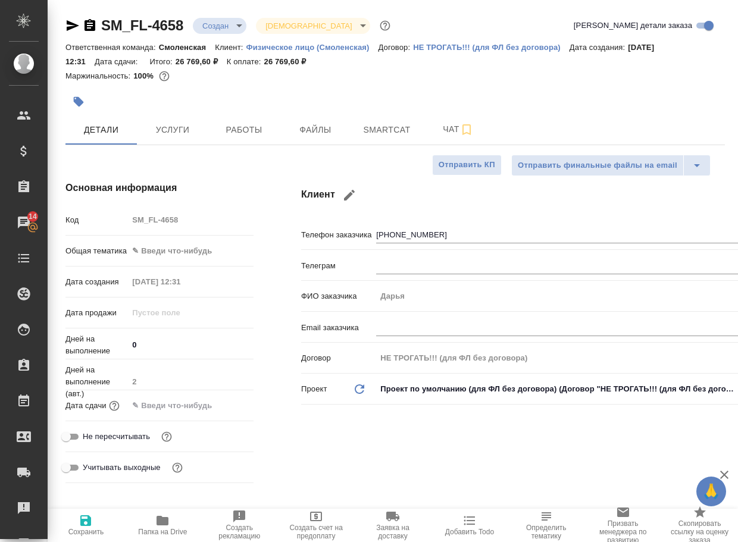
type textarea "x"
drag, startPoint x: 195, startPoint y: 30, endPoint x: 102, endPoint y: 30, distance: 92.8
click at [102, 30] on div "SM_FL-4658 Создан new Святая троица holyTrinity" at bounding box center [228, 25] width 327 height 19
type textarea "x"
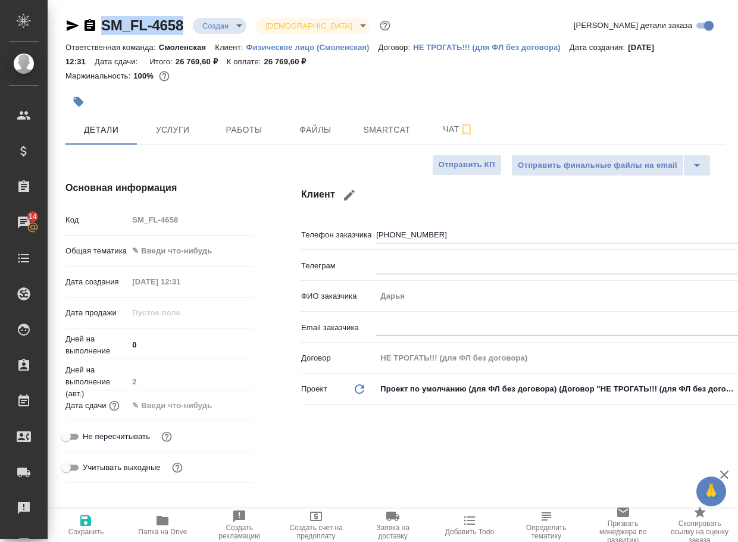
type textarea "x"
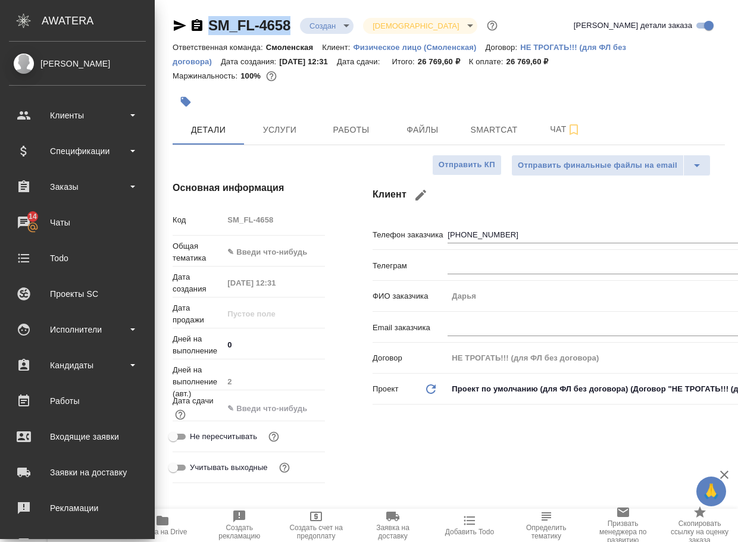
copy link "SM_FL-4658"
type textarea "x"
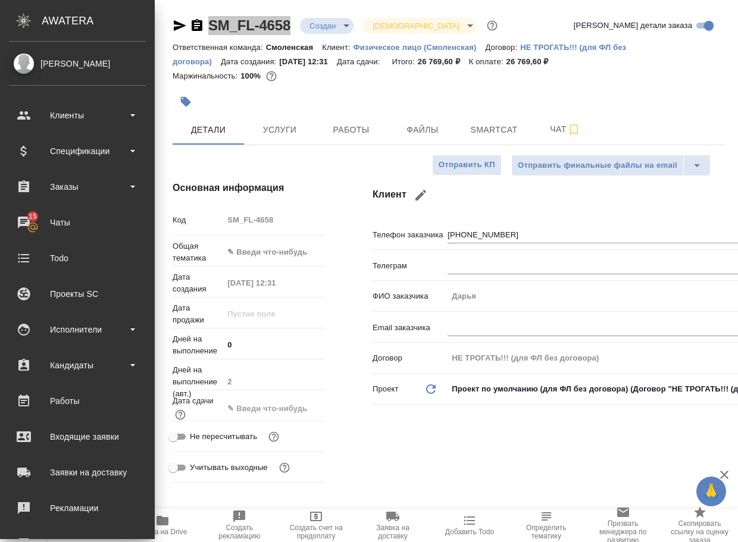
type textarea "x"
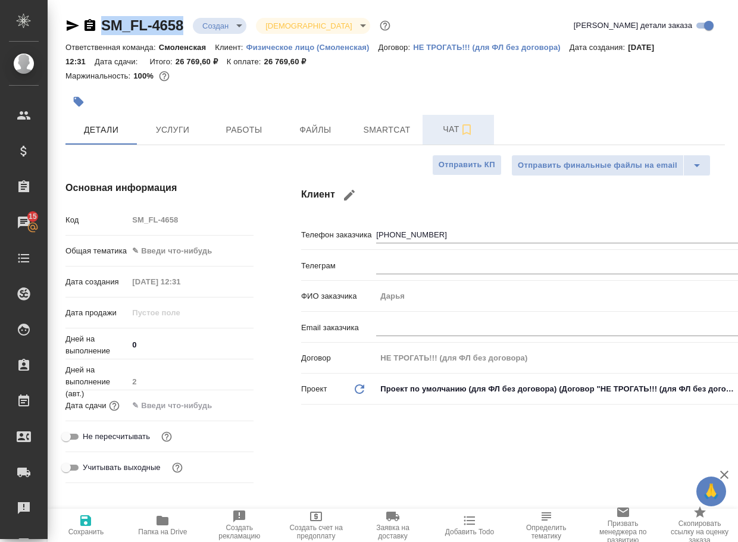
click at [452, 123] on span "Чат" at bounding box center [457, 129] width 57 height 15
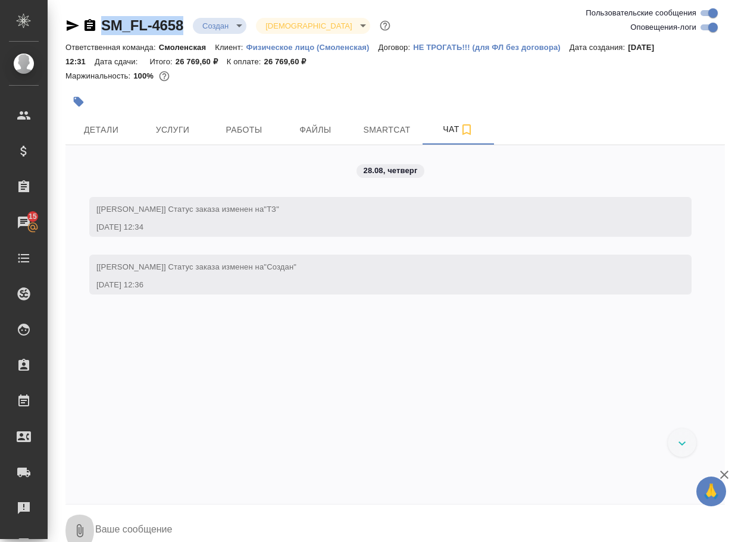
click at [78, 531] on icon "button" at bounding box center [80, 530] width 14 height 14
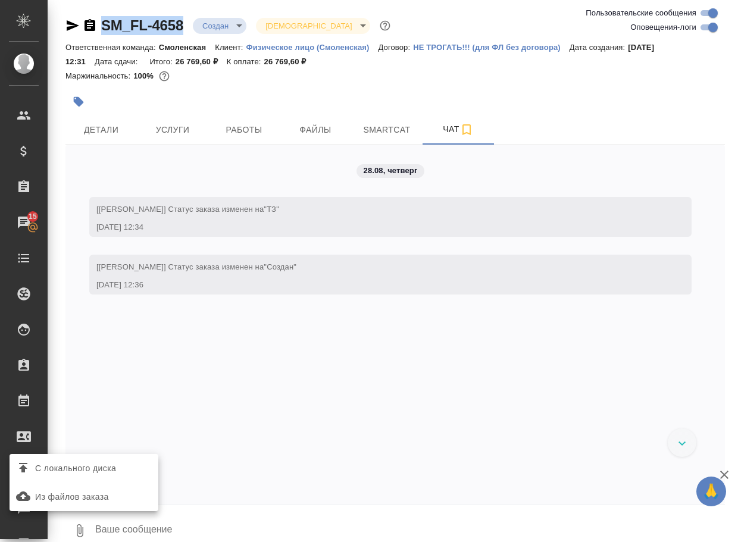
click at [106, 475] on span "С локального диска" at bounding box center [75, 468] width 81 height 15
click at [0, 0] on input "С локального диска" at bounding box center [0, 0] width 0 height 0
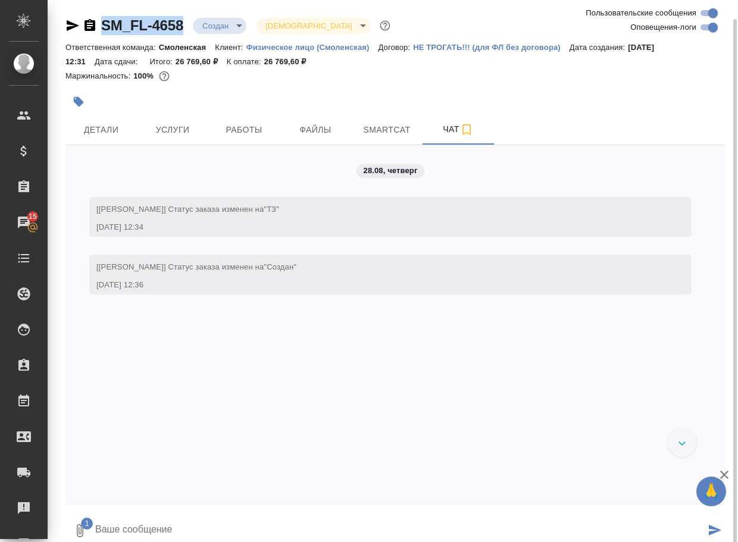
scroll to position [10, 0]
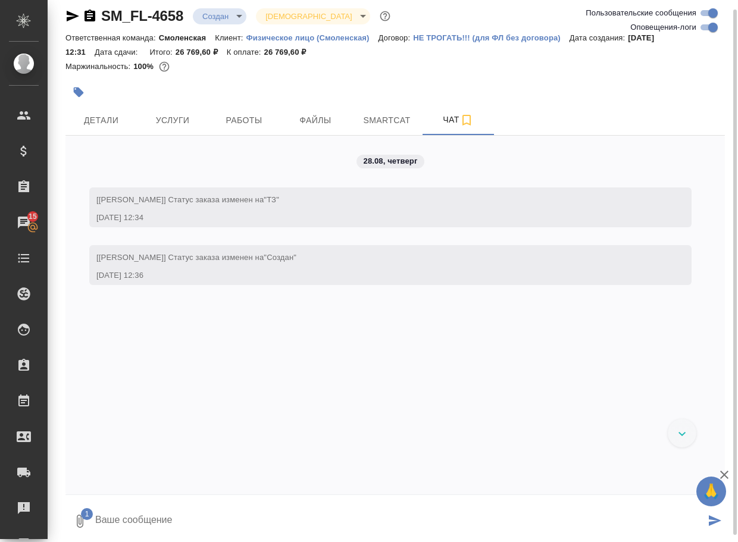
click at [174, 513] on textarea at bounding box center [399, 521] width 611 height 40
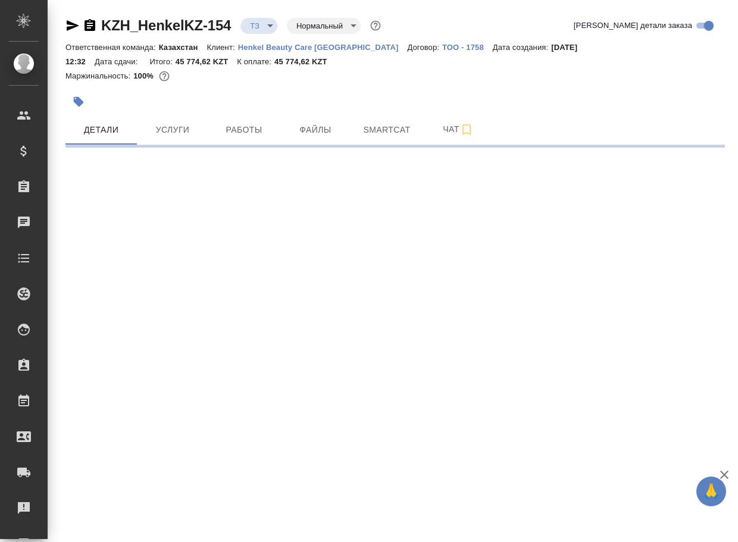
select select "RU"
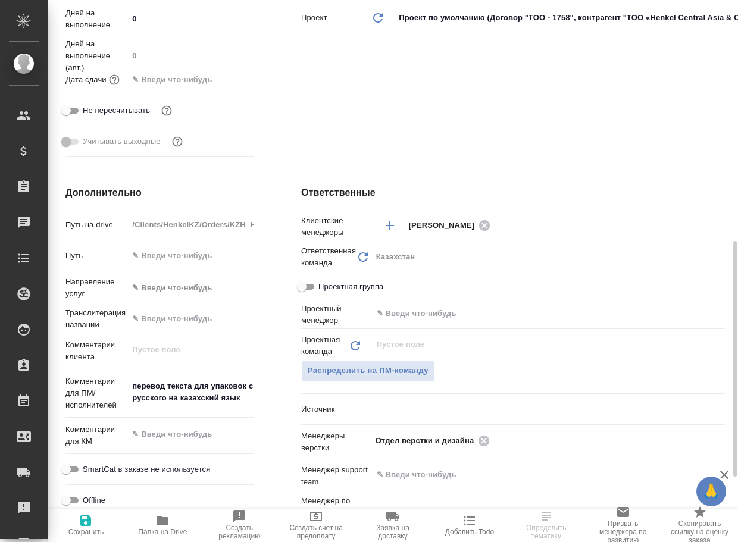
scroll to position [535, 0]
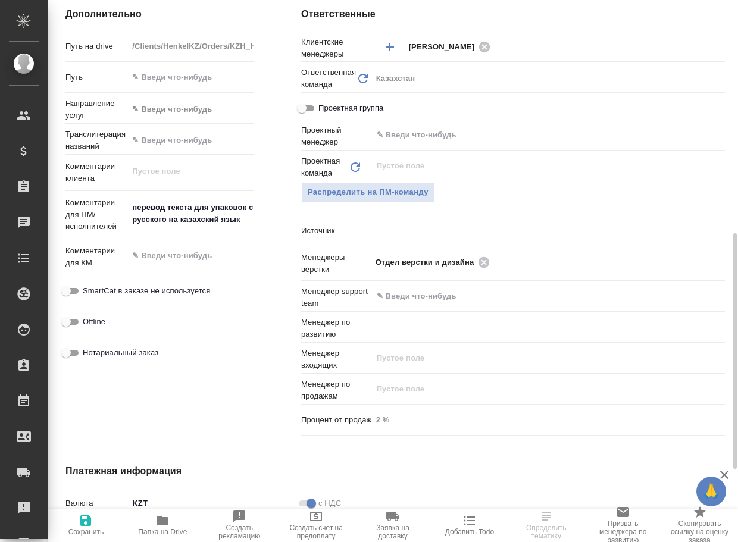
type textarea "x"
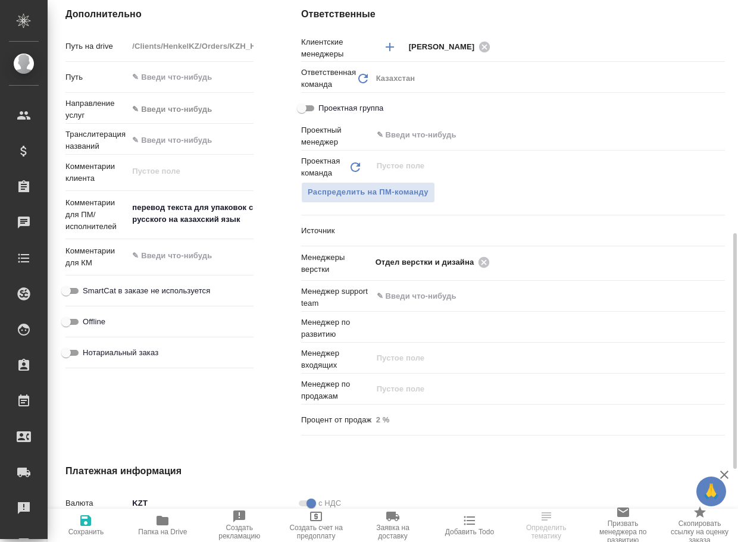
type textarea "x"
type input "[PERSON_NAME]"
click at [166, 524] on icon "button" at bounding box center [162, 521] width 12 height 10
type textarea "x"
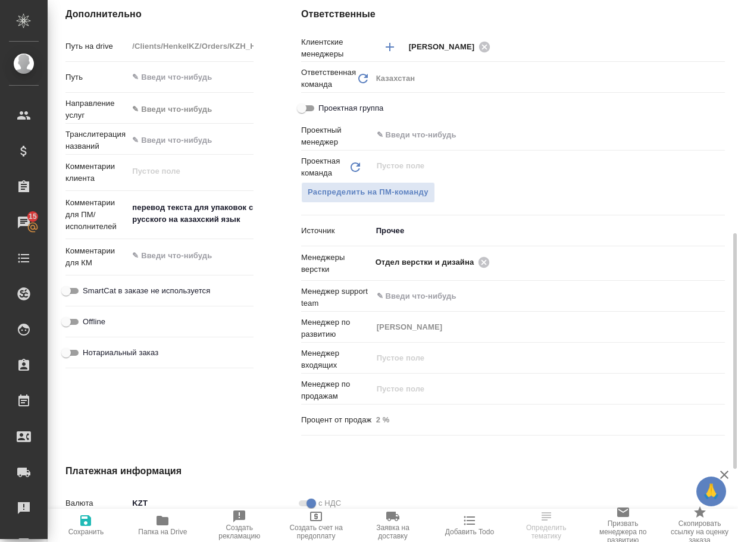
type textarea "x"
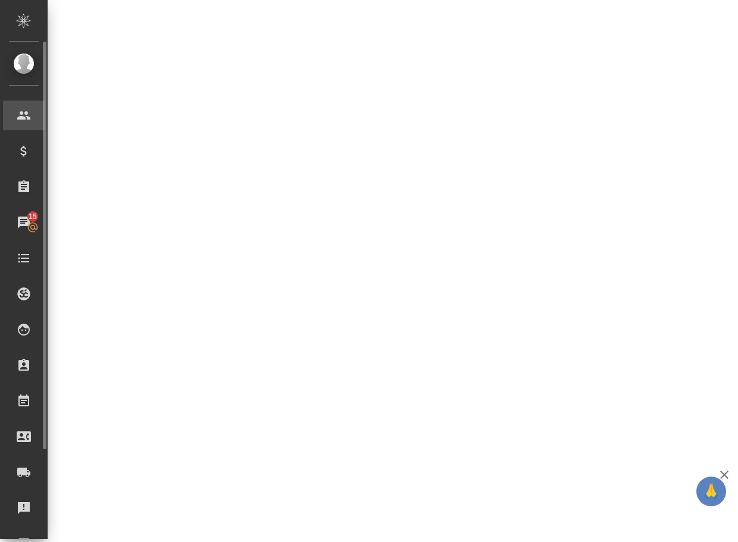
select select "RU"
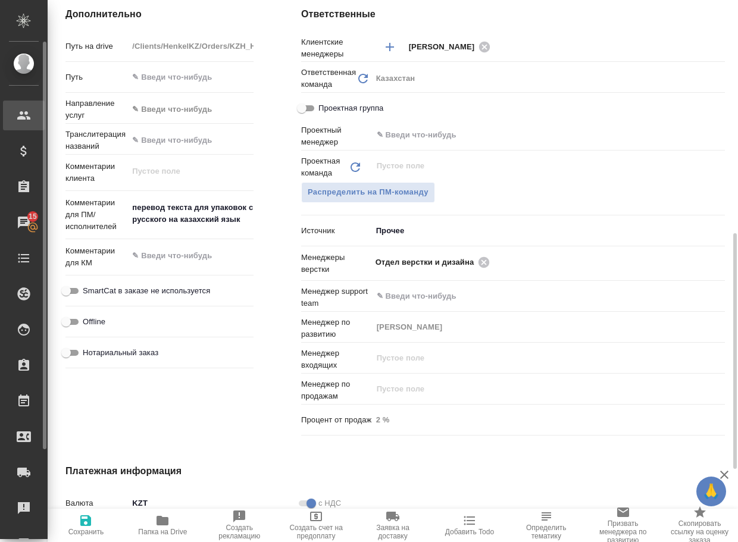
type textarea "x"
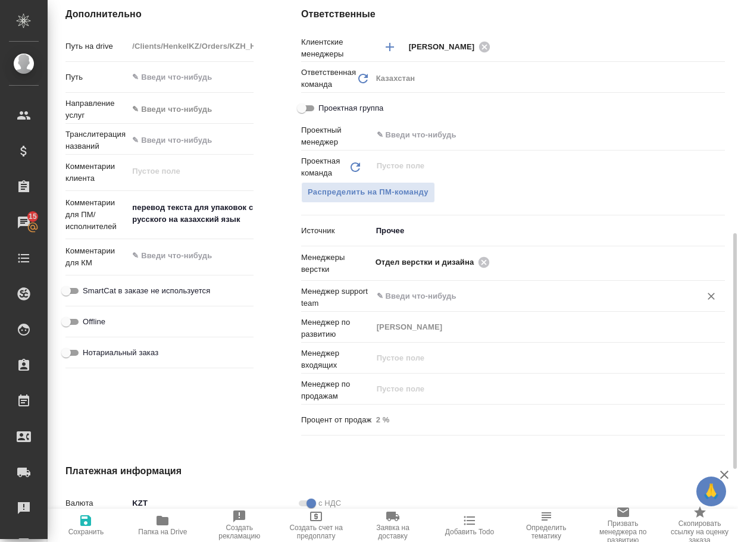
type textarea "x"
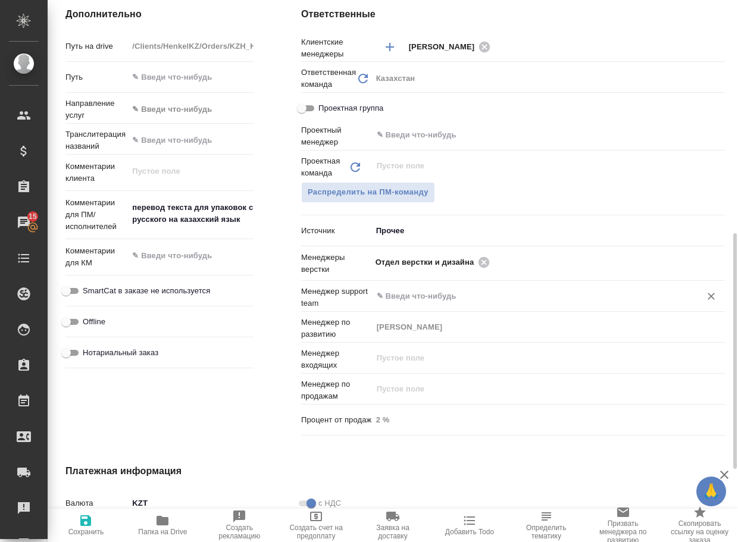
type textarea "x"
click at [481, 261] on icon at bounding box center [483, 261] width 11 height 11
type textarea "x"
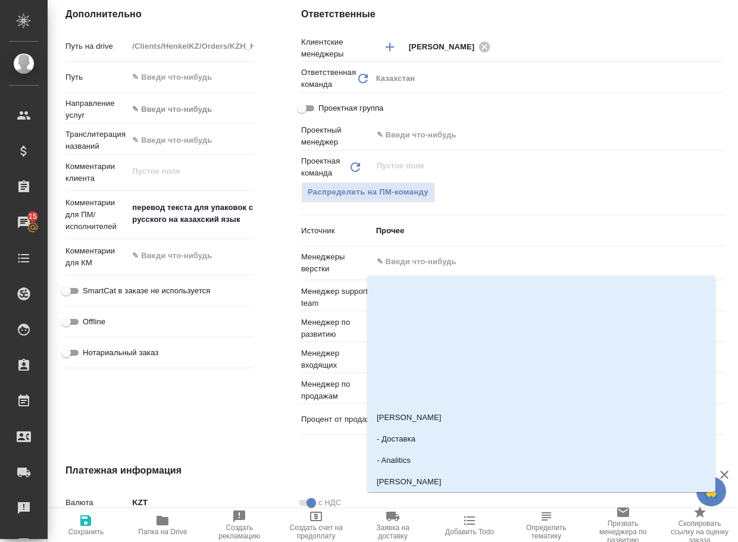
click at [481, 261] on input "text" at bounding box center [528, 262] width 306 height 14
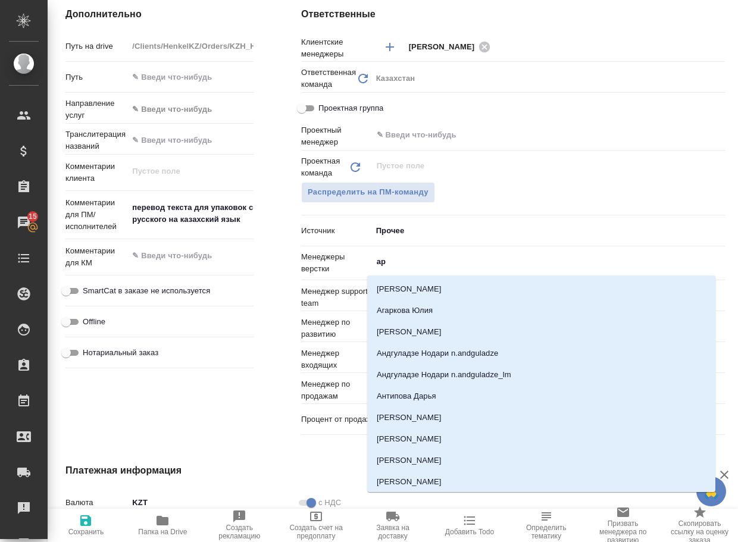
type input "арс"
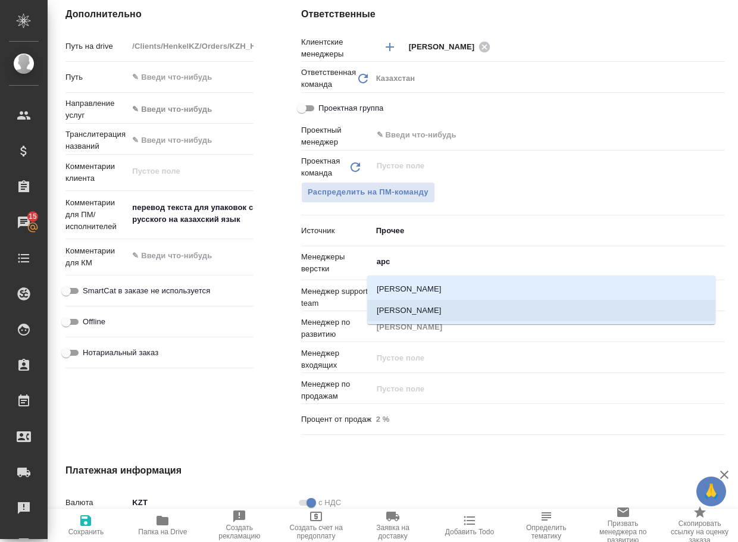
click at [451, 308] on li "[PERSON_NAME]" at bounding box center [541, 310] width 348 height 21
type textarea "x"
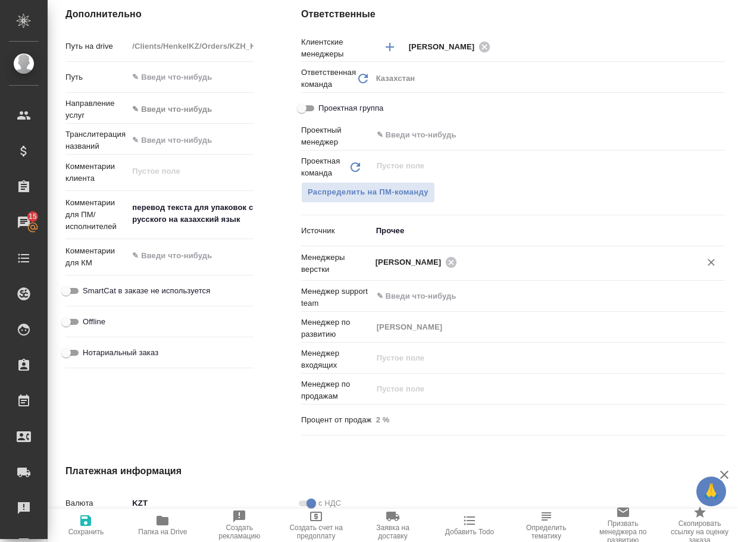
click at [92, 519] on icon "button" at bounding box center [86, 520] width 14 height 14
type textarea "x"
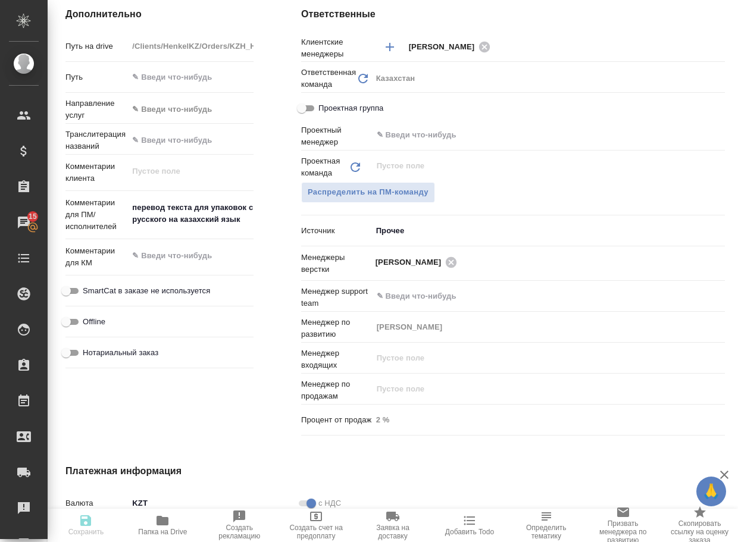
type textarea "x"
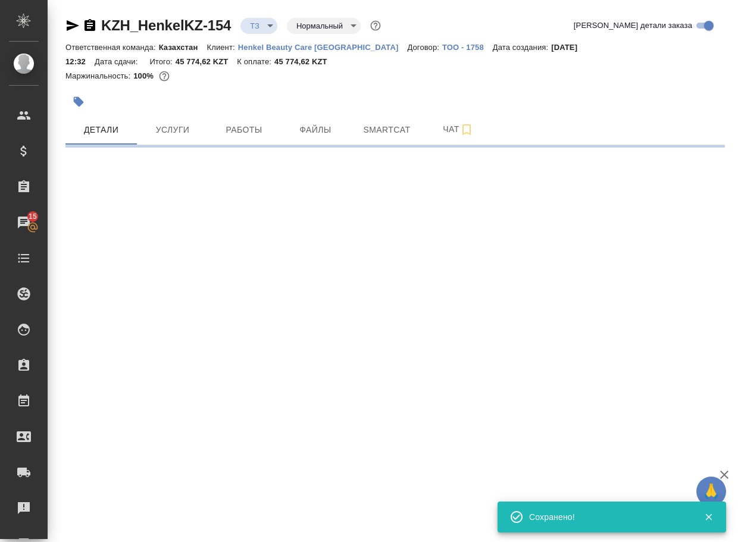
scroll to position [0, 0]
select select "RU"
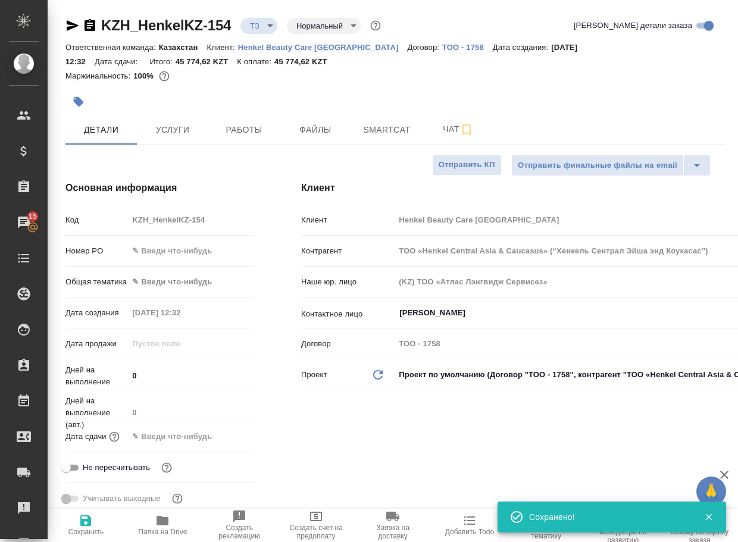
type textarea "x"
click at [262, 20] on body "🙏 .cls-1 fill:#fff; AWATERA Arsenyeva Vera Клиенты Спецификации Заказы 15 Чаты …" at bounding box center [369, 271] width 738 height 542
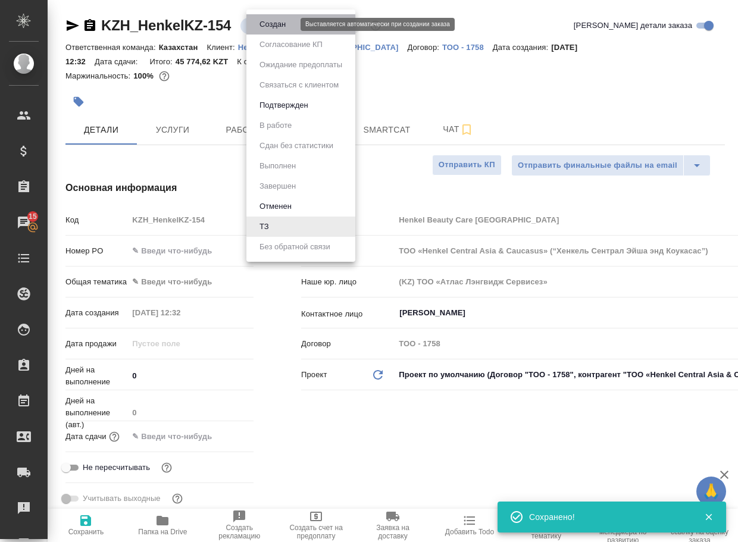
click at [271, 27] on button "Создан" at bounding box center [272, 24] width 33 height 13
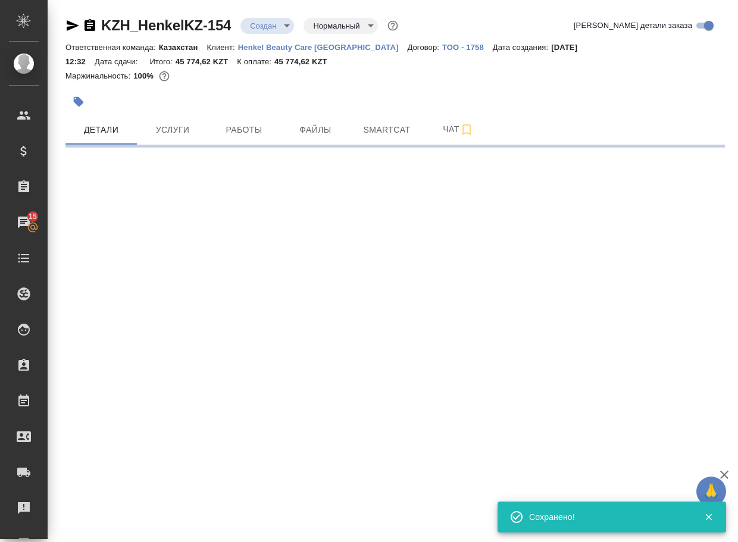
select select "RU"
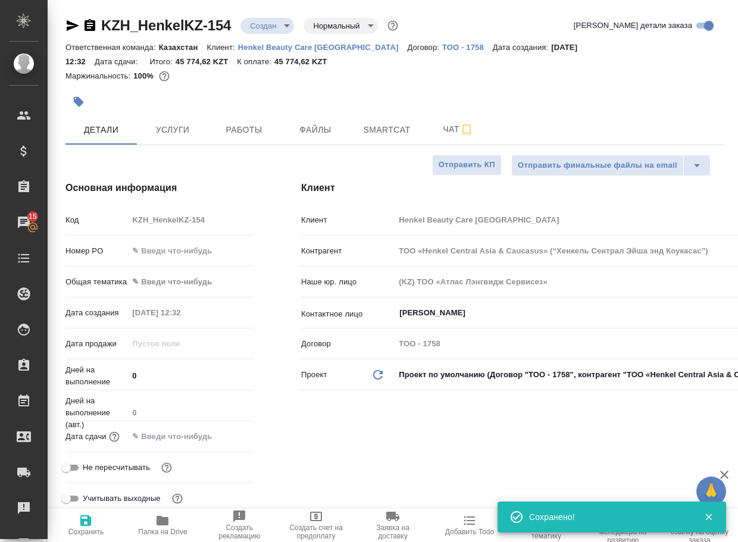
type textarea "x"
drag, startPoint x: 240, startPoint y: 33, endPoint x: 89, endPoint y: 32, distance: 151.1
click at [89, 32] on div "KZH_HenkelKZ-154 Создан new Нормальный normal" at bounding box center [232, 25] width 335 height 19
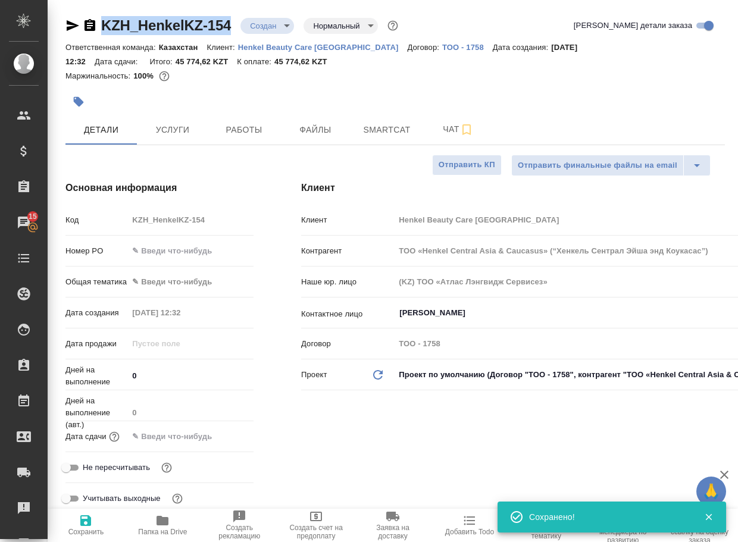
type textarea "x"
copy link "KZH_HenkelKZ-154"
type textarea "x"
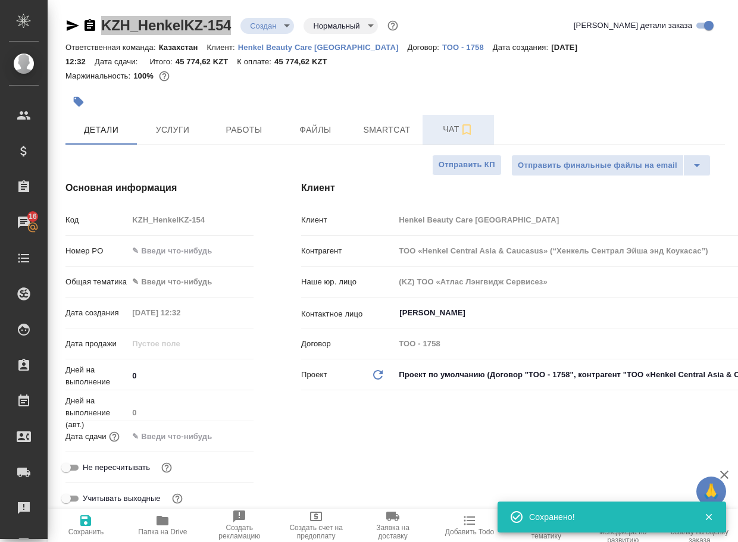
type textarea "x"
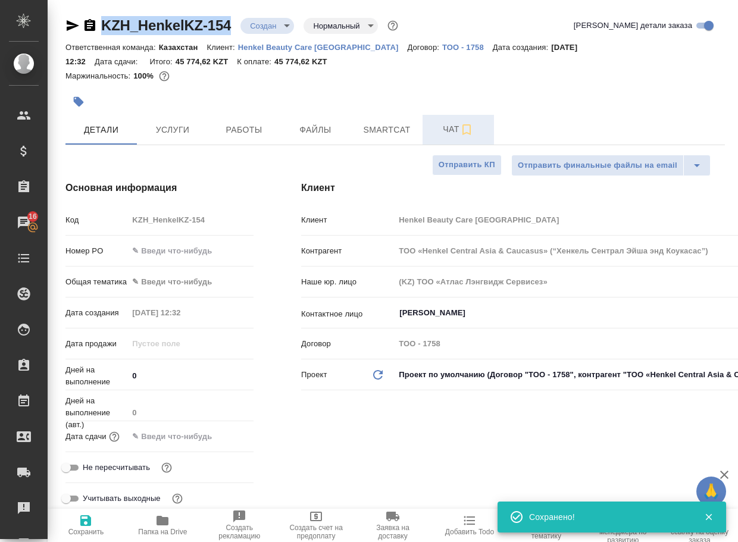
drag, startPoint x: 448, startPoint y: 126, endPoint x: 444, endPoint y: 136, distance: 10.4
click at [448, 127] on span "Чат" at bounding box center [457, 129] width 57 height 15
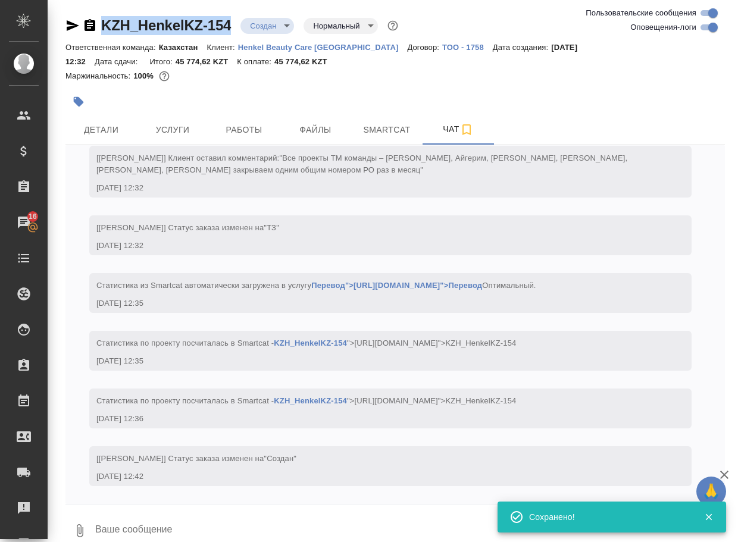
scroll to position [87, 0]
click at [84, 525] on icon "button" at bounding box center [80, 530] width 14 height 14
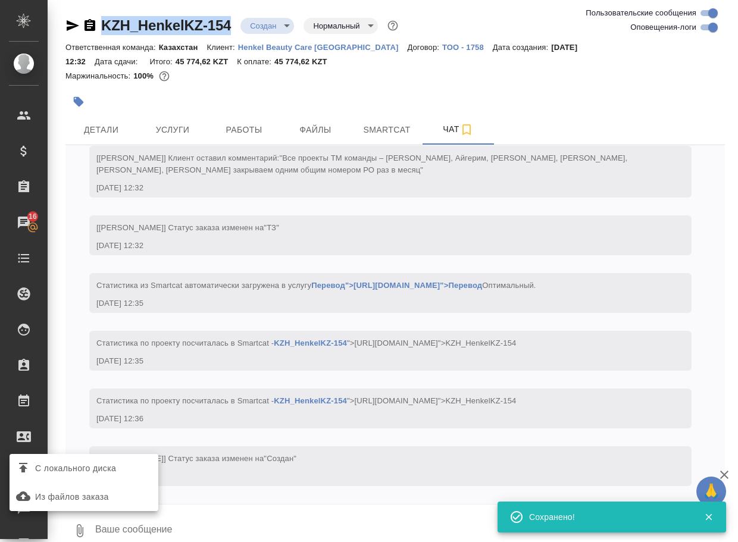
click at [104, 468] on span "С локального диска" at bounding box center [75, 468] width 81 height 15
click at [0, 0] on input "С локального диска" at bounding box center [0, 0] width 0 height 0
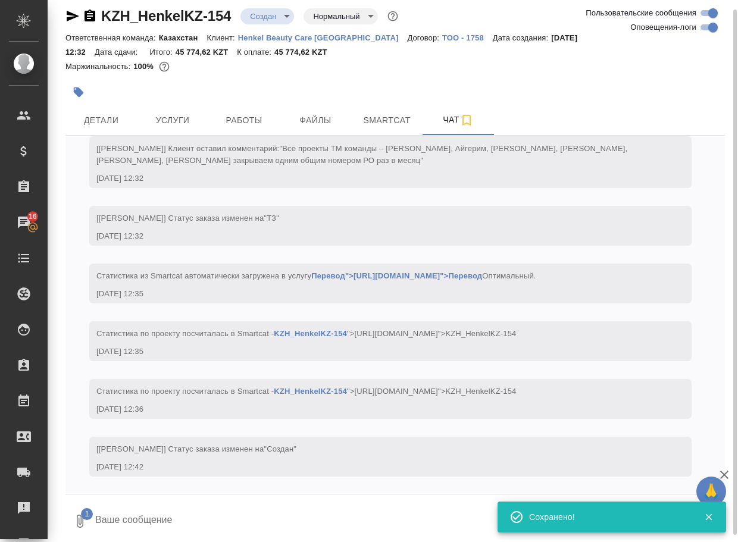
drag, startPoint x: 159, startPoint y: 516, endPoint x: 154, endPoint y: 510, distance: 8.1
click at [158, 516] on textarea at bounding box center [399, 521] width 611 height 40
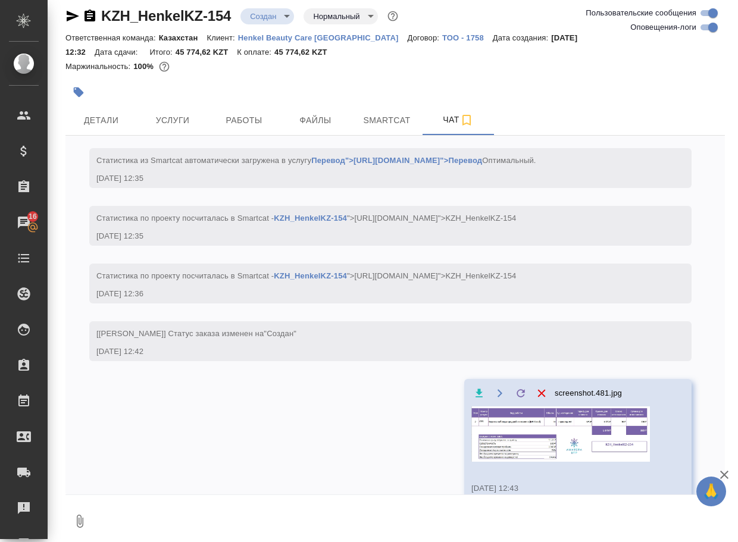
scroll to position [168, 0]
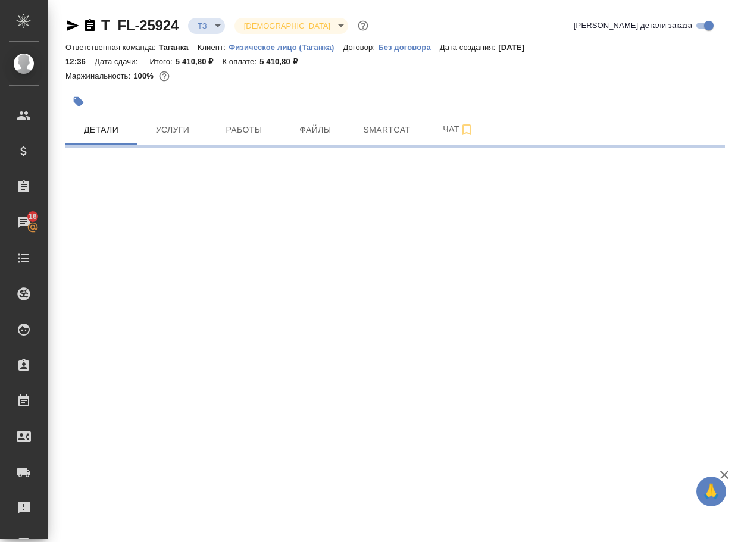
select select "RU"
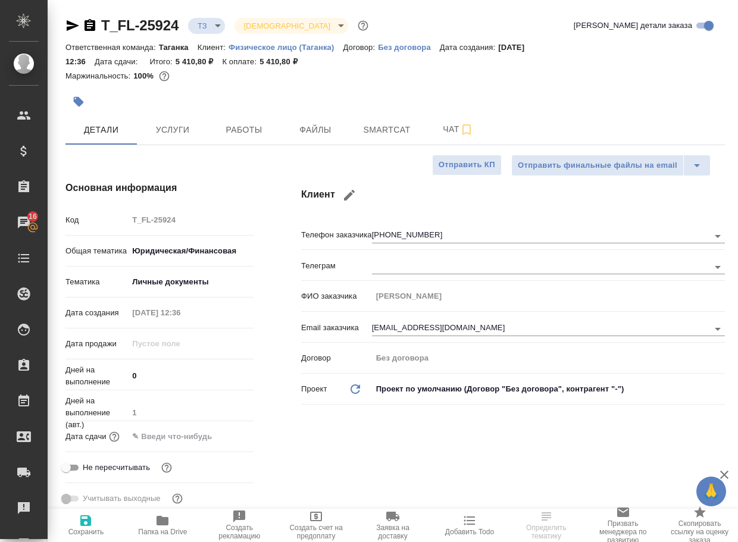
type textarea "x"
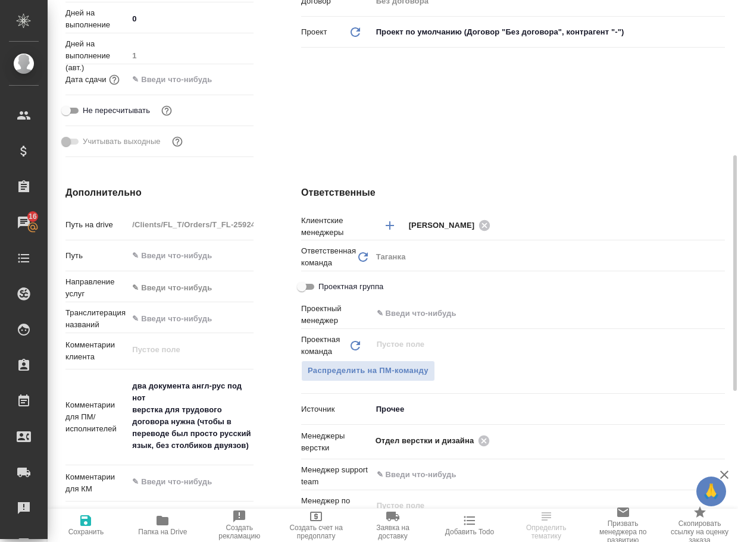
click at [162, 523] on icon "button" at bounding box center [162, 521] width 12 height 10
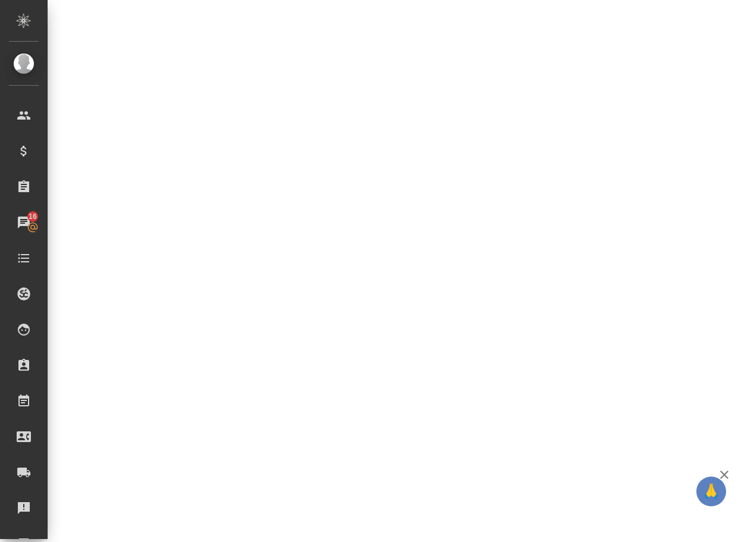
select select "RU"
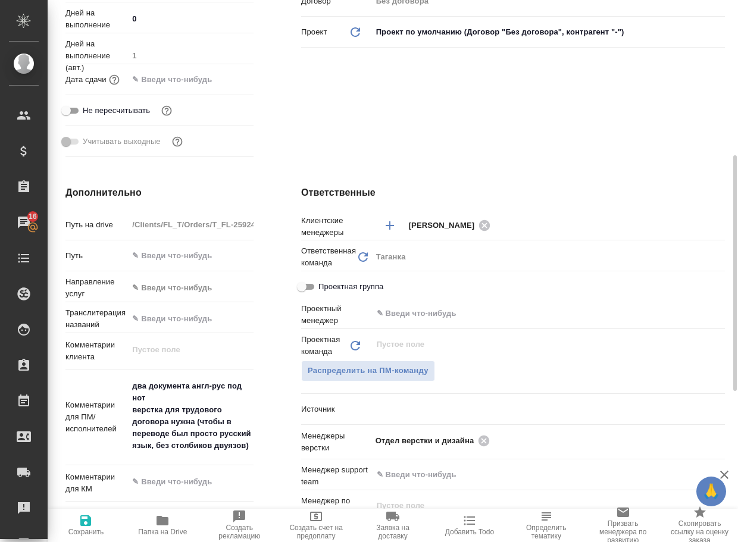
type textarea "x"
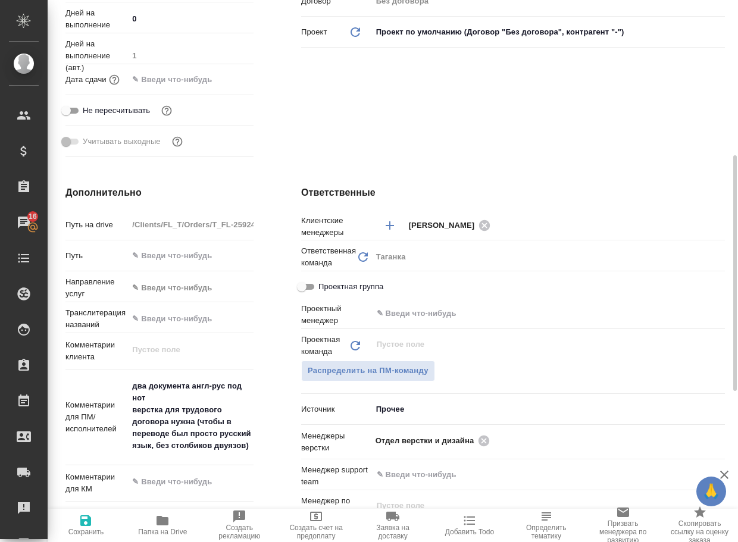
type textarea "x"
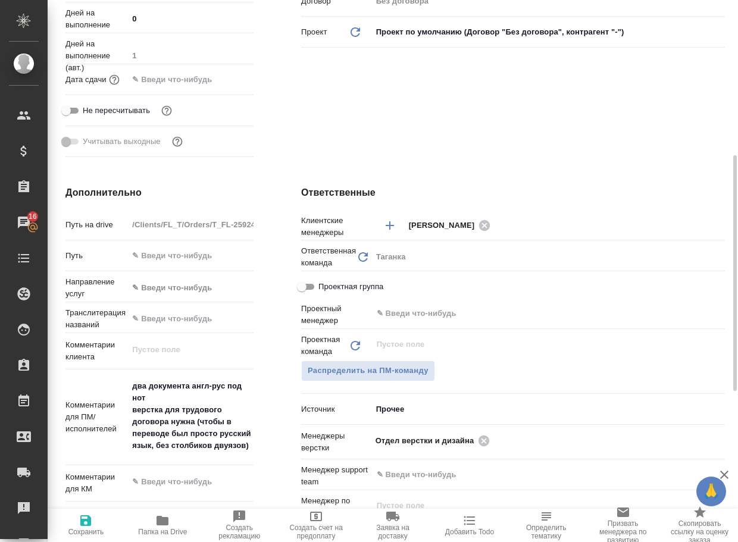
type textarea "x"
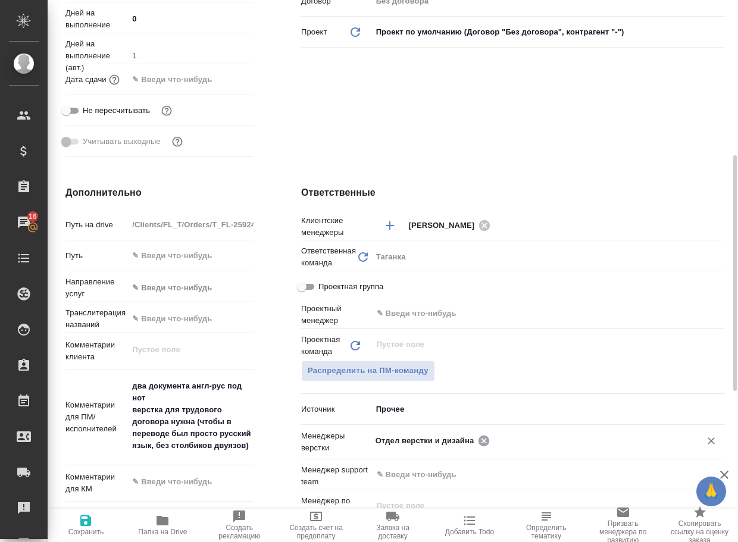
click at [487, 438] on icon at bounding box center [483, 440] width 13 height 13
type textarea "x"
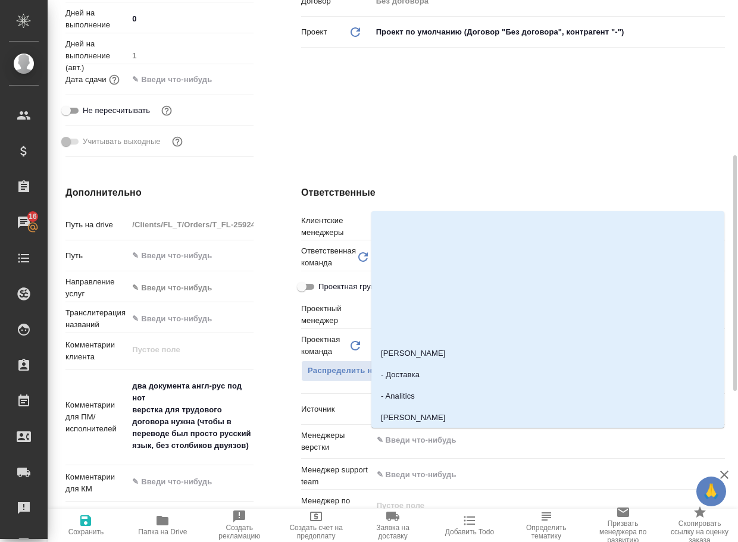
click at [487, 438] on input "text" at bounding box center [528, 440] width 306 height 14
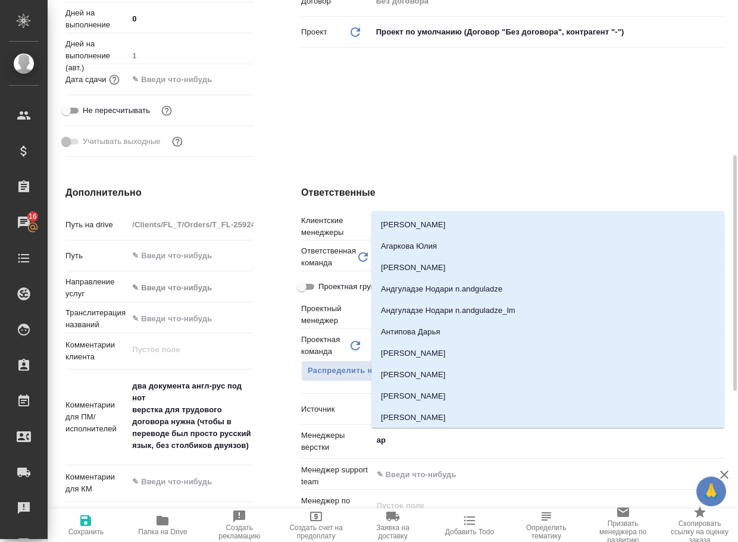
type input "арс"
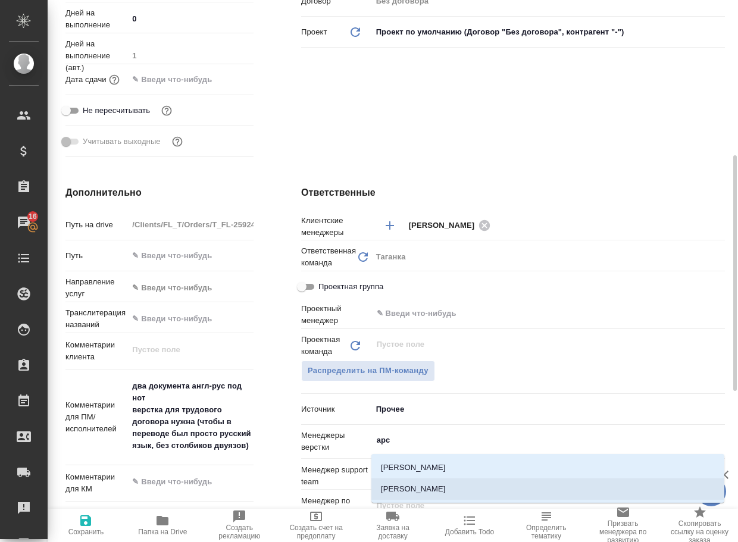
click at [429, 490] on li "[PERSON_NAME]" at bounding box center [547, 488] width 353 height 21
type textarea "x"
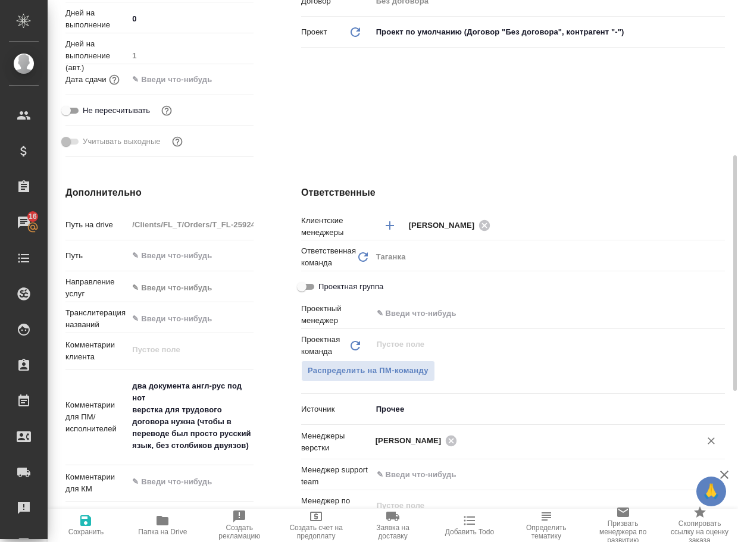
click at [73, 525] on span "Сохранить" at bounding box center [86, 524] width 62 height 23
type textarea "x"
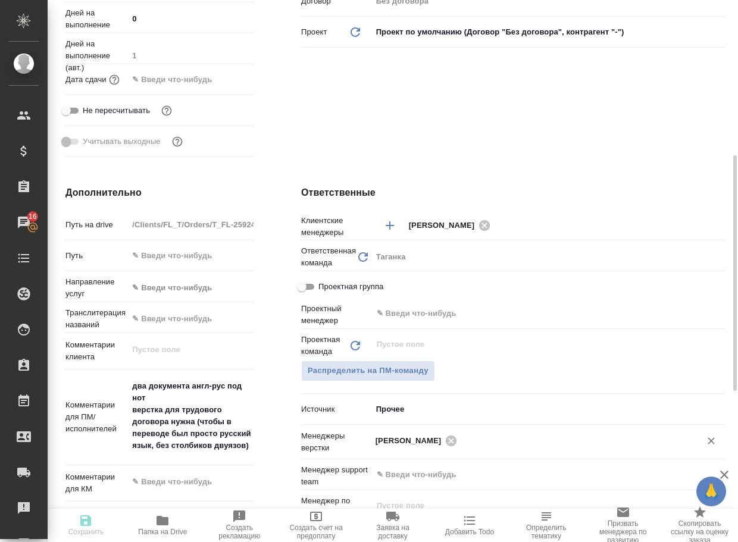
type textarea "x"
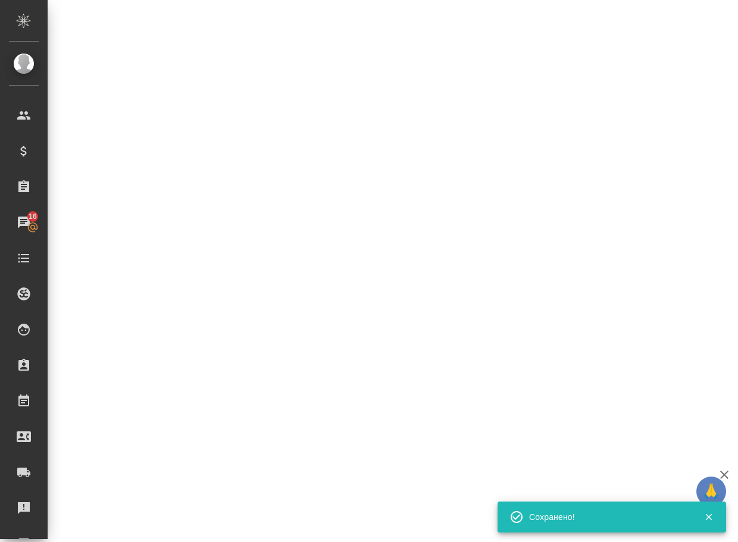
select select "RU"
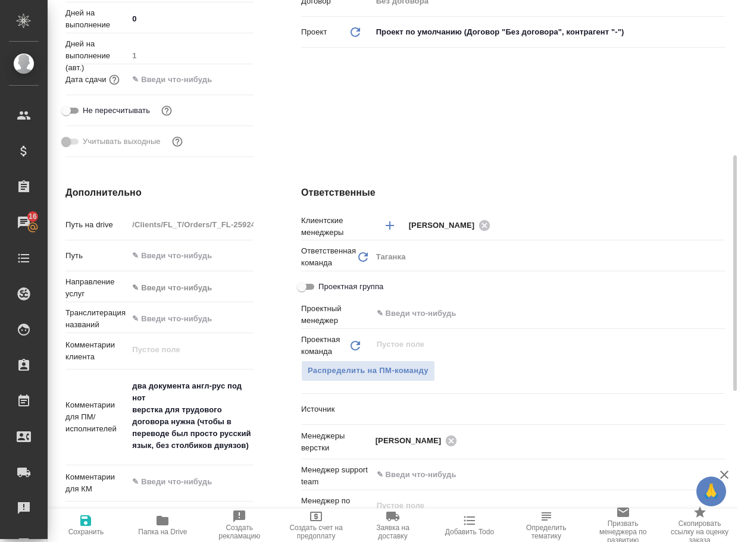
type textarea "x"
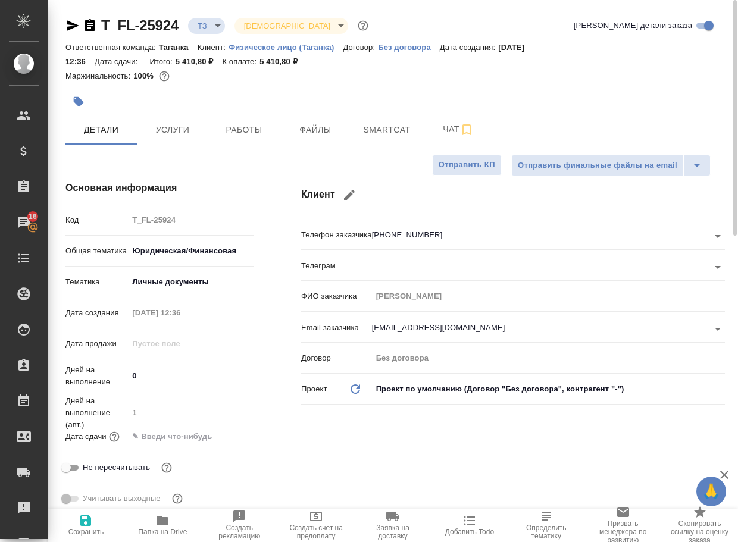
click at [209, 27] on body "🙏 .cls-1 fill:#fff; AWATERA Arsenyeva Vera Клиенты Спецификации Заказы 16 Чаты …" at bounding box center [369, 271] width 738 height 542
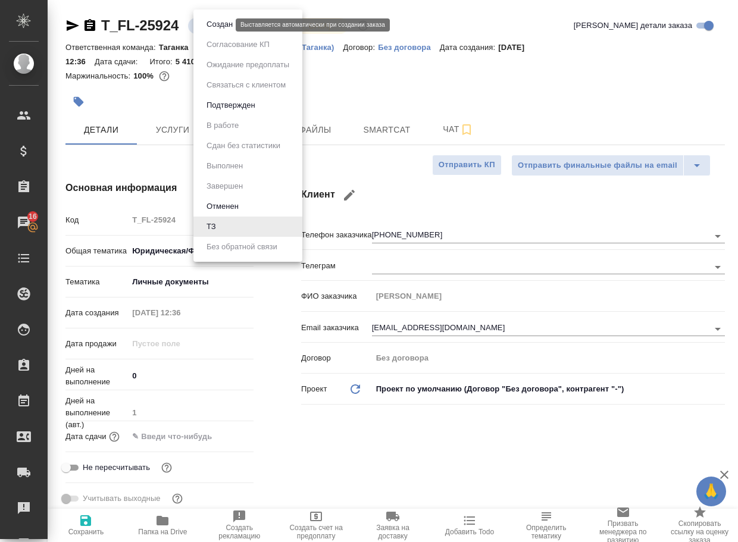
click at [210, 27] on button "Создан" at bounding box center [219, 24] width 33 height 13
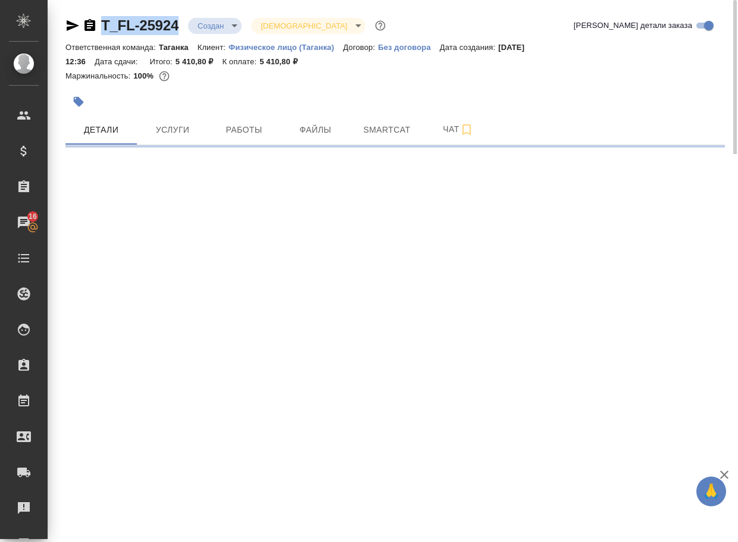
drag, startPoint x: 189, startPoint y: 30, endPoint x: 101, endPoint y: 22, distance: 88.4
click at [99, 23] on div "T_FL-25924 Создан new Святая троица holyTrinity" at bounding box center [226, 25] width 322 height 19
copy link "T_FL-25924"
select select "RU"
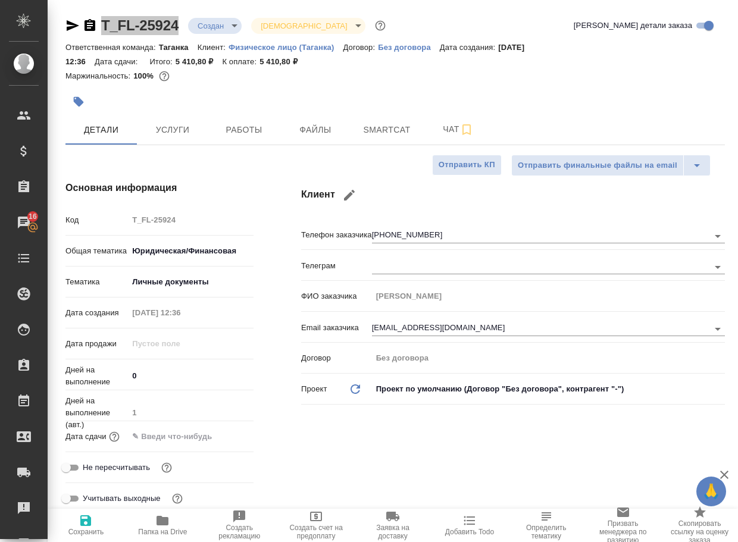
type textarea "x"
click at [451, 126] on span "Чат" at bounding box center [457, 129] width 57 height 15
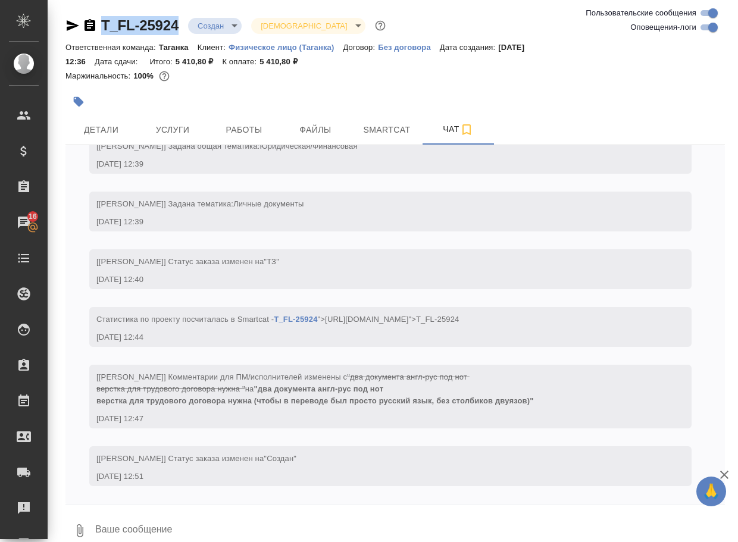
scroll to position [156, 0]
click at [82, 525] on icon "button" at bounding box center [80, 530] width 14 height 14
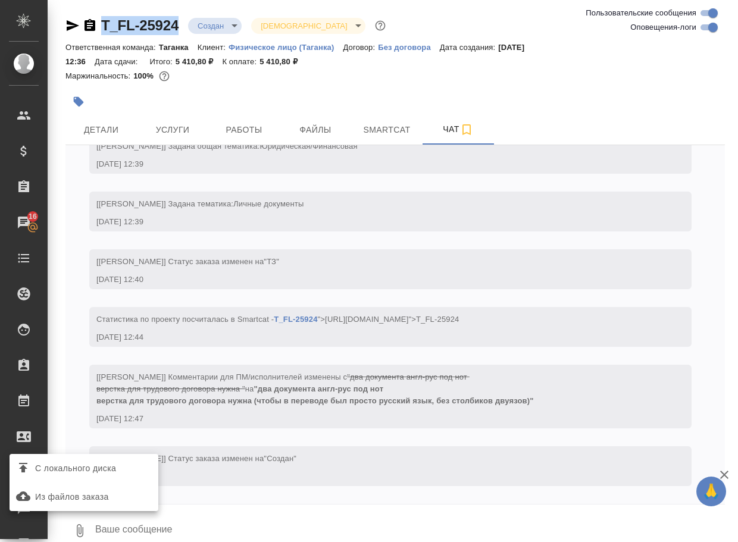
click at [89, 465] on span "С локального диска" at bounding box center [75, 468] width 81 height 15
click at [0, 0] on input "С локального диска" at bounding box center [0, 0] width 0 height 0
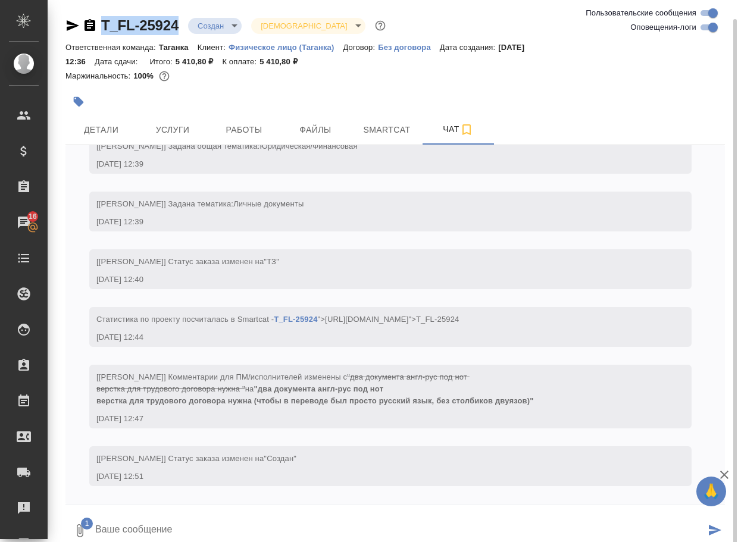
scroll to position [10, 0]
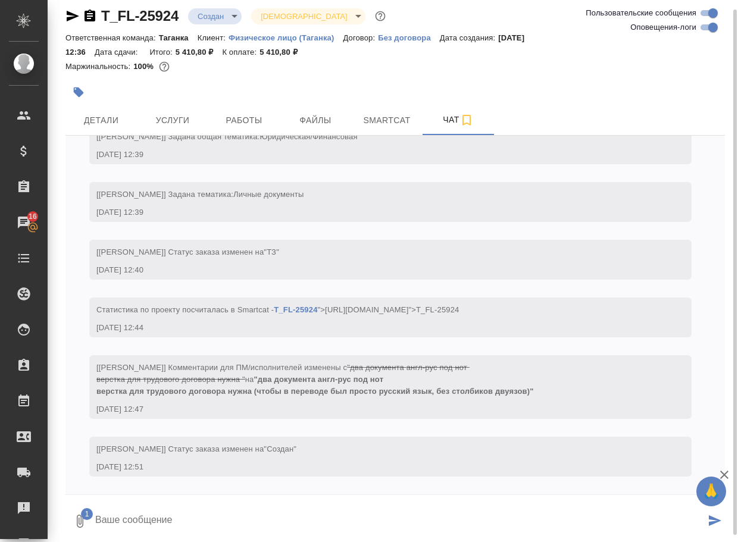
click at [195, 518] on textarea at bounding box center [399, 521] width 611 height 40
type textarea "посчитала только трудовой договор"
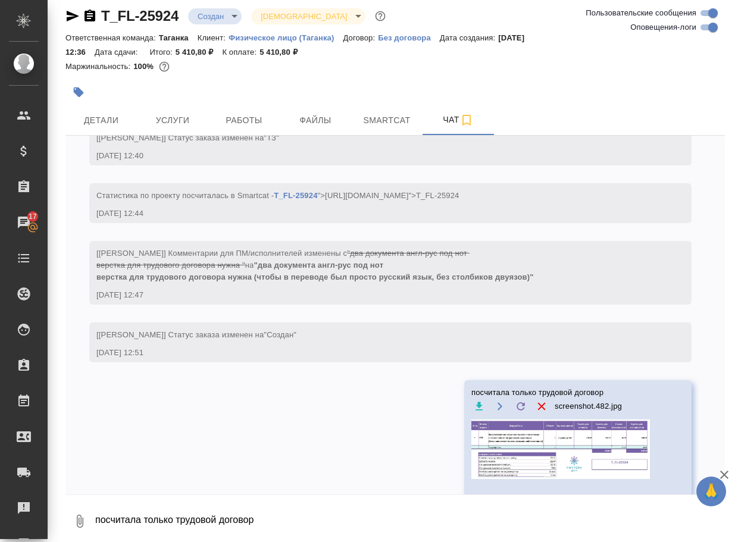
scroll to position [250, 0]
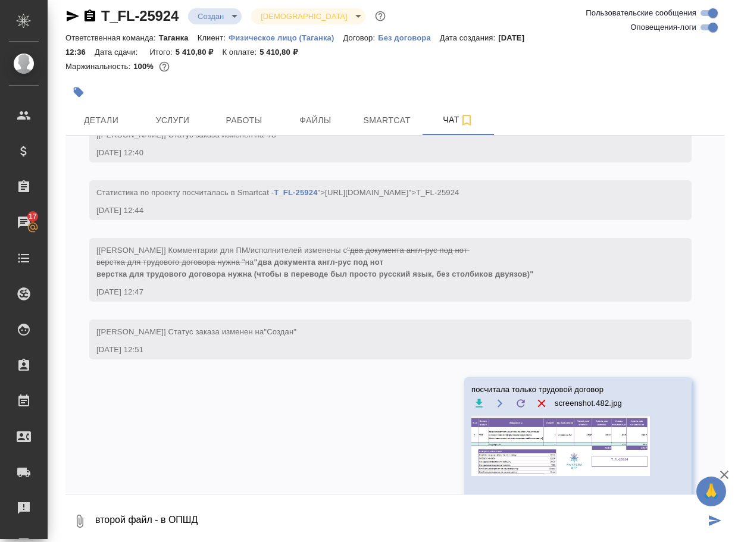
type textarea "второй файл - в ОПШД"
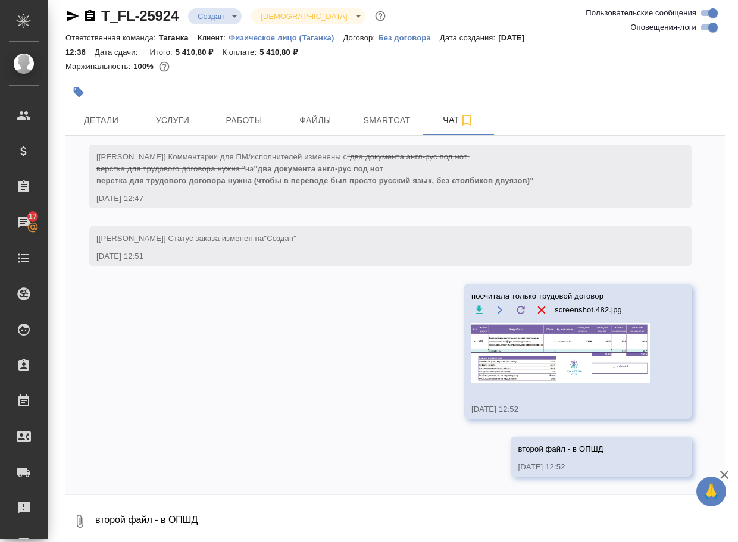
scroll to position [367, 0]
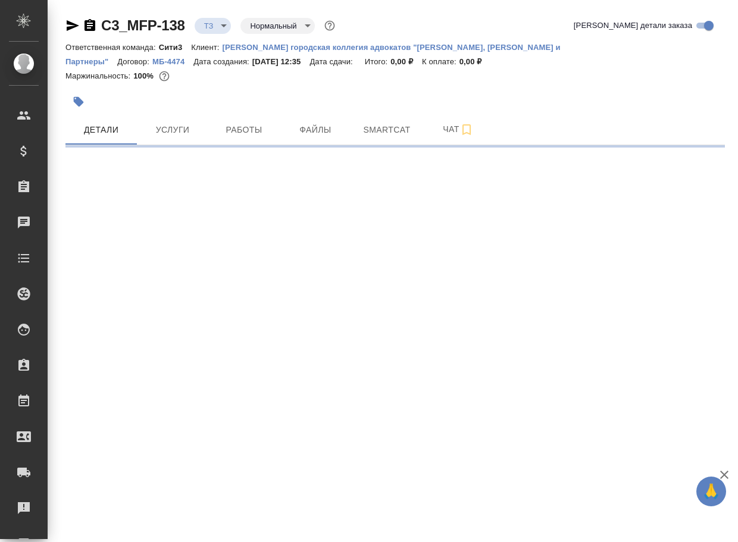
select select "RU"
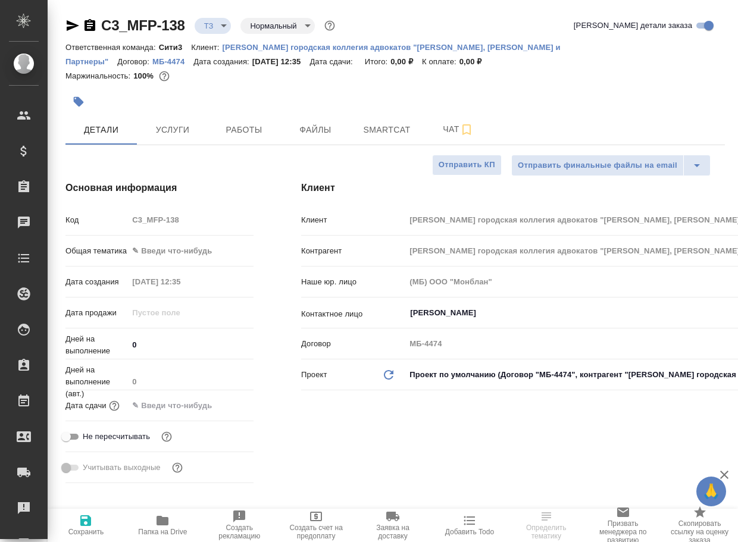
type textarea "x"
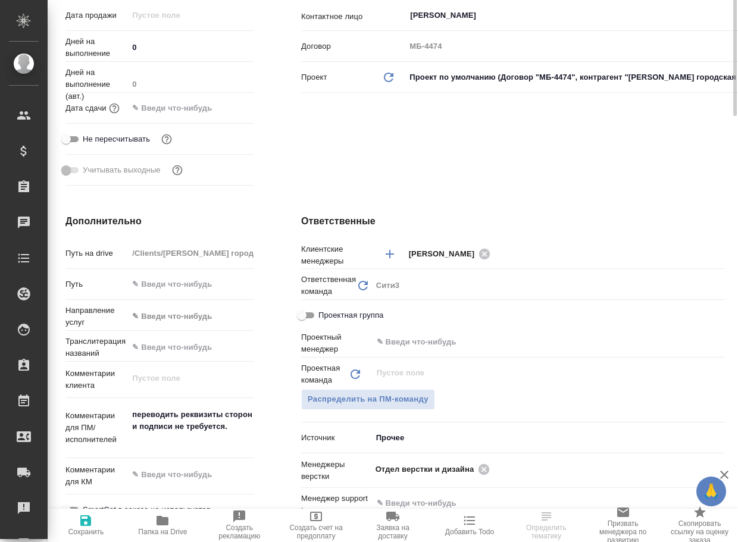
scroll to position [476, 0]
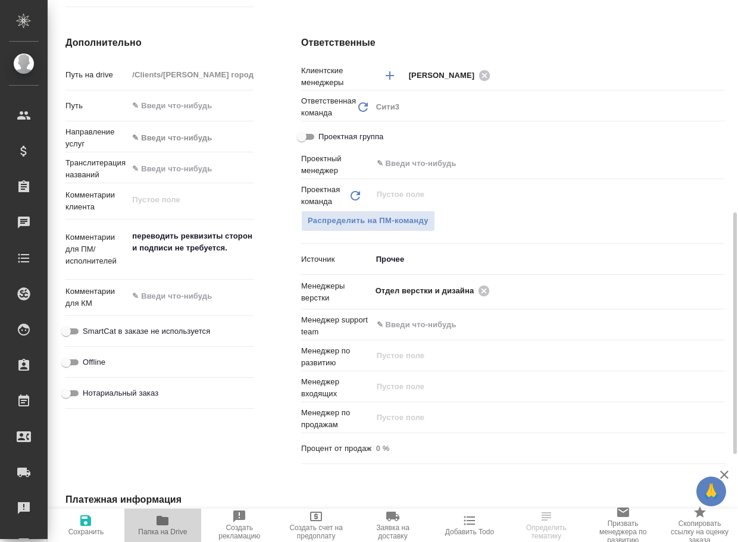
click at [153, 520] on span "Папка на Drive" at bounding box center [162, 524] width 62 height 23
select select "RU"
type textarea "x"
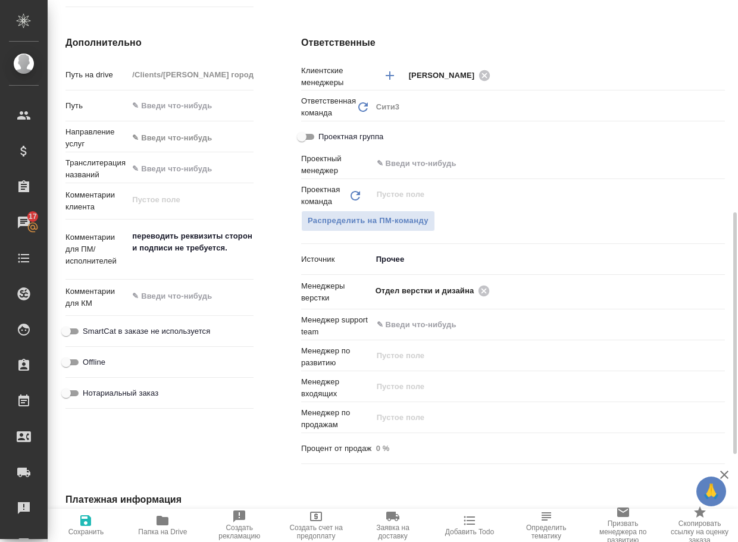
type textarea "x"
click at [485, 290] on icon at bounding box center [483, 290] width 11 height 11
type textarea "x"
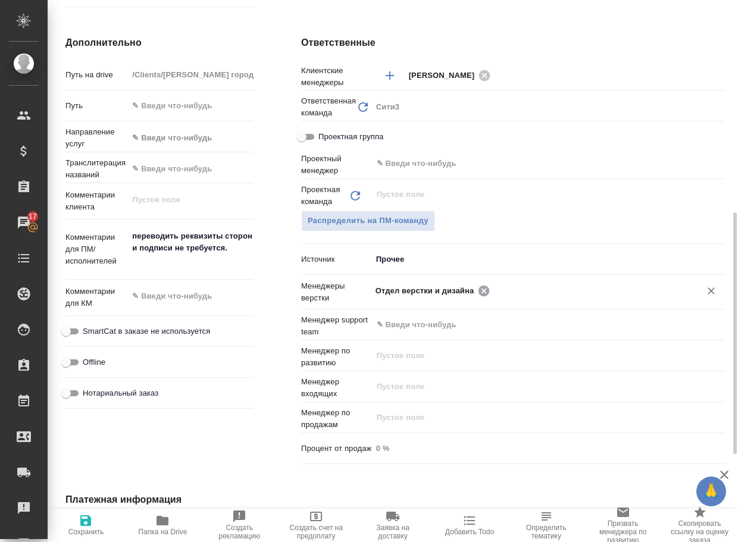
type textarea "x"
click at [493, 290] on input "text" at bounding box center [587, 290] width 188 height 14
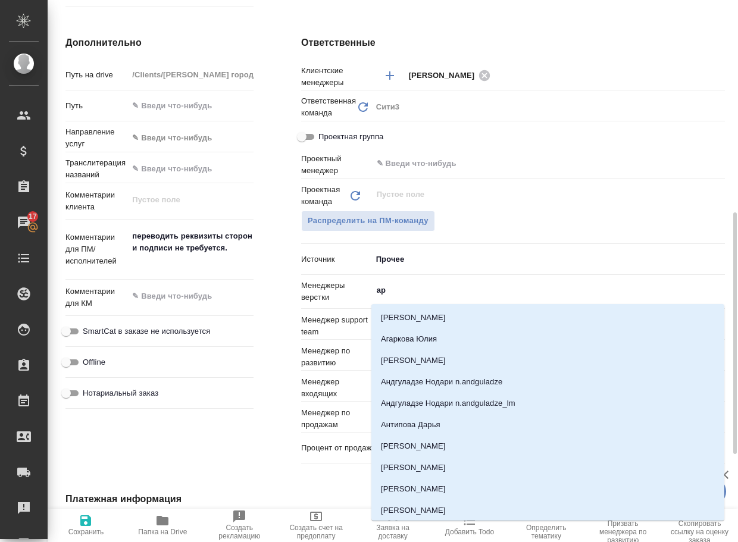
type input "арс"
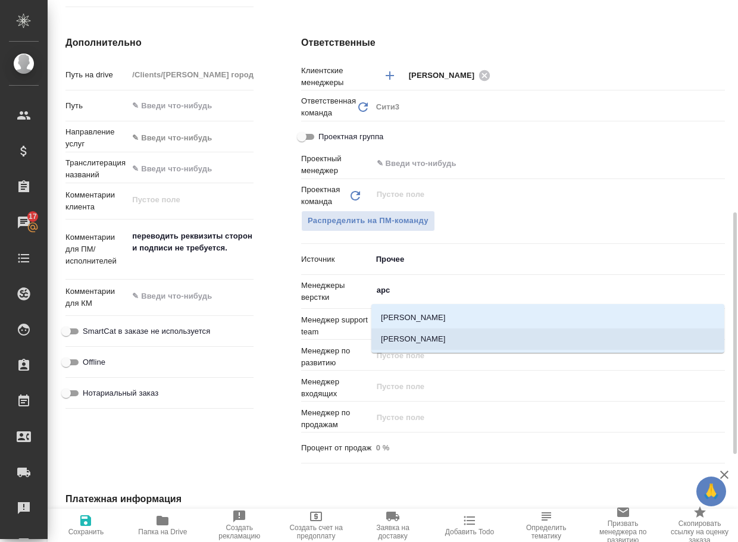
drag, startPoint x: 467, startPoint y: 335, endPoint x: 431, endPoint y: 346, distance: 37.8
click at [466, 336] on li "[PERSON_NAME]" at bounding box center [547, 338] width 353 height 21
type textarea "x"
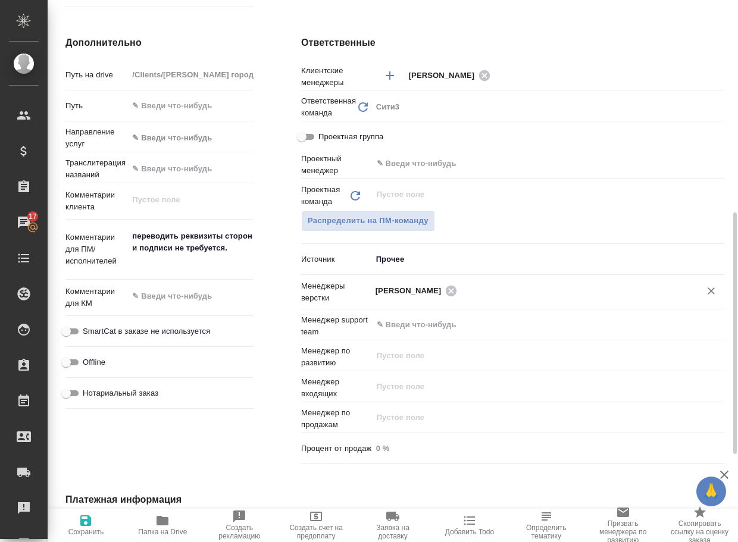
click at [87, 529] on span "Сохранить" at bounding box center [86, 532] width 36 height 8
type textarea "x"
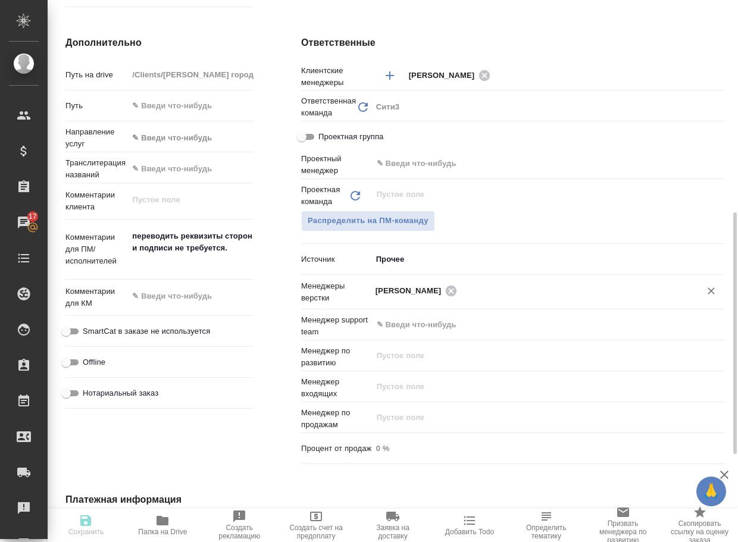
type textarea "x"
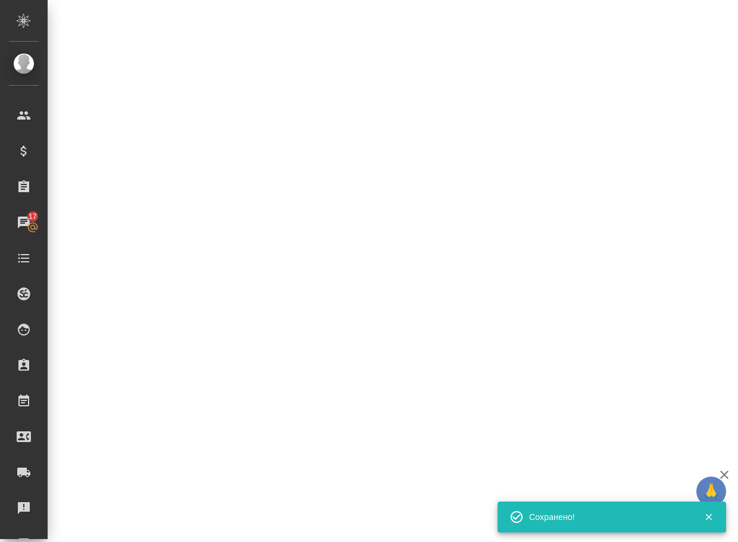
select select "RU"
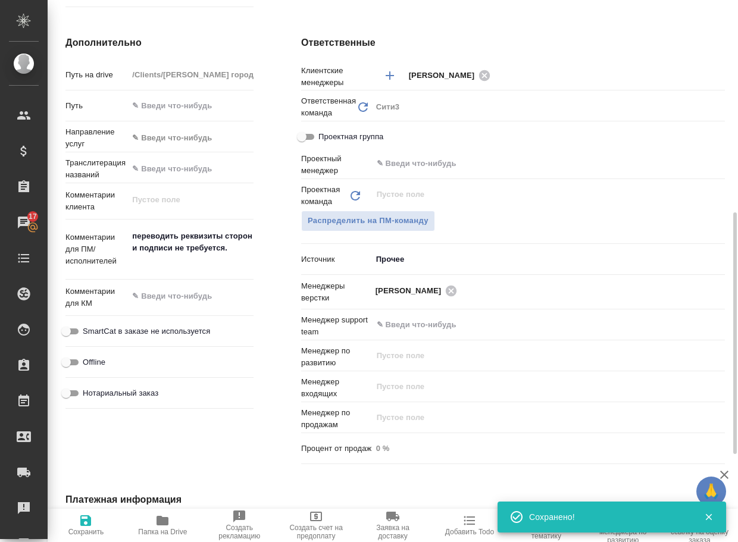
type textarea "x"
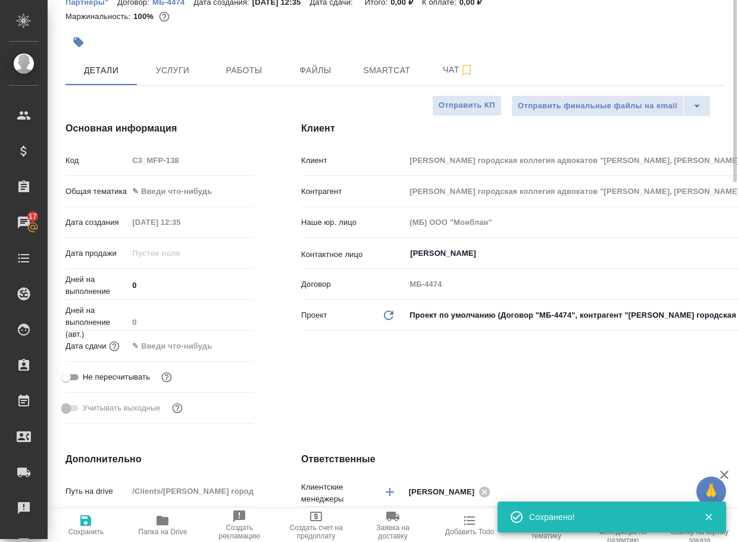
scroll to position [0, 0]
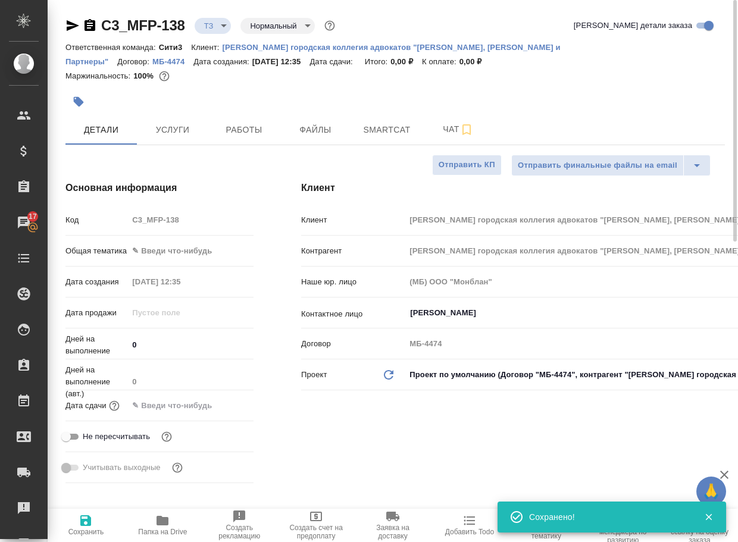
click at [217, 32] on body "🙏 .cls-1 fill:#fff; AWATERA Arsenyeva [PERSON_NAME] Спецификации Заказы 17 Чаты…" at bounding box center [369, 271] width 738 height 542
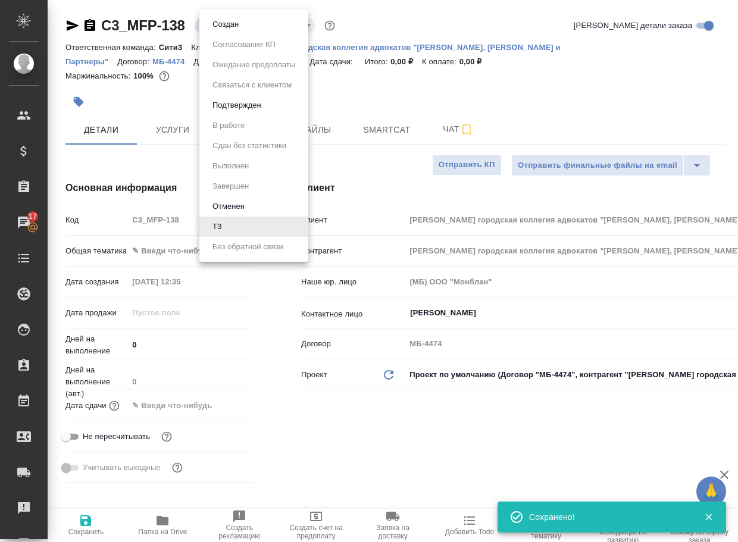
click at [221, 30] on button "Создан" at bounding box center [225, 24] width 33 height 13
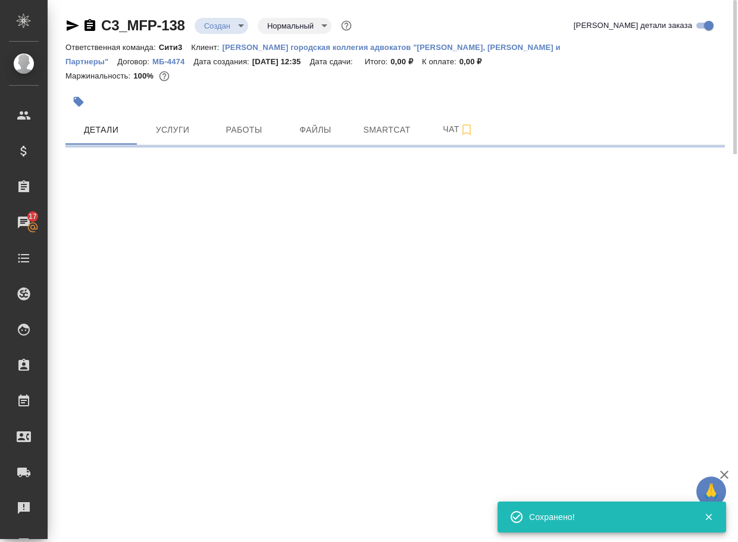
select select "RU"
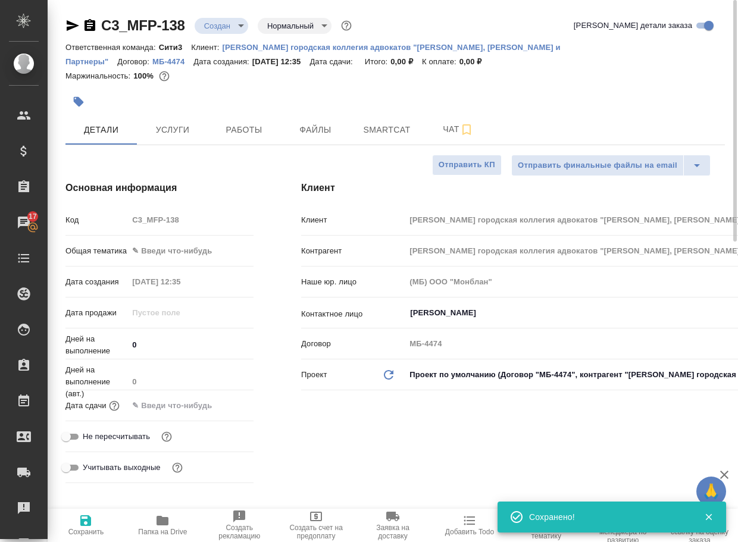
type textarea "x"
drag, startPoint x: 198, startPoint y: 33, endPoint x: 100, endPoint y: 23, distance: 98.7
click at [100, 23] on div "C3_MFP-138 Создан new Нормальный normal" at bounding box center [209, 25] width 289 height 19
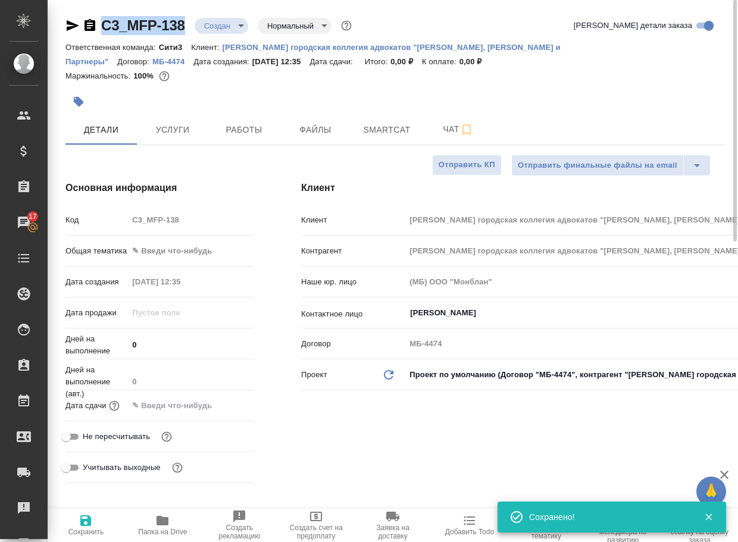
copy link "C3_MFP-138"
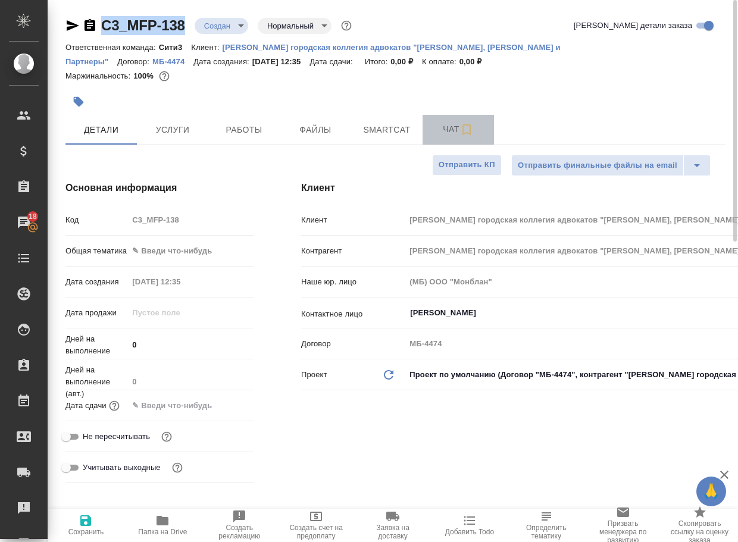
click at [450, 124] on span "Чат" at bounding box center [457, 129] width 57 height 15
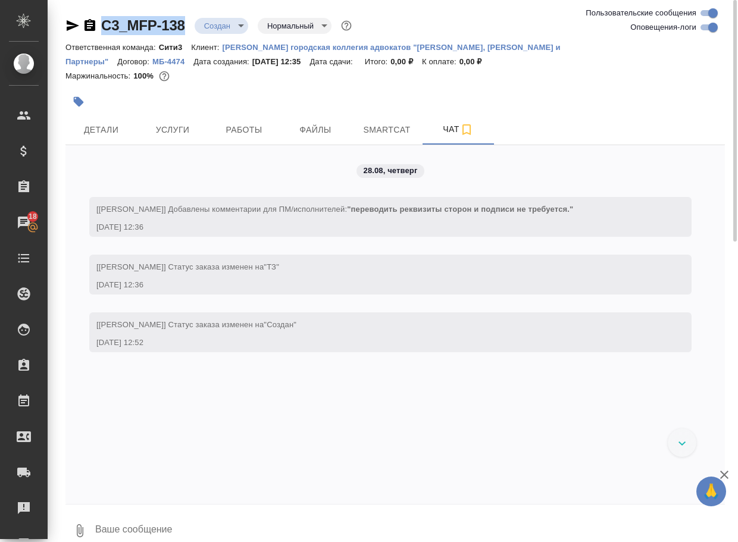
click at [74, 531] on icon "button" at bounding box center [80, 530] width 14 height 14
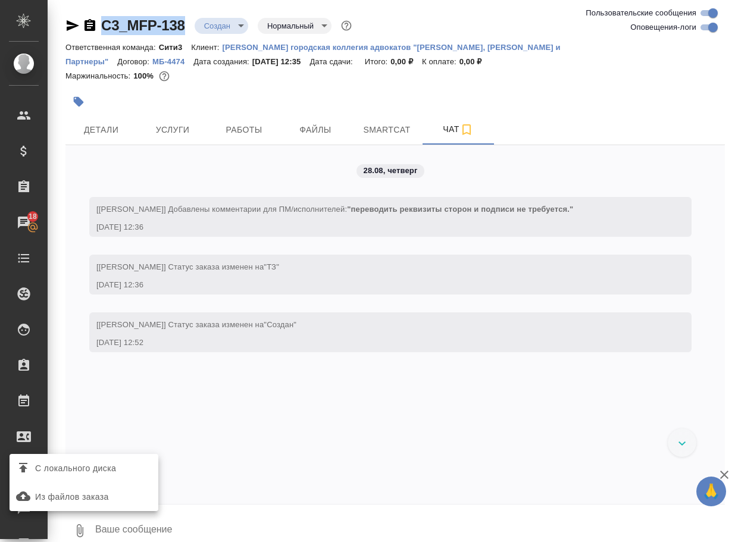
click at [96, 465] on span "С локального диска" at bounding box center [75, 468] width 81 height 15
click at [0, 0] on input "С локального диска" at bounding box center [0, 0] width 0 height 0
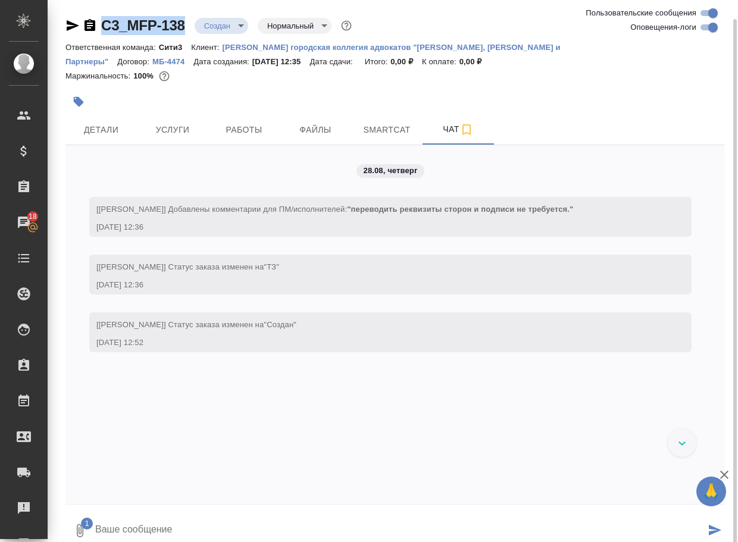
scroll to position [10, 0]
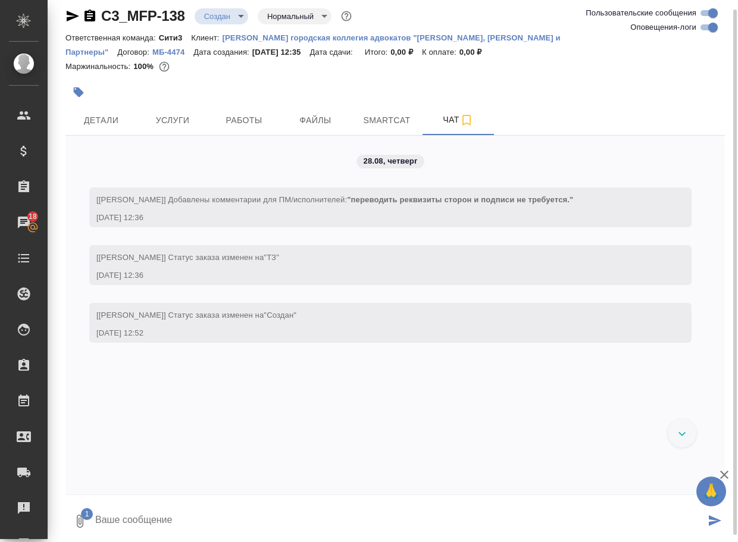
click at [144, 523] on textarea at bounding box center [399, 521] width 611 height 40
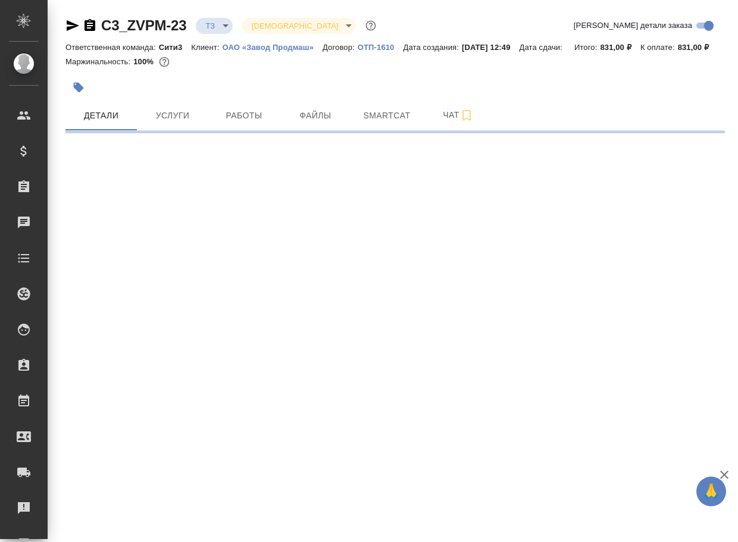
select select "RU"
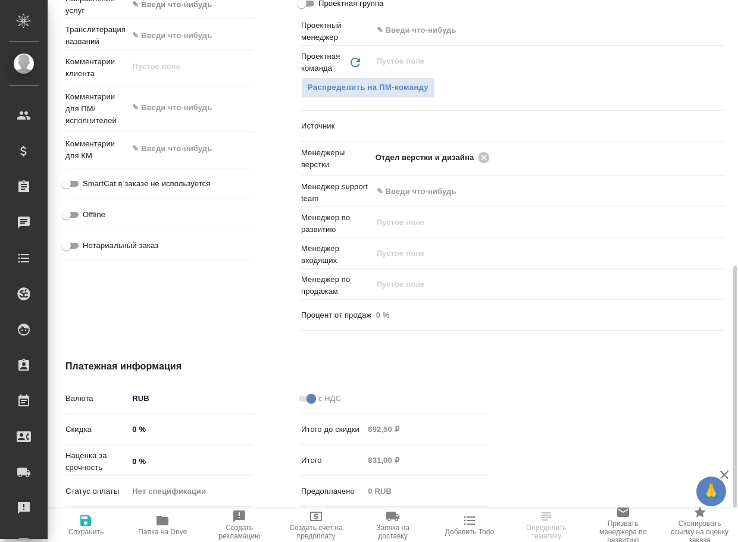
scroll to position [297, 0]
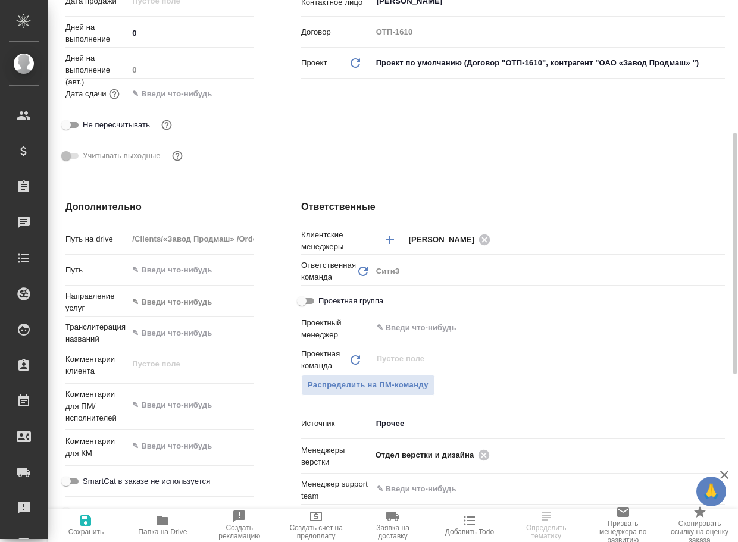
type textarea "x"
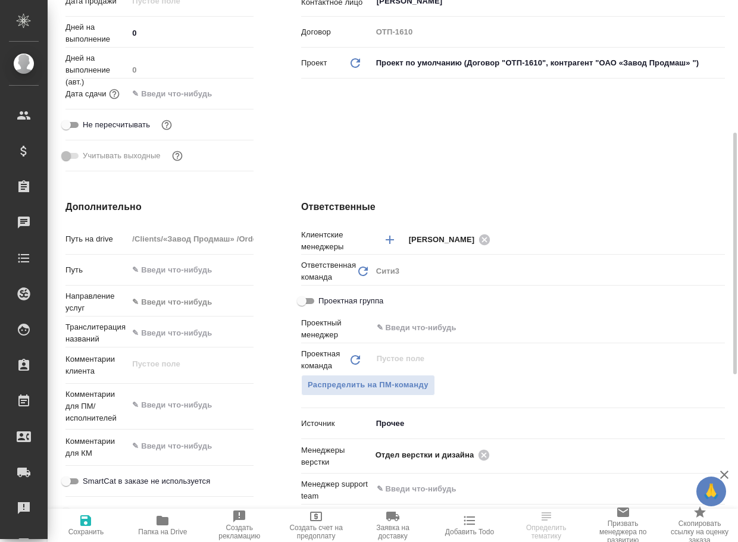
type textarea "x"
click at [158, 519] on icon "button" at bounding box center [162, 521] width 12 height 10
type textarea "x"
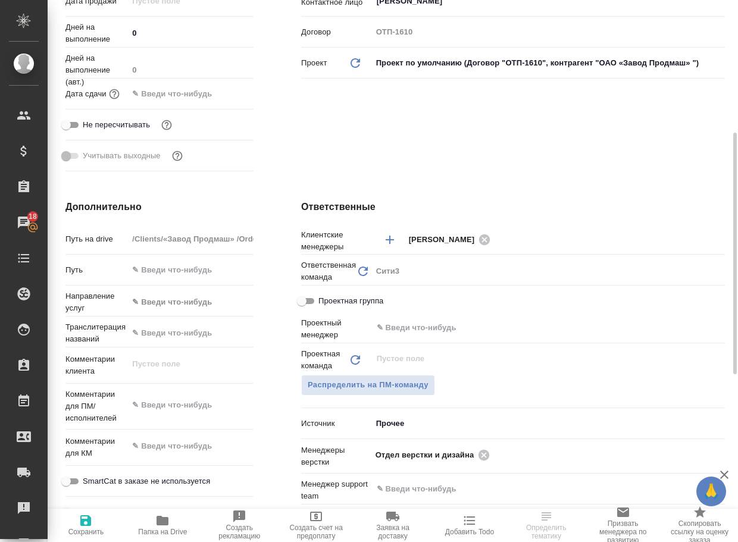
select select "RU"
type textarea "x"
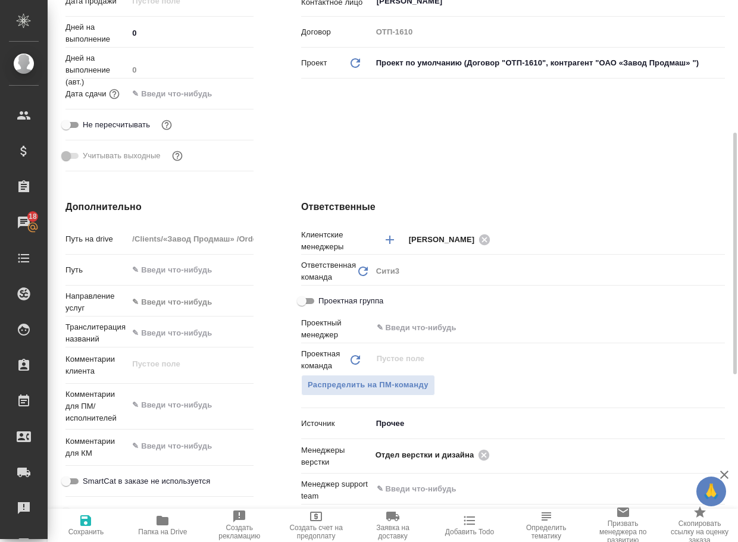
type textarea "x"
click at [485, 460] on icon at bounding box center [483, 454] width 11 height 11
type textarea "x"
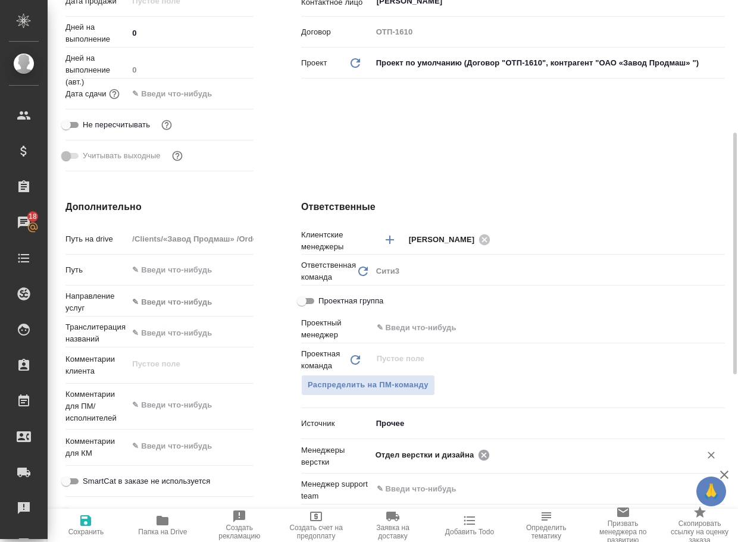
type textarea "x"
click at [485, 462] on input "text" at bounding box center [528, 454] width 306 height 14
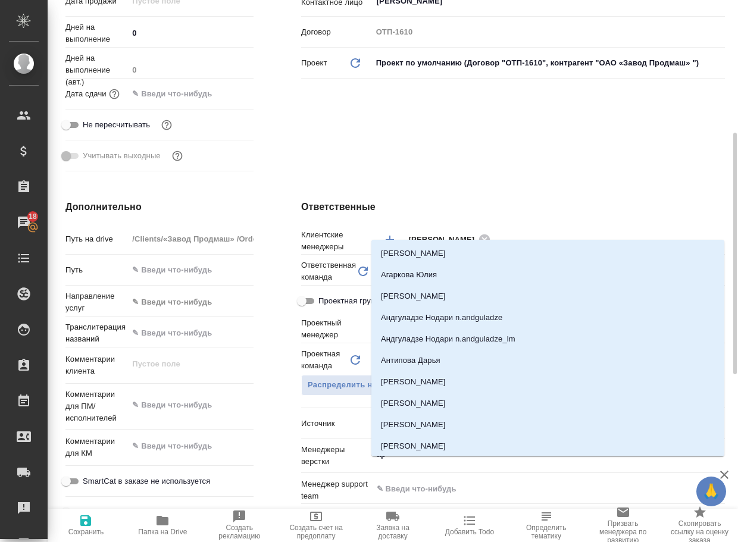
type input "арс"
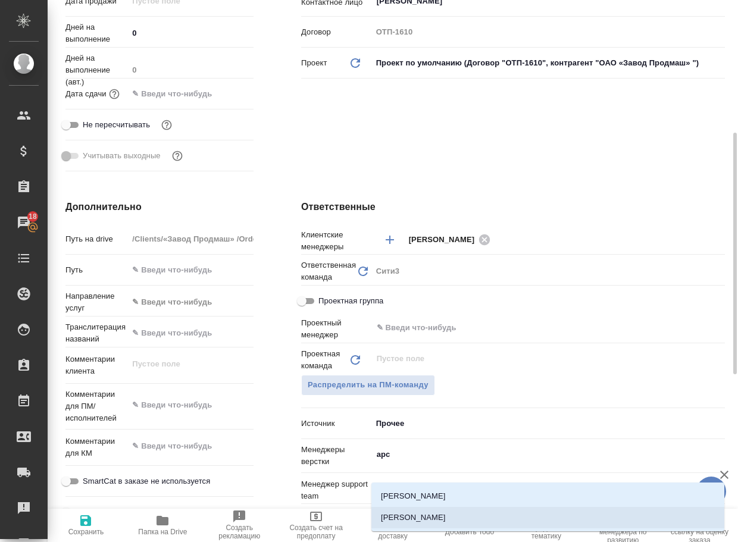
click at [445, 514] on li "[PERSON_NAME]" at bounding box center [547, 517] width 353 height 21
type textarea "x"
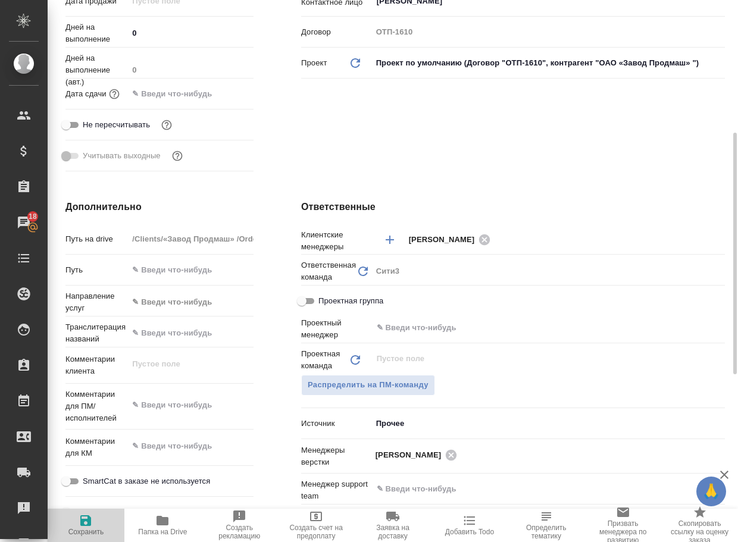
click at [81, 521] on icon "button" at bounding box center [85, 520] width 11 height 11
type textarea "x"
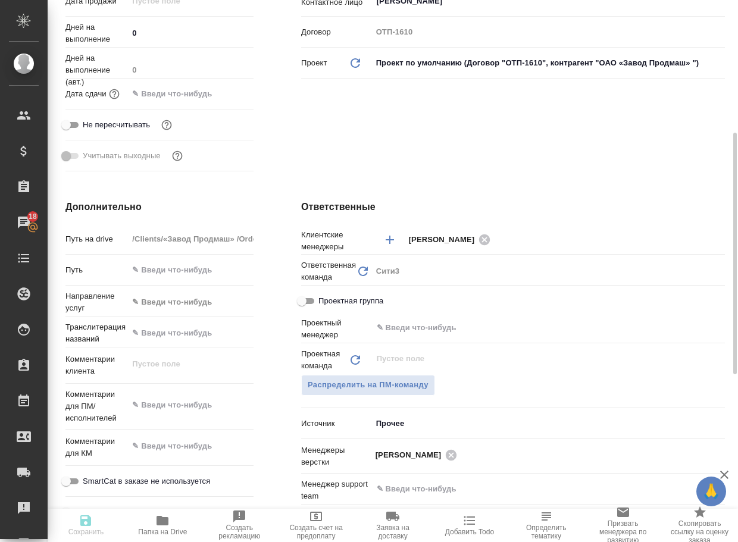
type textarea "x"
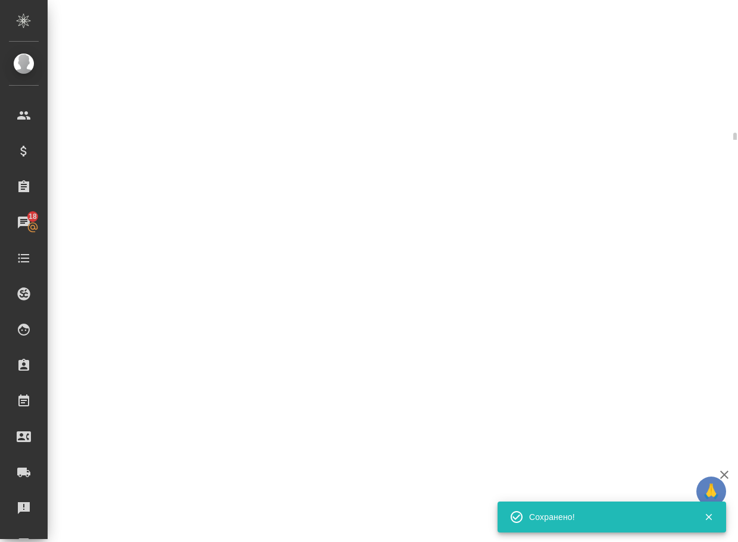
select select "RU"
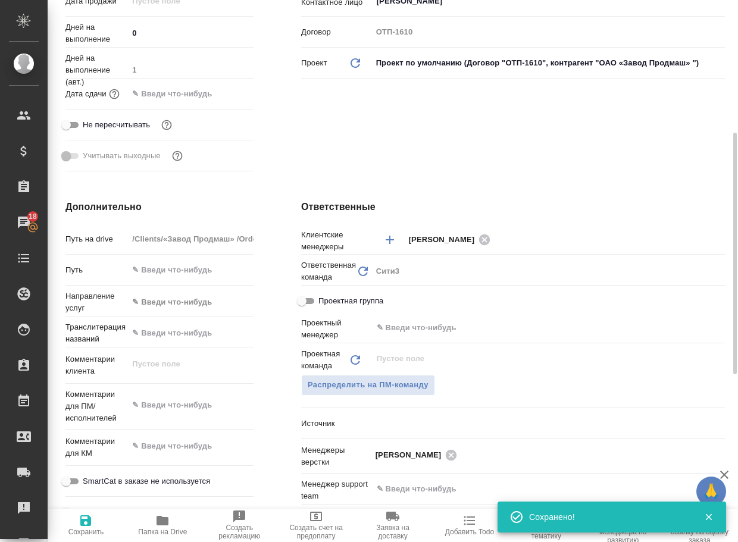
type textarea "x"
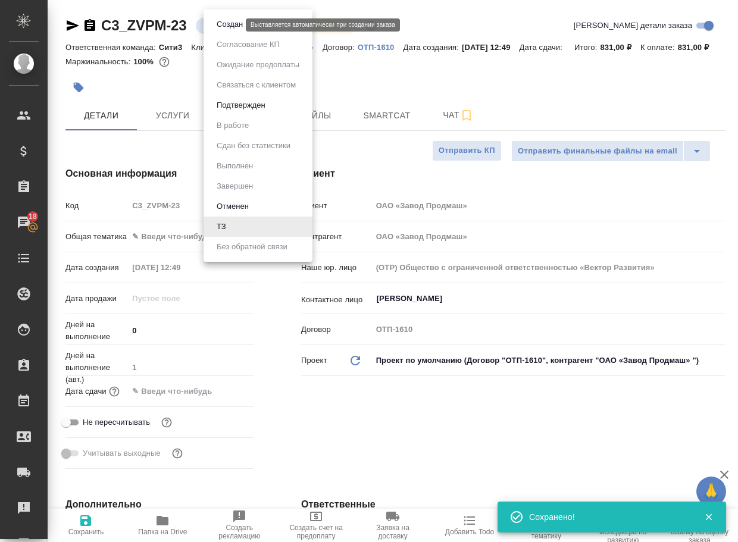
click at [225, 24] on body "🙏 .cls-1 fill:#fff; AWATERA Arsenyeva Vera Клиенты Спецификации Заказы 18 Чаты …" at bounding box center [369, 271] width 738 height 542
click at [233, 26] on button "Создан" at bounding box center [229, 24] width 33 height 13
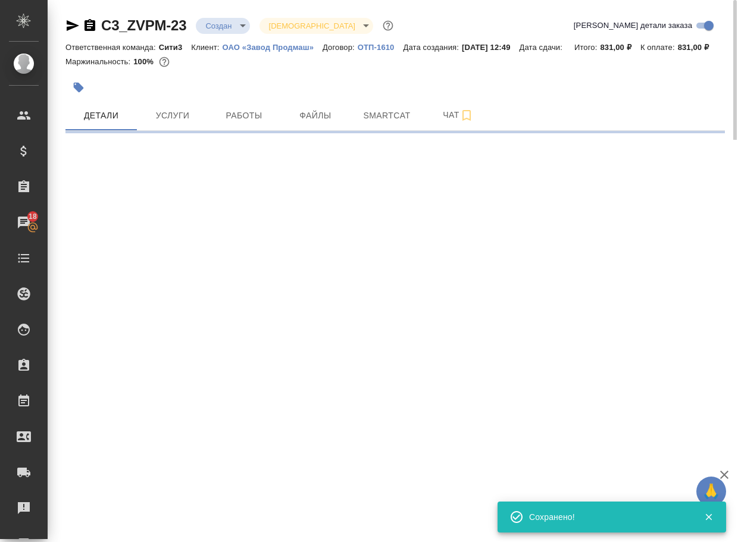
select select "RU"
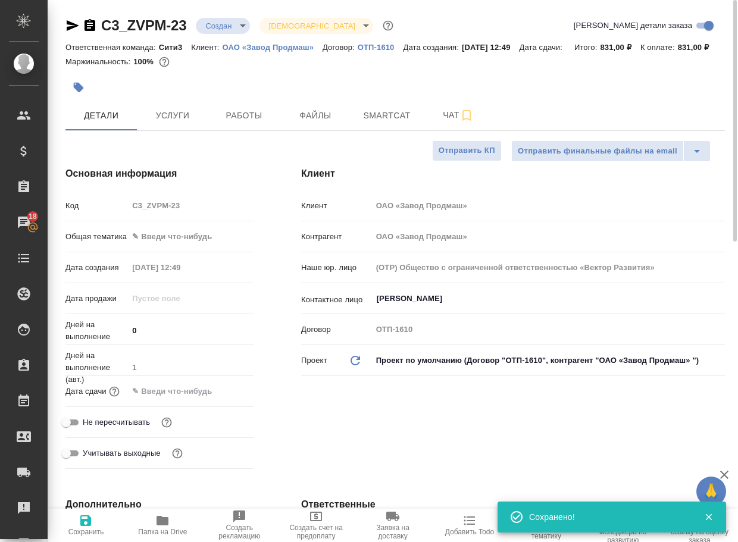
type textarea "x"
drag, startPoint x: 199, startPoint y: 32, endPoint x: 84, endPoint y: 30, distance: 114.8
click at [84, 30] on div "C3_ZVPM-23 Создан new Святая троица holyTrinity" at bounding box center [230, 25] width 330 height 19
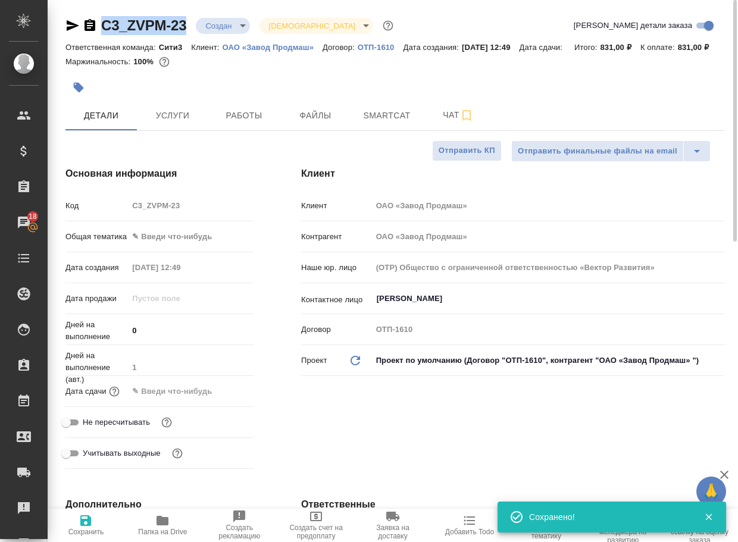
copy link "C3_ZVPM-23"
type textarea "x"
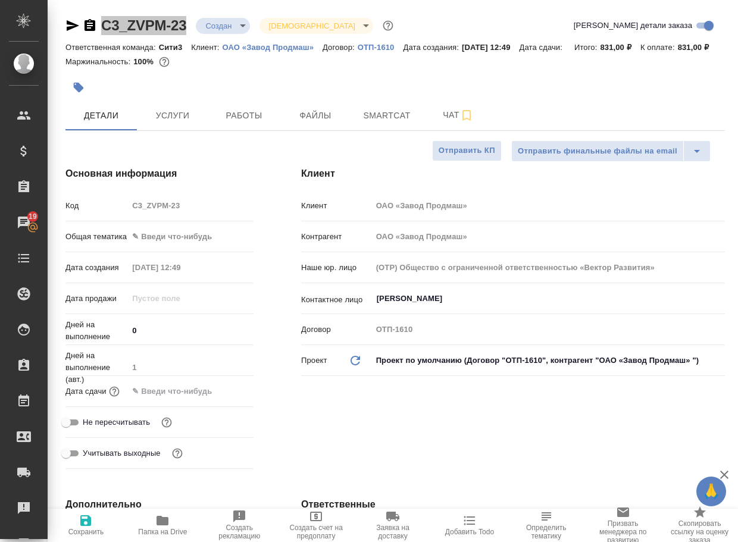
type textarea "x"
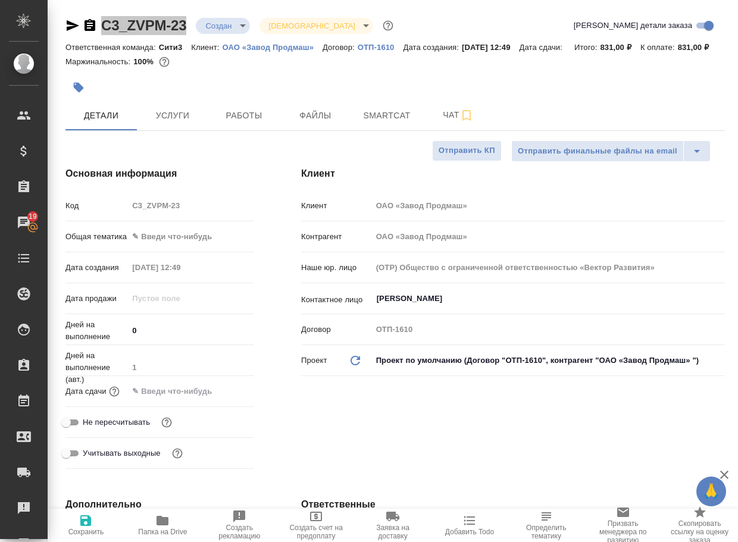
type textarea "x"
drag, startPoint x: 452, startPoint y: 134, endPoint x: 443, endPoint y: 137, distance: 8.7
click at [452, 123] on span "Чат" at bounding box center [457, 115] width 57 height 15
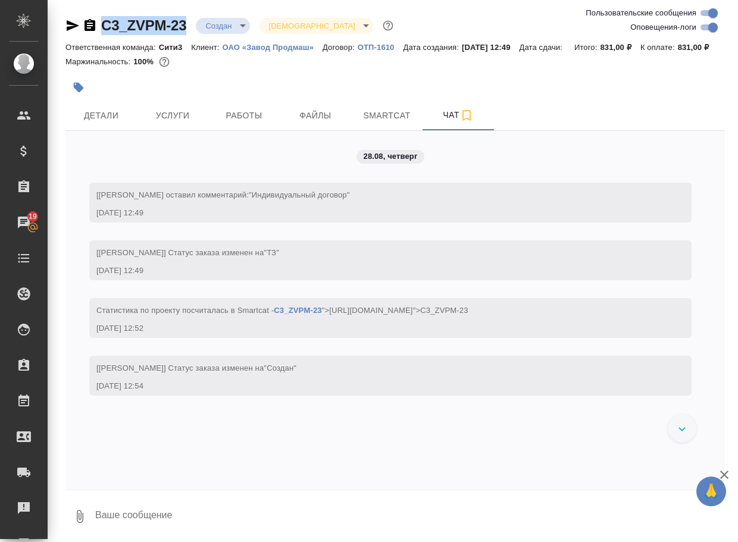
click at [77, 523] on icon "button" at bounding box center [80, 516] width 14 height 14
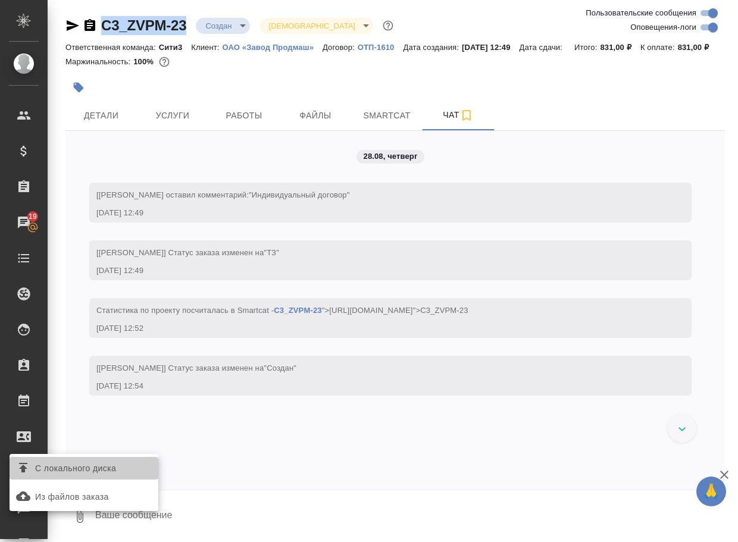
click at [104, 457] on label "С локального диска" at bounding box center [84, 468] width 149 height 23
click at [0, 0] on input "С локального диска" at bounding box center [0, 0] width 0 height 0
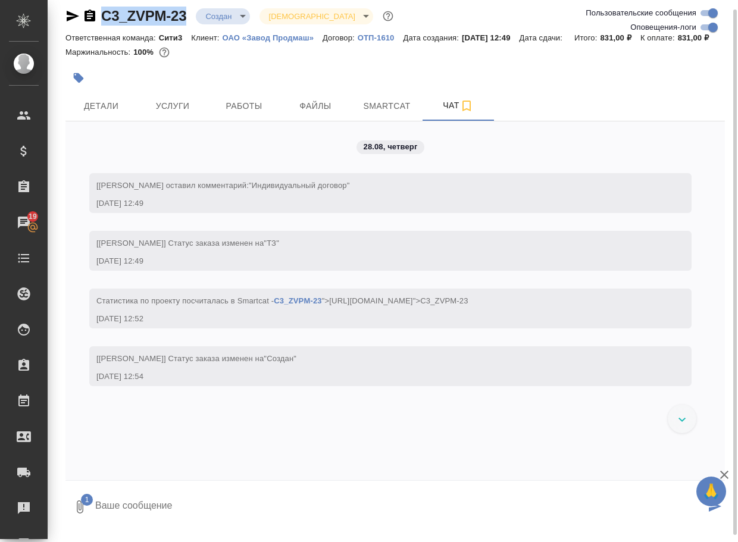
click at [153, 522] on textarea at bounding box center [399, 507] width 611 height 40
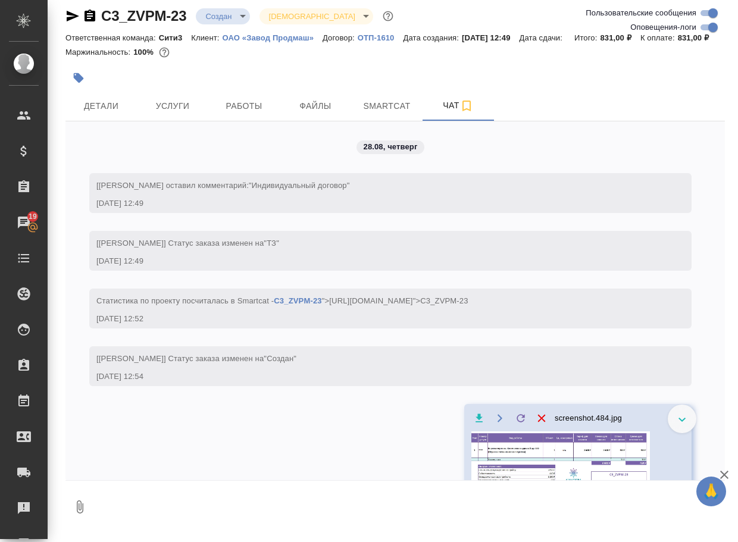
scroll to position [17, 0]
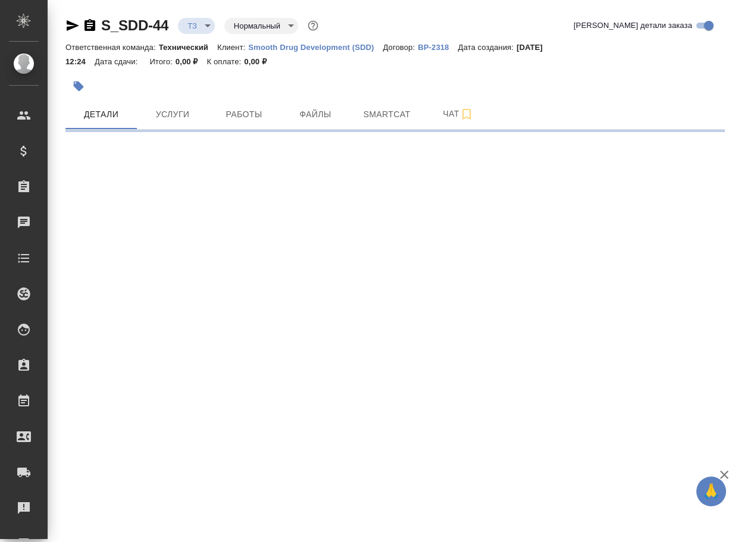
select select "RU"
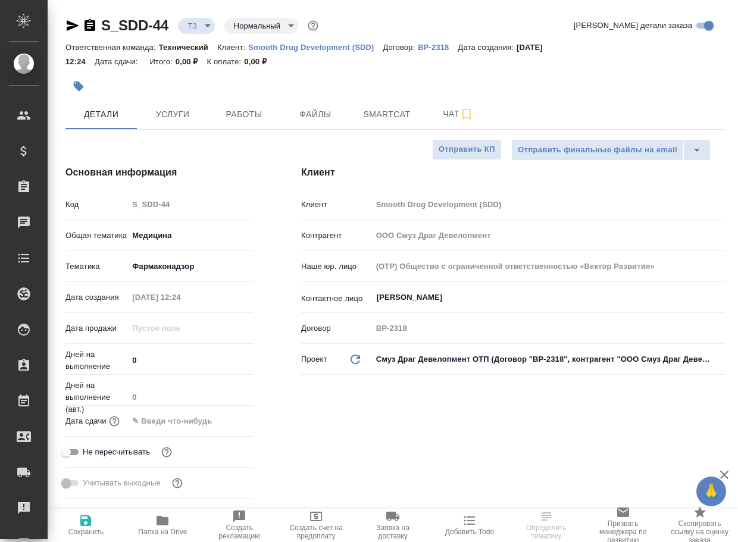
type textarea "x"
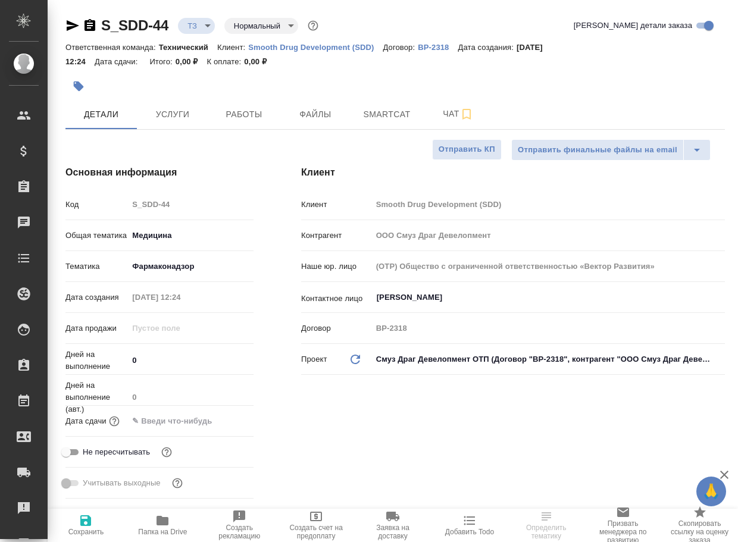
type textarea "x"
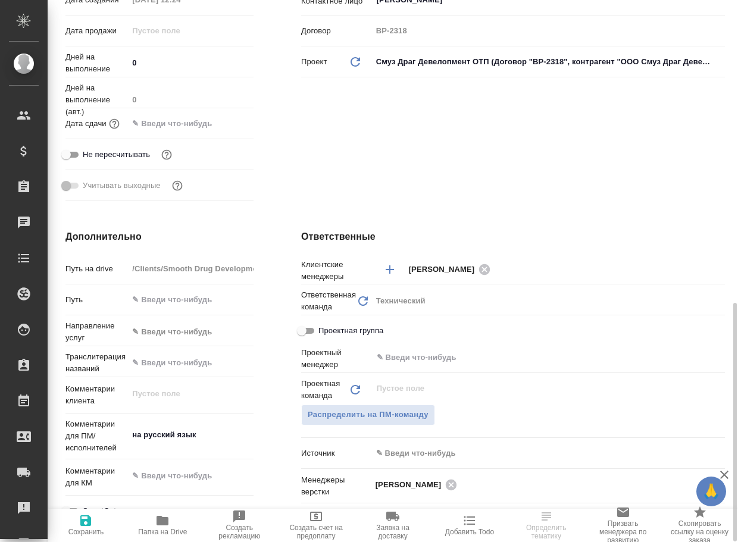
scroll to position [416, 0]
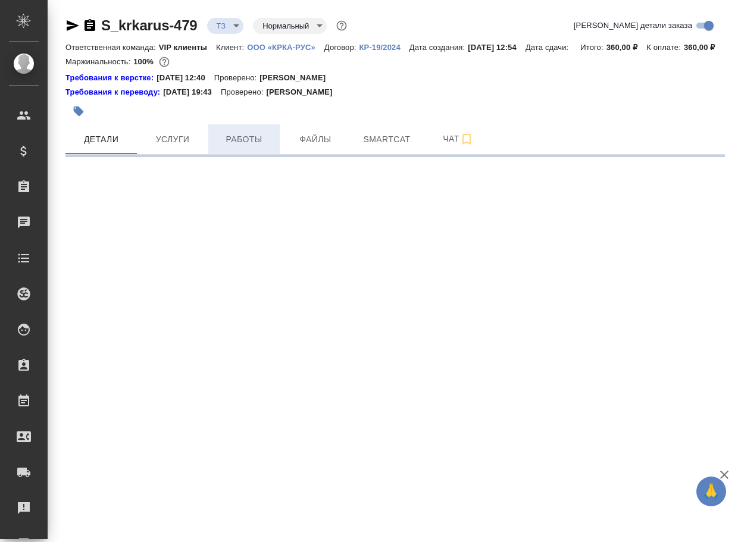
select select "RU"
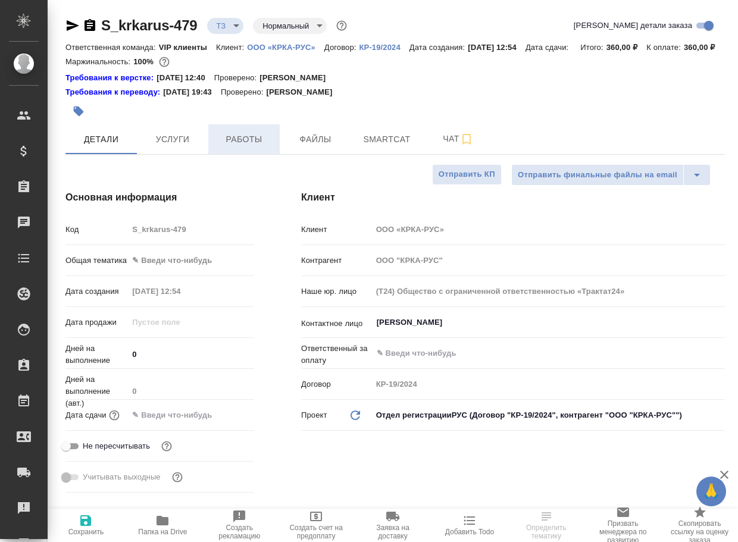
type textarea "x"
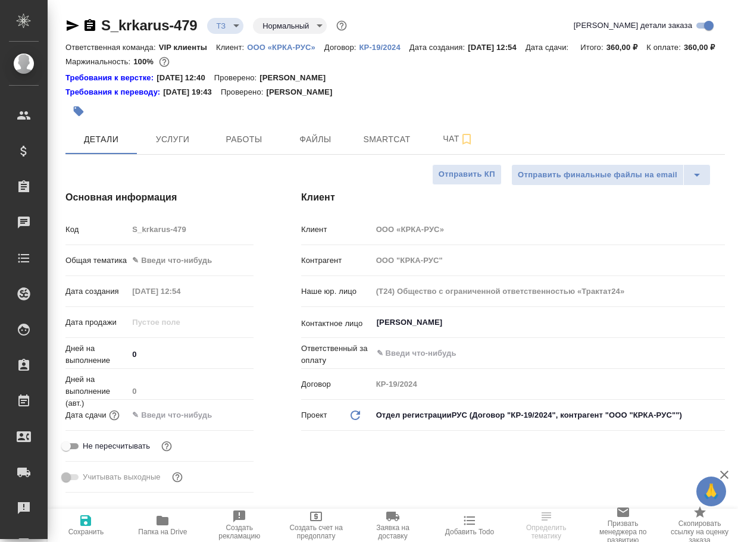
type textarea "x"
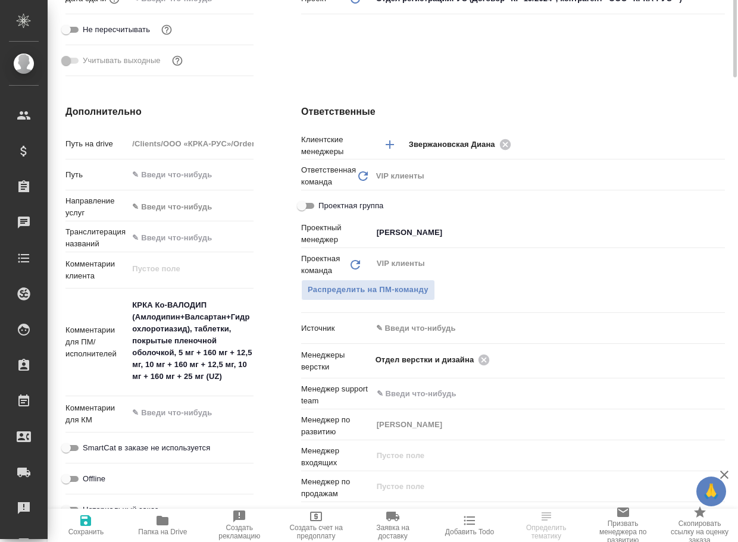
scroll to position [476, 0]
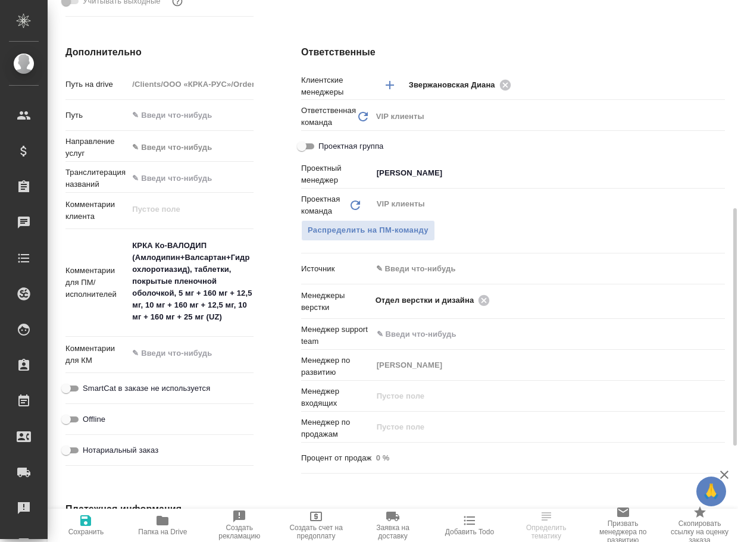
click at [162, 535] on span "Папка на Drive" at bounding box center [162, 532] width 49 height 8
type textarea "x"
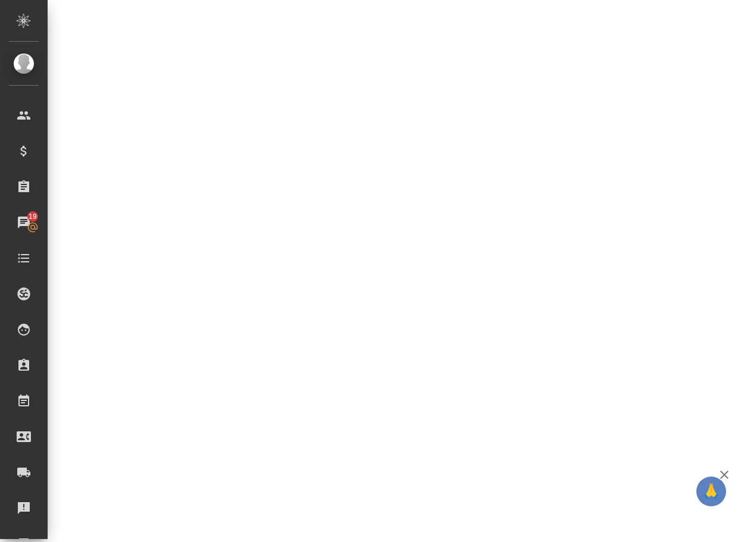
select select "RU"
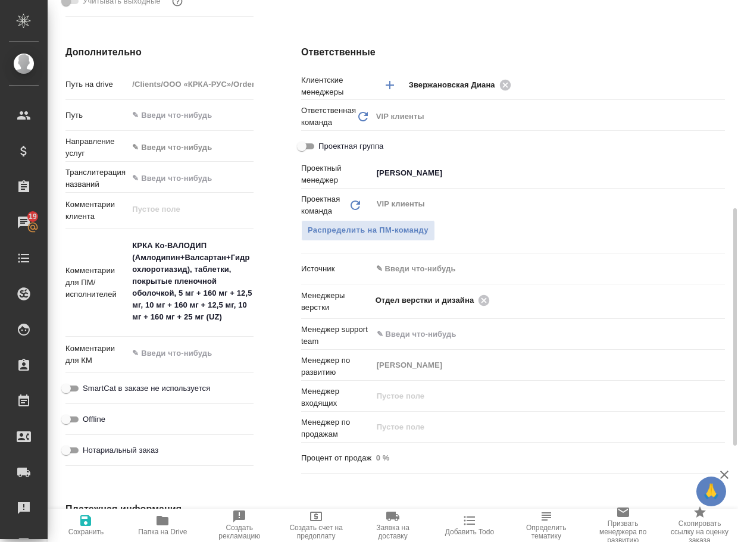
type textarea "x"
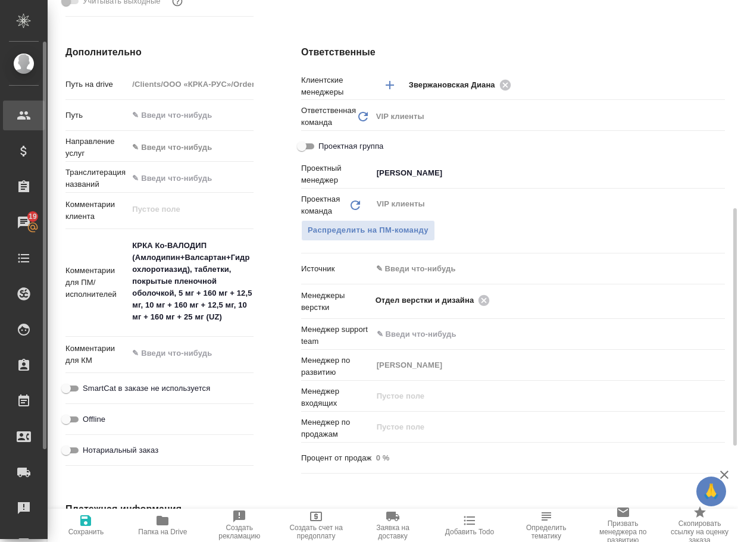
type textarea "x"
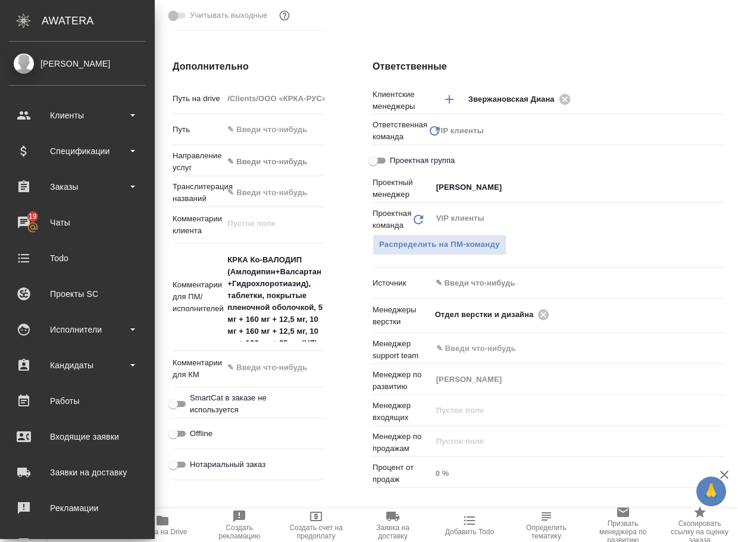
type textarea "x"
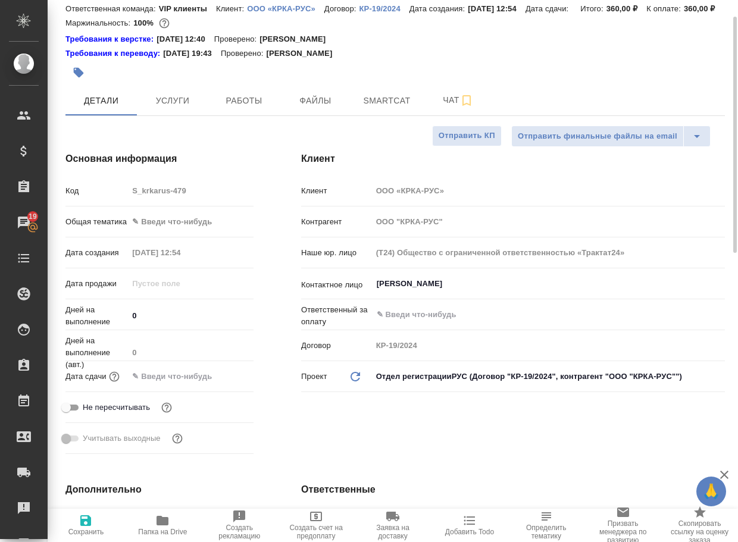
scroll to position [0, 0]
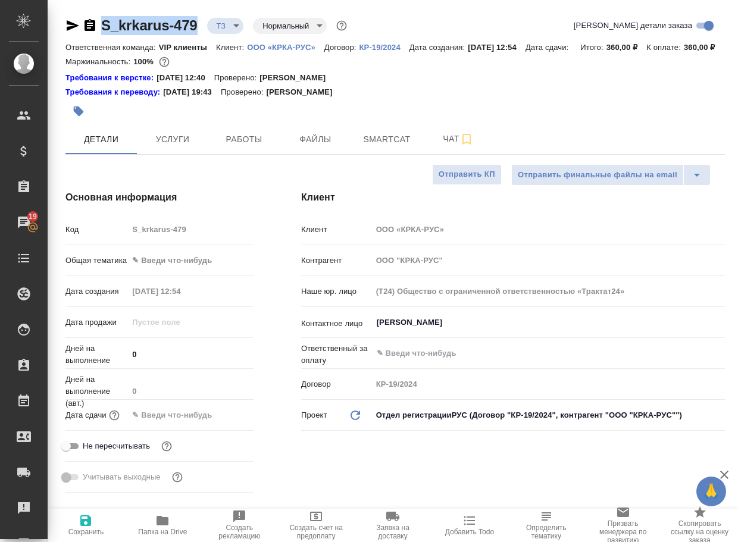
drag, startPoint x: 208, startPoint y: 33, endPoint x: 98, endPoint y: 27, distance: 110.2
click at [98, 27] on div "S_krkarus-479 ТЗ tz Нормальный normal" at bounding box center [207, 25] width 284 height 19
copy link "S_krkarus-479"
type textarea "x"
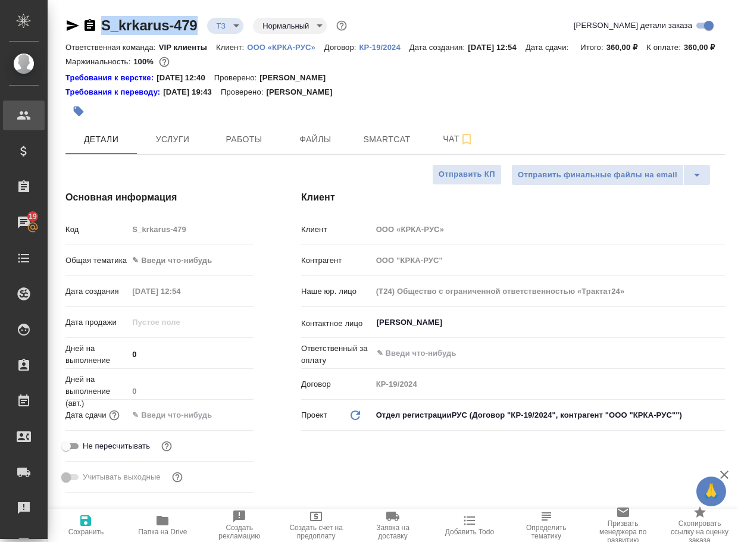
type textarea "x"
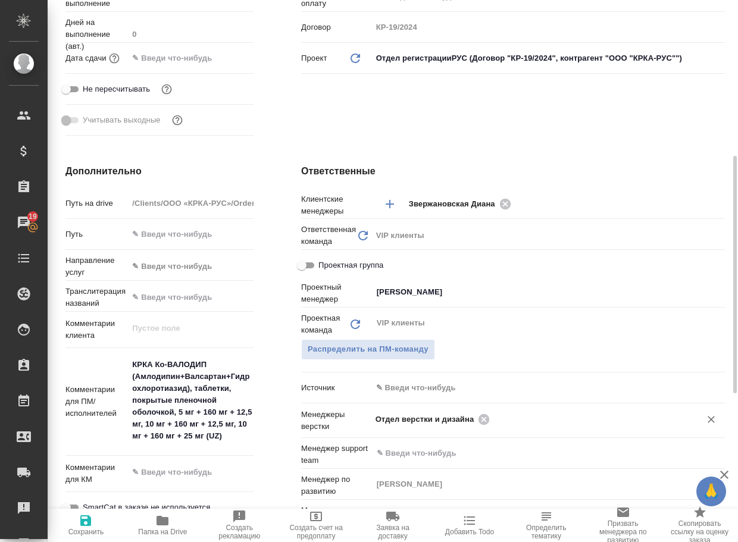
scroll to position [476, 0]
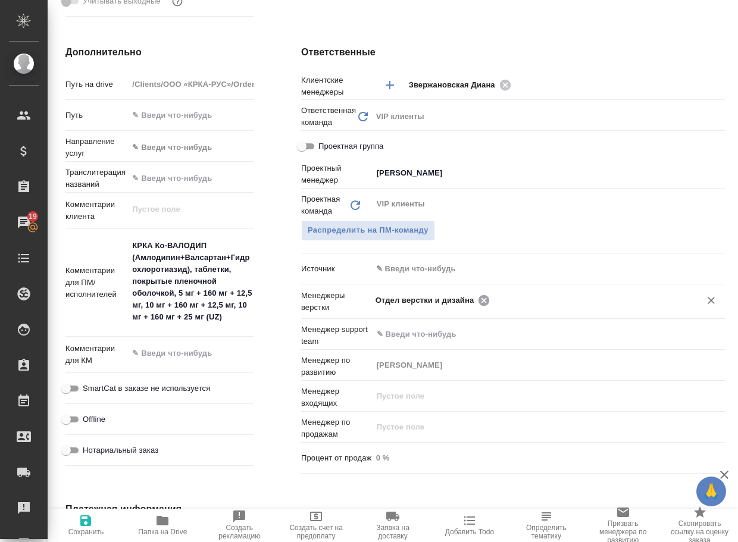
click at [482, 307] on icon at bounding box center [483, 300] width 13 height 13
type textarea "x"
click at [493, 307] on input "text" at bounding box center [587, 300] width 188 height 14
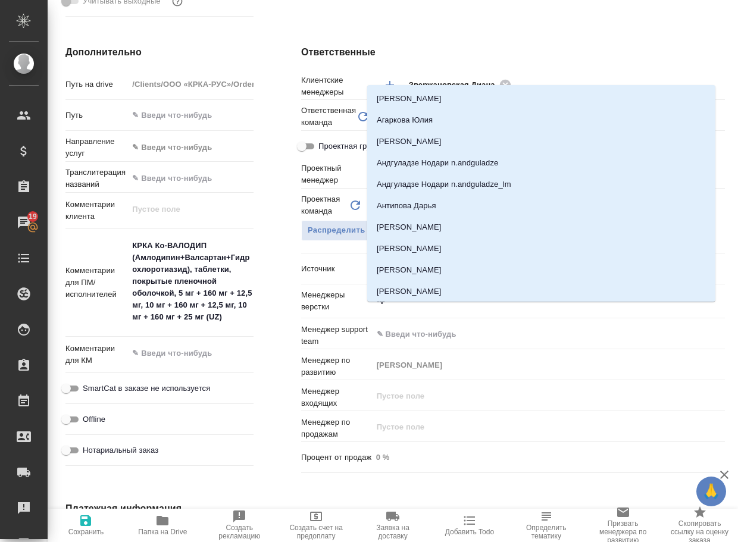
type input "арс"
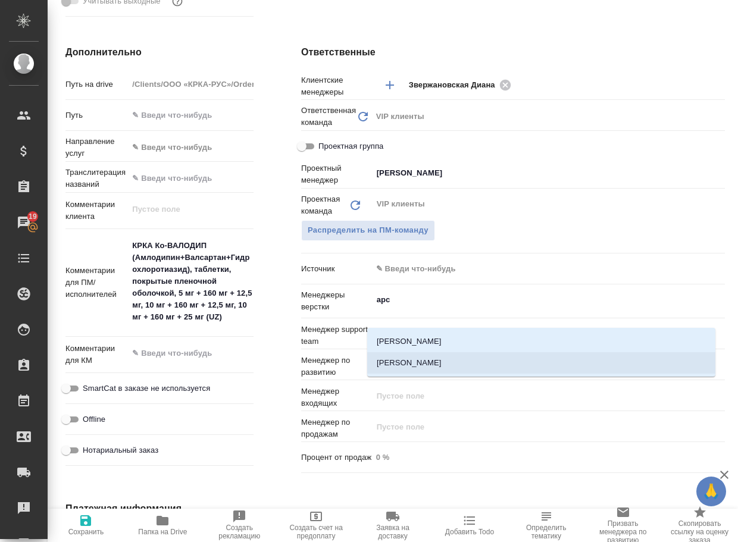
click at [454, 358] on li "[PERSON_NAME]" at bounding box center [541, 362] width 348 height 21
type textarea "x"
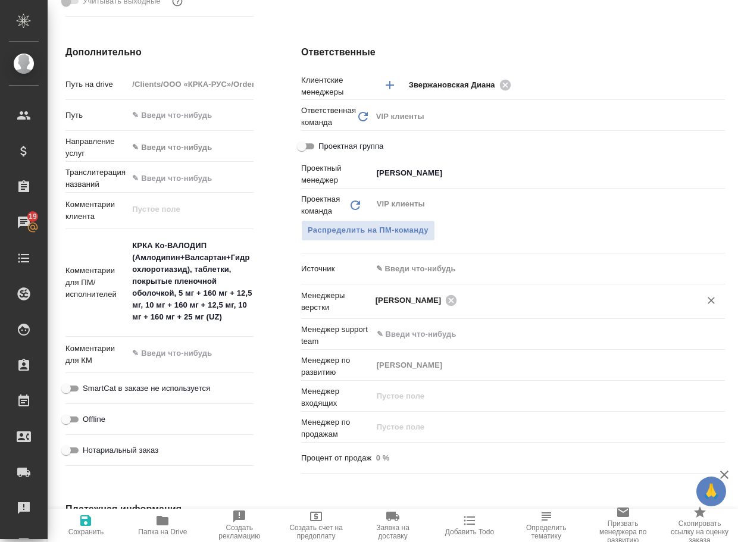
click at [103, 510] on button "Сохранить" at bounding box center [86, 525] width 77 height 33
type textarea "x"
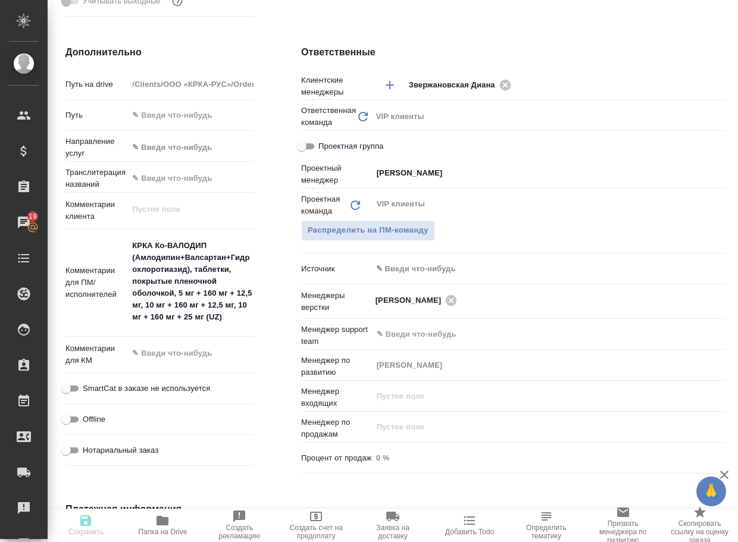
type textarea "x"
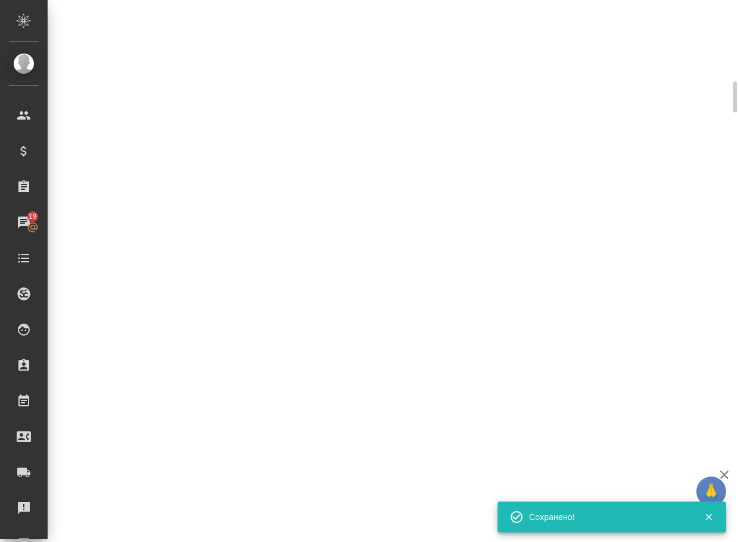
select select "RU"
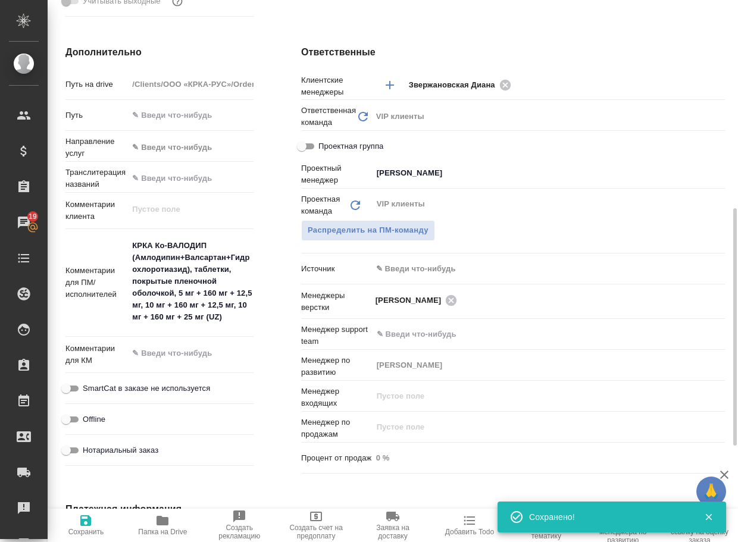
type textarea "x"
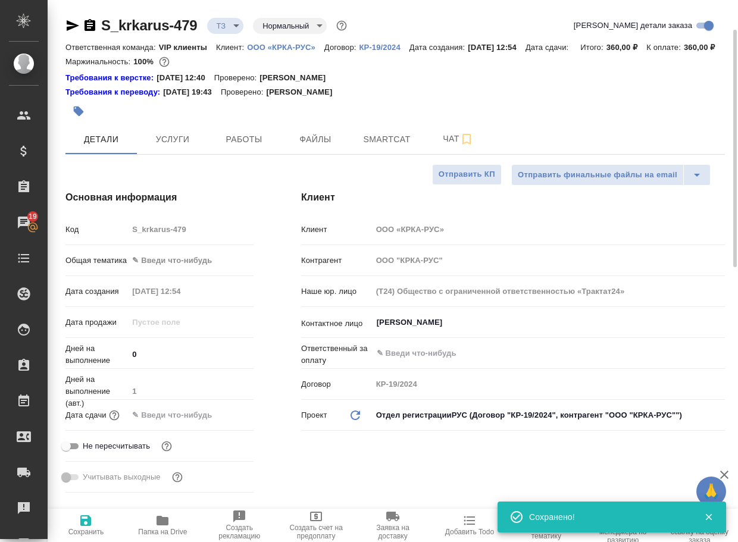
scroll to position [0, 0]
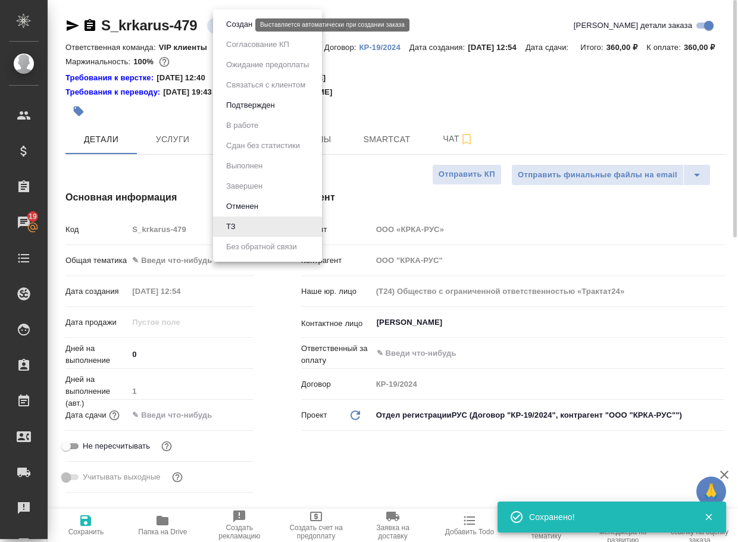
click at [229, 25] on body "🙏 .cls-1 fill:#fff; AWATERA Arsenyeva Vera Клиенты Спецификации Заказы 19 Чаты …" at bounding box center [369, 271] width 738 height 542
click at [234, 25] on button "Создан" at bounding box center [238, 24] width 33 height 13
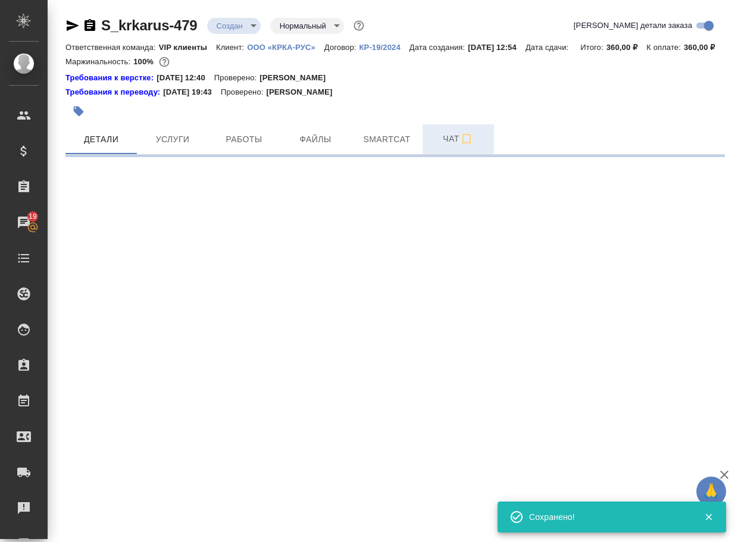
select select "RU"
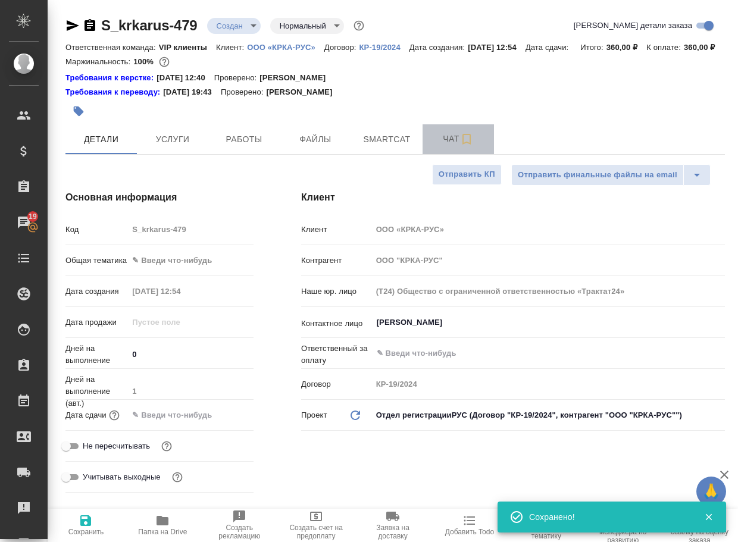
click at [448, 146] on span "Чат" at bounding box center [457, 138] width 57 height 15
type textarea "x"
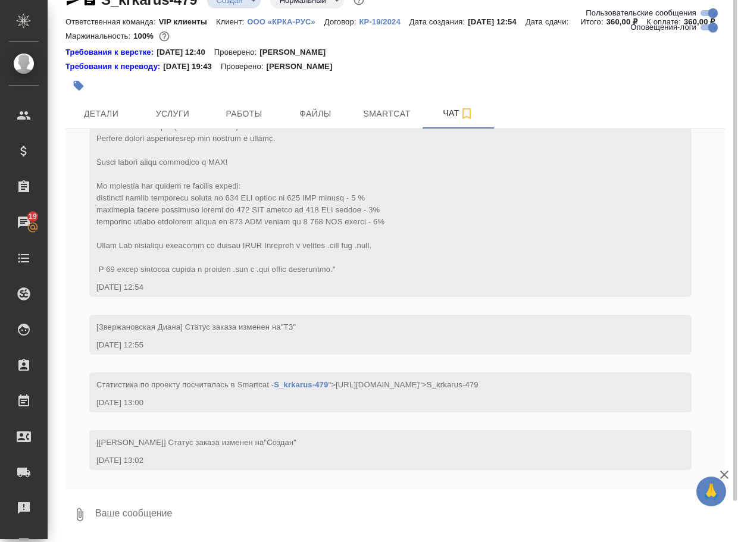
scroll to position [40, 0]
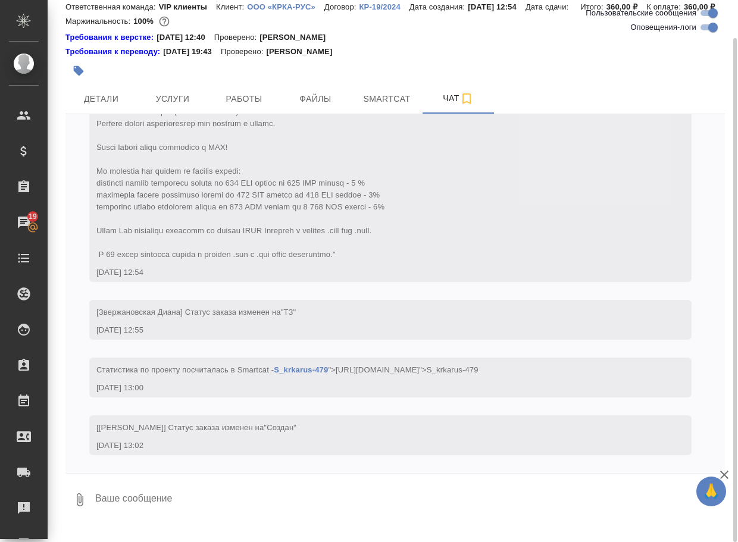
click at [147, 520] on textarea at bounding box center [409, 499] width 631 height 40
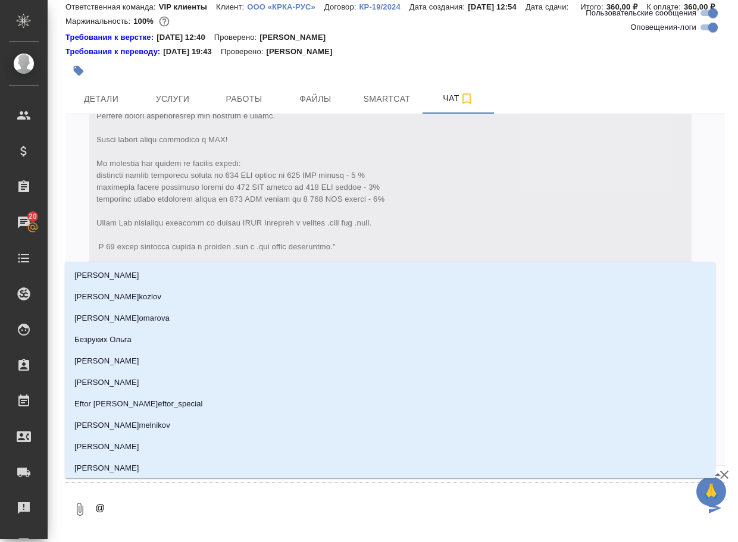
type textarea "@з"
type input "з"
type textarea "@зв"
type input "зв"
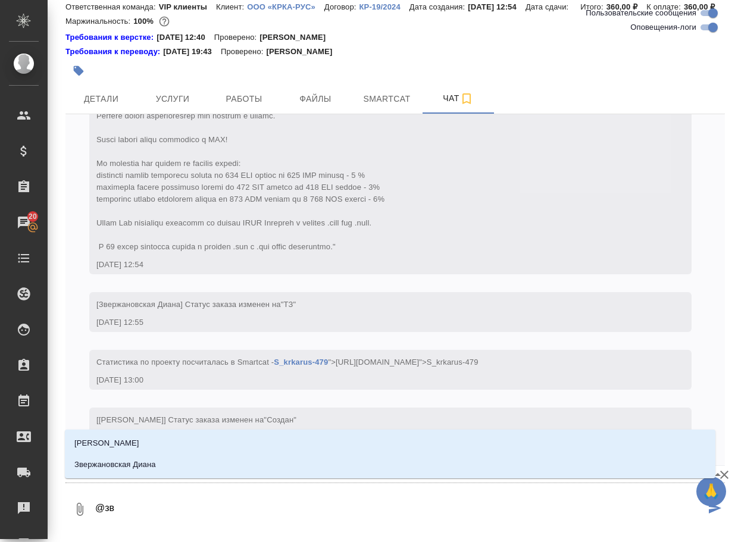
type textarea "@зве"
type input "зве"
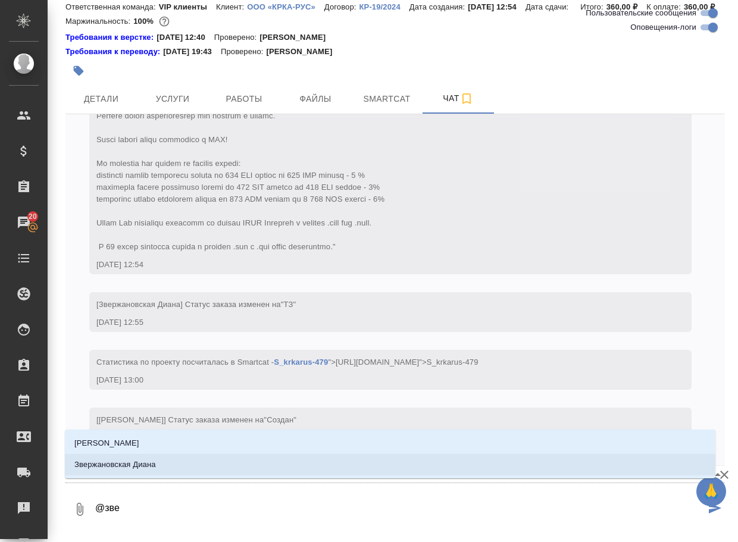
click at [175, 465] on li "Звержановская Диана" at bounding box center [390, 464] width 650 height 21
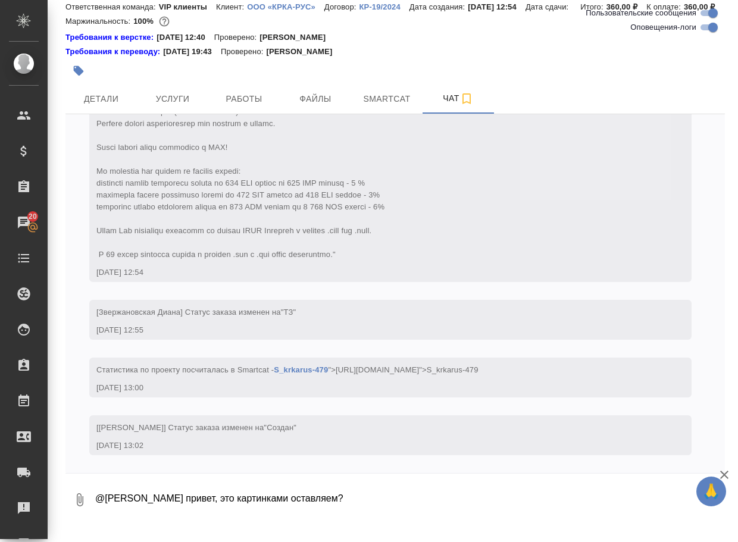
click at [79, 507] on icon "button" at bounding box center [80, 500] width 14 height 14
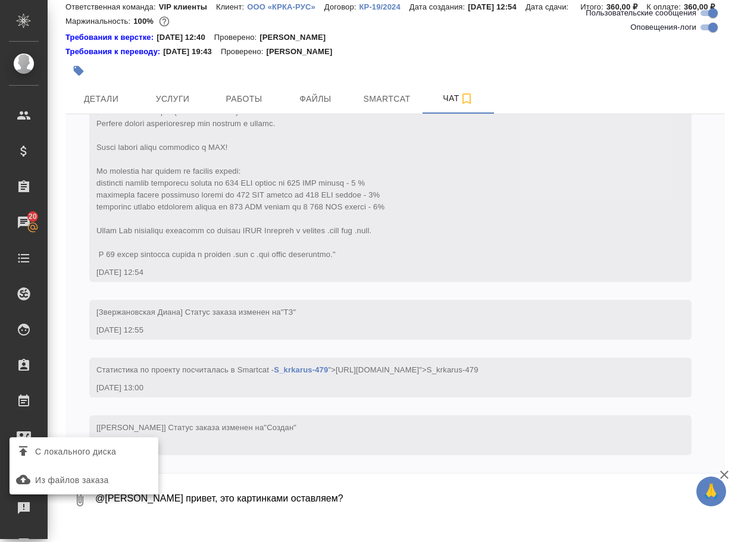
click at [108, 455] on span "С локального диска" at bounding box center [75, 451] width 81 height 15
click at [0, 0] on input "С локального диска" at bounding box center [0, 0] width 0 height 0
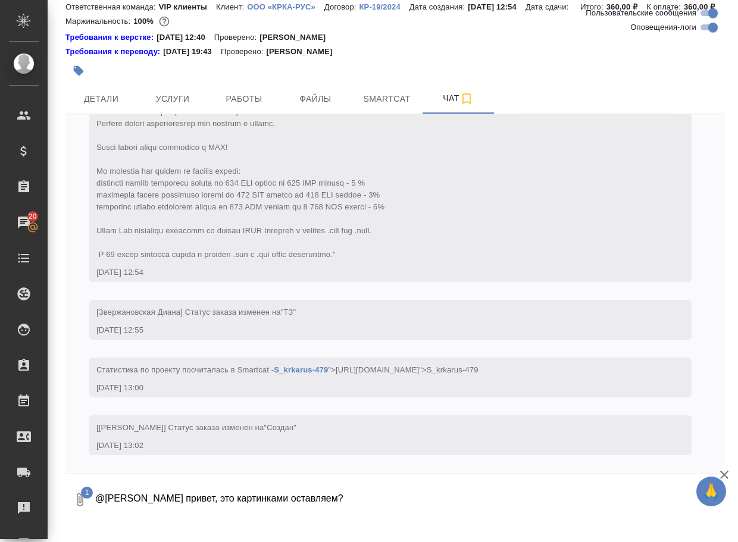
click at [419, 506] on textarea "@Звержановская Диана привет, это картинками оставляем?" at bounding box center [399, 499] width 611 height 40
type textarea "@Звержановская Диана привет, это картинками оставляем?"
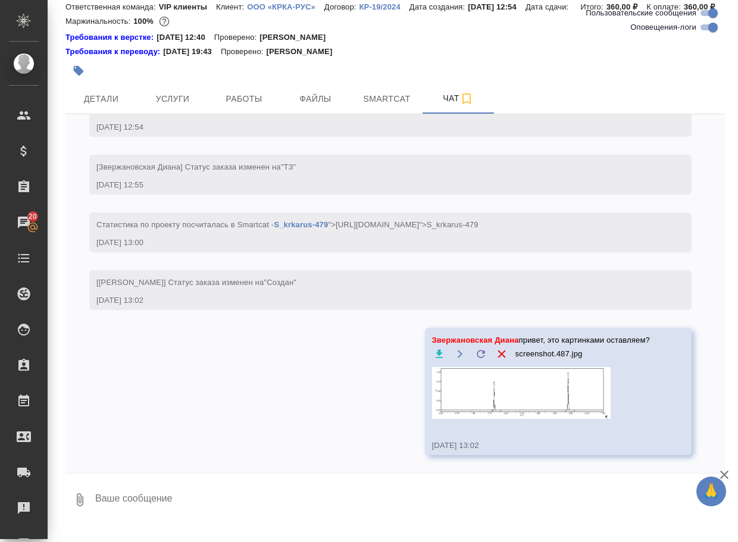
scroll to position [747, 0]
click at [293, 379] on div "28.08, четверг [Звержановская Диана] Клиент оставил комментарий: 28.08.25, 12:5…" at bounding box center [394, 293] width 659 height 359
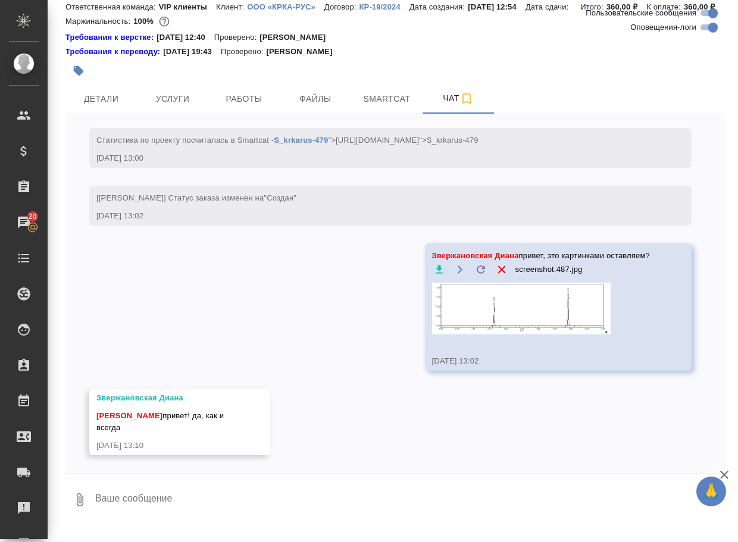
scroll to position [0, 0]
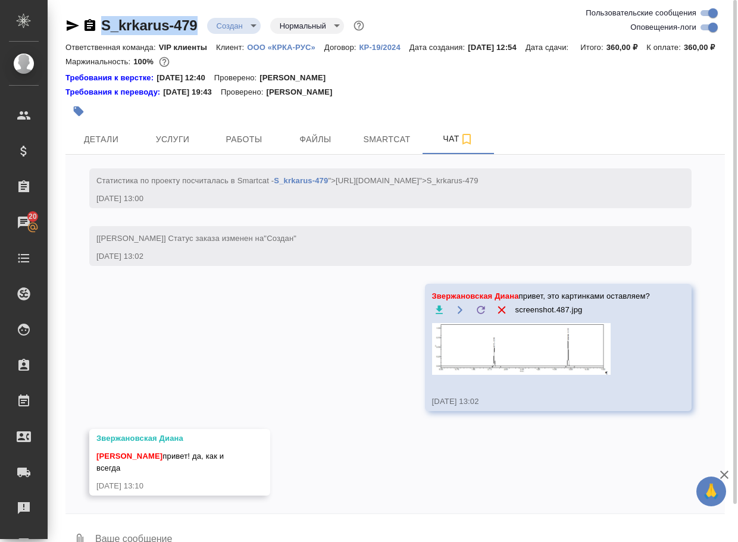
drag, startPoint x: 209, startPoint y: 33, endPoint x: 69, endPoint y: 15, distance: 141.4
click at [69, 15] on div "S_krkarus-479 Создан new Нормальный normal Ответственная команда: VIP клиенты К…" at bounding box center [395, 284] width 672 height 568
copy link "S_krkarus-479"
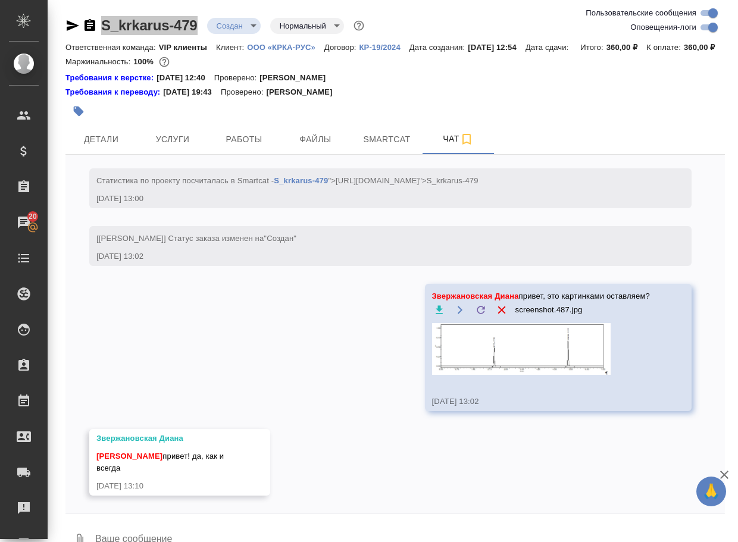
scroll to position [40, 0]
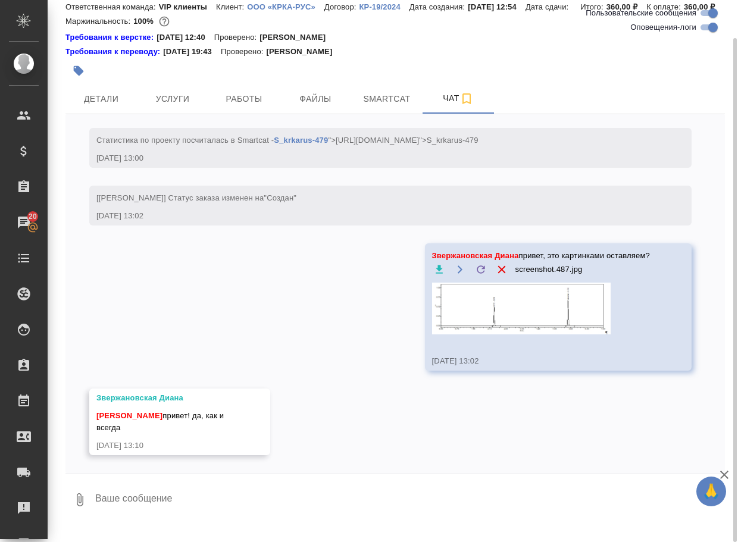
click at [67, 519] on button "0" at bounding box center [79, 499] width 29 height 40
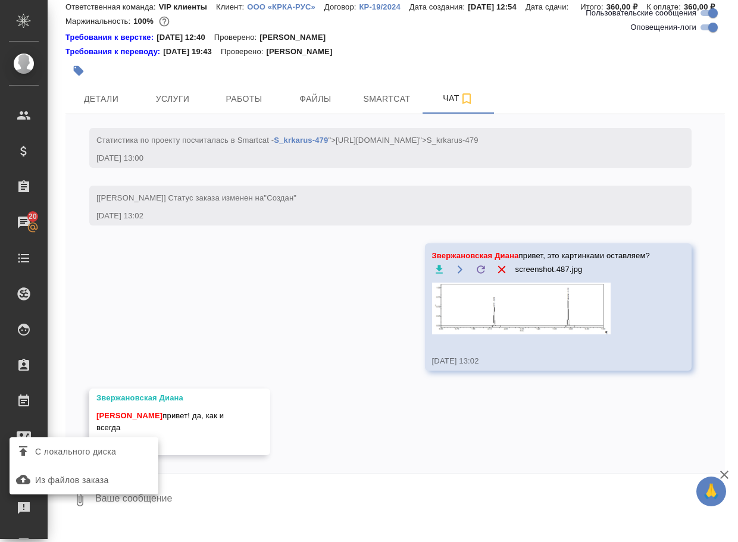
click at [93, 454] on span "С локального диска" at bounding box center [75, 451] width 81 height 15
click at [0, 0] on input "С локального диска" at bounding box center [0, 0] width 0 height 0
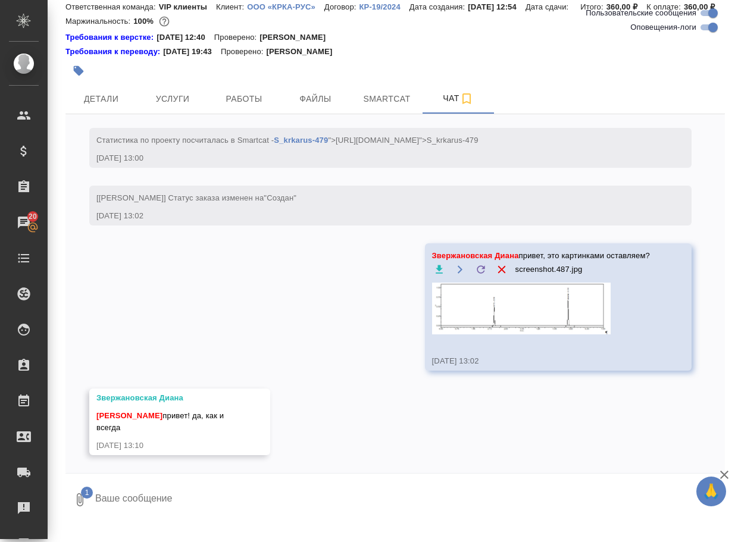
click at [149, 507] on textarea at bounding box center [399, 499] width 611 height 40
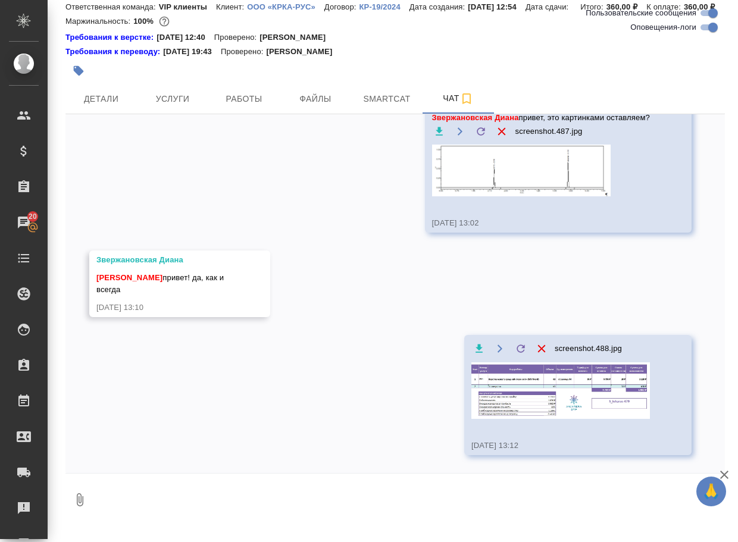
scroll to position [913, 0]
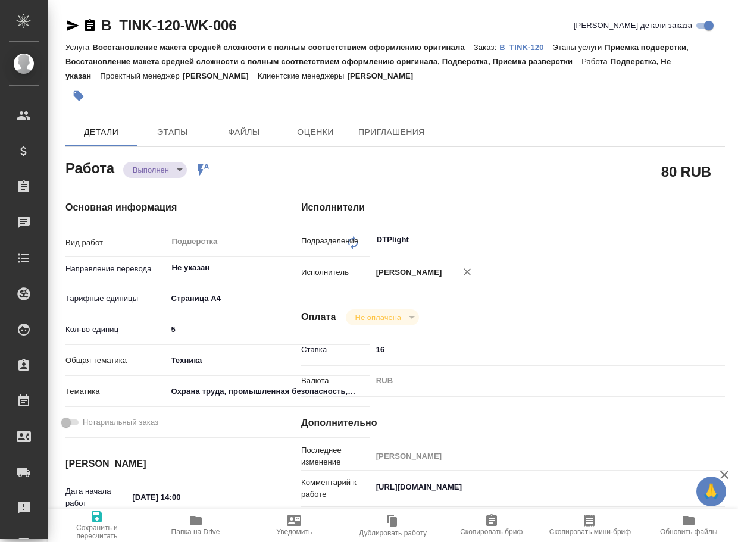
type textarea "x"
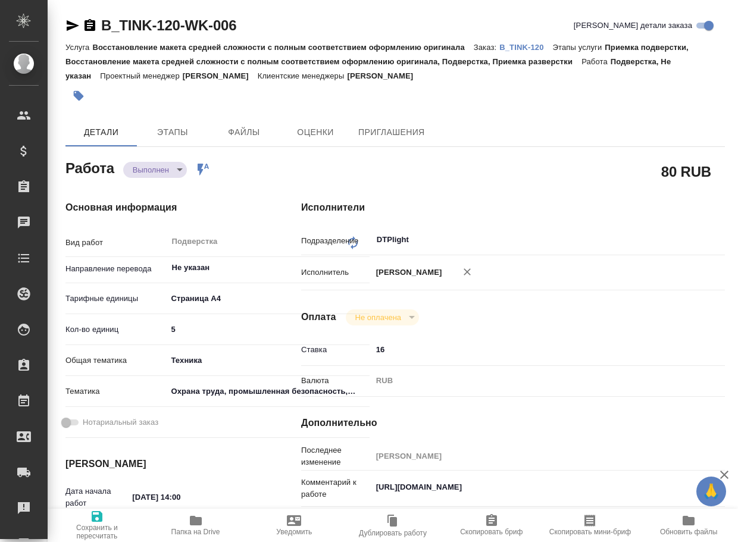
type textarea "x"
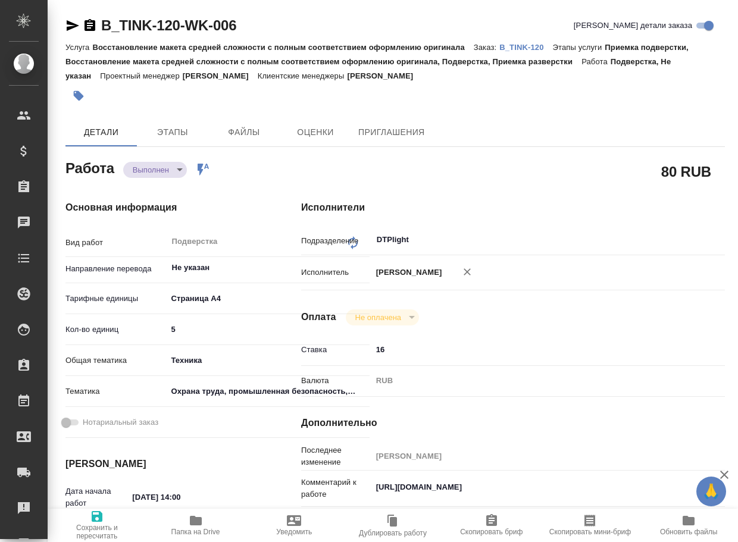
type textarea "x"
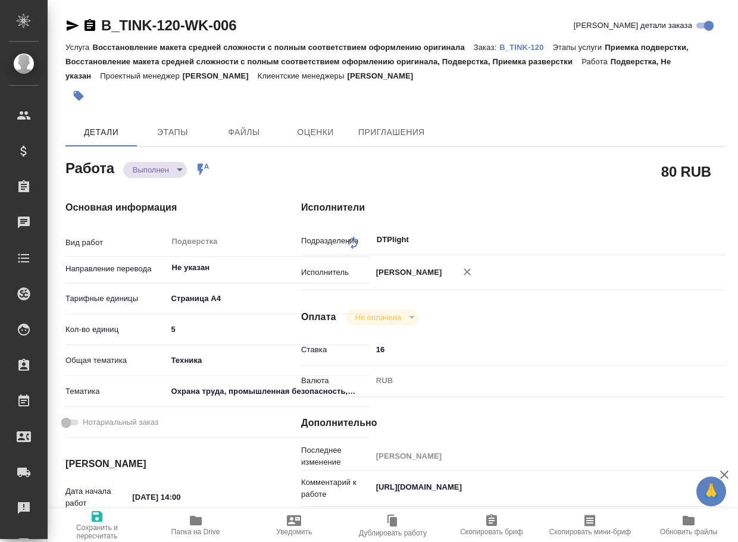
type textarea "x"
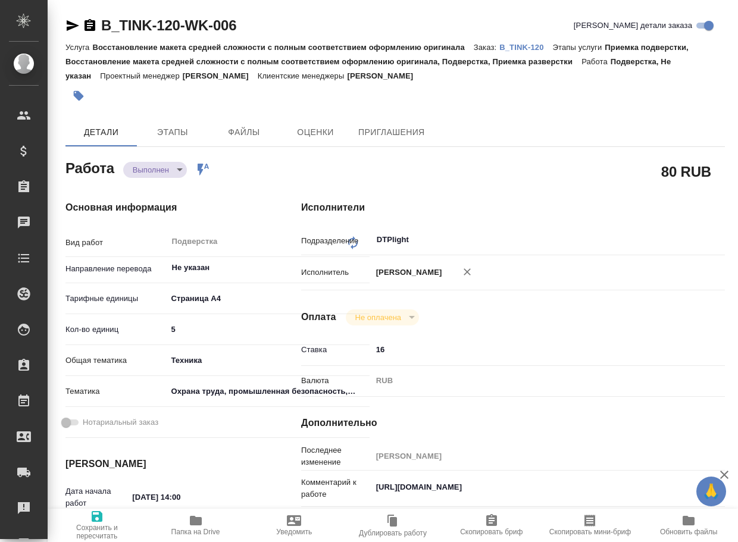
type textarea "x"
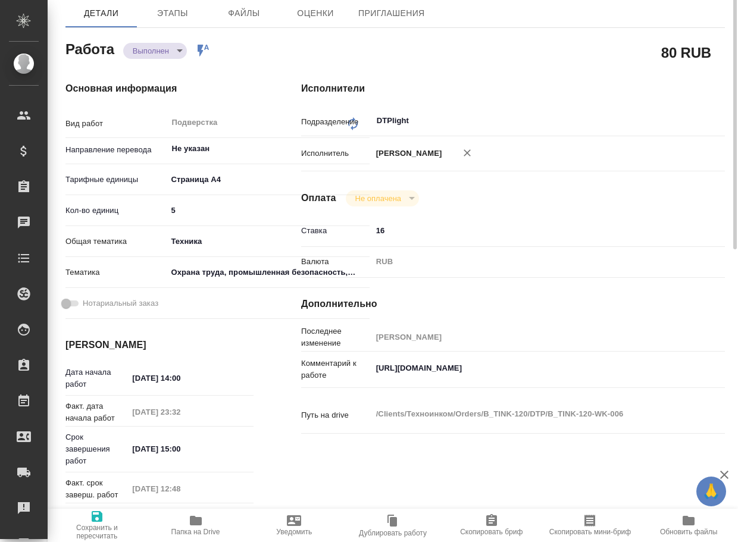
scroll to position [238, 0]
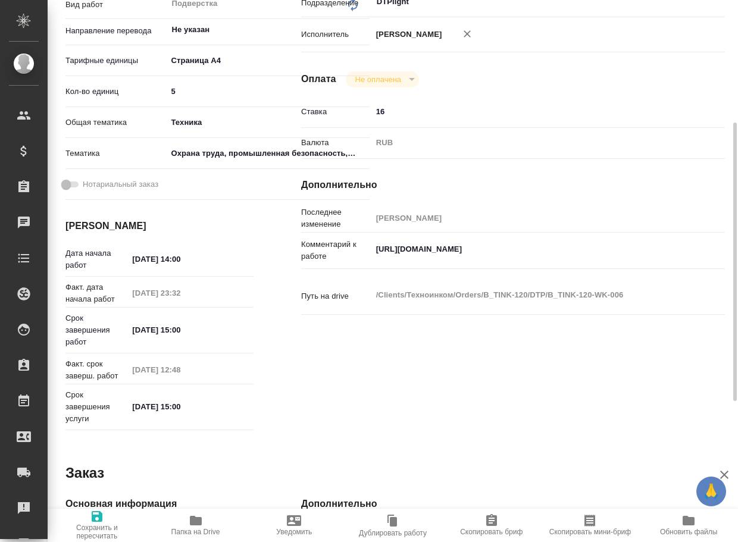
type textarea "x"
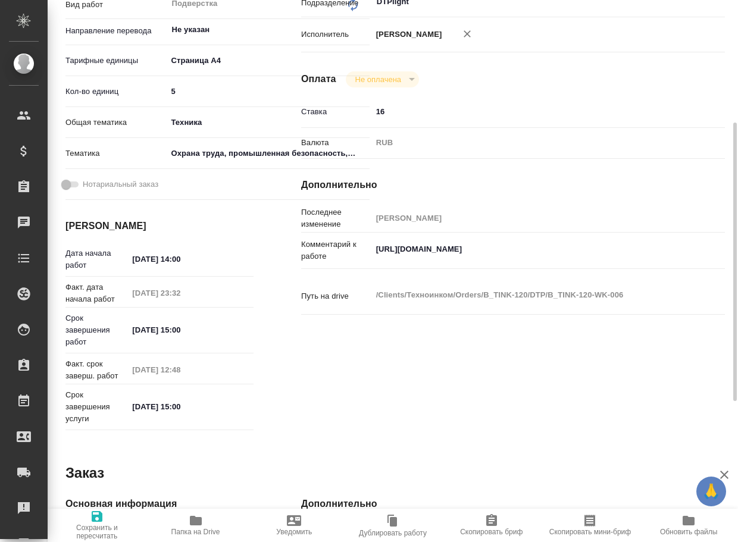
click at [191, 517] on icon "button" at bounding box center [196, 521] width 12 height 10
type textarea "x"
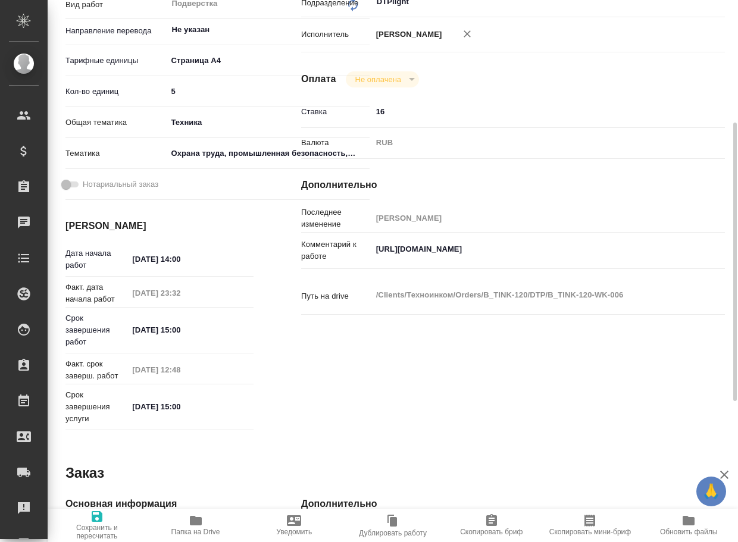
type textarea "x"
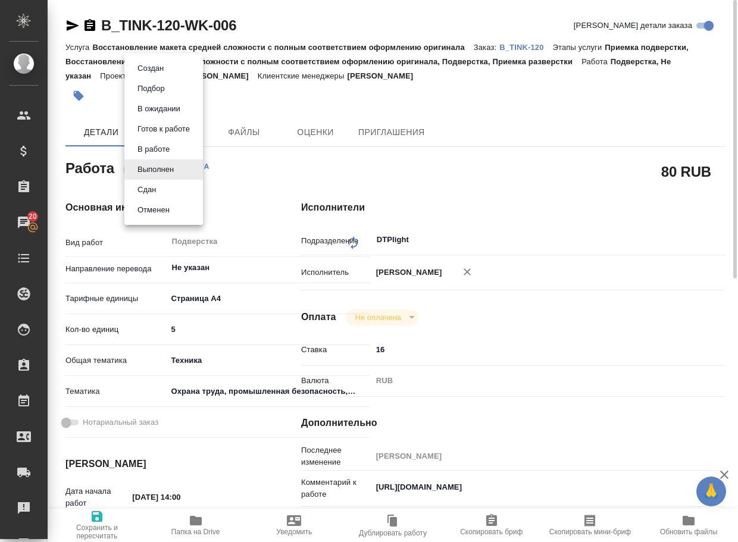
click at [153, 171] on body "🙏 .cls-1 fill:#fff; AWATERA Arsenyeva [PERSON_NAME] Спецификации Заказы 20 Чаты…" at bounding box center [369, 271] width 738 height 542
click at [152, 190] on button "Сдан" at bounding box center [147, 189] width 26 height 13
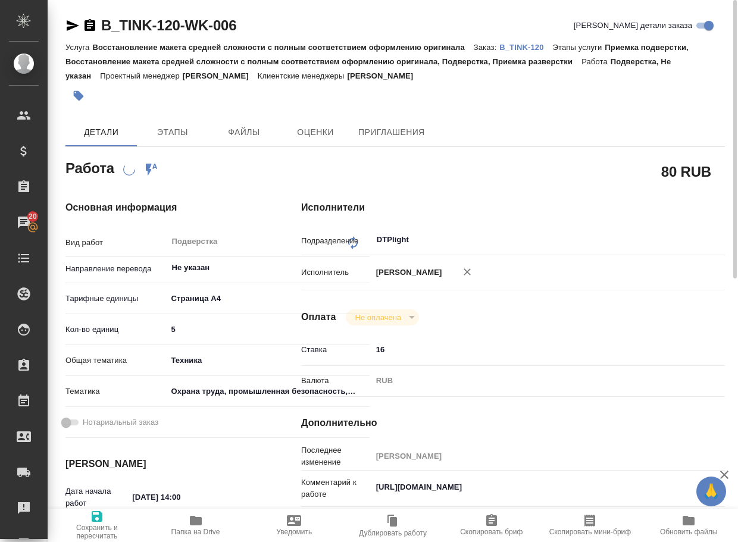
click at [536, 45] on p "B_TINK-120" at bounding box center [525, 47] width 53 height 9
type textarea "x"
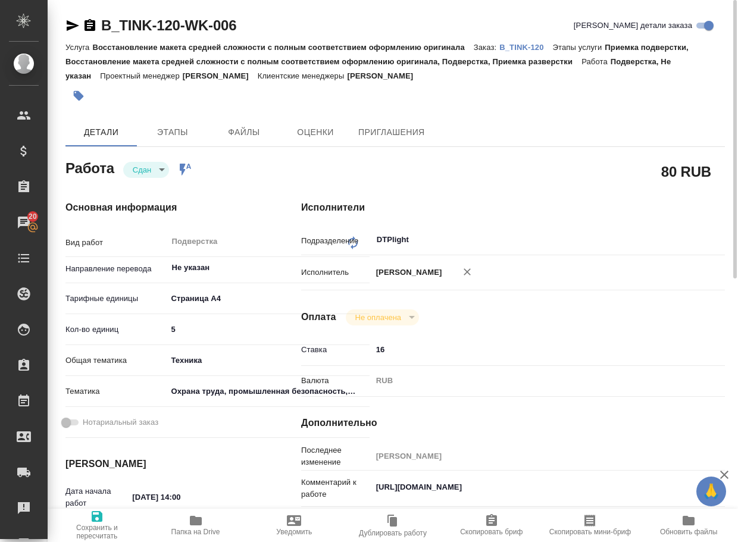
type textarea "x"
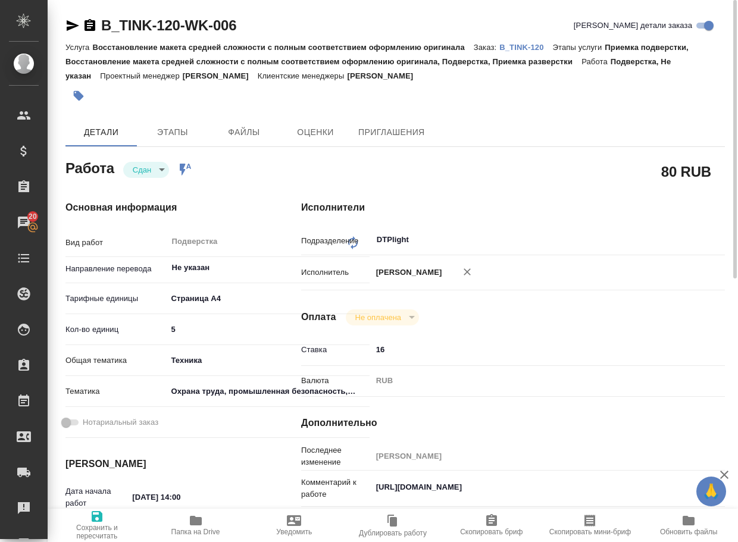
type textarea "x"
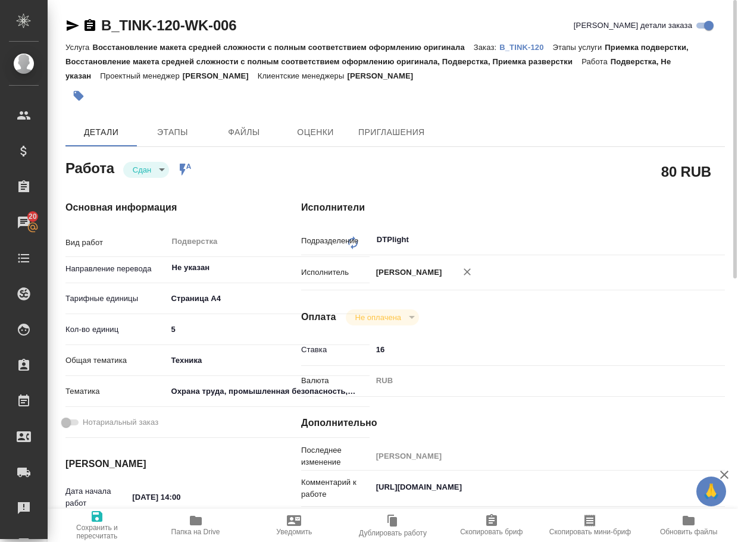
type textarea "x"
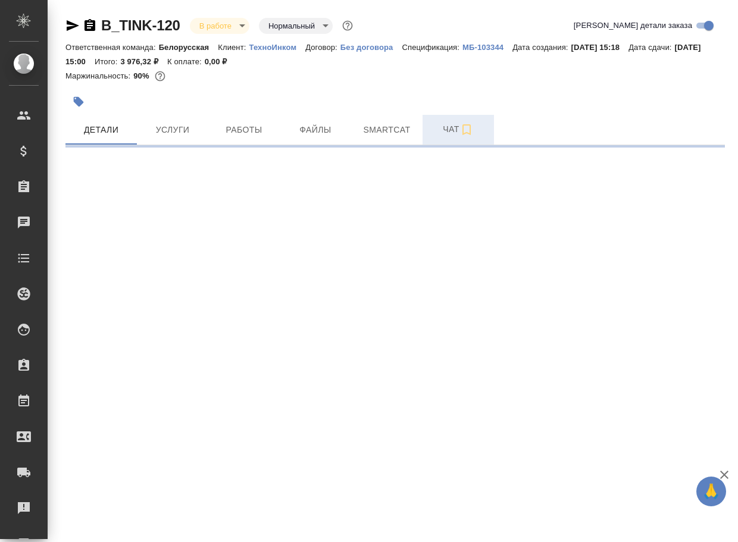
select select "RU"
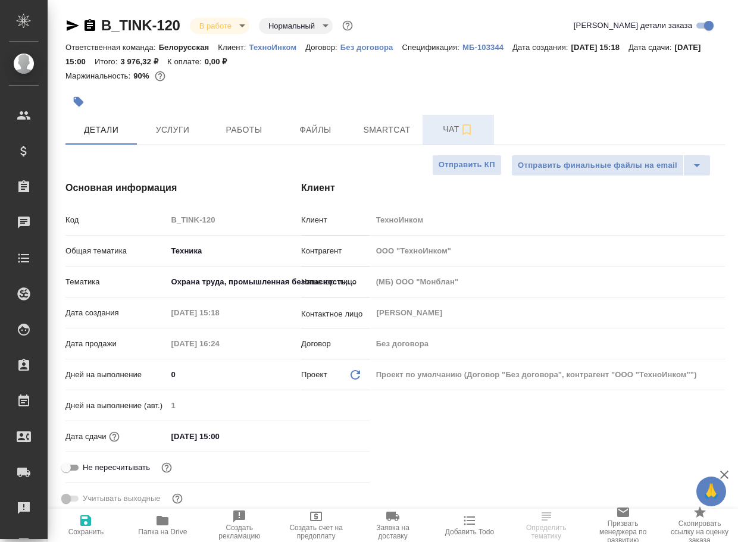
click at [446, 133] on span "Чат" at bounding box center [457, 129] width 57 height 15
type textarea "x"
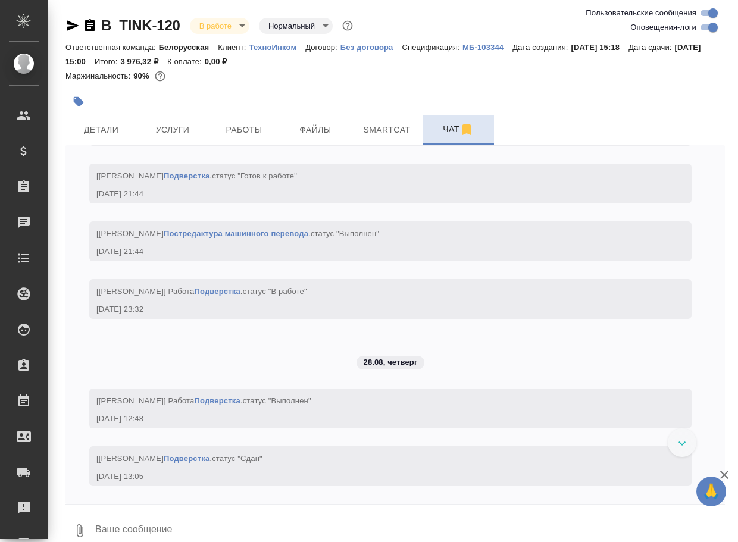
scroll to position [4084, 0]
click at [152, 524] on textarea at bounding box center [409, 530] width 631 height 40
paste textarea "[URL][DOMAIN_NAME]"
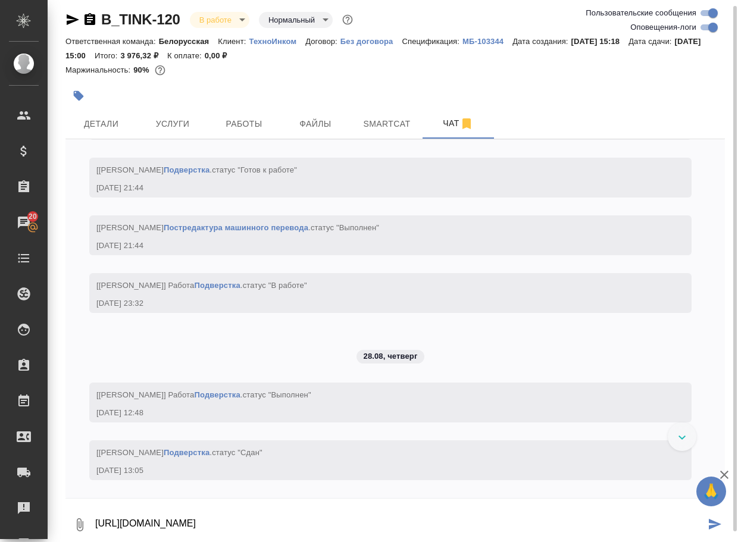
type textarea "[URL][DOMAIN_NAME]"
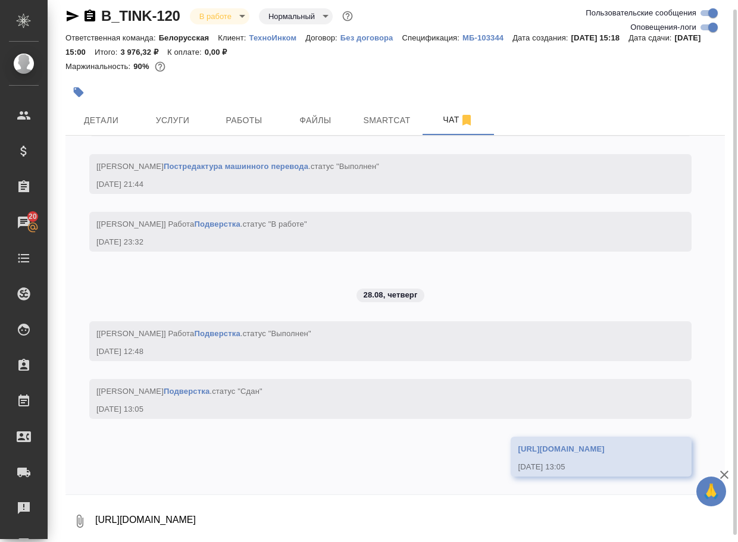
scroll to position [4226, 0]
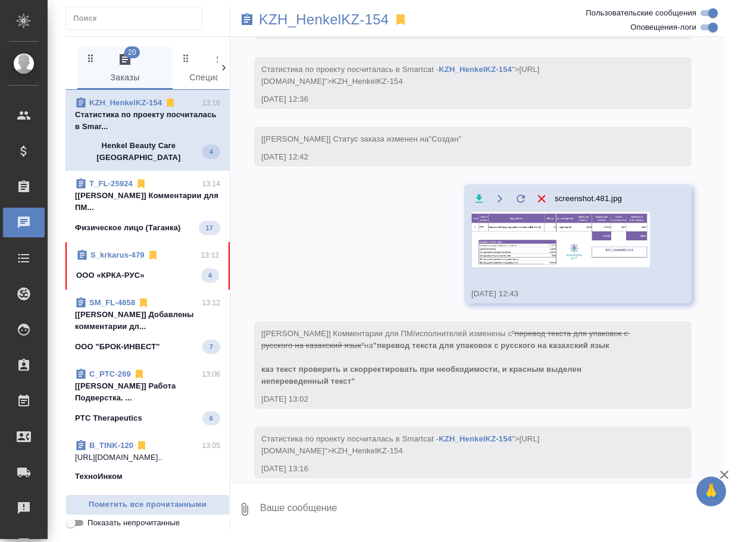
scroll to position [316, 0]
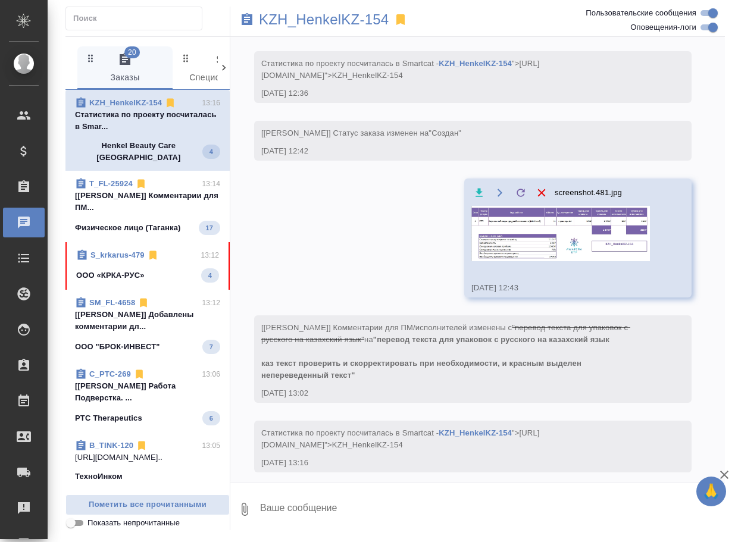
click at [138, 271] on p "ООО «КРКА-РУС»" at bounding box center [110, 275] width 68 height 12
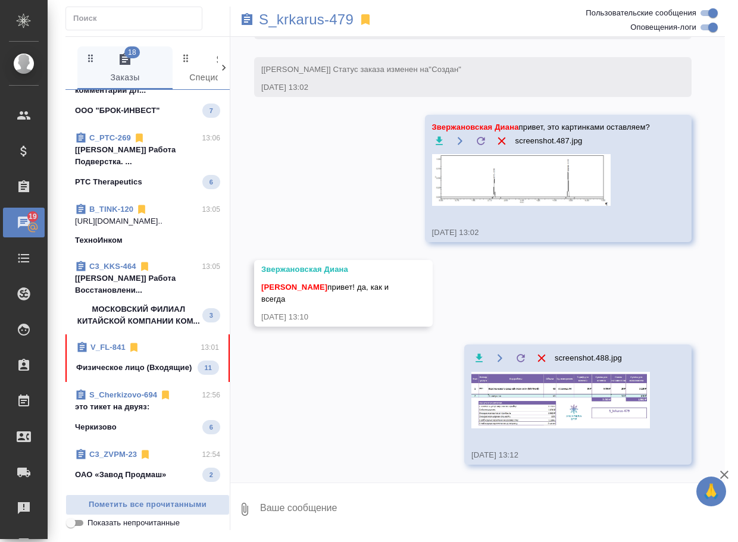
scroll to position [238, 0]
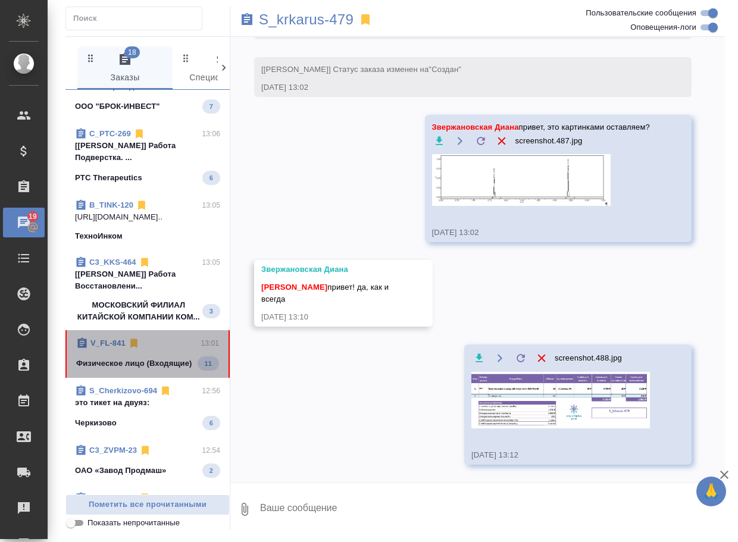
click at [155, 369] on p "Физическое лицо (Входящие)" at bounding box center [134, 364] width 116 height 12
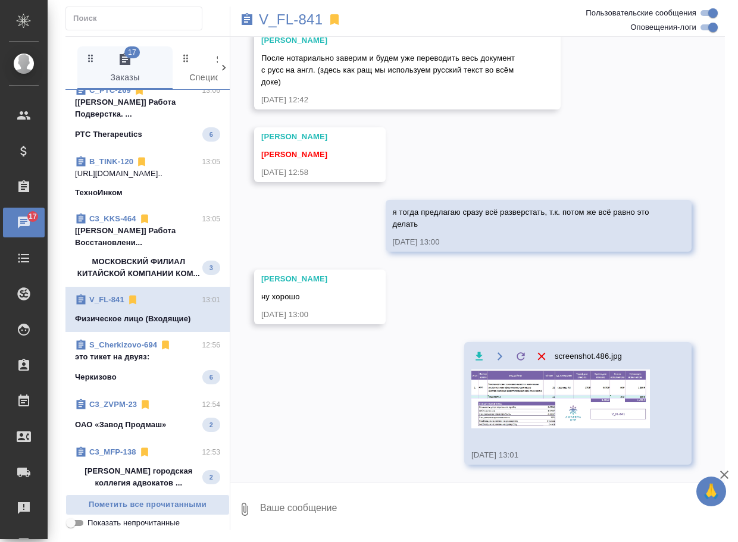
scroll to position [297, 0]
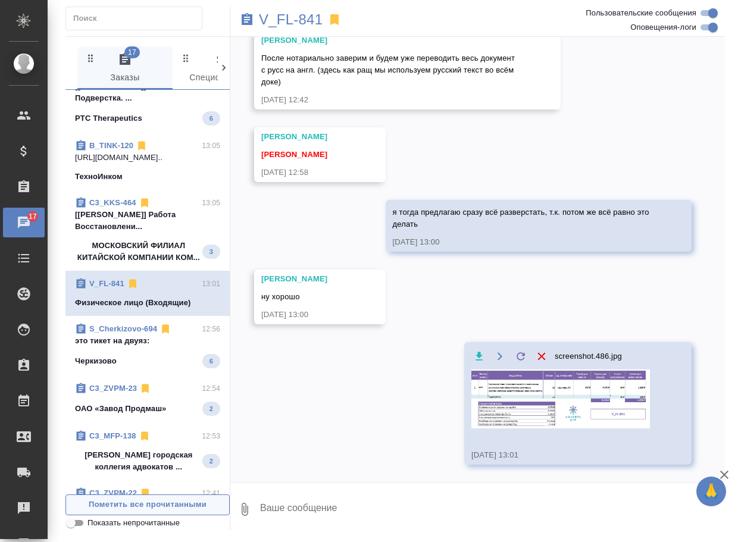
click at [115, 506] on span "Пометить все прочитанными" at bounding box center [147, 505] width 151 height 14
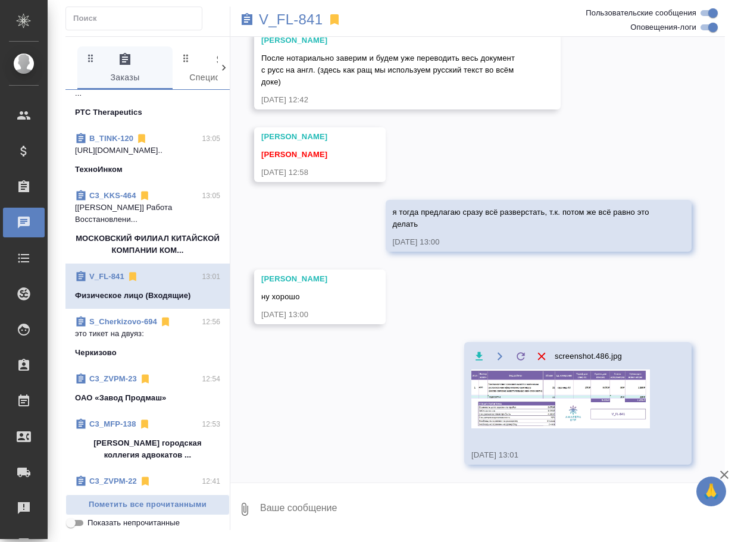
scroll to position [293, 0]
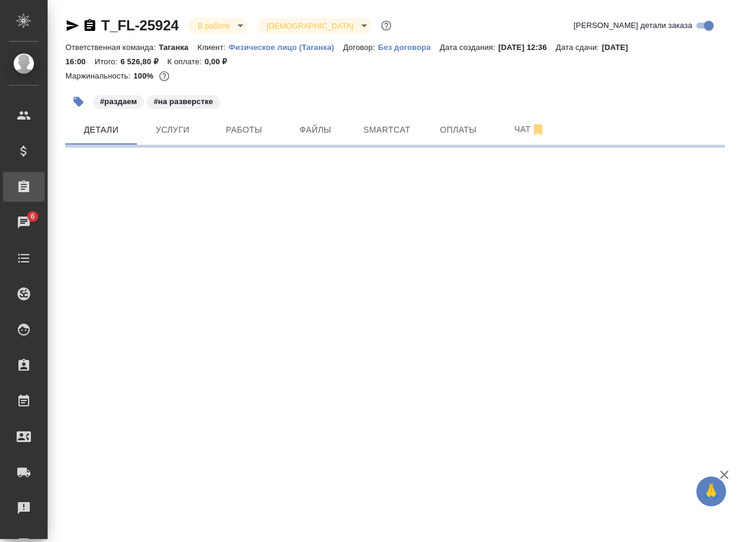
select select "RU"
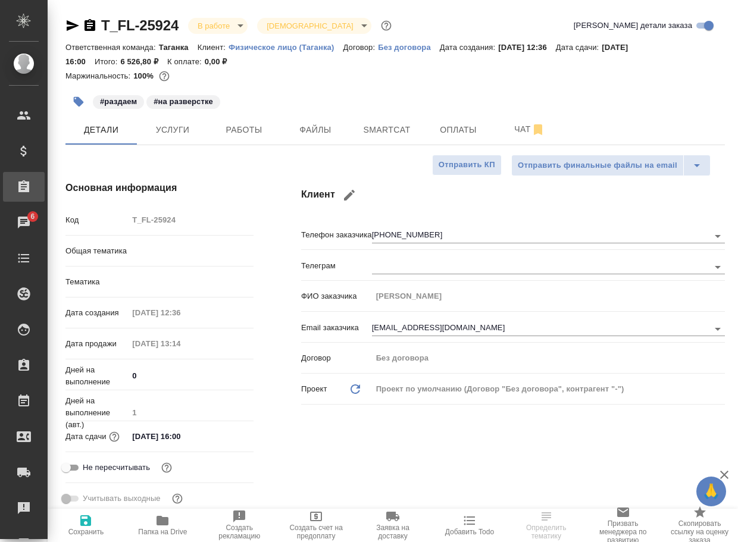
type textarea "x"
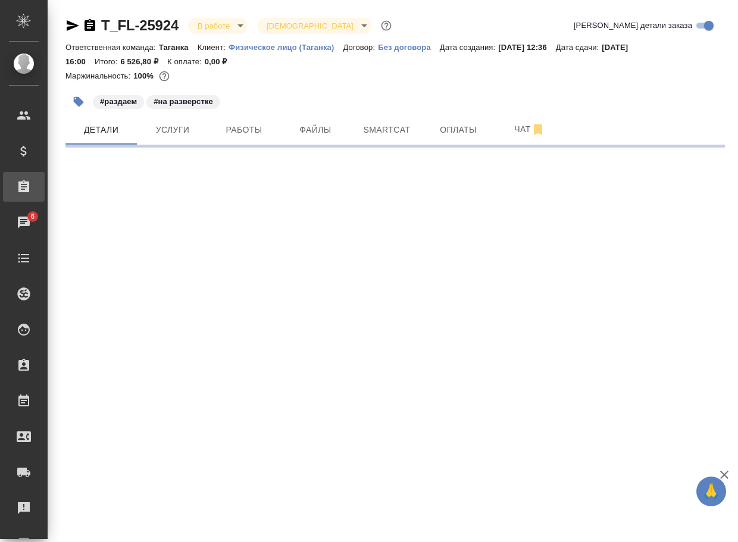
select select "RU"
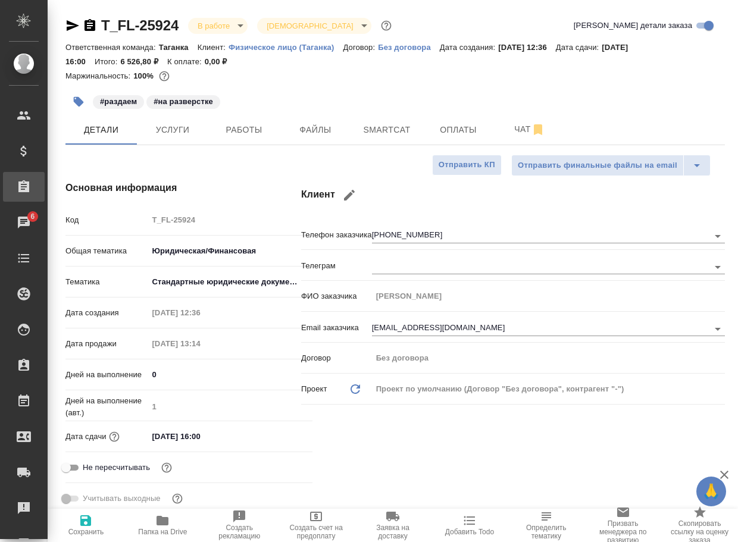
type textarea "x"
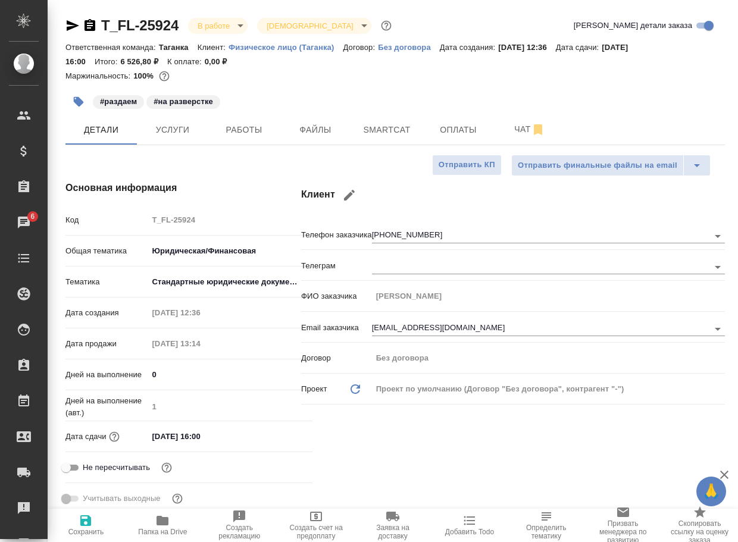
type textarea "x"
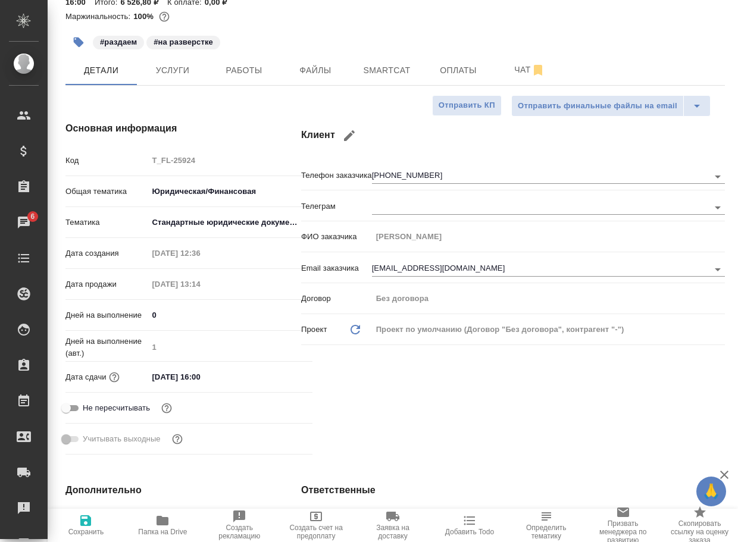
scroll to position [357, 0]
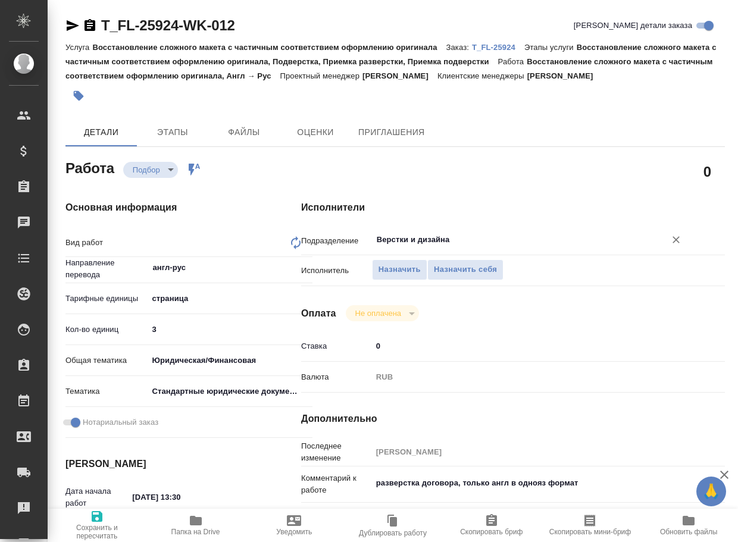
type textarea "x"
type textarea "Восстановление сложного макета с частичным соответствием оформлению оригинала"
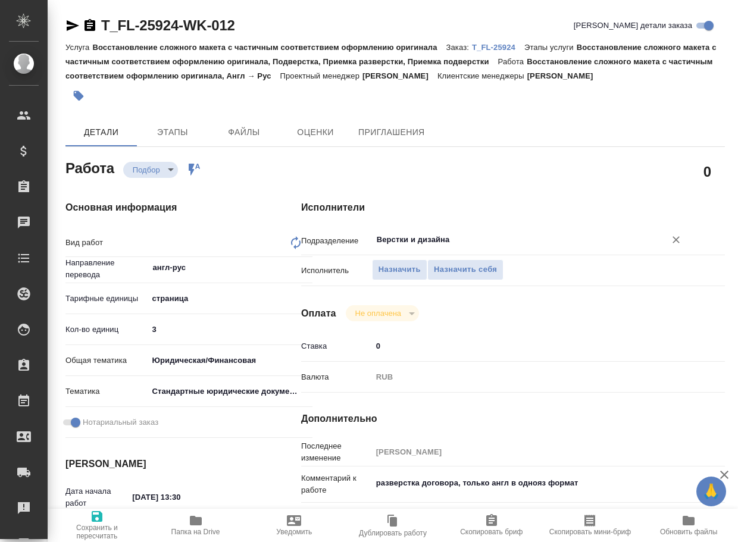
type textarea "x"
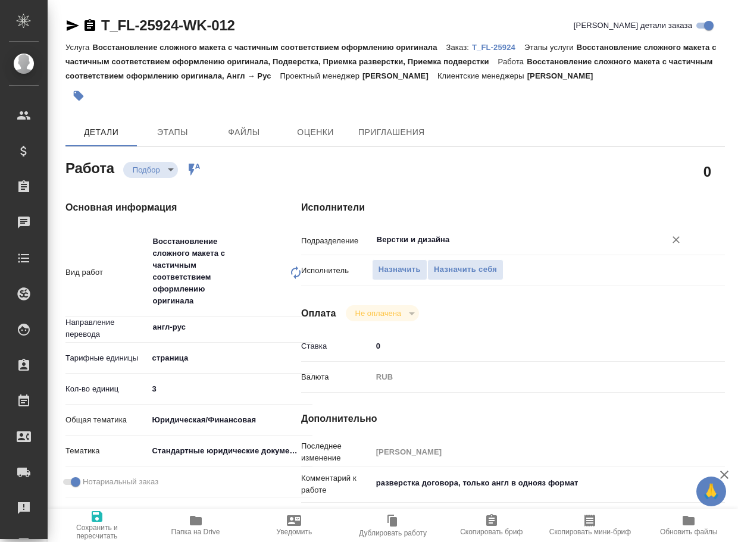
type textarea "x"
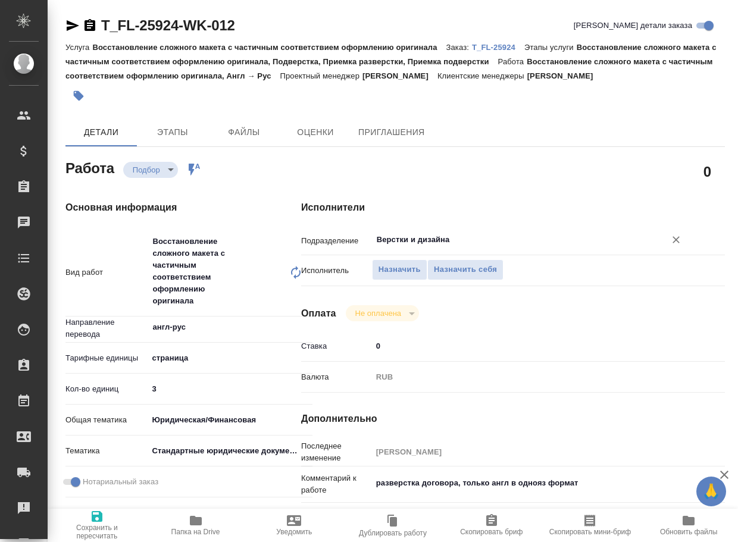
type textarea "x"
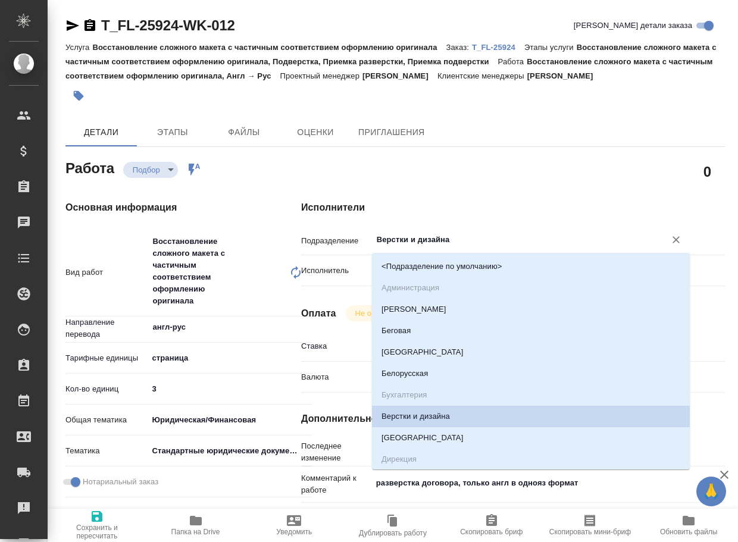
click at [450, 239] on input "Верстки и дизайна" at bounding box center [510, 240] width 271 height 14
type textarea "x"
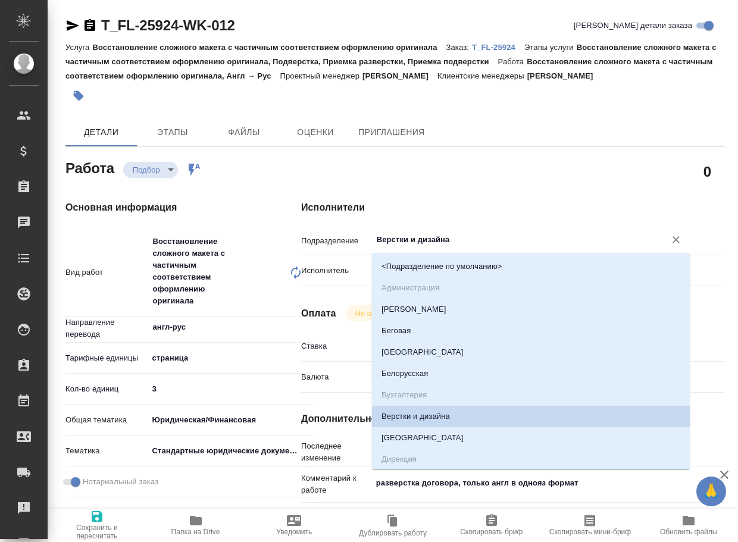
type textarea "x"
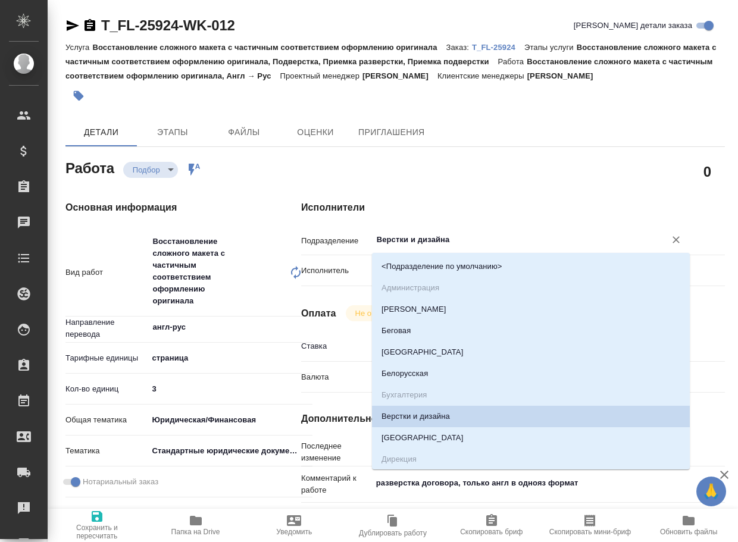
type textarea "x"
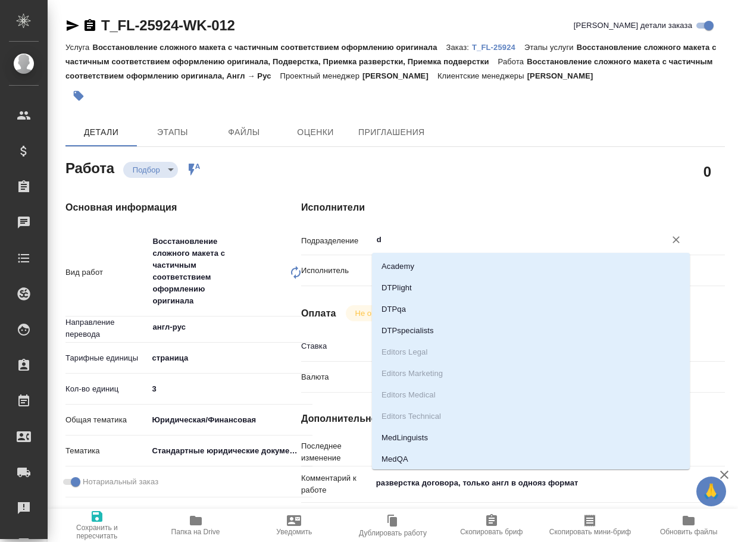
type input "dt"
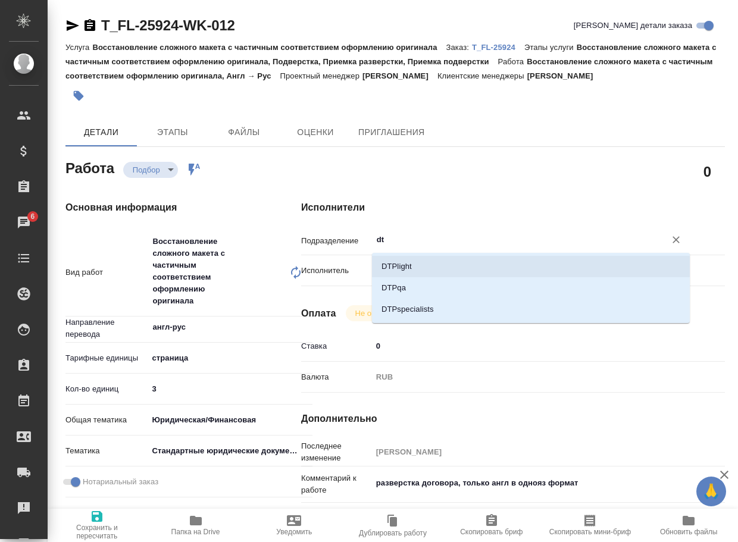
click at [433, 262] on li "DTPlight" at bounding box center [531, 266] width 318 height 21
type textarea "x"
type input "DTPlight"
type textarea "x"
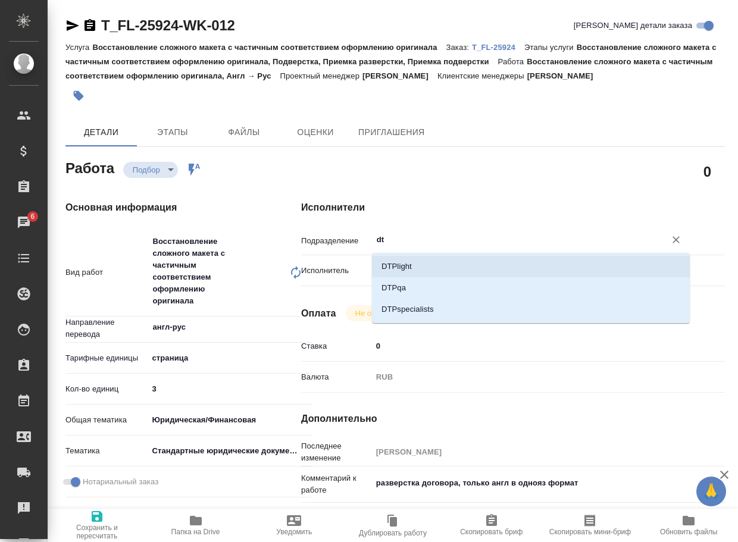
type textarea "x"
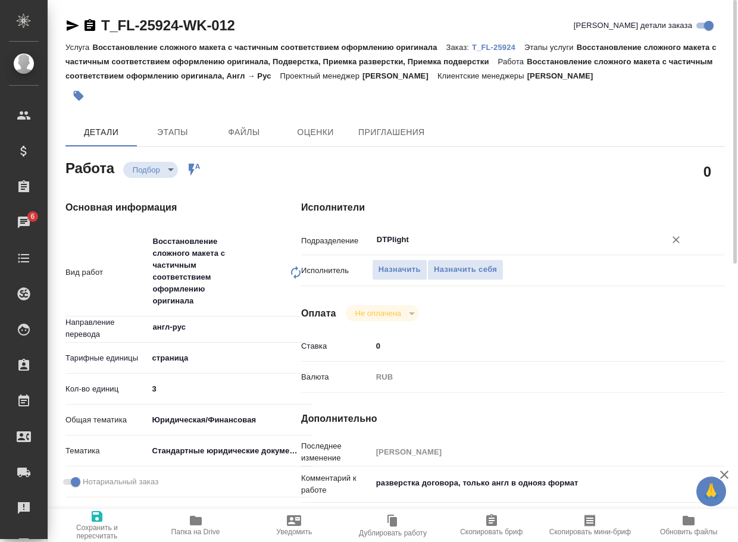
type input "DTPlight"
click at [512, 47] on p "T_FL-25924" at bounding box center [498, 47] width 52 height 9
click at [100, 534] on span "Сохранить и пересчитать" at bounding box center [97, 531] width 84 height 17
type textarea "x"
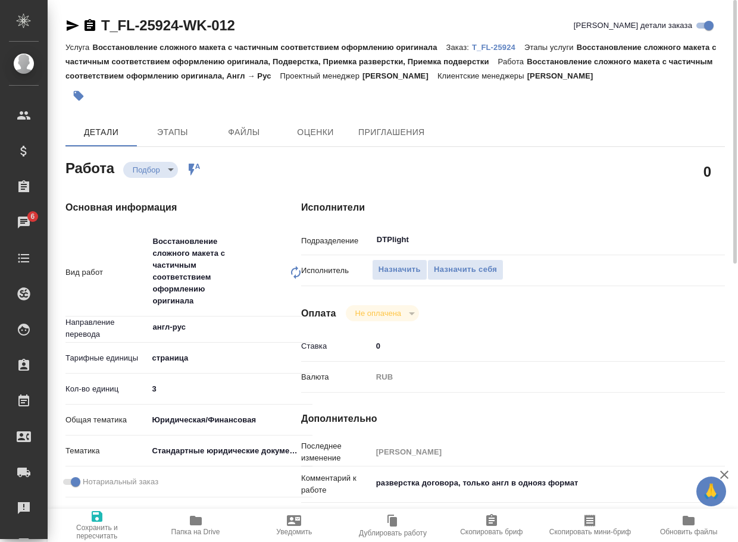
type textarea "x"
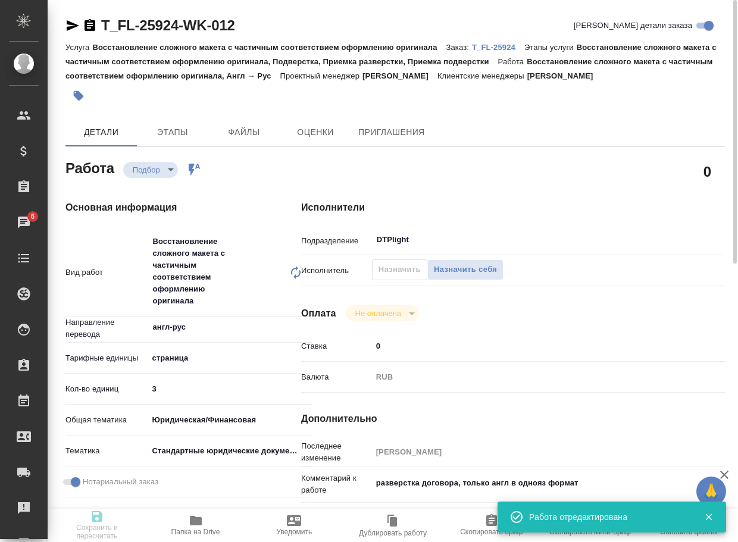
type textarea "x"
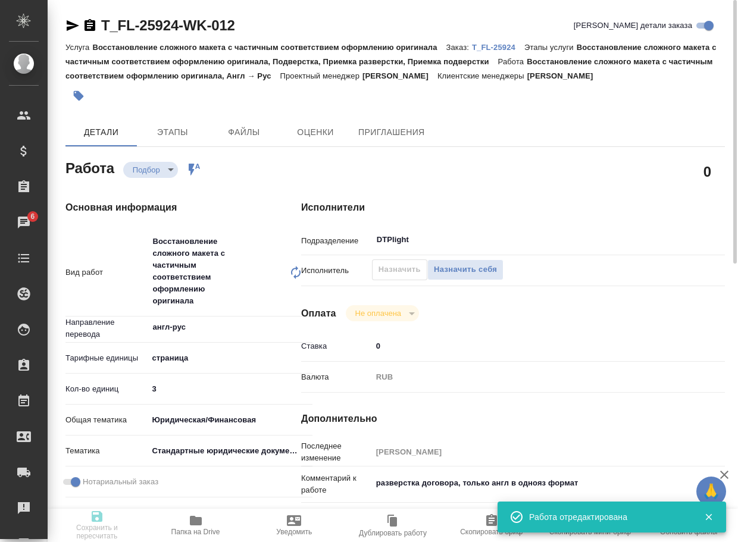
type textarea "x"
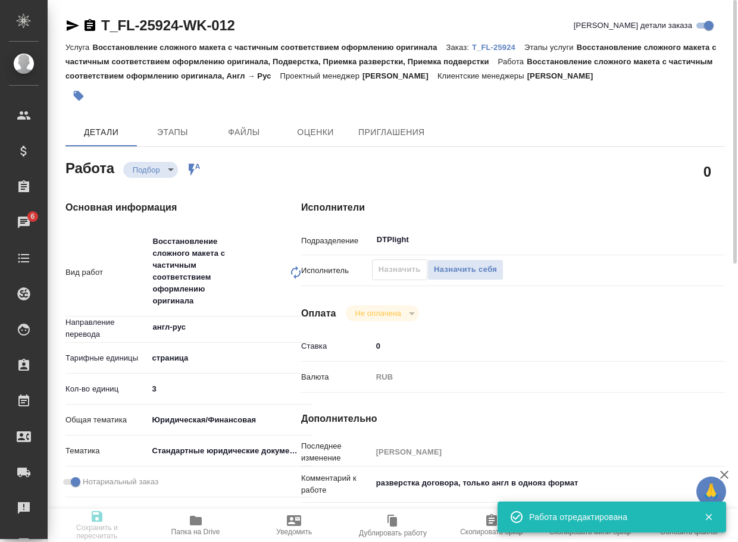
type input "recruiting"
type textarea "Восстановление сложного макета с частичным соответствием оформлению оригинала"
type textarea "x"
type input "англ-рус"
type input "5a8b1489cc6b4906c91bfdb2"
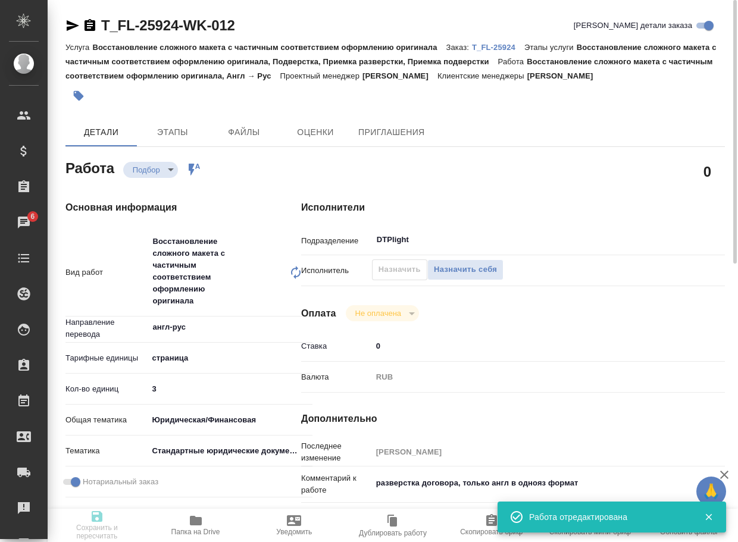
type input "3"
type input "yr-fn"
type input "5f647205b73bc97568ca66bf"
checkbox input "true"
type input "28.08.2025 13:30"
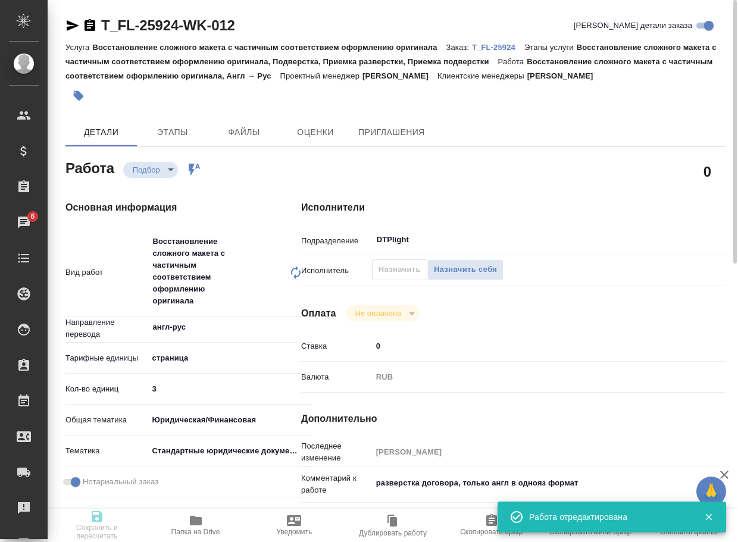
type input "28.08.2025 17:30"
type input "[DATE] 16:00"
type input "DTPlight"
type input "notPayed"
type input "0"
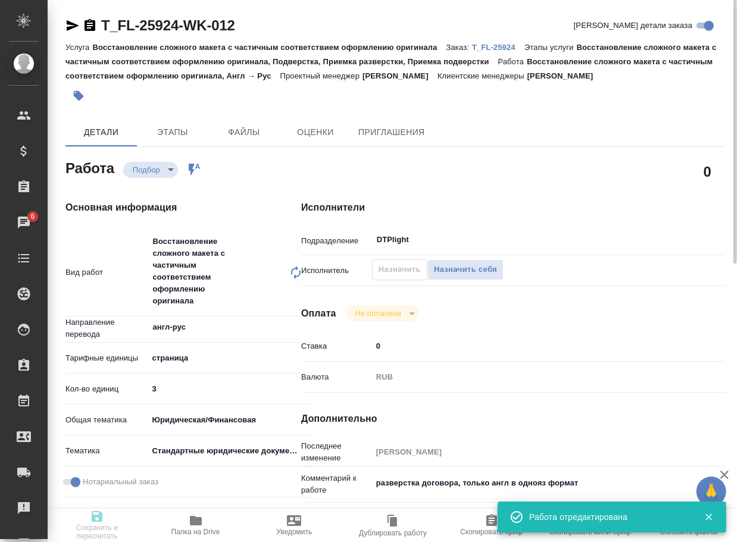
type input "RUB"
type input "[PERSON_NAME]"
type textarea "разверстка договора, только англ в однояз формат"
type textarea "x"
type textarea "/Clients/FL_T/Orders/T_FL-25924/DTP/T_FL-25924-WK-012"
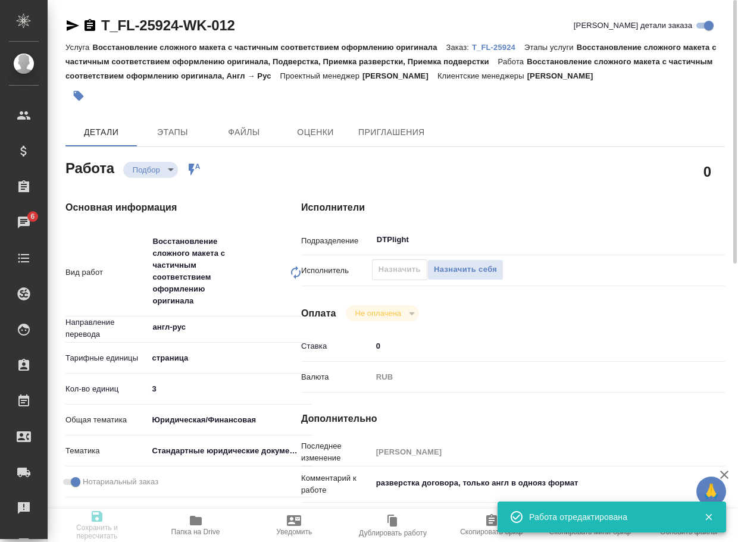
type textarea "x"
type input "T_FL-25924"
type input "Восстановление сложного макета с частичным соответствием оформлению оригинала"
type input "Восстановление сложного макета с частичным соответствием оформлению оригинала, …"
type input "Прохорова Анастасия"
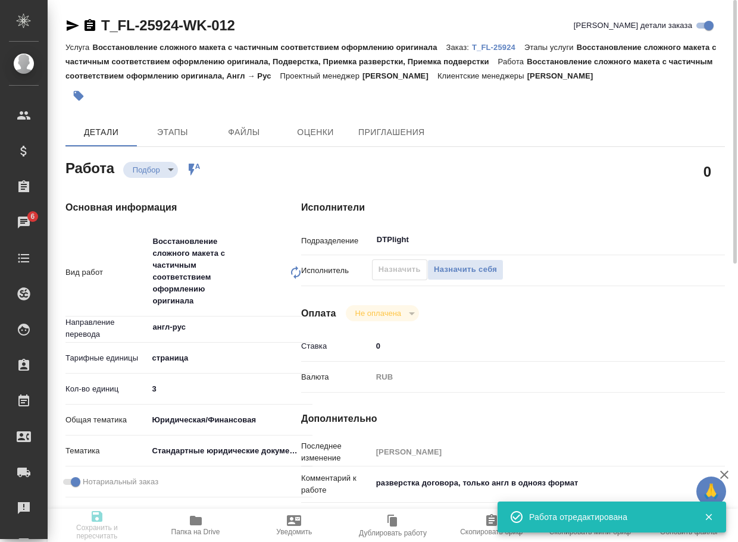
type input "[PERSON_NAME]"
type input "/Clients/FL_T/Orders/T_FL-25924"
type textarea "x"
type textarea "два документа англ-рус под нот верстка для трудового договора нужна (чтобы в пе…"
type textarea "x"
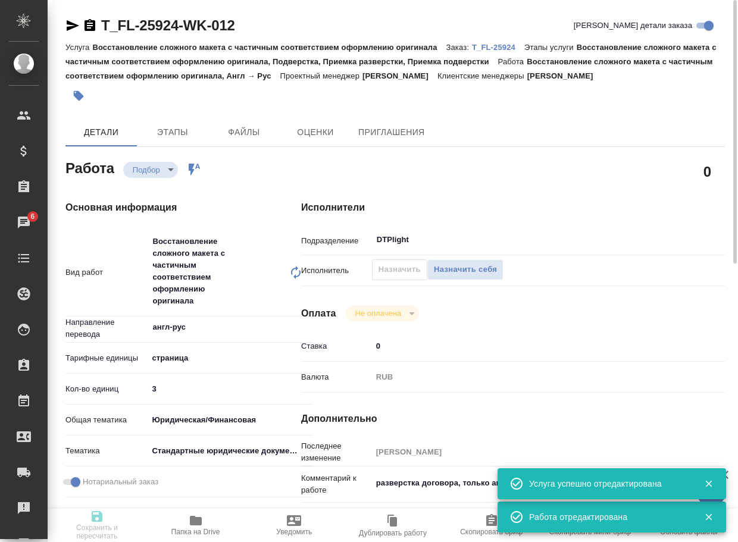
type textarea "x"
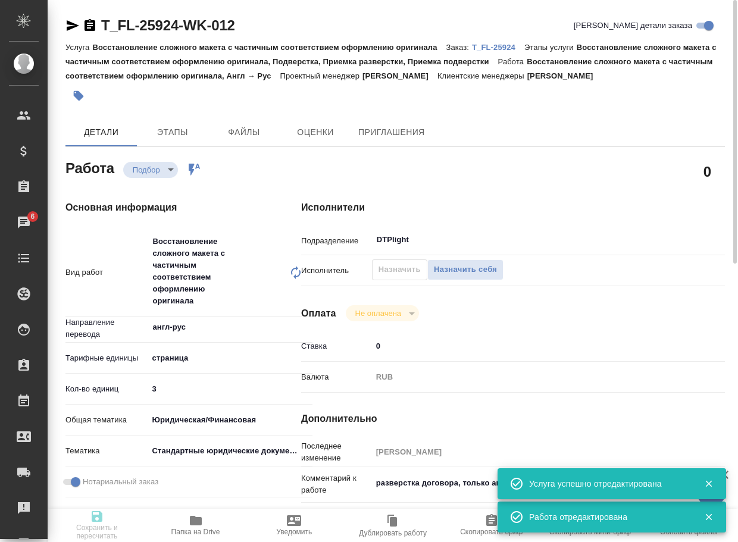
type textarea "x"
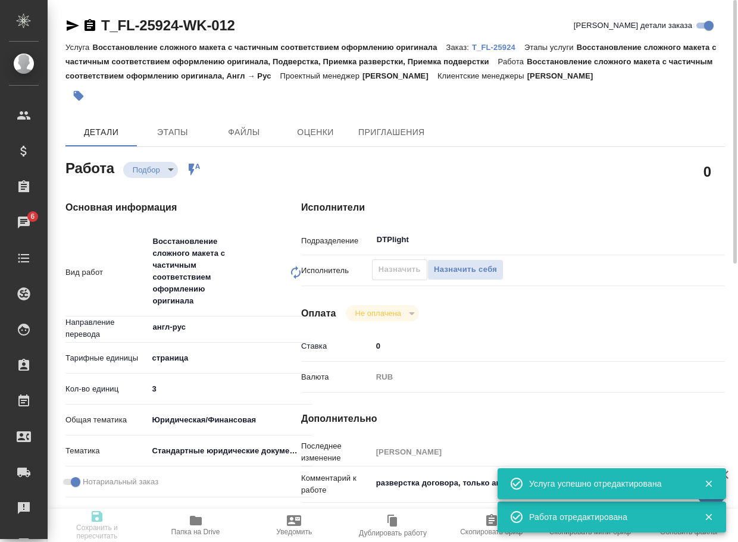
type textarea "x"
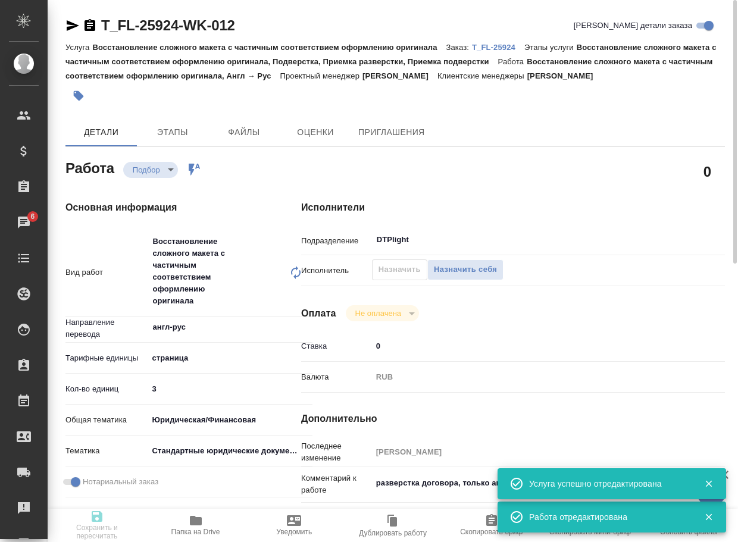
type textarea "x"
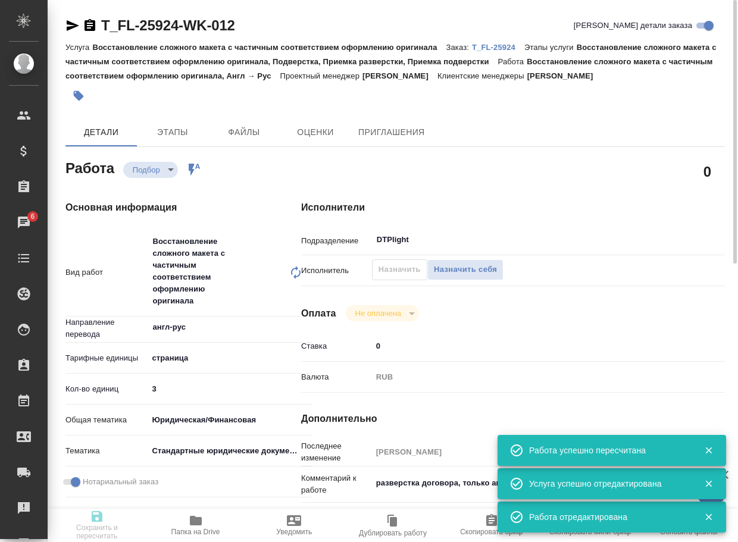
type input "recruiting"
type textarea "Восстановление сложного макета с частичным соответствием оформлению оригинала"
type textarea "x"
type input "англ-рус"
type input "5a8b1489cc6b4906c91bfdb2"
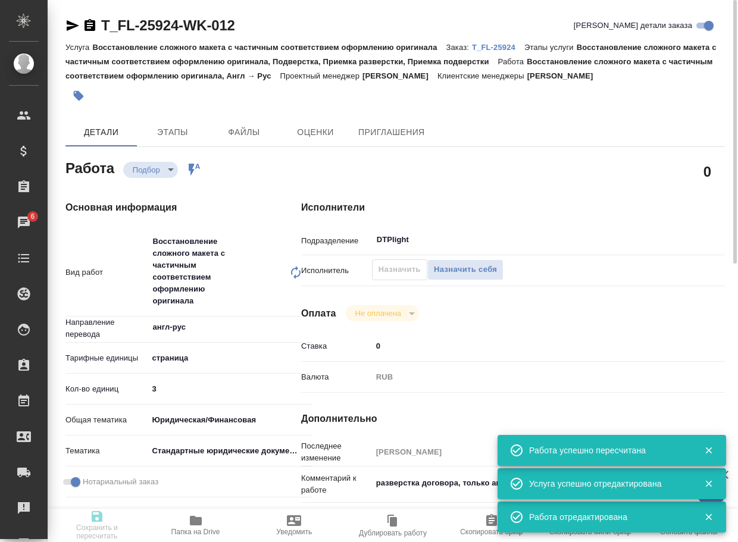
type input "3"
type input "yr-fn"
type input "5f647205b73bc97568ca66bf"
checkbox input "true"
type input "28.08.2025 13:30"
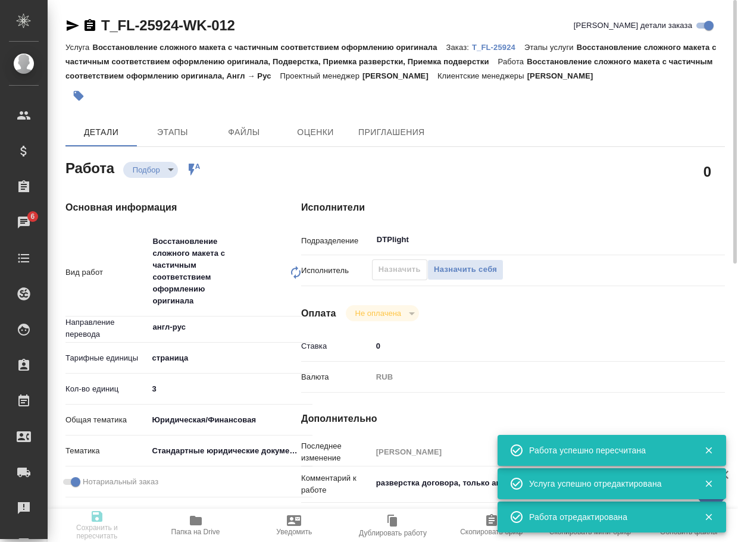
type input "28.08.2025 17:30"
type input "01.09.2025 16:00"
type input "DTPlight"
type input "notPayed"
type input "0"
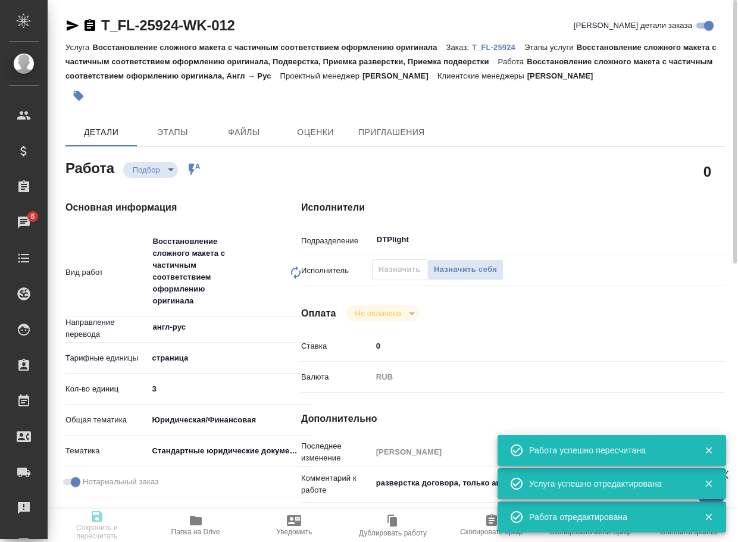
type input "RUB"
type input "[PERSON_NAME]"
type textarea "разверстка договора, только англ в однояз формат"
type textarea "x"
type textarea "/Clients/FL_T/Orders/T_FL-25924/DTP/T_FL-25924-WK-012"
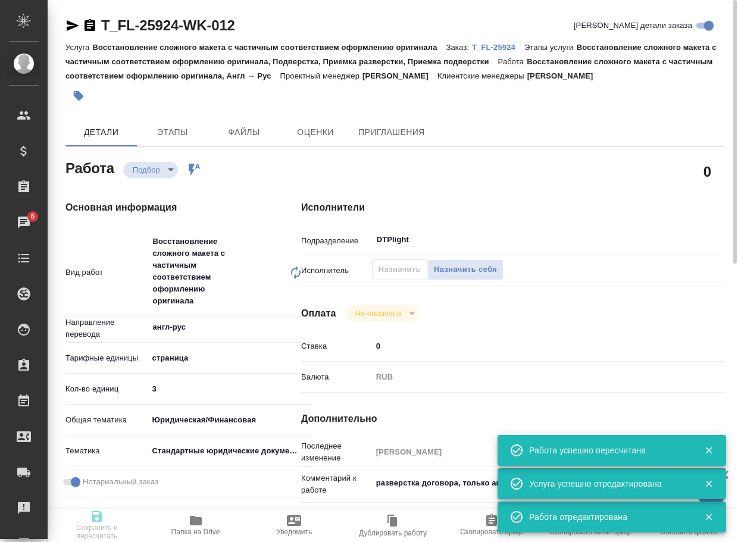
type textarea "x"
type input "T_FL-25924"
type input "Восстановление сложного макета с частичным соответствием оформлению оригинала"
type input "Восстановление сложного макета с частичным соответствием оформлению оригинала, …"
type input "[PERSON_NAME]"
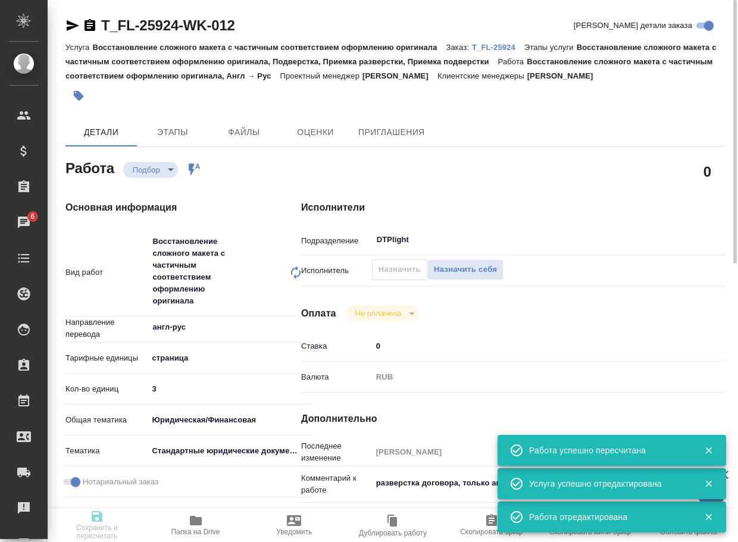
type input "[PERSON_NAME]"
type input "/Clients/FL_T/Orders/T_FL-25924"
type textarea "x"
type textarea "два документа англ-рус под нот верстка для трудового договора нужна (чтобы в пе…"
type textarea "x"
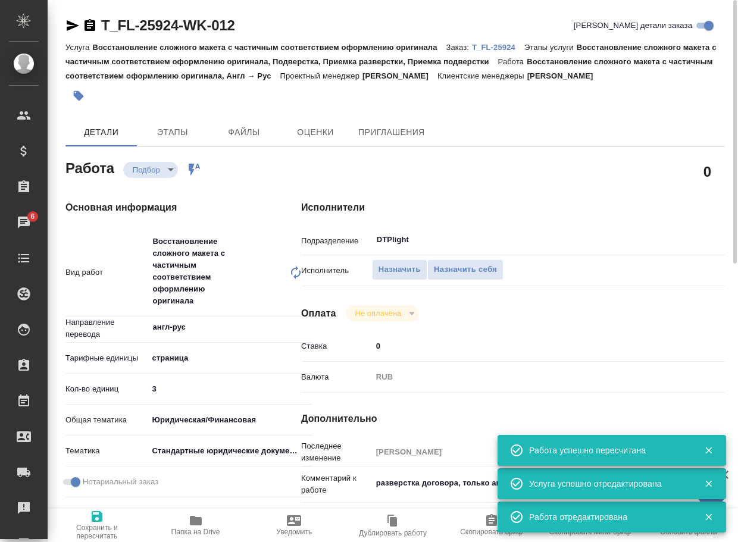
type textarea "x"
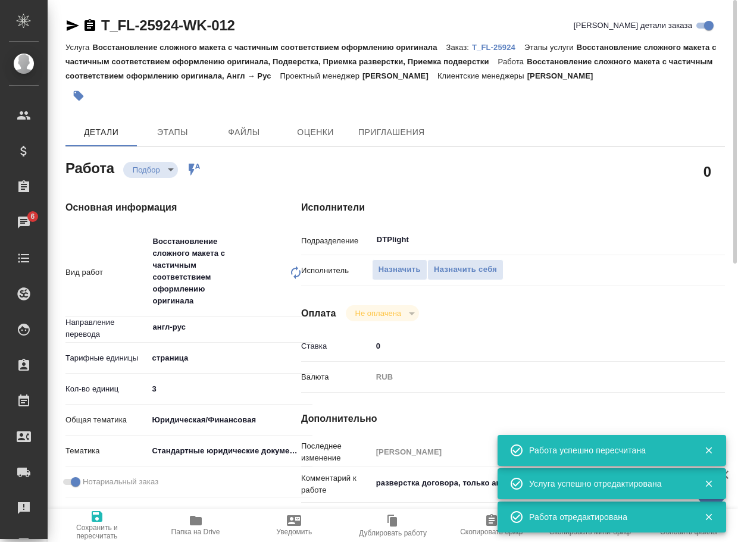
type textarea "x"
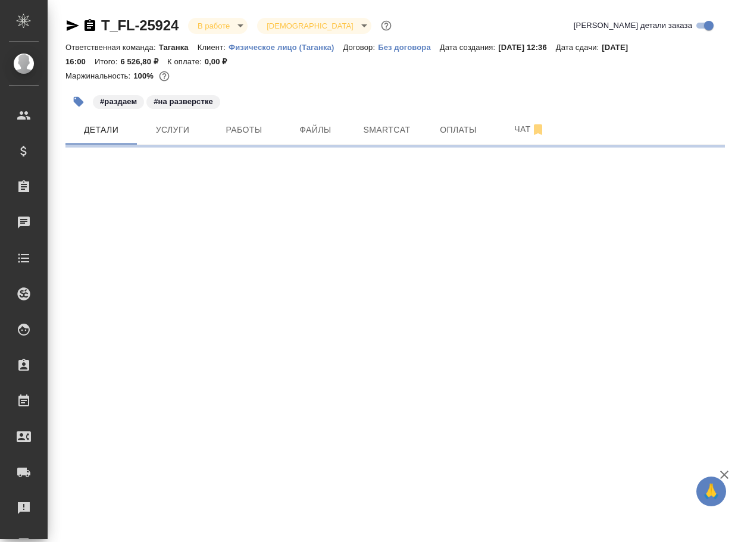
select select "RU"
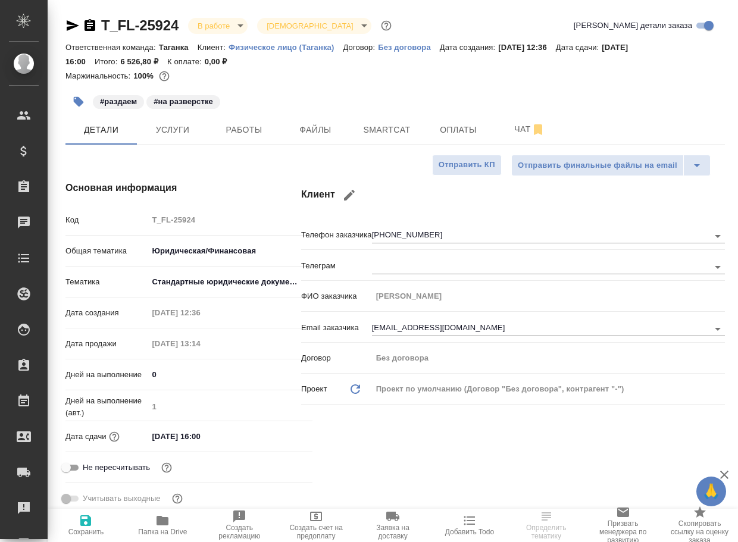
type textarea "x"
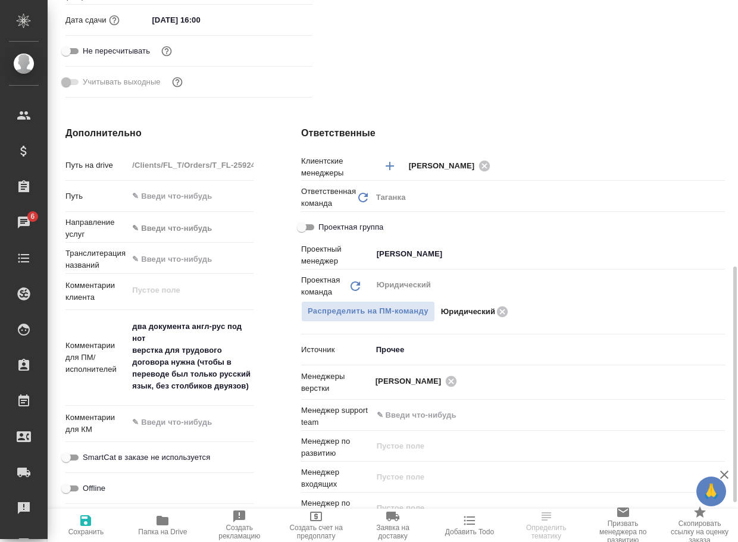
scroll to position [476, 0]
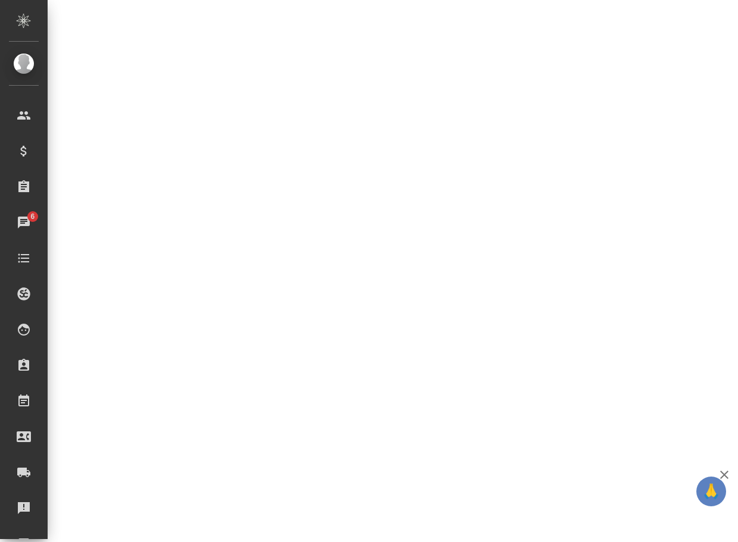
select select "RU"
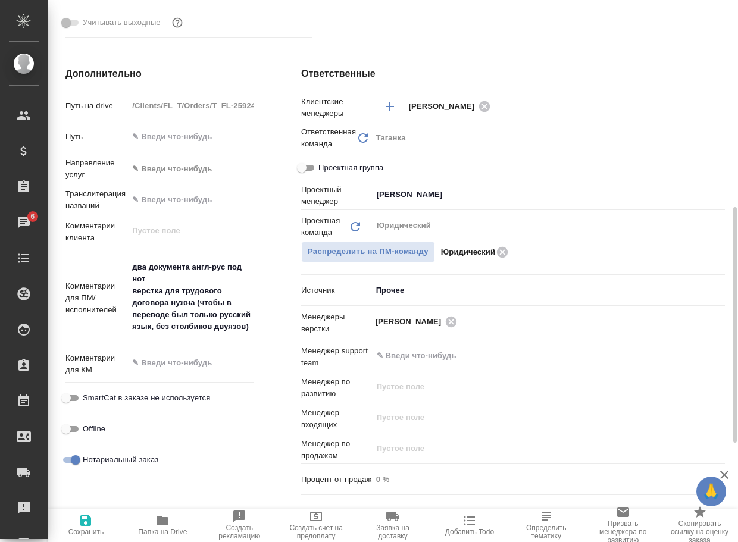
type textarea "x"
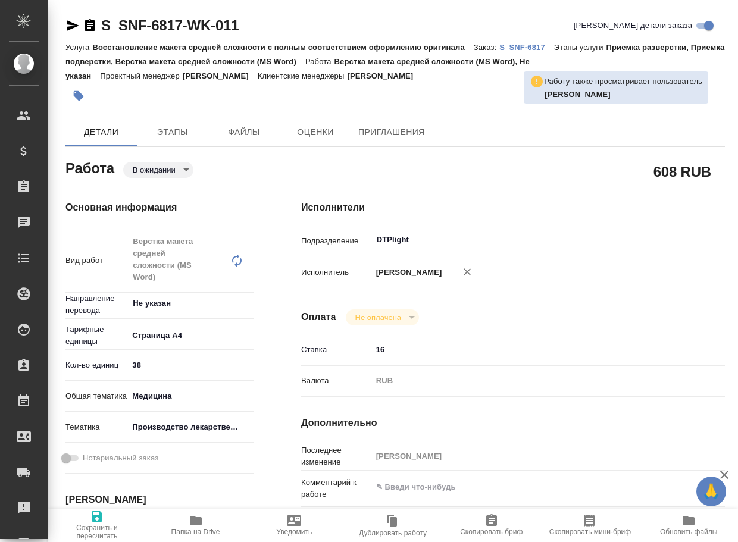
type textarea "x"
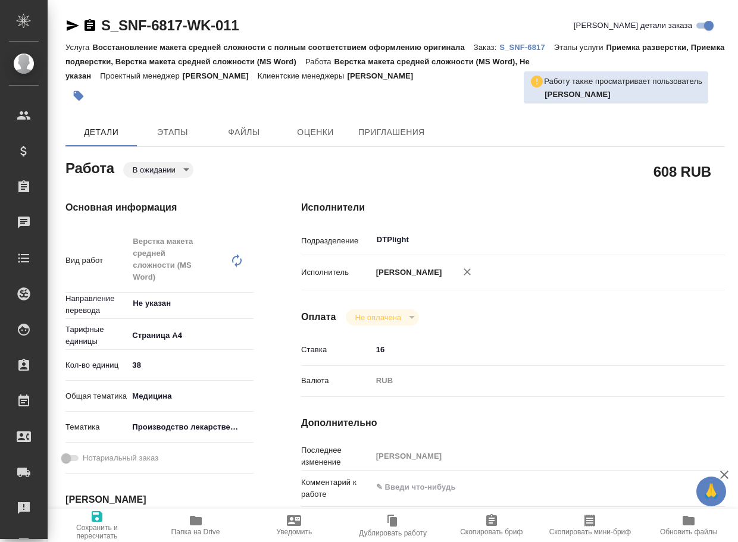
type textarea "x"
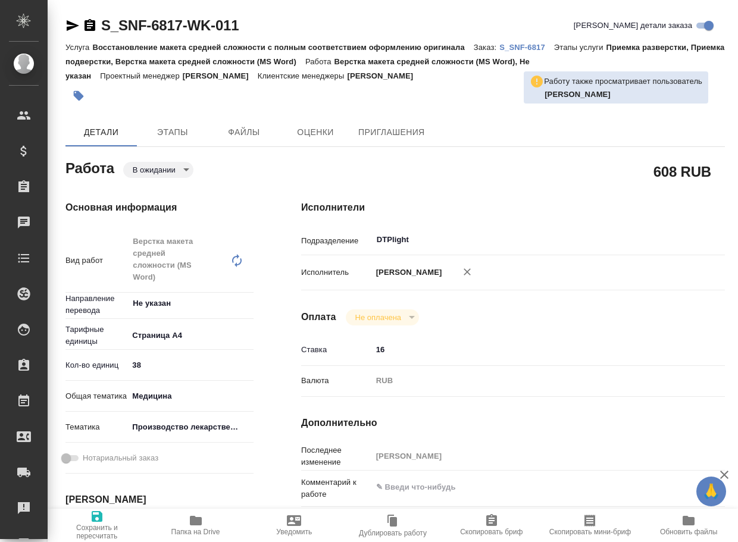
type textarea "x"
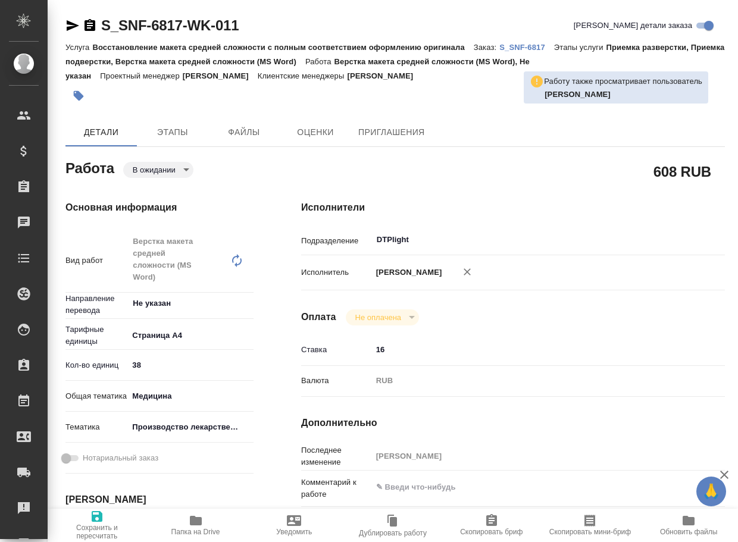
type textarea "x"
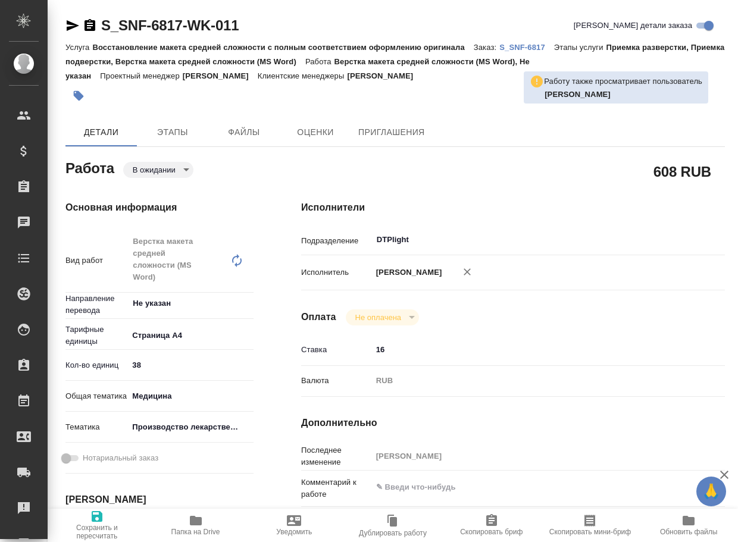
click at [549, 47] on p "S_SNF-6817" at bounding box center [526, 47] width 55 height 9
type textarea "x"
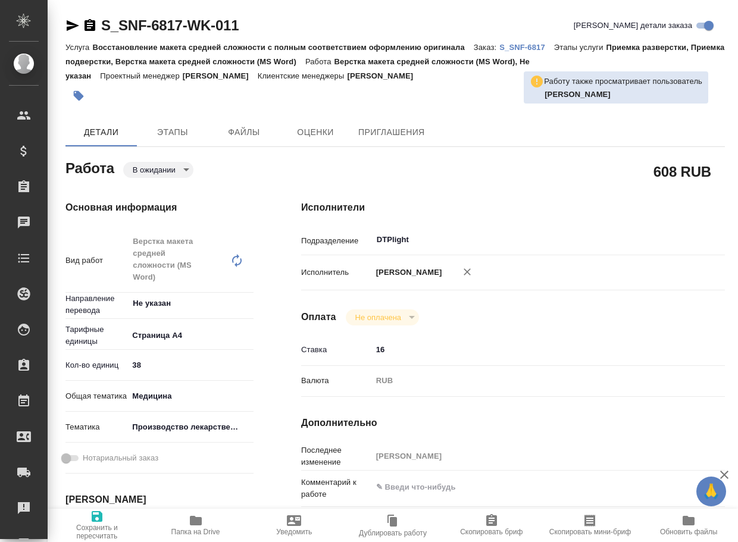
type textarea "x"
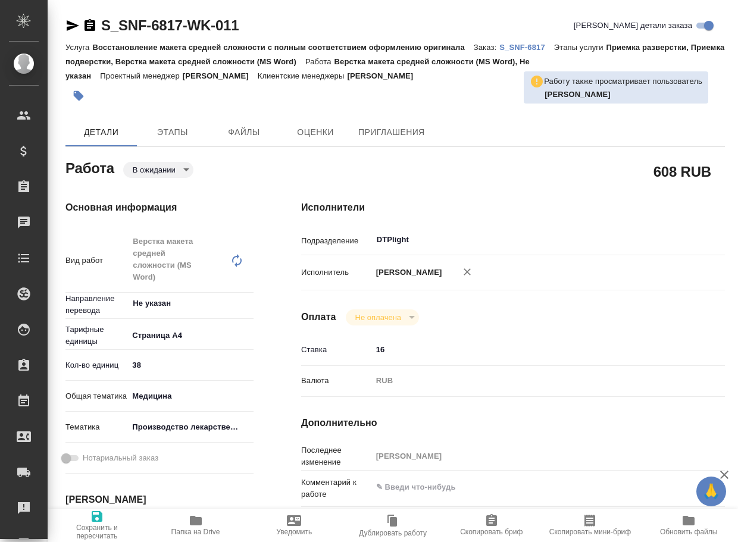
type textarea "x"
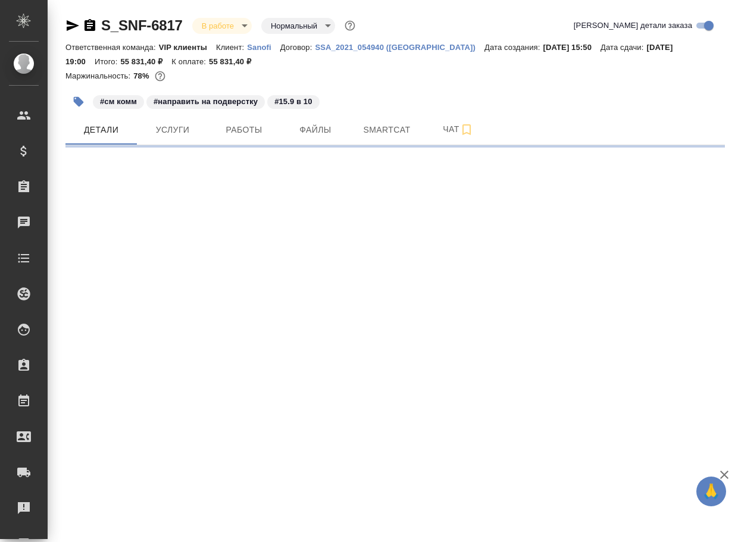
select select "RU"
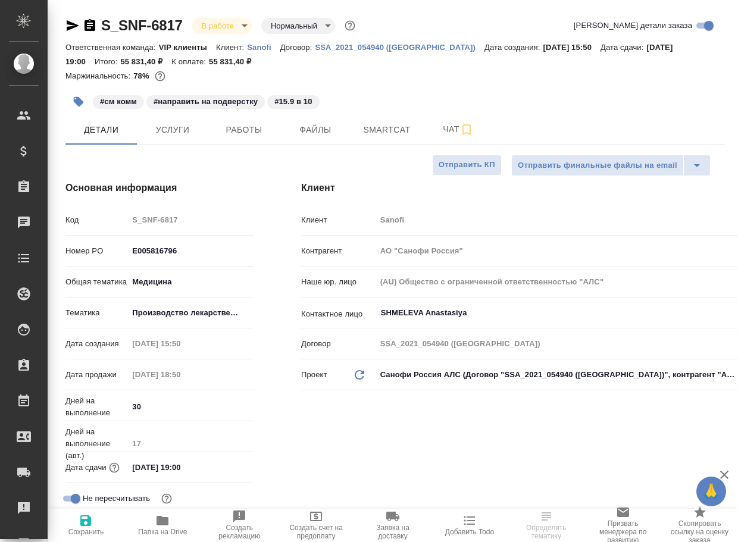
type textarea "x"
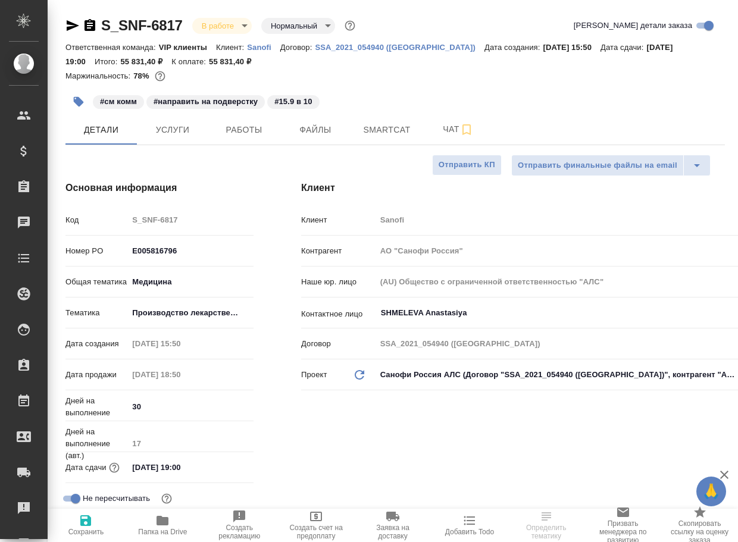
type textarea "x"
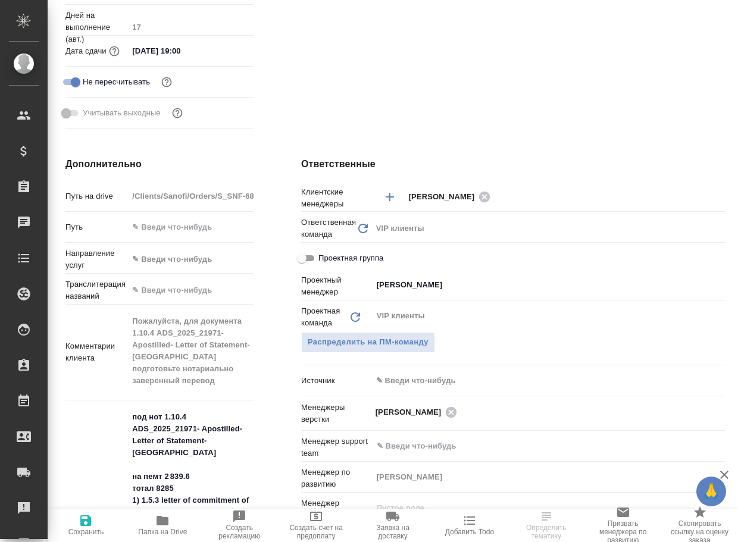
scroll to position [59, 0]
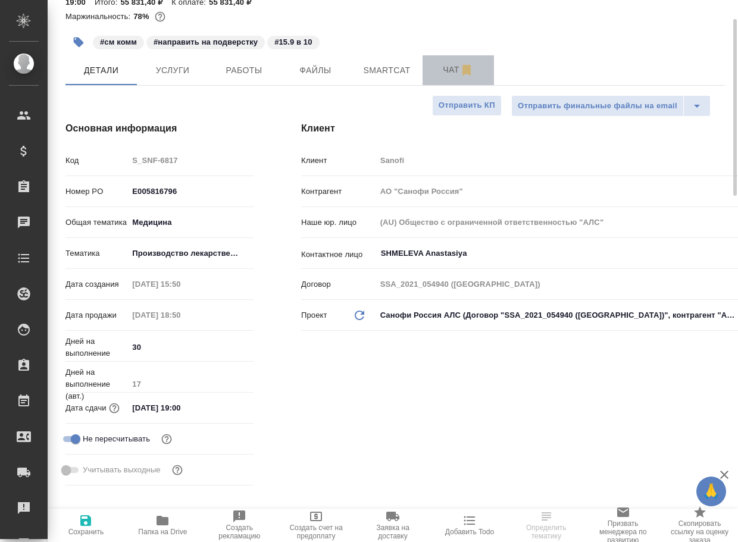
click at [446, 68] on span "Чат" at bounding box center [457, 69] width 57 height 15
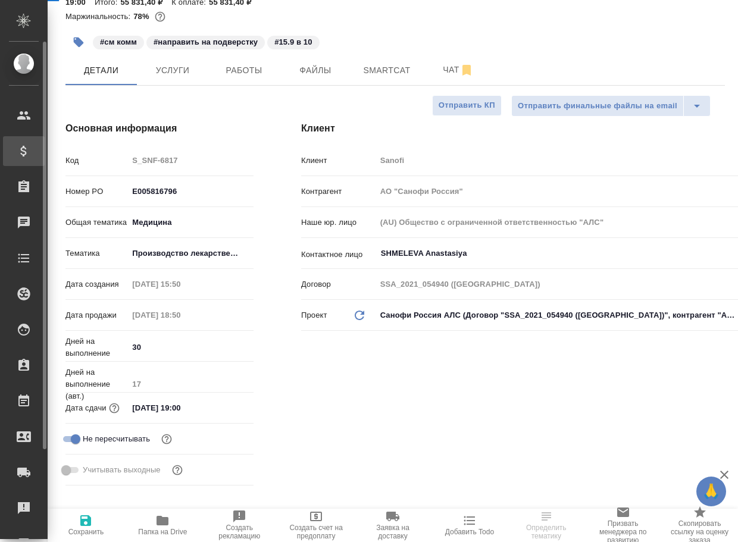
type textarea "x"
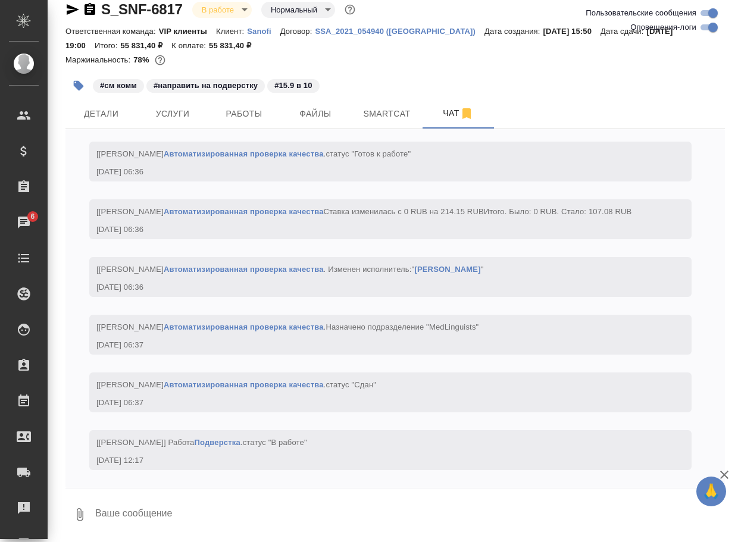
scroll to position [9488, 0]
click at [134, 513] on textarea at bounding box center [409, 514] width 631 height 40
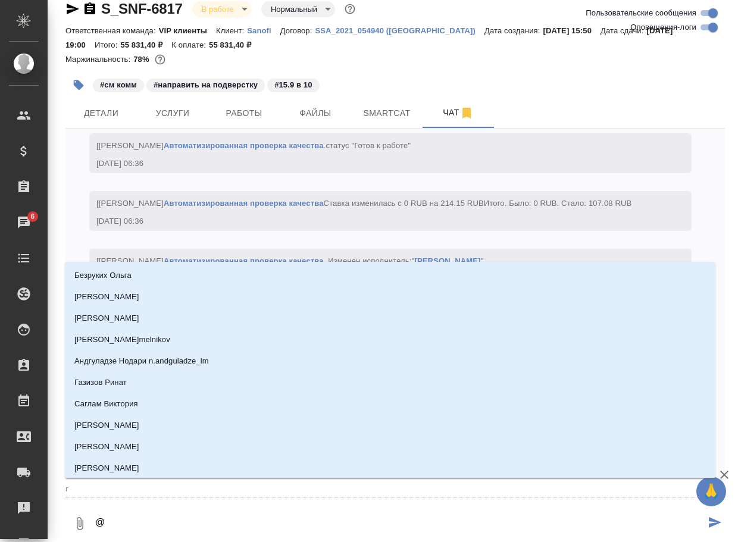
type textarea "@г"
type input "г"
type textarea "@го"
type input "го"
type textarea "@гор"
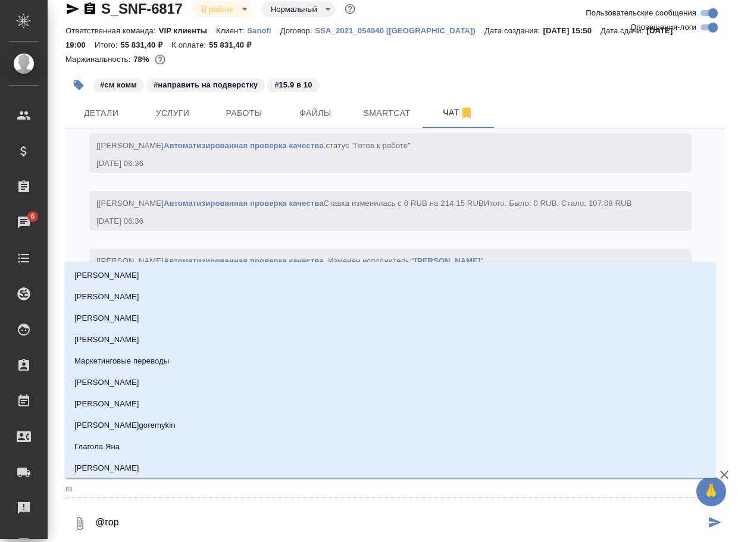
type input "гор"
type textarea "@горш"
type input "горш"
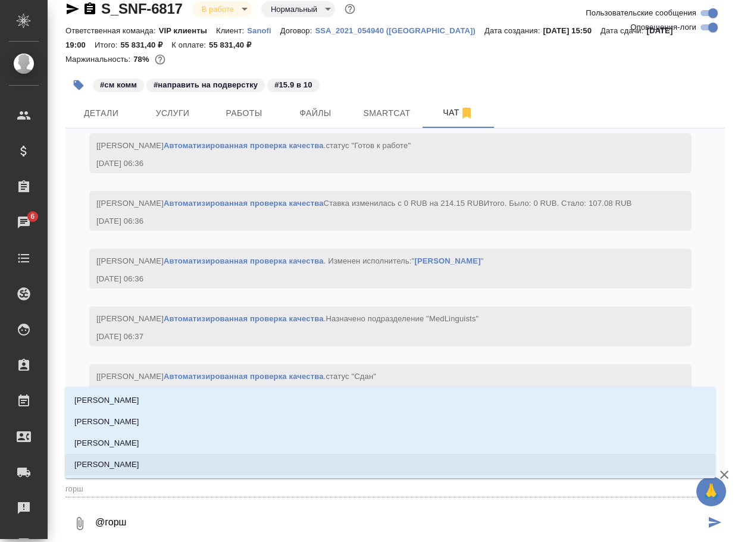
click at [139, 463] on p "[PERSON_NAME]" at bounding box center [106, 465] width 65 height 12
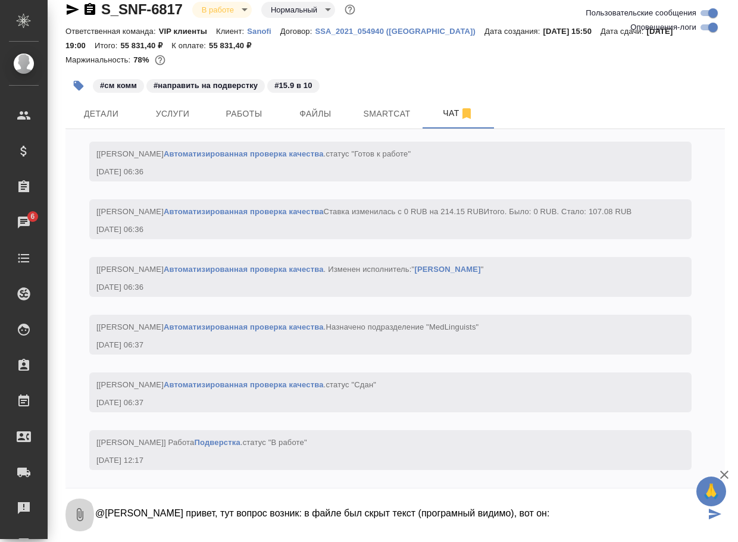
click at [77, 519] on icon "button" at bounding box center [80, 514] width 7 height 13
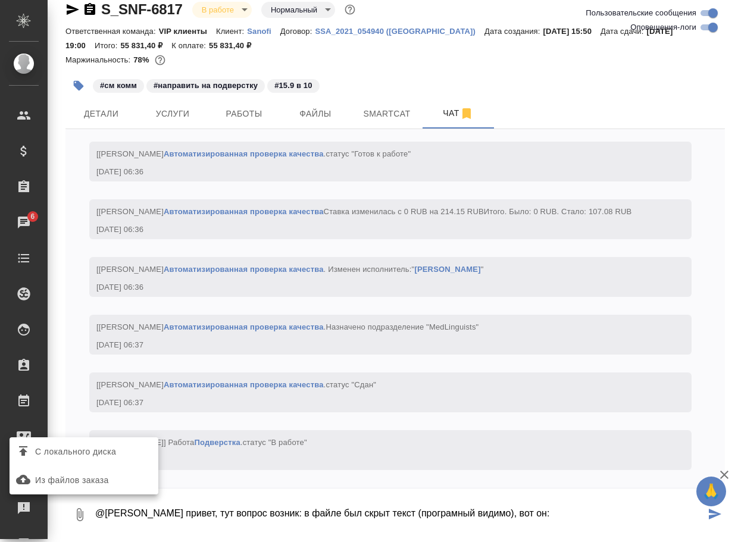
click at [102, 455] on span "С локального диска" at bounding box center [75, 451] width 81 height 15
click at [0, 0] on input "С локального диска" at bounding box center [0, 0] width 0 height 0
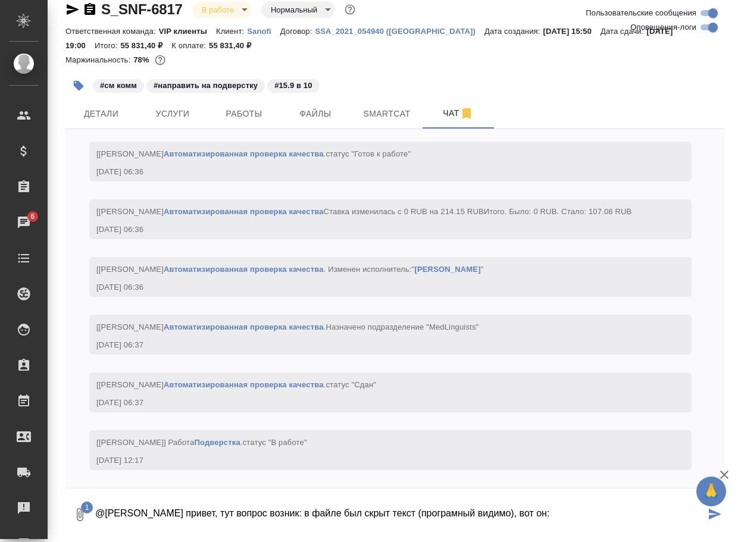
click at [631, 515] on textarea "@Горшкова Валентина привет, тут вопрос возник: в файле был скрыт текст (програм…" at bounding box center [399, 514] width 611 height 40
type textarea "@Горшкова Валентина привет, тут вопрос возник: в файле был скрыт текст (програм…"
click at [603, 507] on textarea "@Горшкова Валентина привет, тут вопрос возник: в файле был скрыт текст (програм…" at bounding box center [409, 514] width 631 height 40
click at [596, 507] on textarea "@Горшкова Валентина привет, тут вопрос возник: в файле был скрыт текст (програм…" at bounding box center [409, 514] width 631 height 40
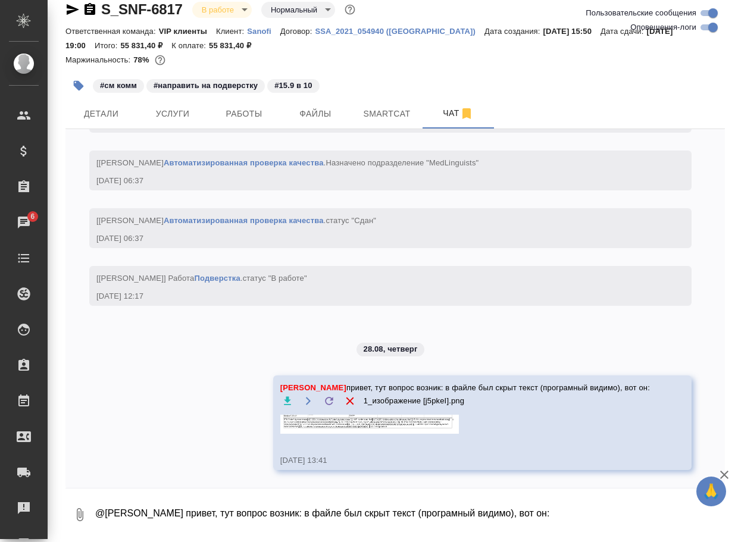
scroll to position [9645, 0]
click at [84, 514] on icon "button" at bounding box center [80, 514] width 14 height 14
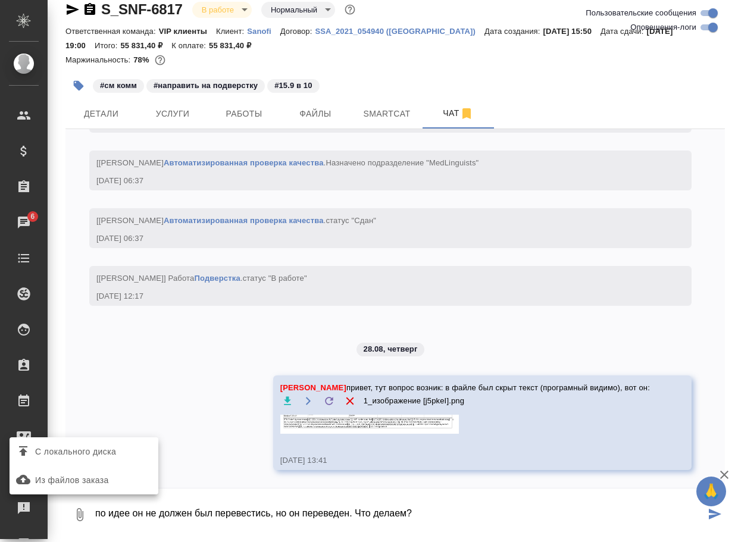
click at [116, 453] on span "С локального диска" at bounding box center [75, 451] width 81 height 15
click at [0, 0] on input "С локального диска" at bounding box center [0, 0] width 0 height 0
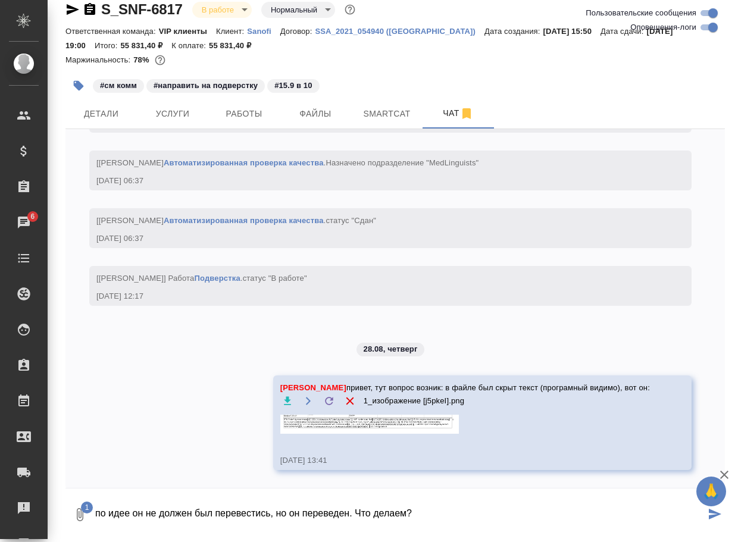
click at [456, 518] on textarea "по идее он не должен был перевестись, но он переведен. Что делаем?" at bounding box center [399, 514] width 611 height 40
type textarea "по идее он не должен был перевестись, но он переведен. Что делаем?"
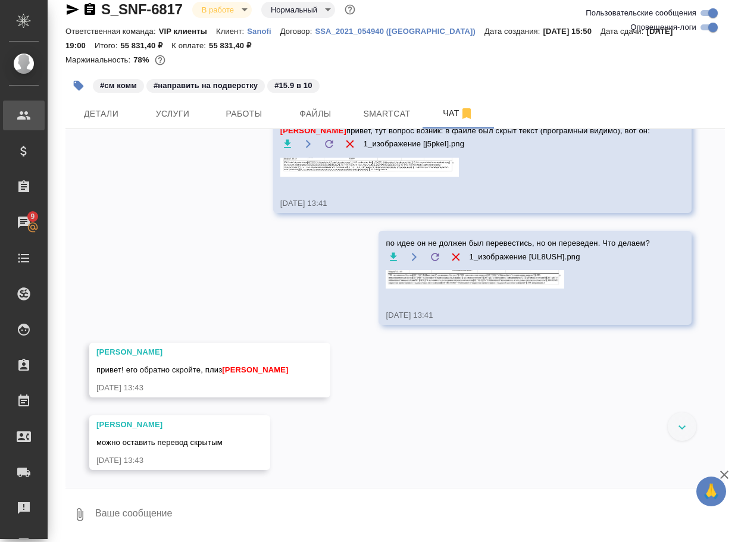
scroll to position [9921, 0]
click at [184, 515] on textarea at bounding box center [409, 514] width 631 height 40
type textarea "ок, поняла"
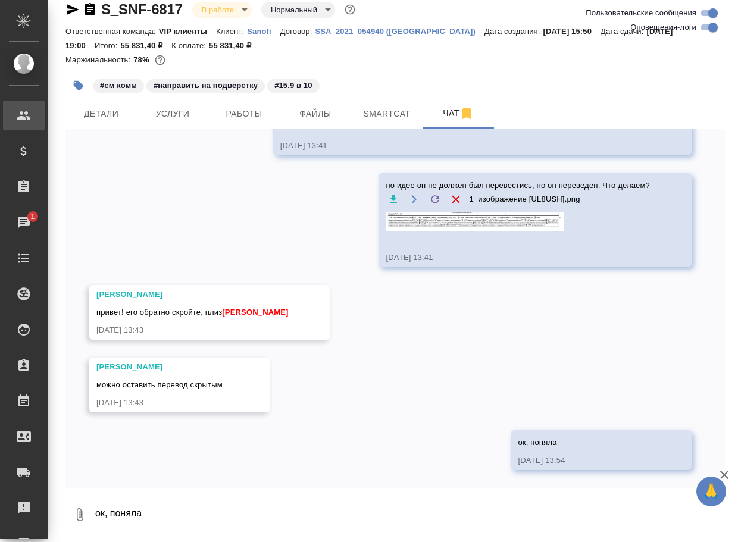
scroll to position [9978, 0]
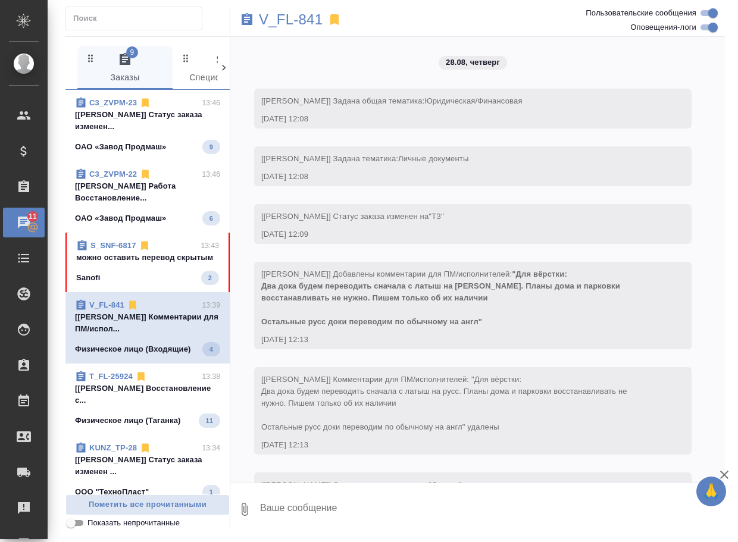
scroll to position [1215, 0]
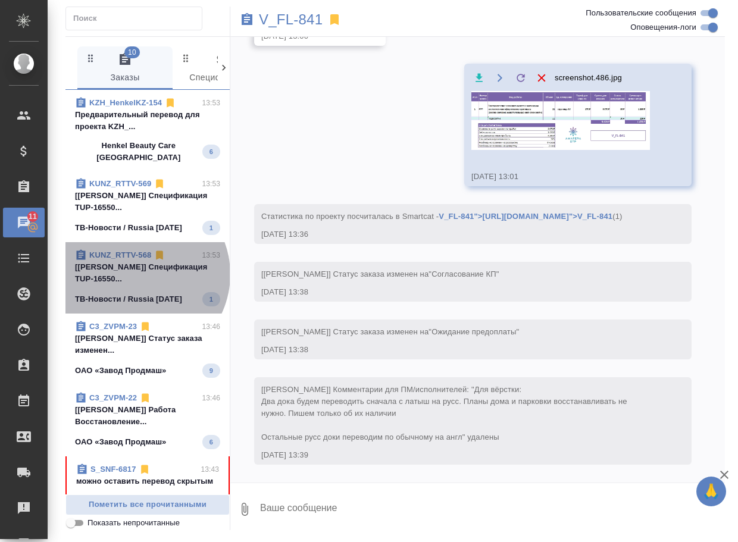
click at [137, 274] on p "[Moskalets Alina] Спецификация TUP-16550..." at bounding box center [147, 273] width 145 height 24
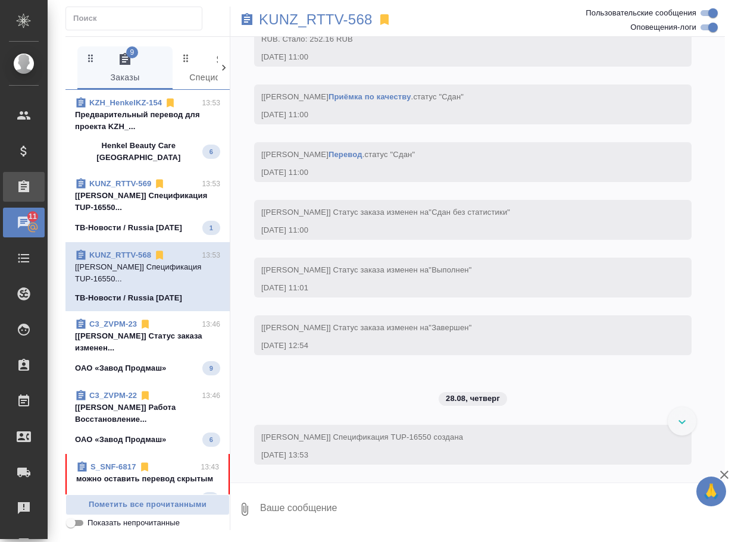
scroll to position [6830, 0]
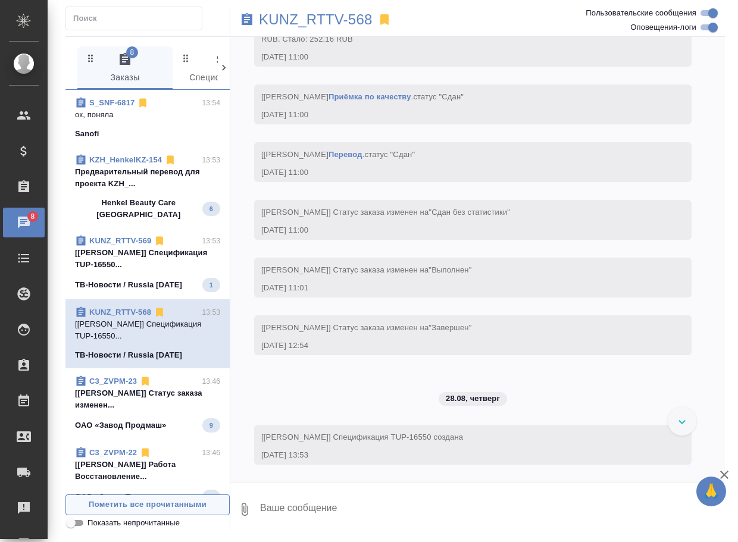
click at [176, 504] on span "Пометить все прочитанными" at bounding box center [147, 505] width 151 height 14
